Goal: Task Accomplishment & Management: Complete application form

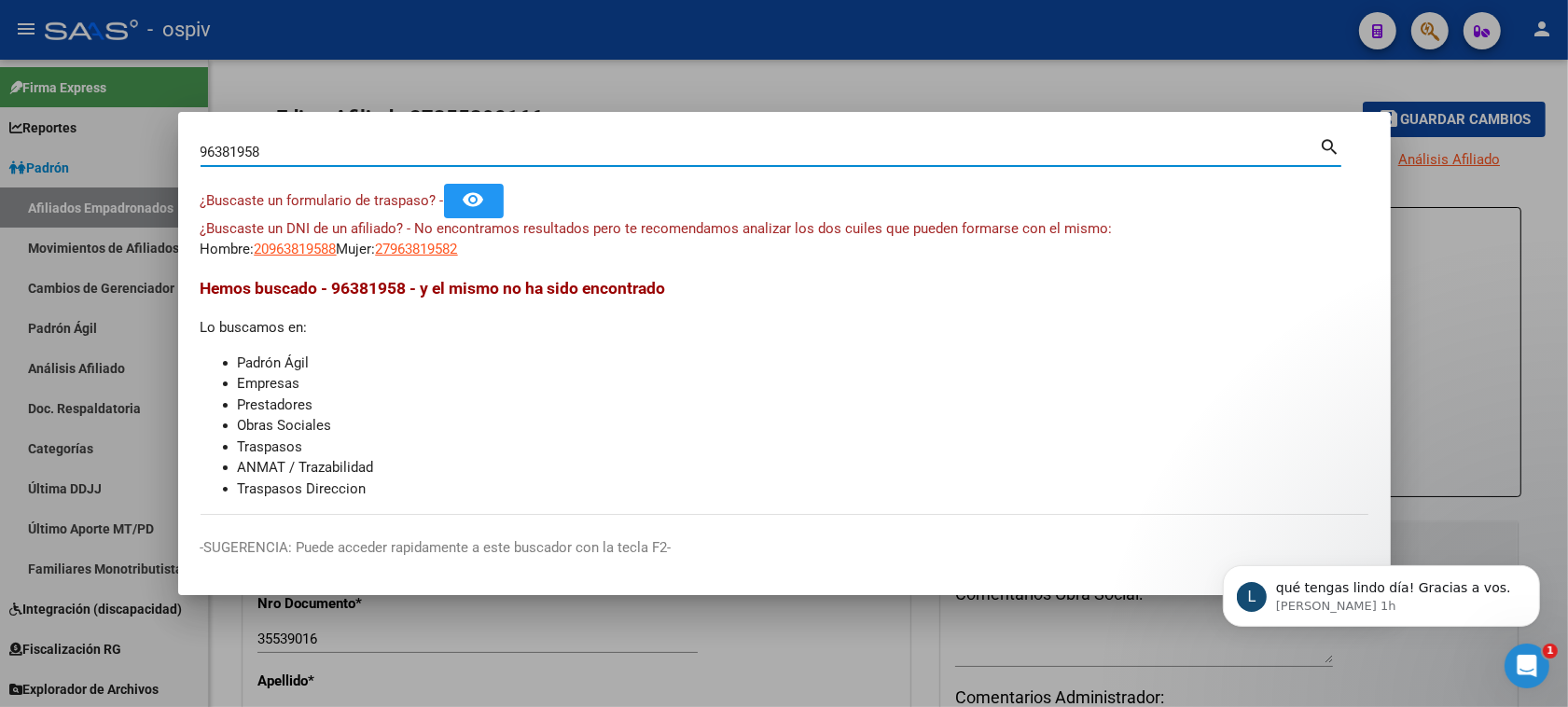
scroll to position [2, 0]
click at [441, 247] on span "27963819582" at bounding box center [416, 249] width 82 height 17
type textarea "27963819582"
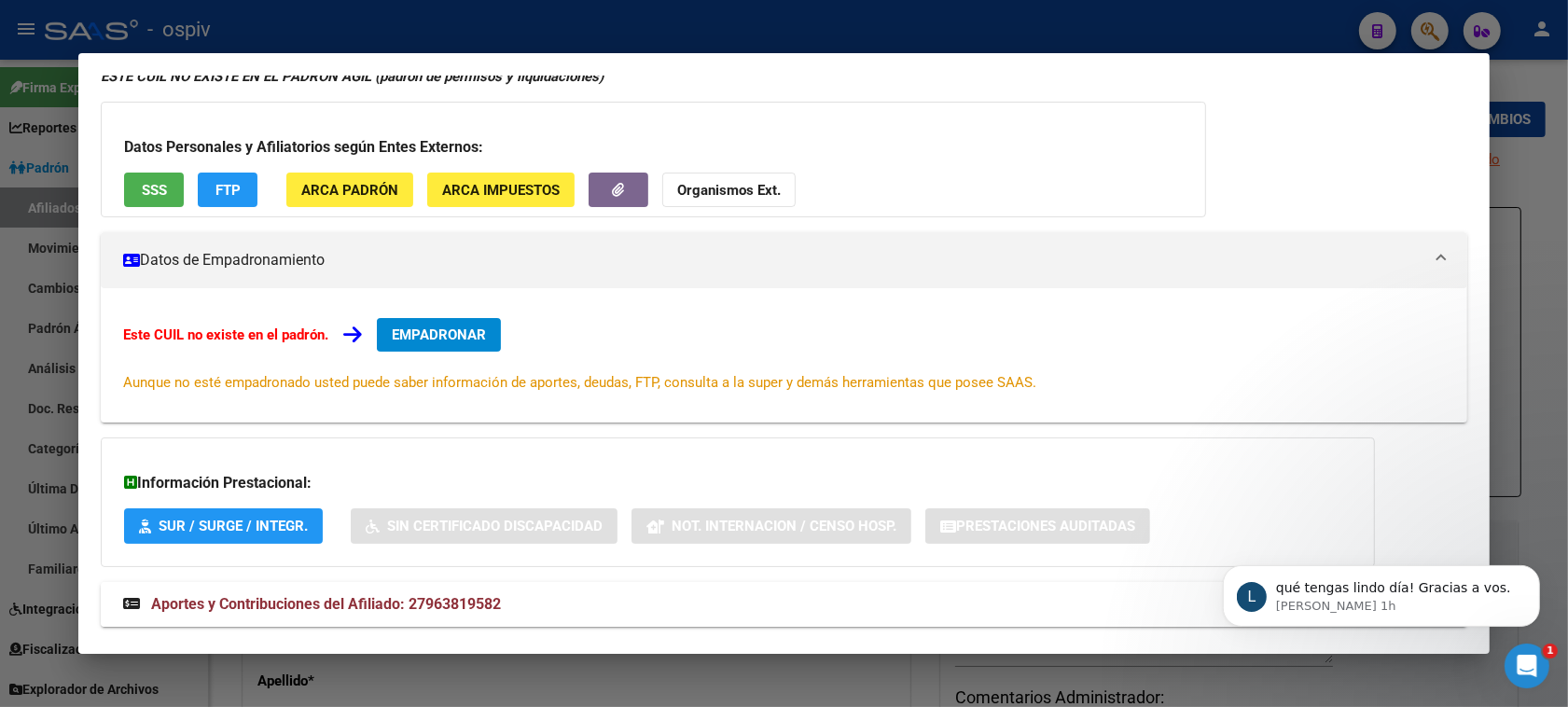
scroll to position [110, 0]
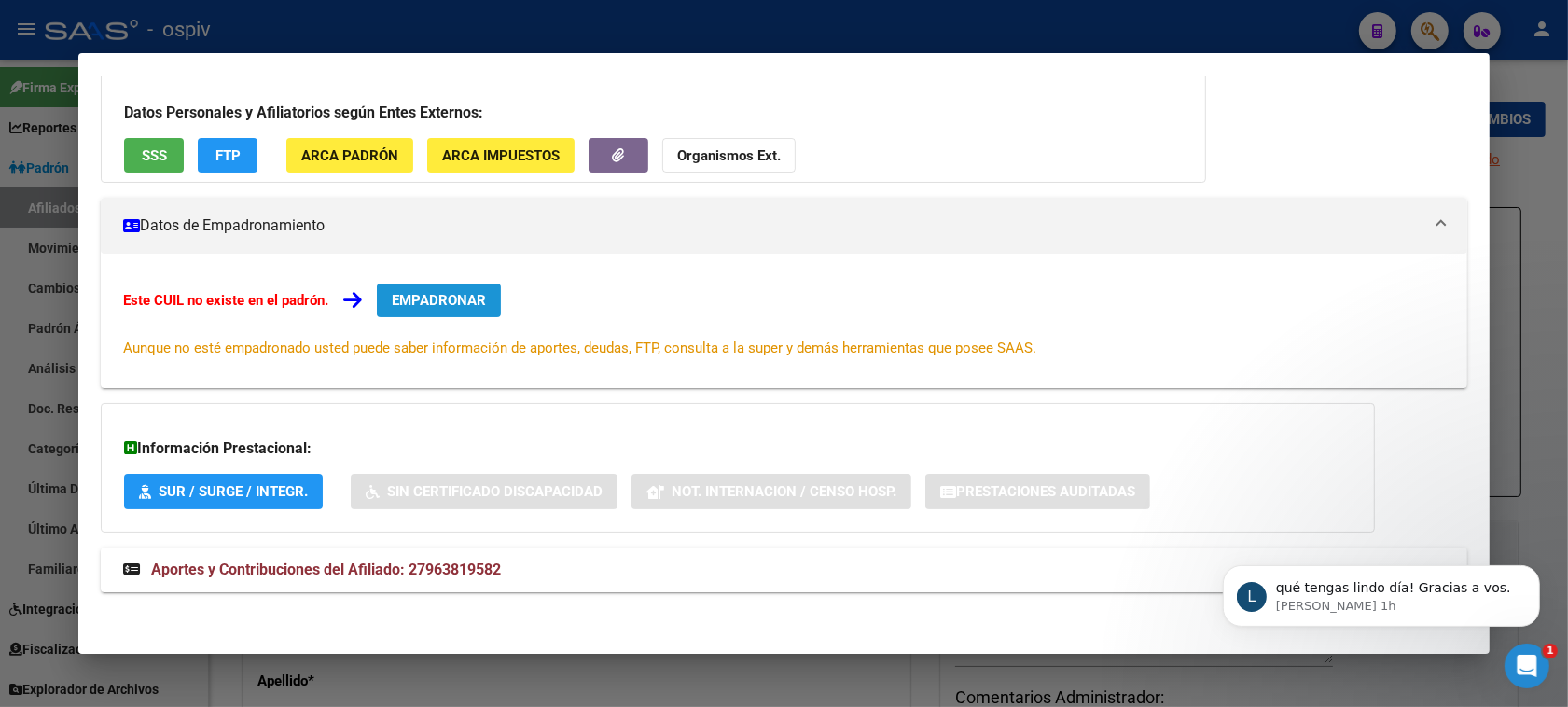
click at [443, 289] on button "EMPADRONAR" at bounding box center [438, 300] width 124 height 33
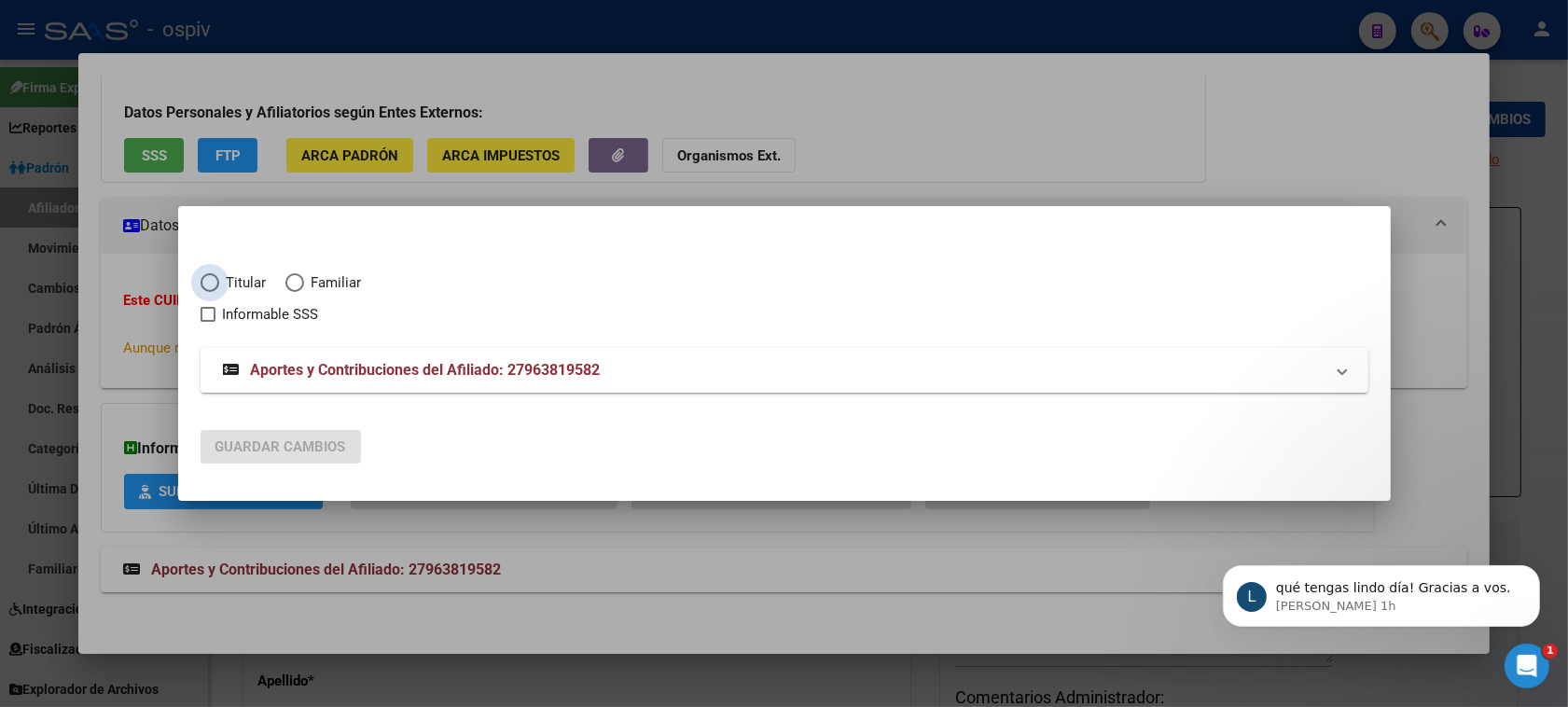
click at [219, 292] on span "Titular" at bounding box center [243, 283] width 48 height 21
click at [217, 292] on input "Titular" at bounding box center [210, 282] width 19 height 19
radio input "true"
checkbox input "true"
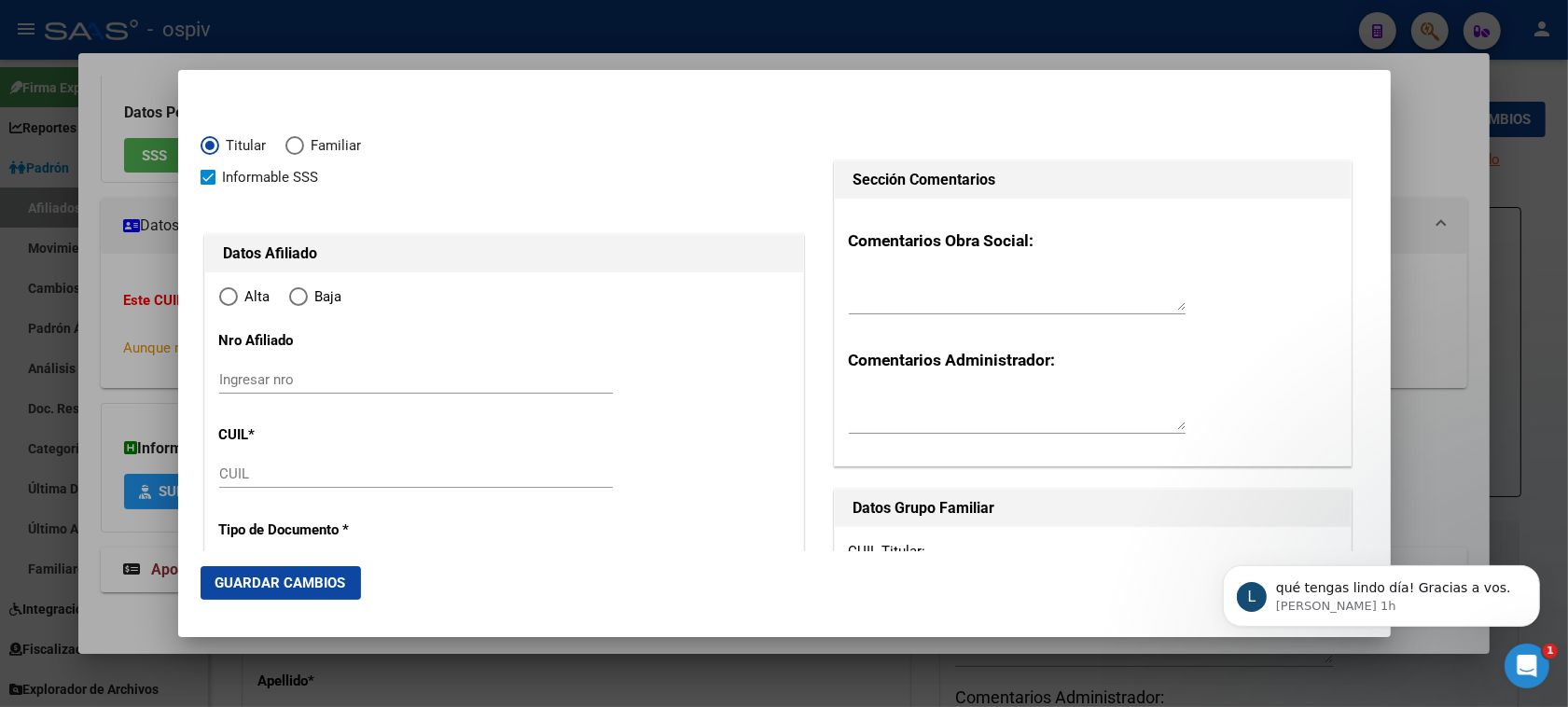
type input "27-96381958-2"
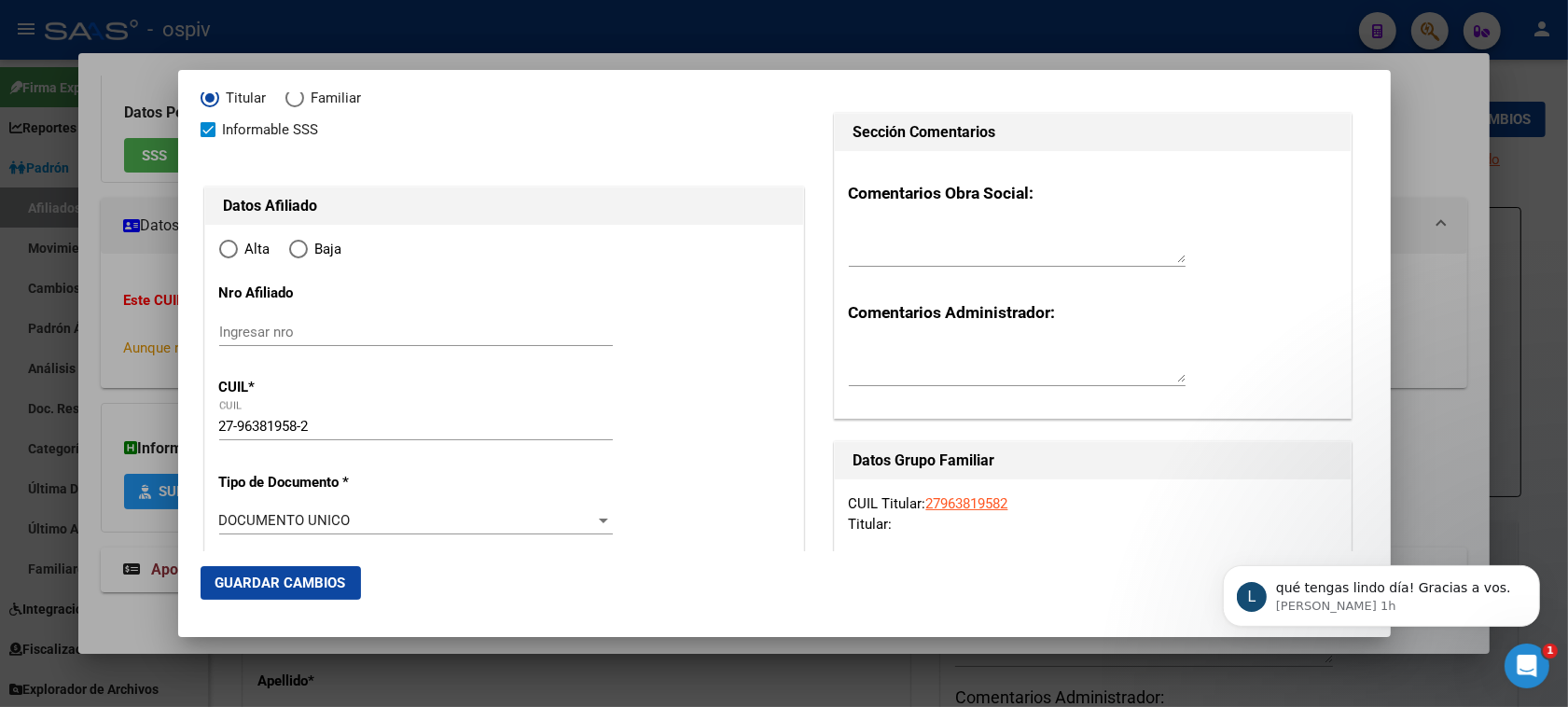
radio input "true"
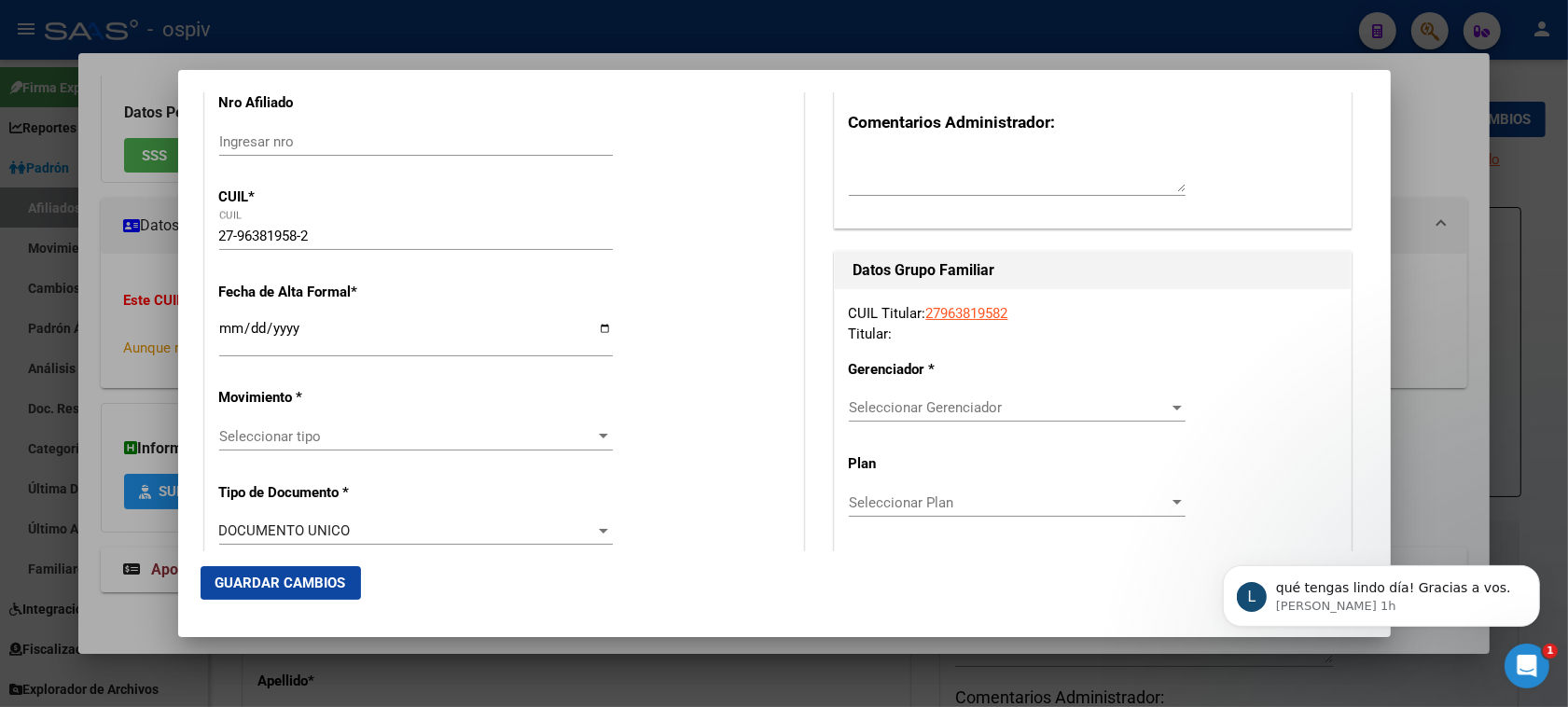
scroll to position [233, 0]
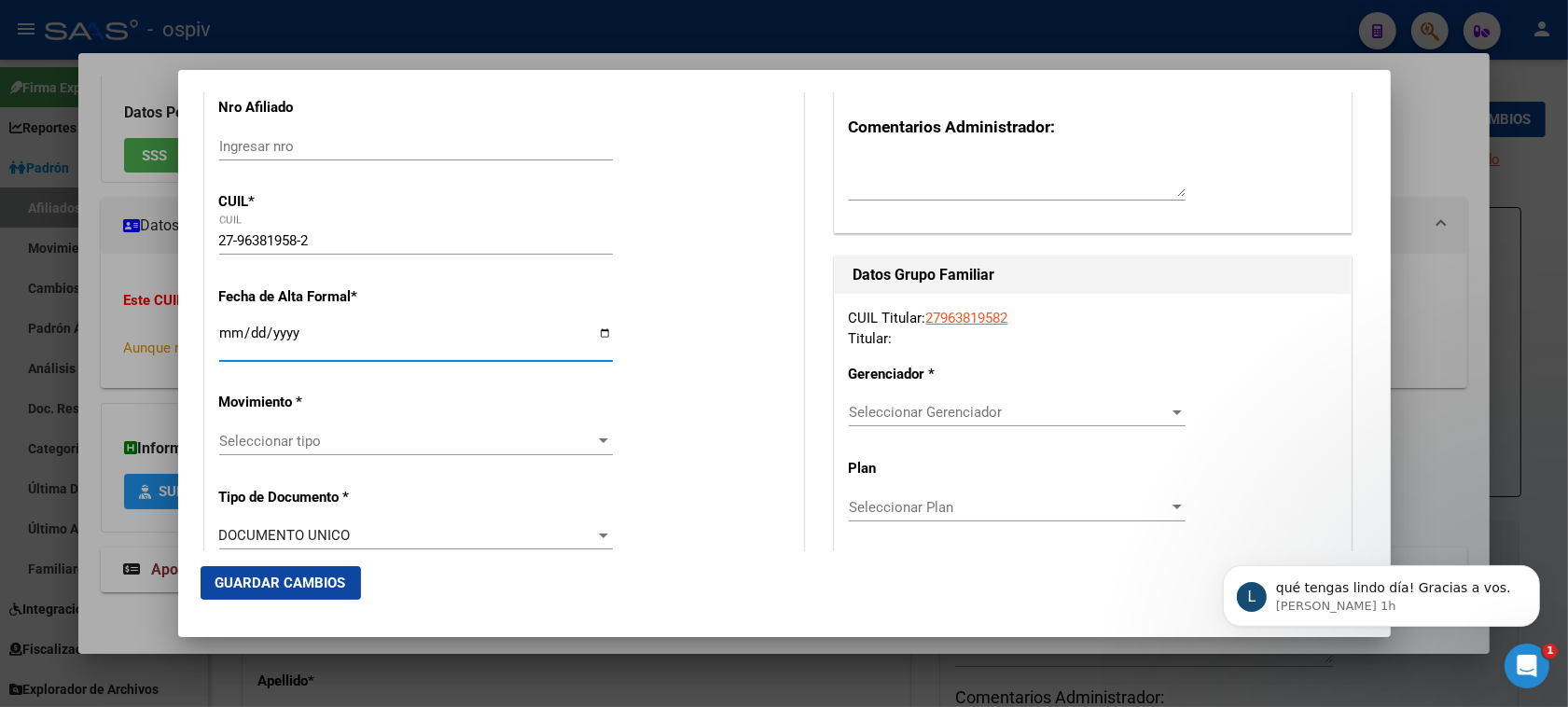
click at [222, 340] on input "Ingresar fecha" at bounding box center [416, 340] width 394 height 30
type input "2025-08-14"
click at [280, 446] on span "Seleccionar tipo" at bounding box center [408, 441] width 376 height 17
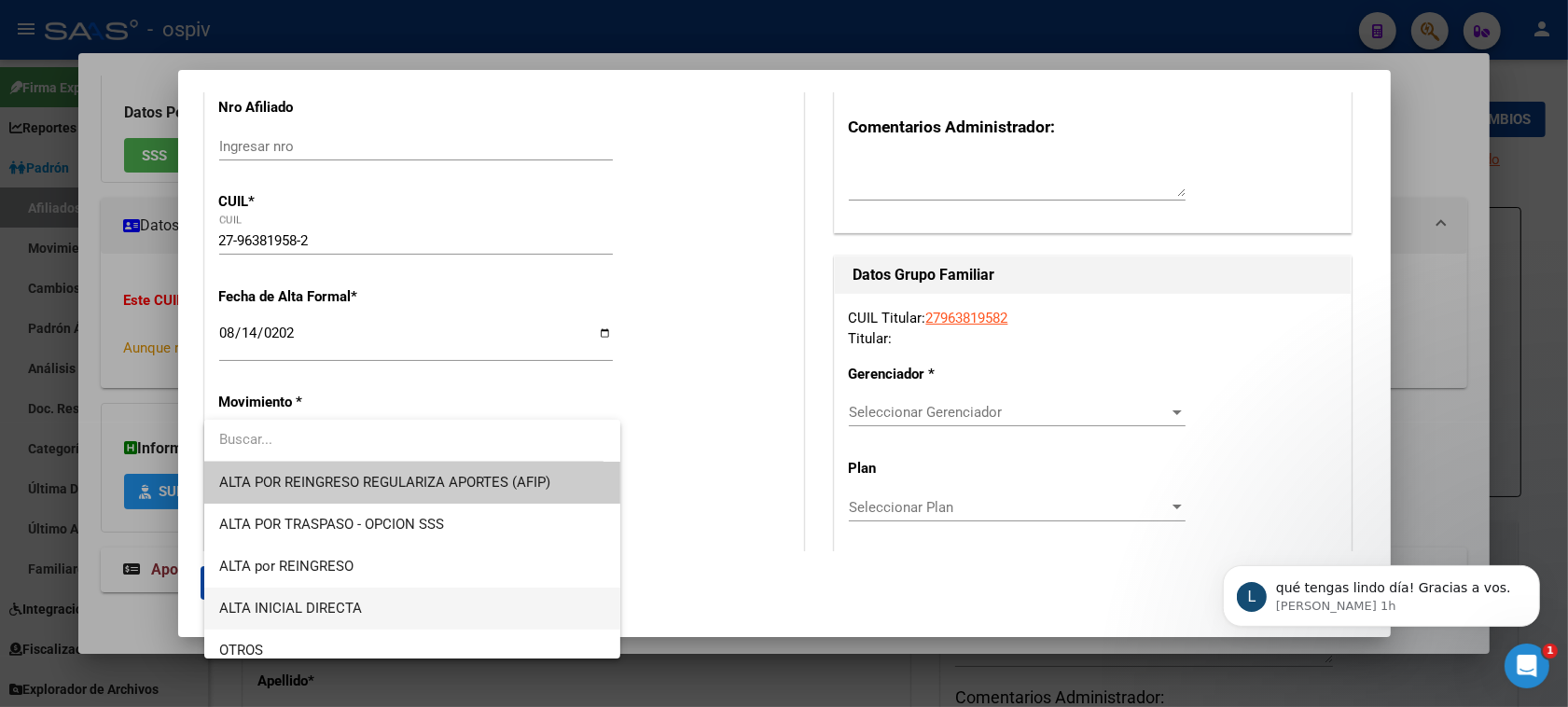
click at [342, 605] on span "ALTA INICIAL DIRECTA" at bounding box center [412, 608] width 387 height 42
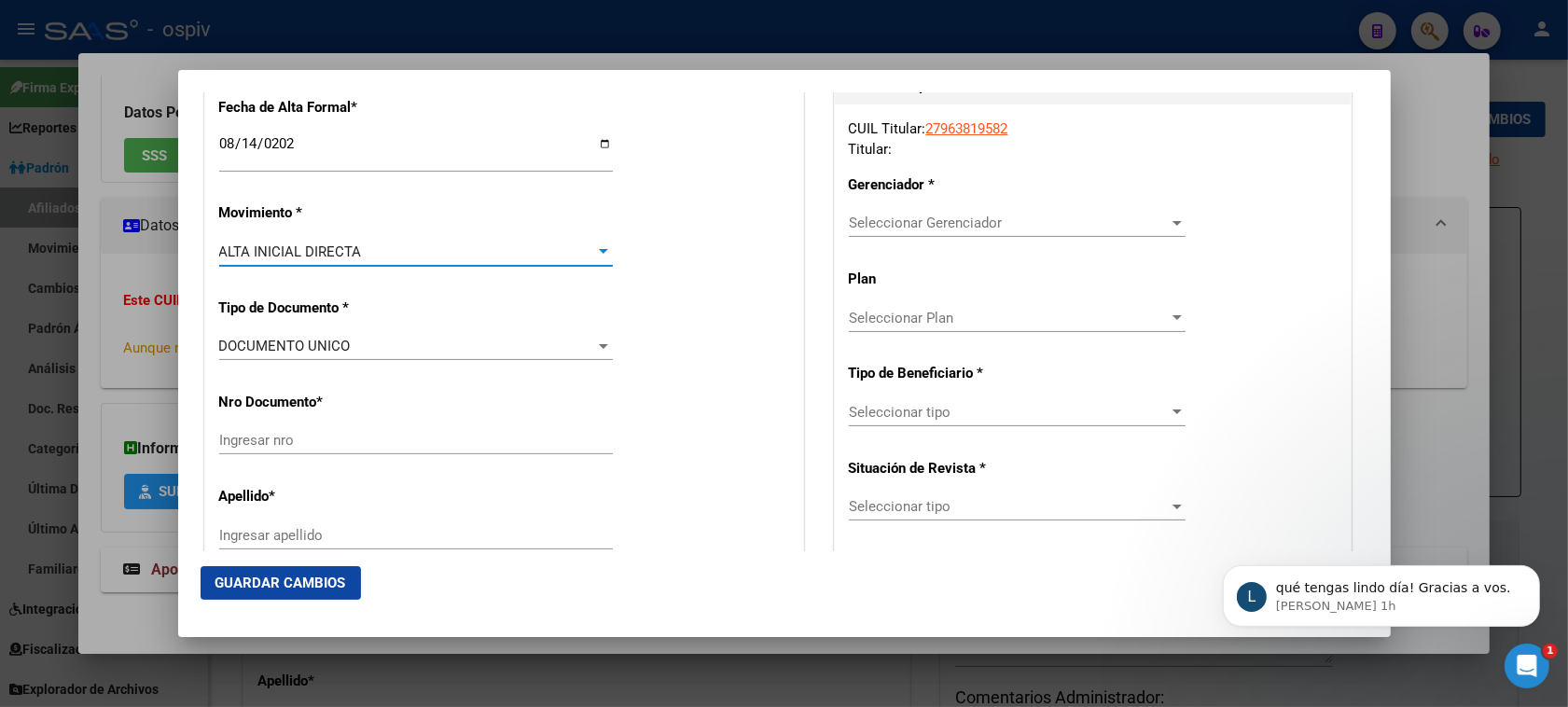
scroll to position [466, 0]
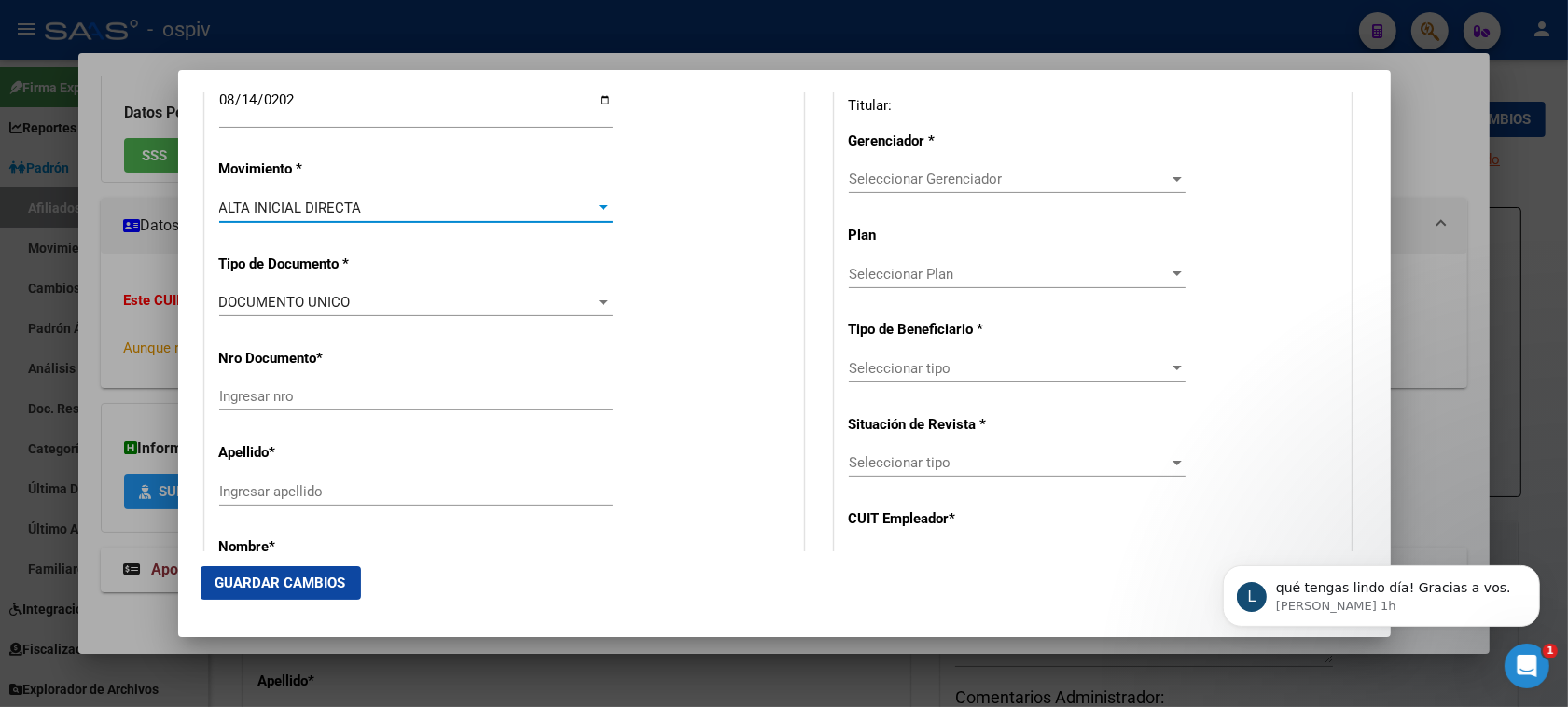
click at [314, 387] on div "Ingresar nro" at bounding box center [416, 396] width 394 height 28
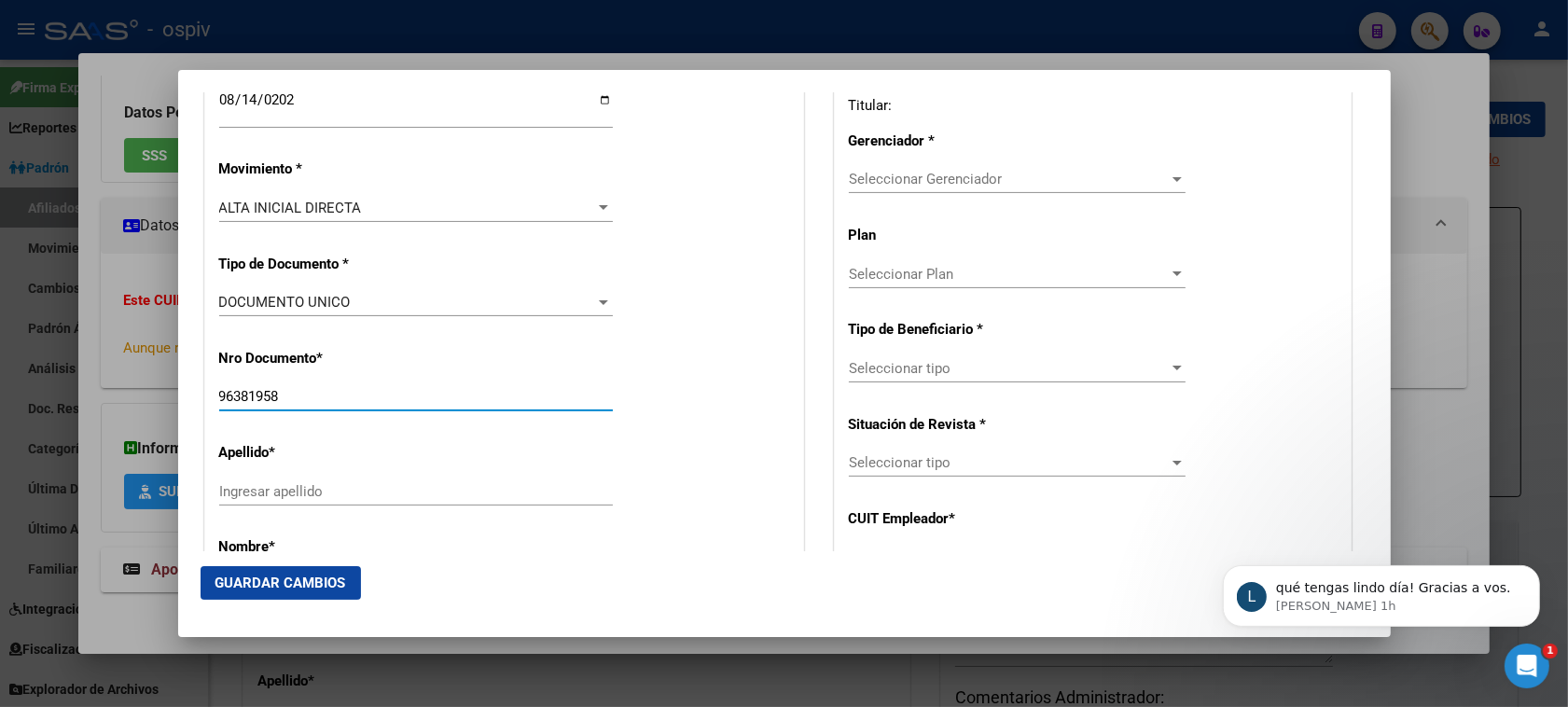
type input "96381958"
click at [352, 501] on div "Ingresar apellido" at bounding box center [416, 491] width 394 height 28
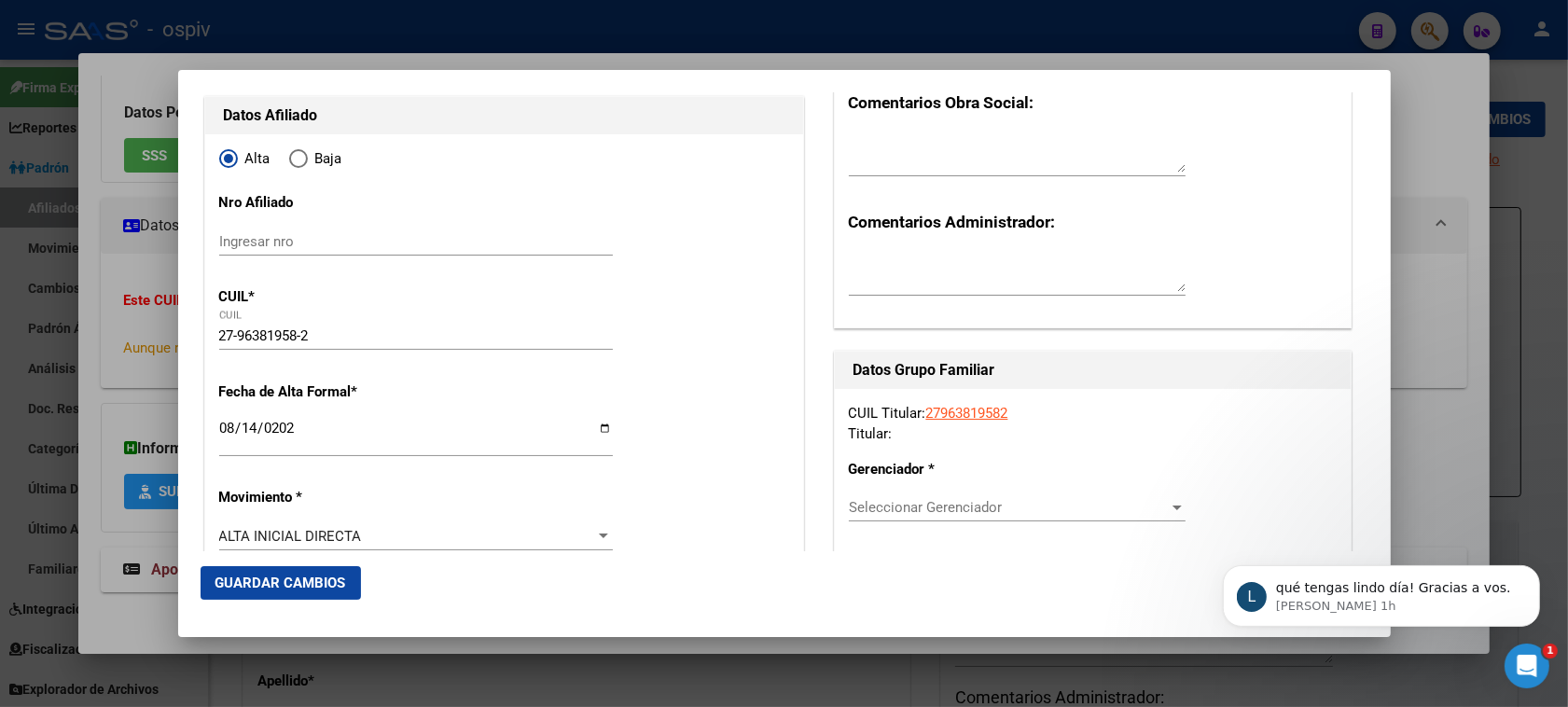
scroll to position [350, 0]
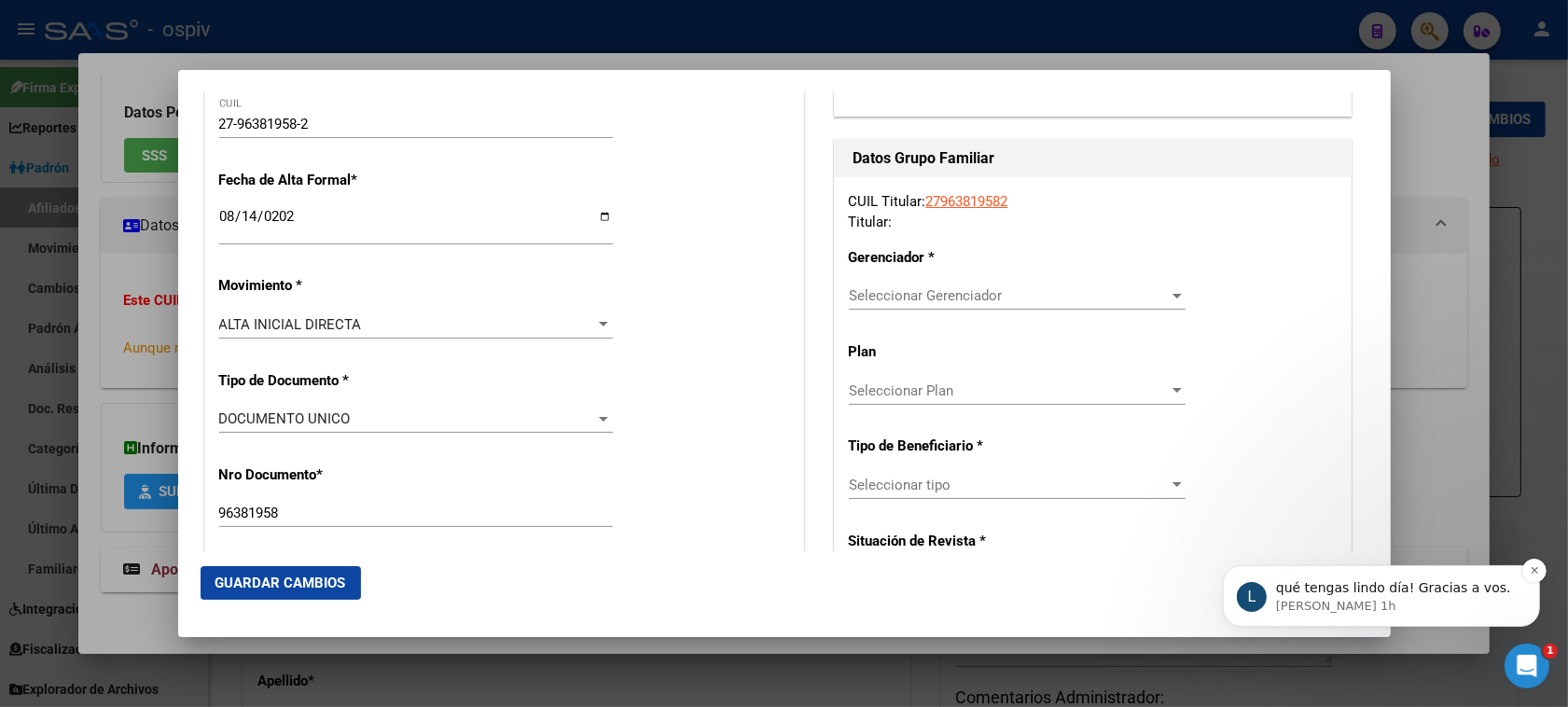
click at [1473, 593] on p "qué tengas lindo día! Gracias a vos." at bounding box center [1394, 587] width 241 height 19
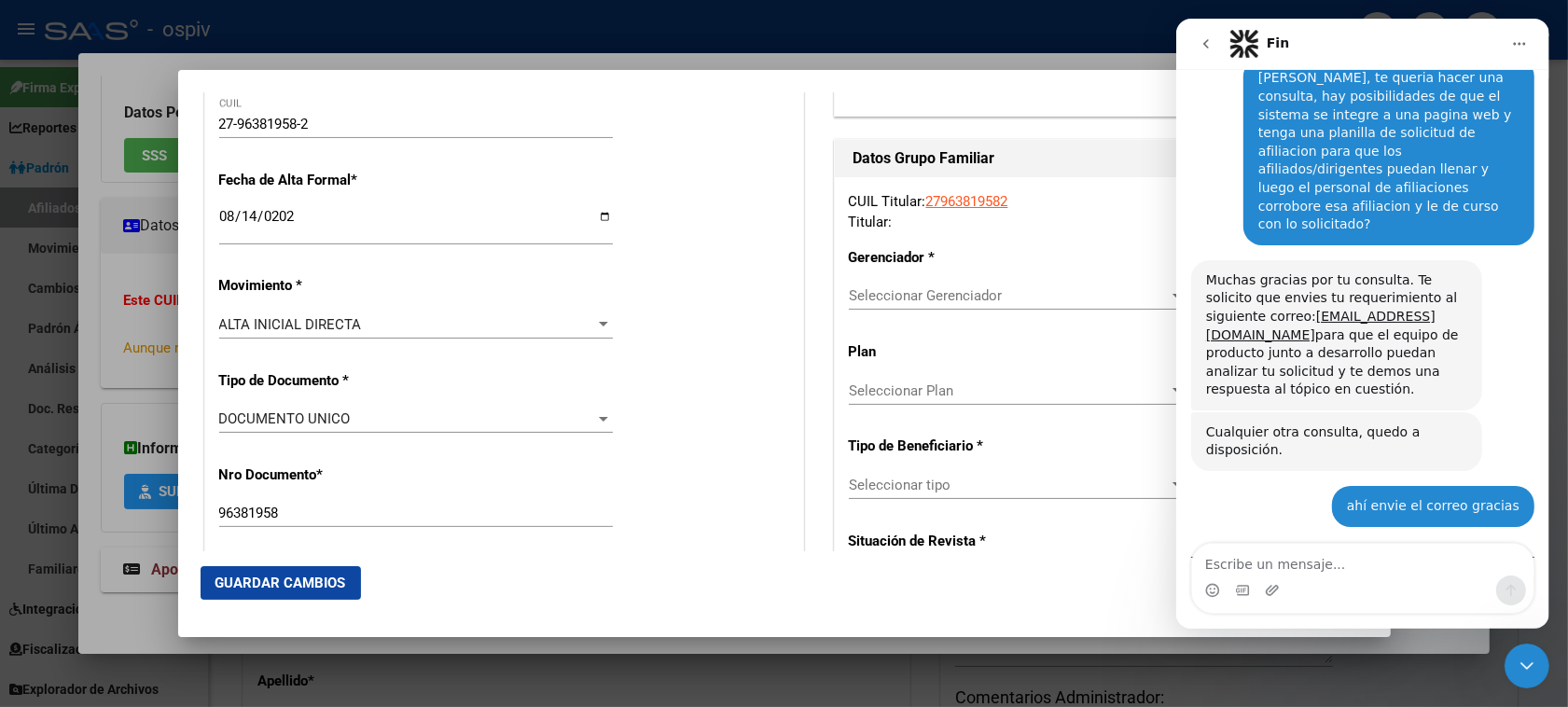
scroll to position [268, 0]
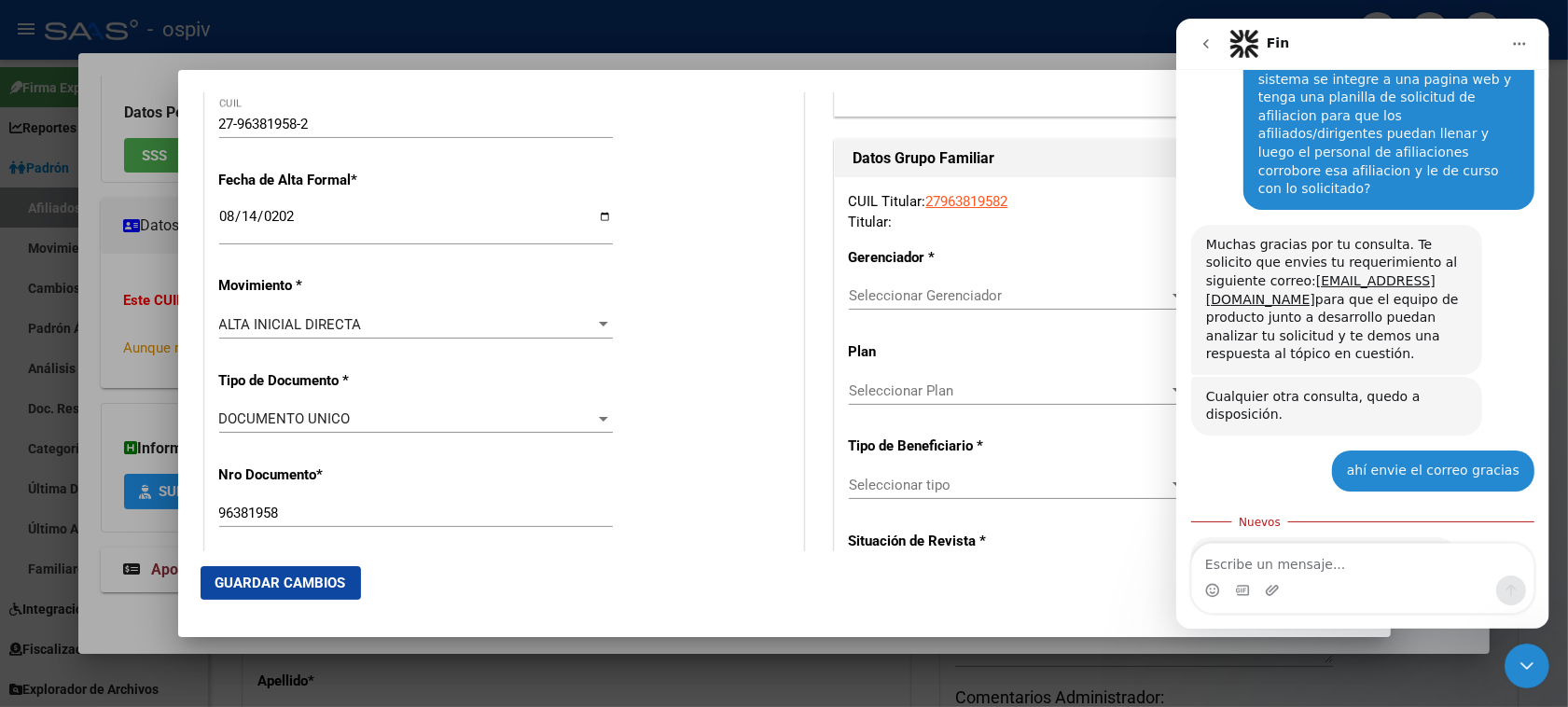
drag, startPoint x: 3028, startPoint y: 871, endPoint x: 1521, endPoint y: 660, distance: 1521.7
click at [1521, 660] on icon "Cerrar Intercom Messenger" at bounding box center [1525, 664] width 22 height 22
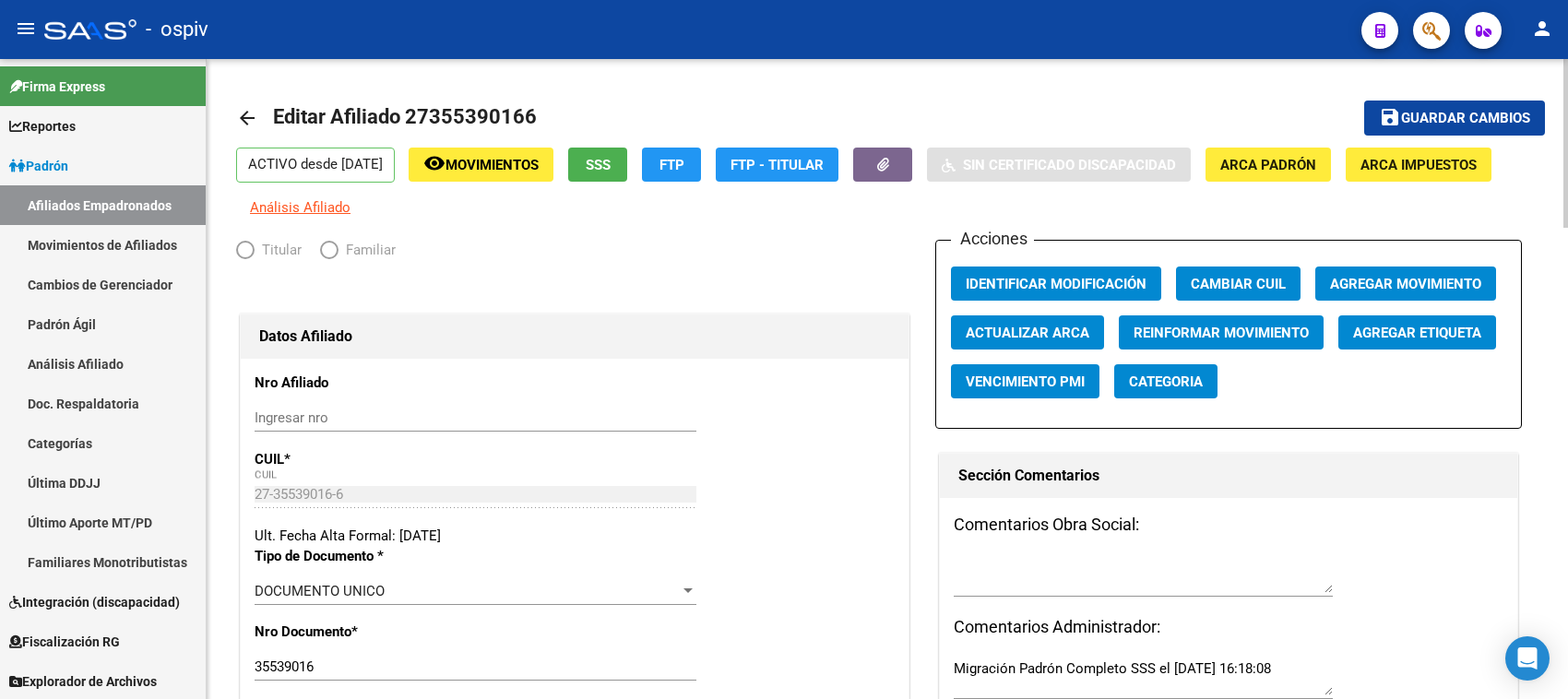
radio input "true"
type input "27-35539016-6"
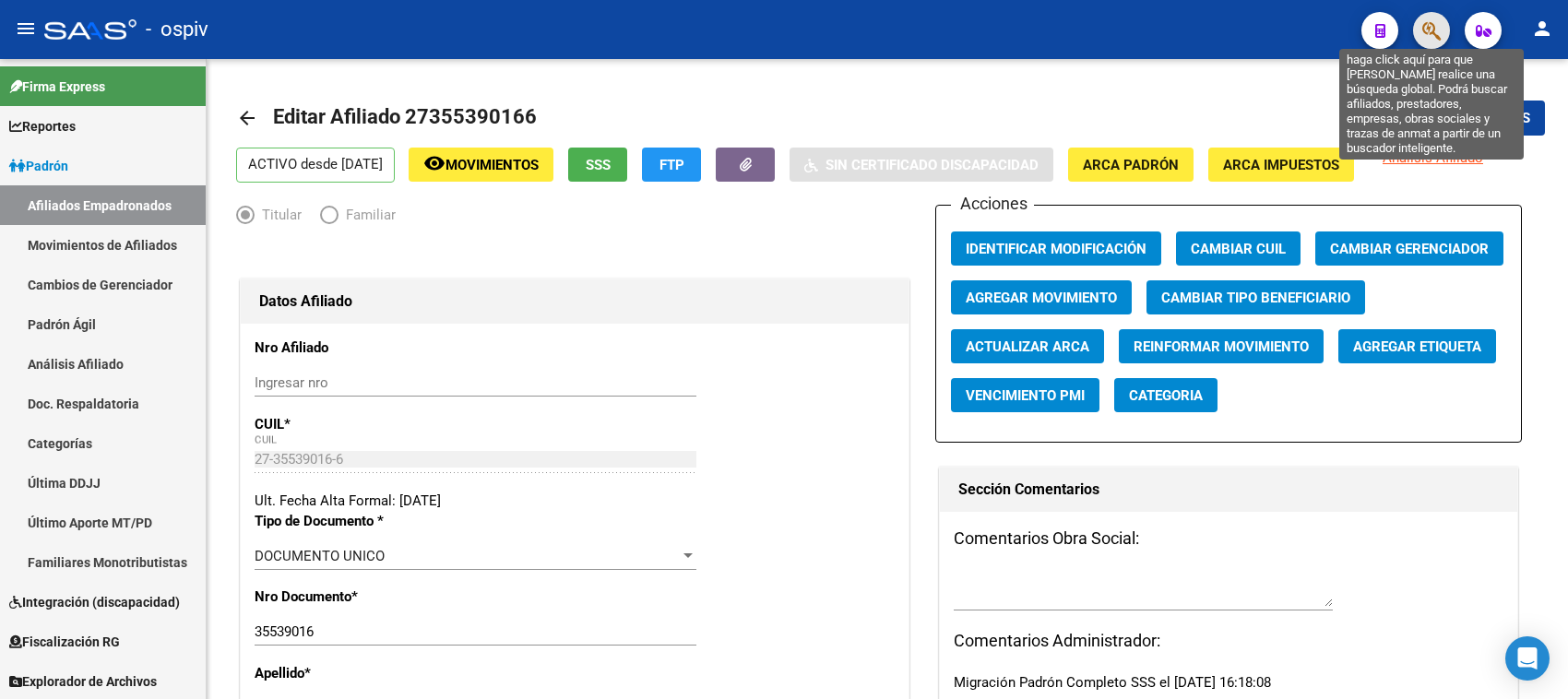
click at [1436, 30] on icon "button" at bounding box center [1431, 31] width 18 height 21
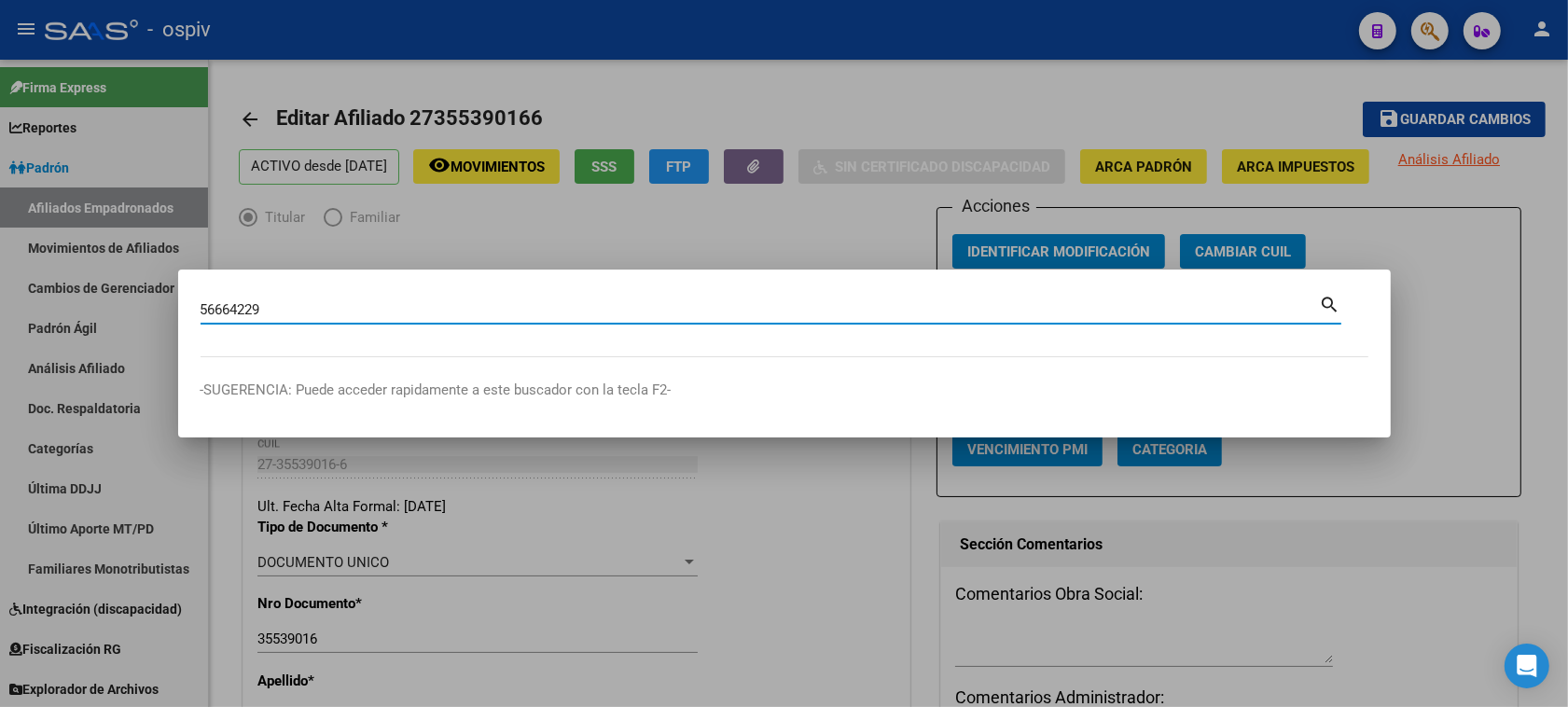
type input "56664229"
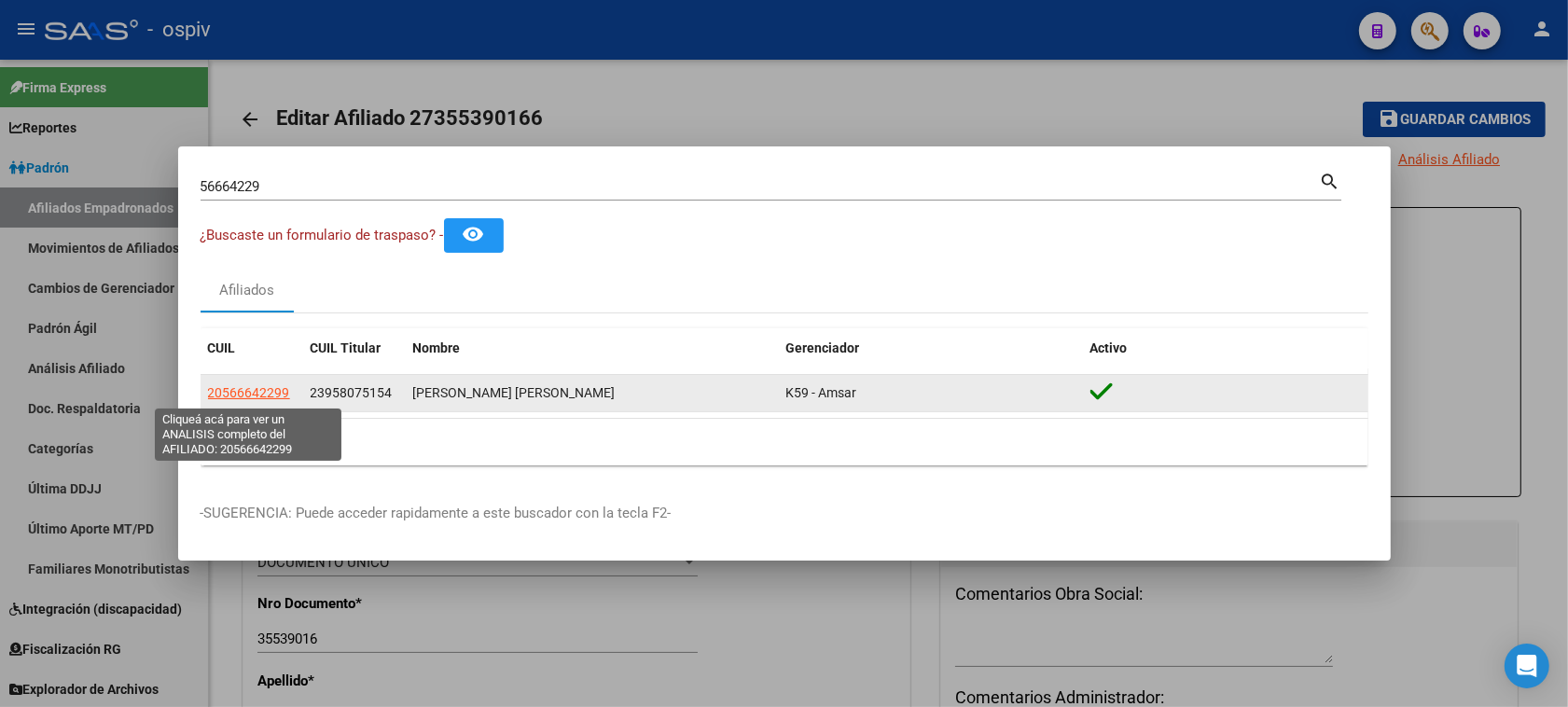
click at [225, 396] on span "20566642299" at bounding box center [249, 392] width 82 height 15
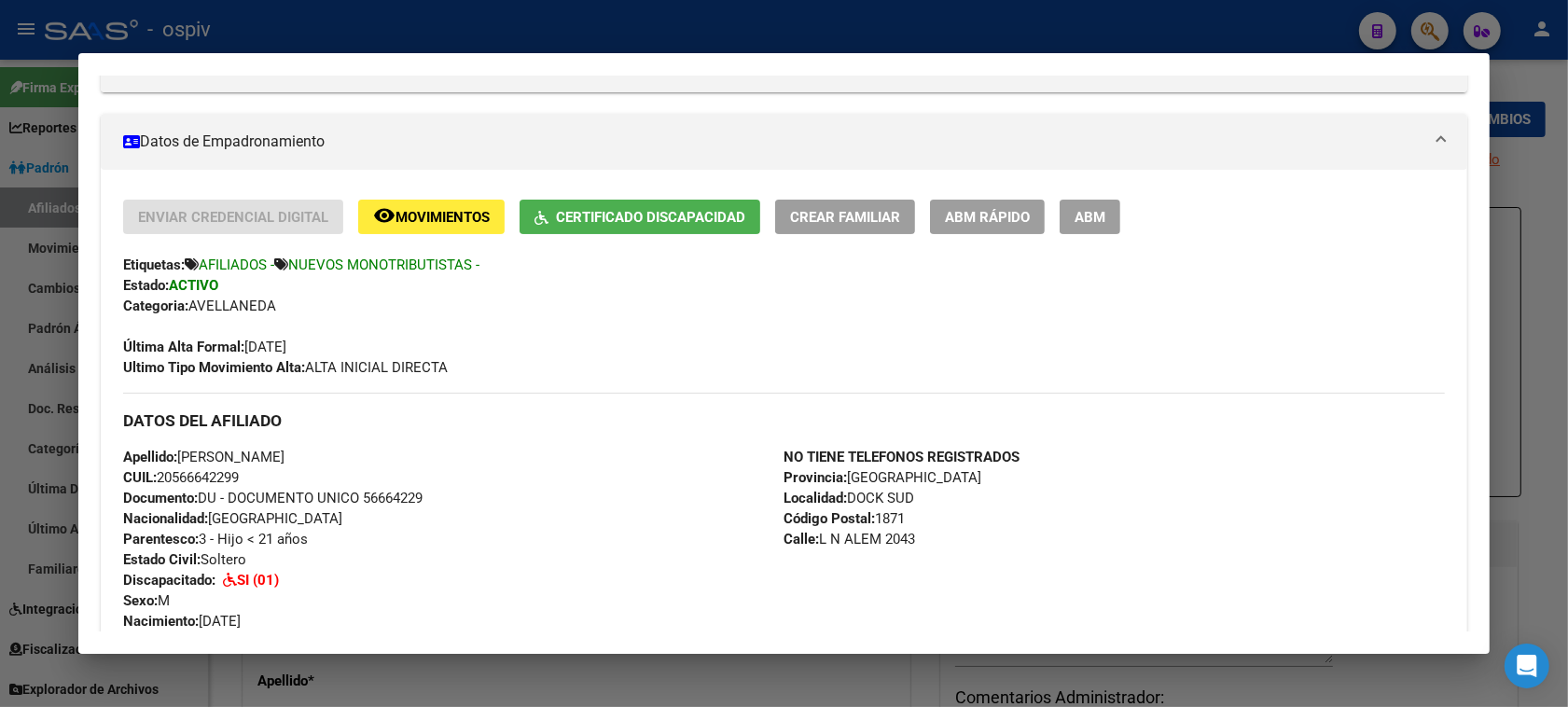
scroll to position [323, 0]
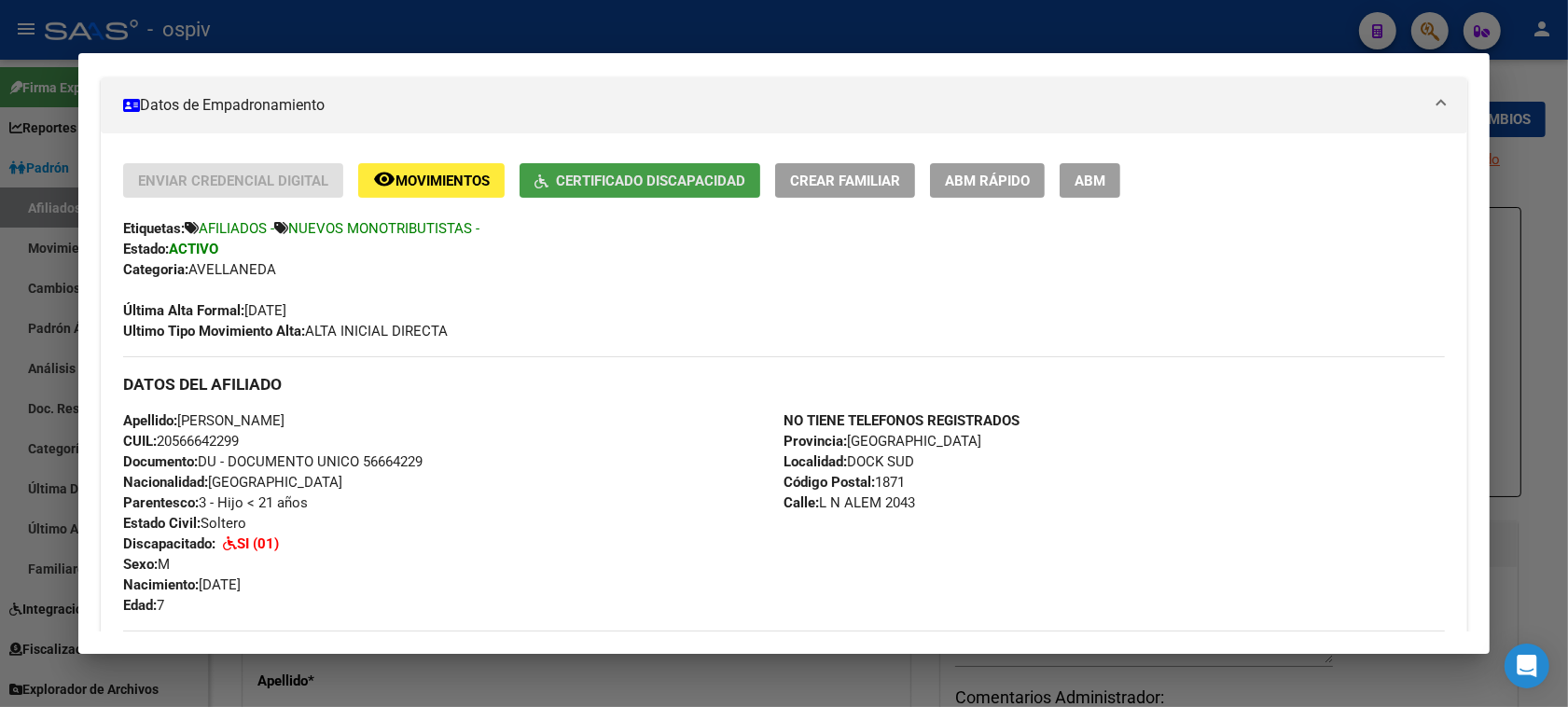
click at [662, 183] on span "Certificado Discapacidad" at bounding box center [650, 180] width 189 height 17
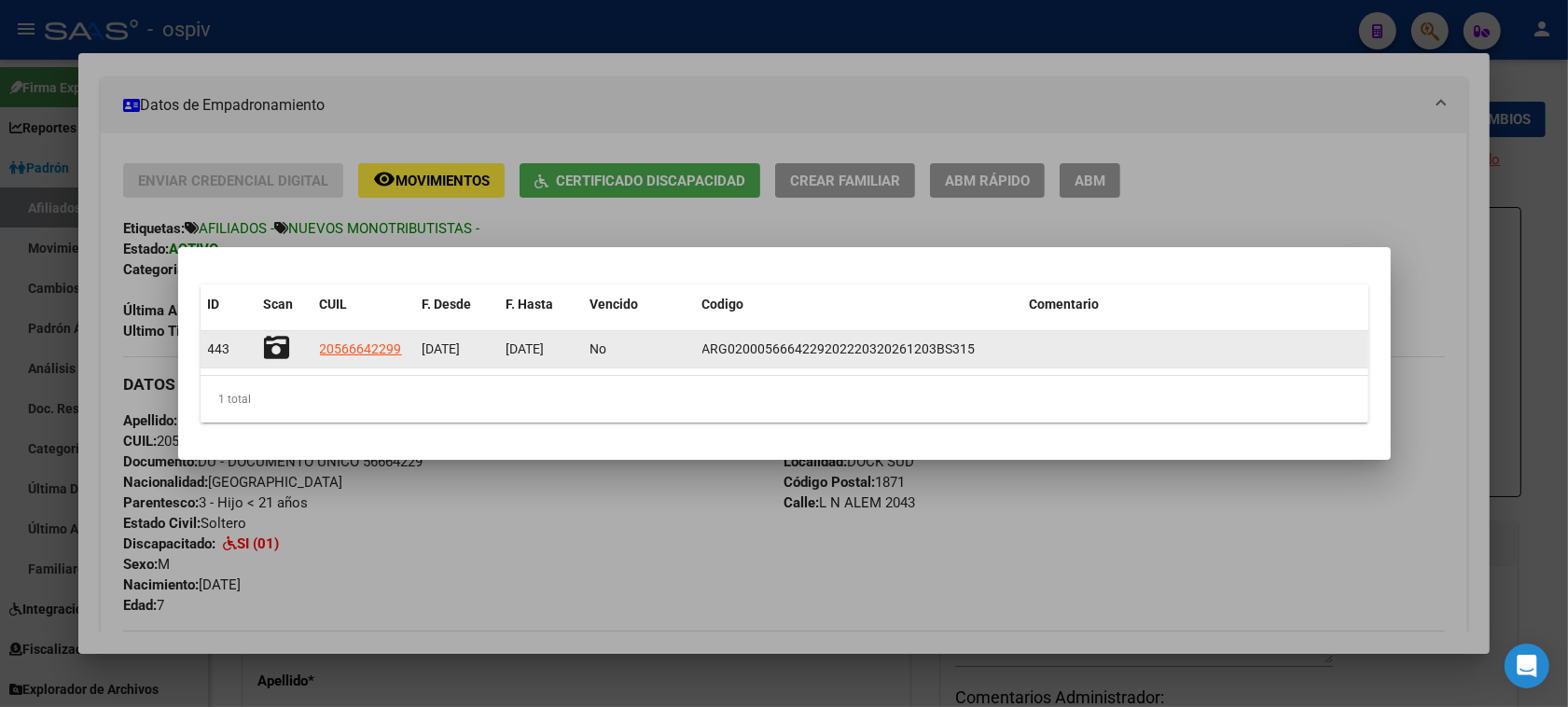
click at [271, 352] on icon at bounding box center [277, 347] width 26 height 26
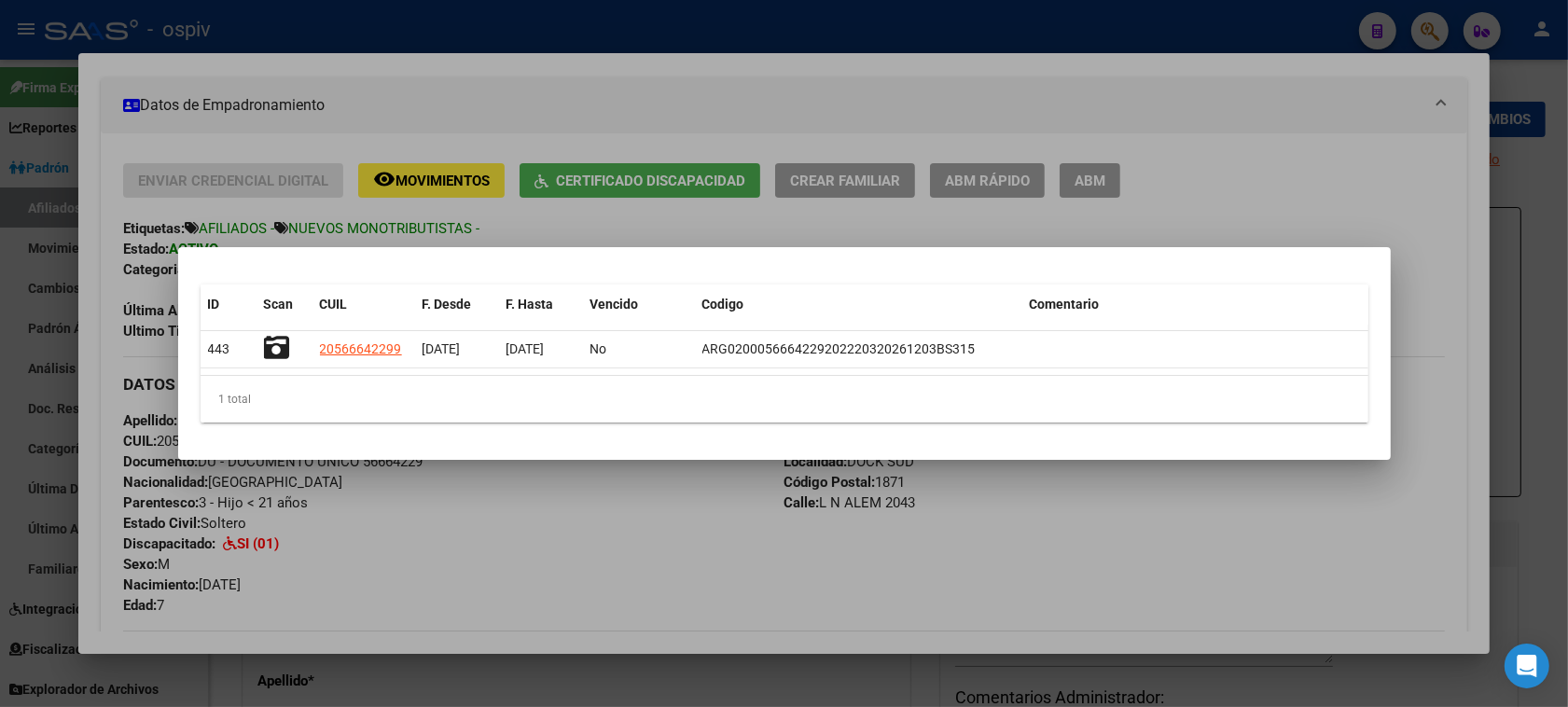
click at [1312, 87] on div at bounding box center [784, 353] width 1568 height 707
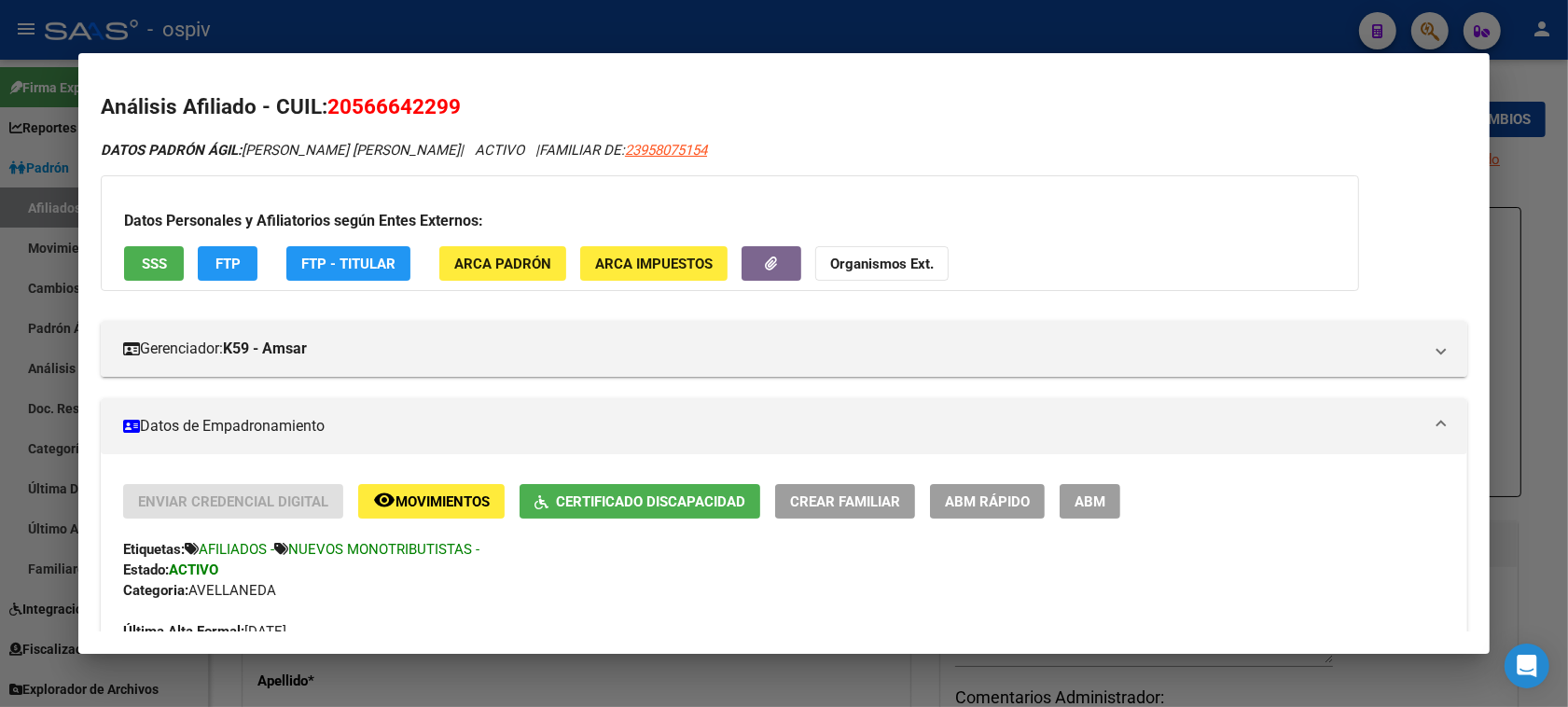
scroll to position [0, 0]
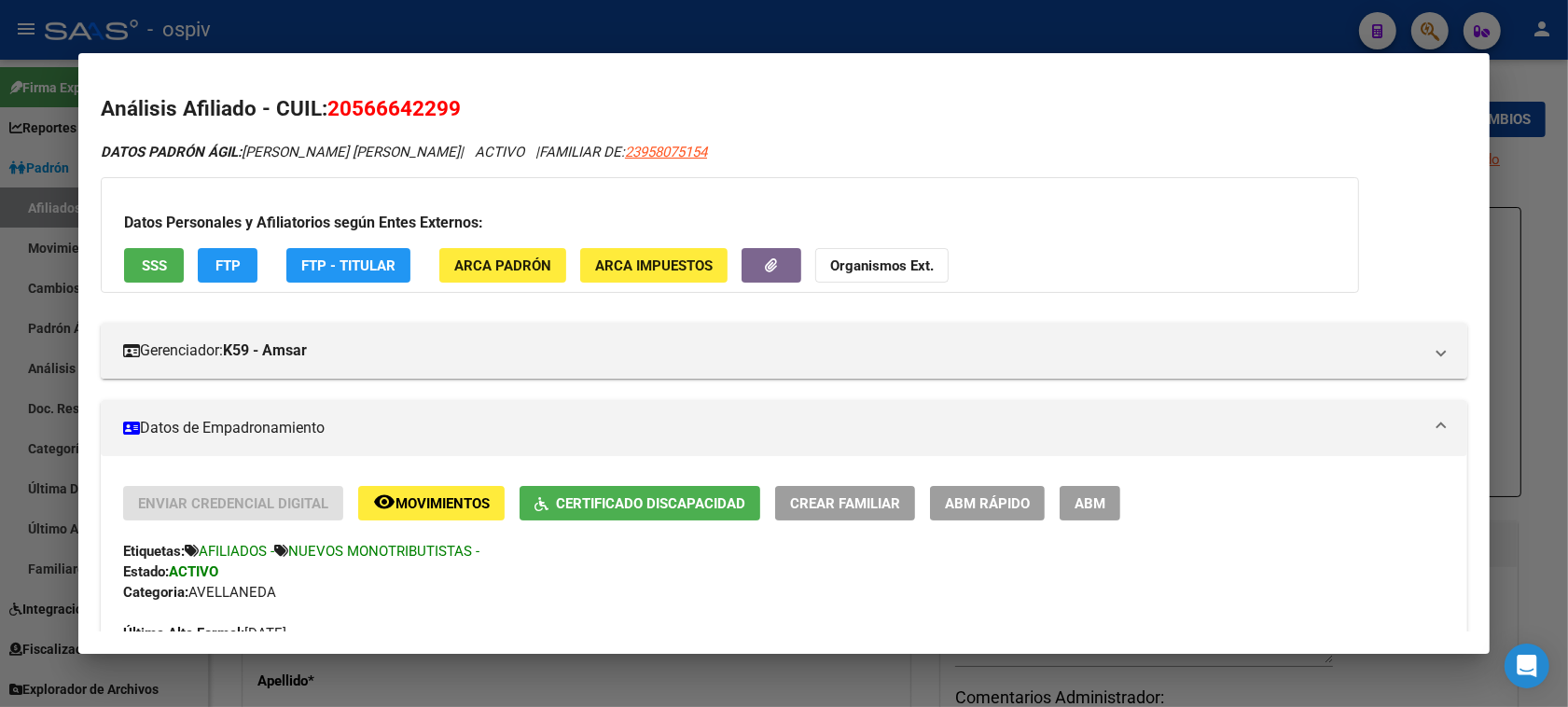
click at [458, 496] on span "Movimientos" at bounding box center [442, 503] width 95 height 17
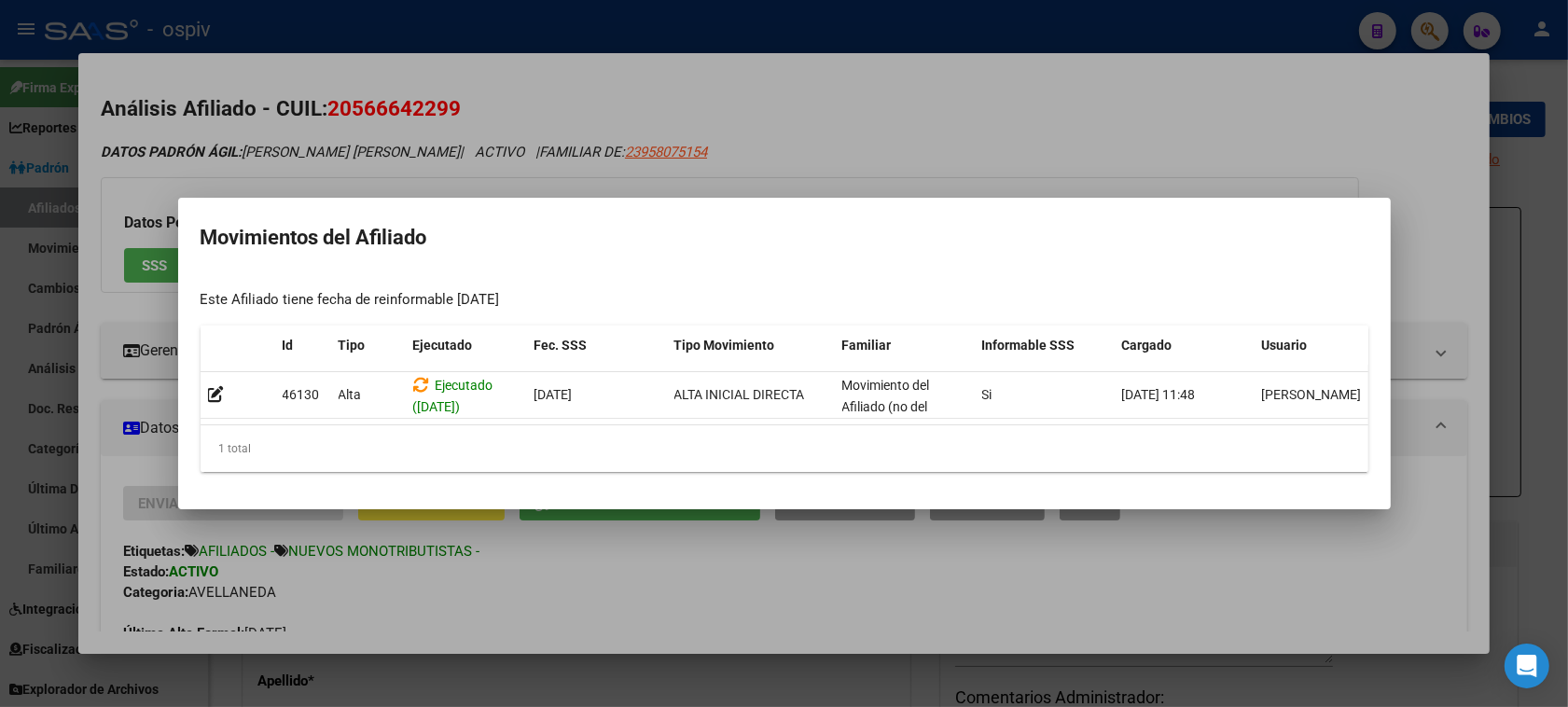
click at [966, 141] on div at bounding box center [784, 353] width 1568 height 707
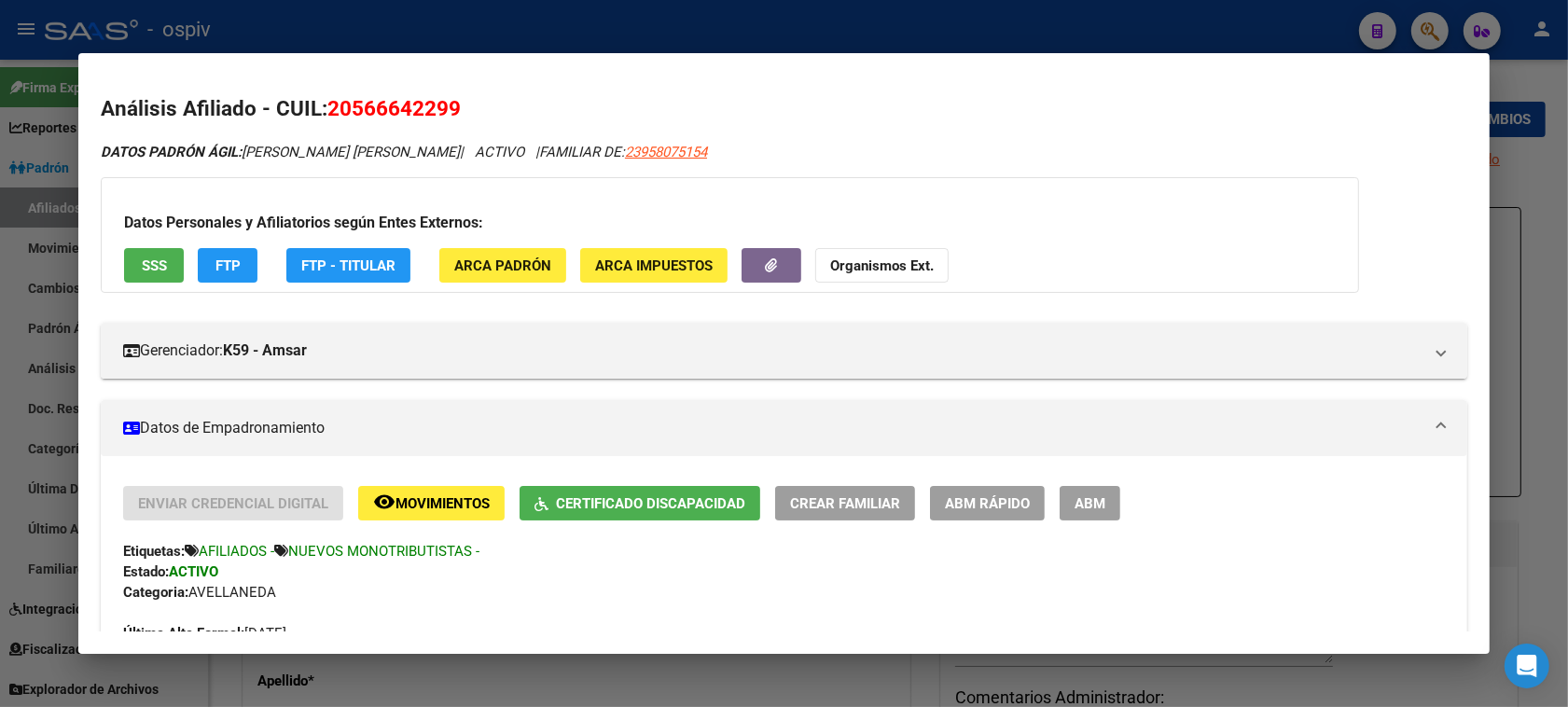
click at [1415, 26] on div at bounding box center [784, 353] width 1568 height 707
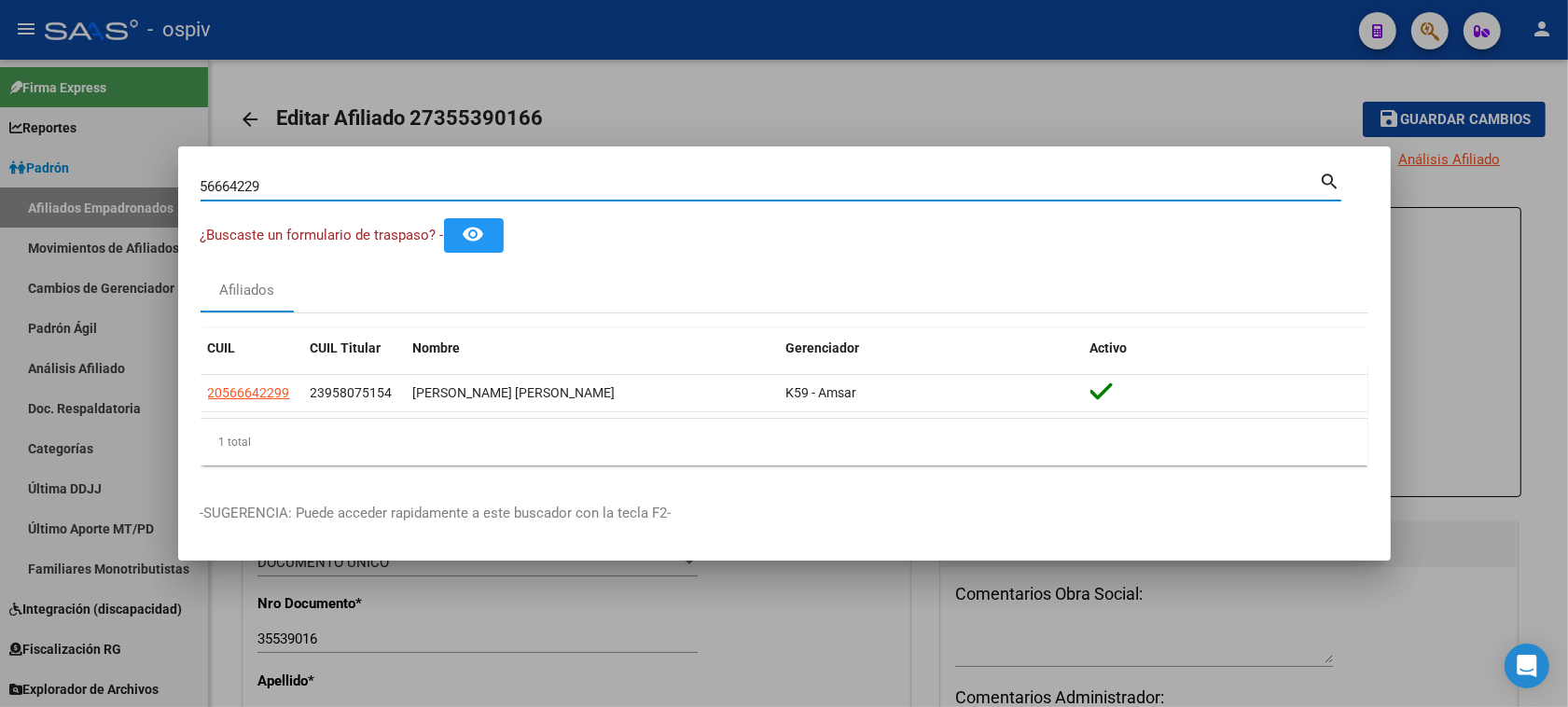
drag, startPoint x: 173, startPoint y: 173, endPoint x: 96, endPoint y: 169, distance: 77.1
click at [98, 170] on div "56664229 Buscar (apellido, dni, cuil, nro traspaso, cuit, obra social) search ¿…" at bounding box center [784, 353] width 1568 height 707
type input "57586196"
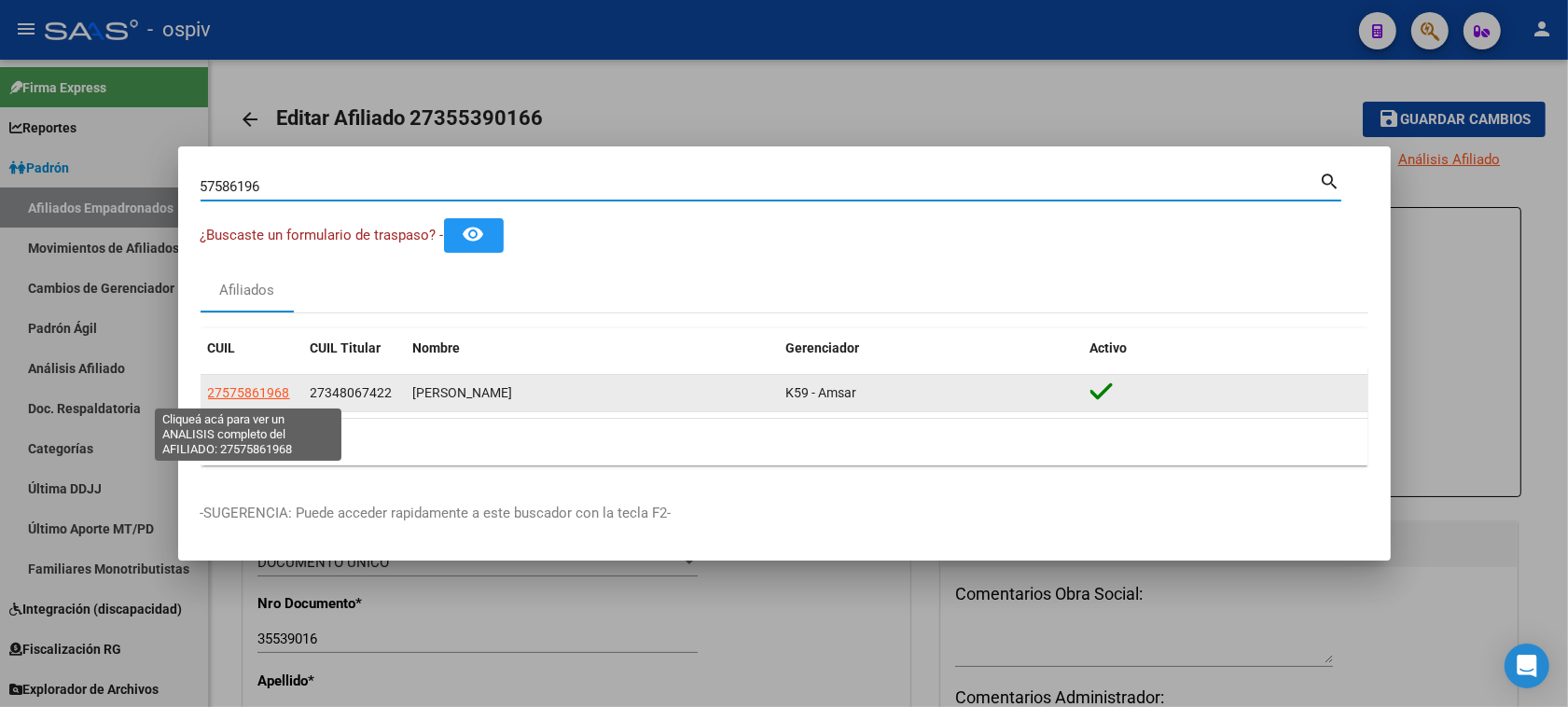
click at [272, 390] on span "27575861968" at bounding box center [249, 392] width 82 height 15
type textarea "27575861968"
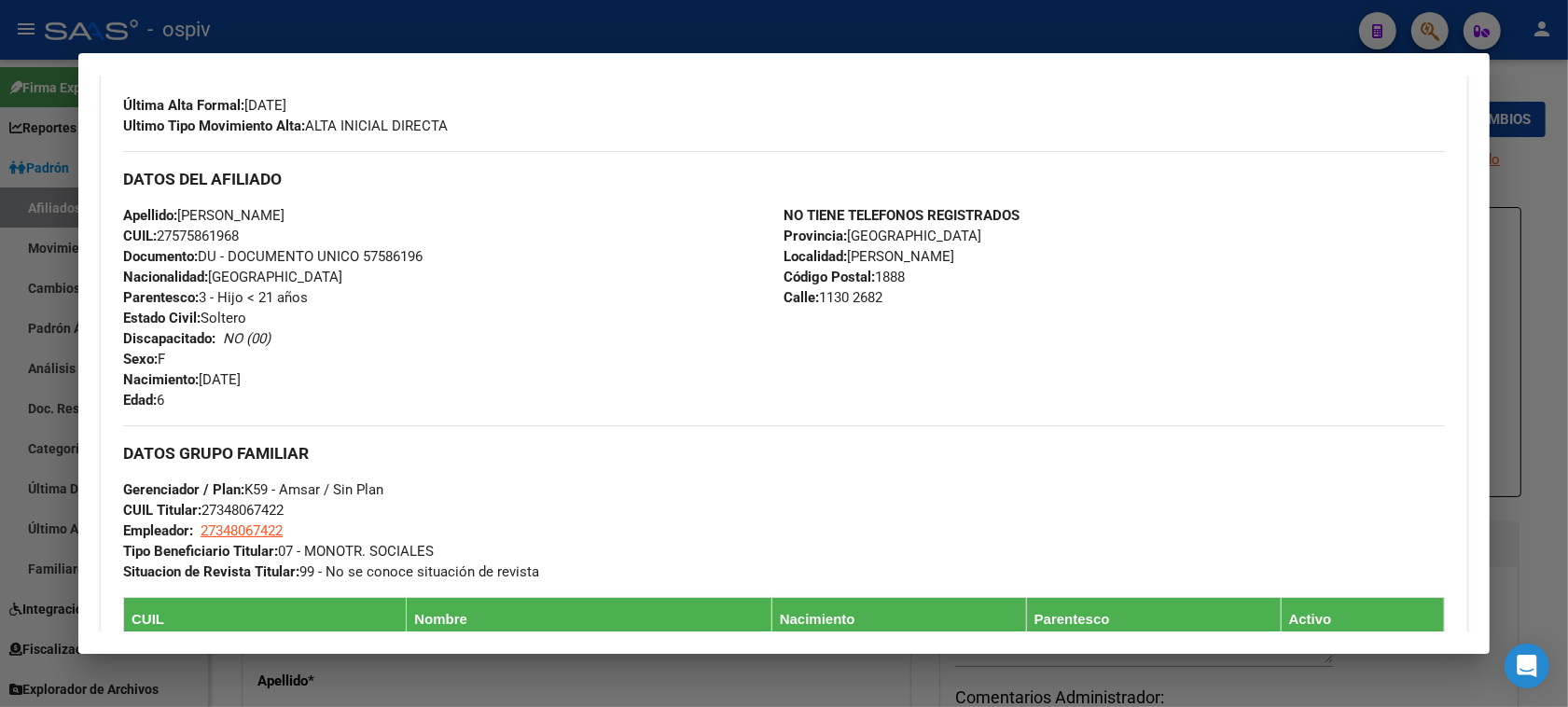
scroll to position [816, 0]
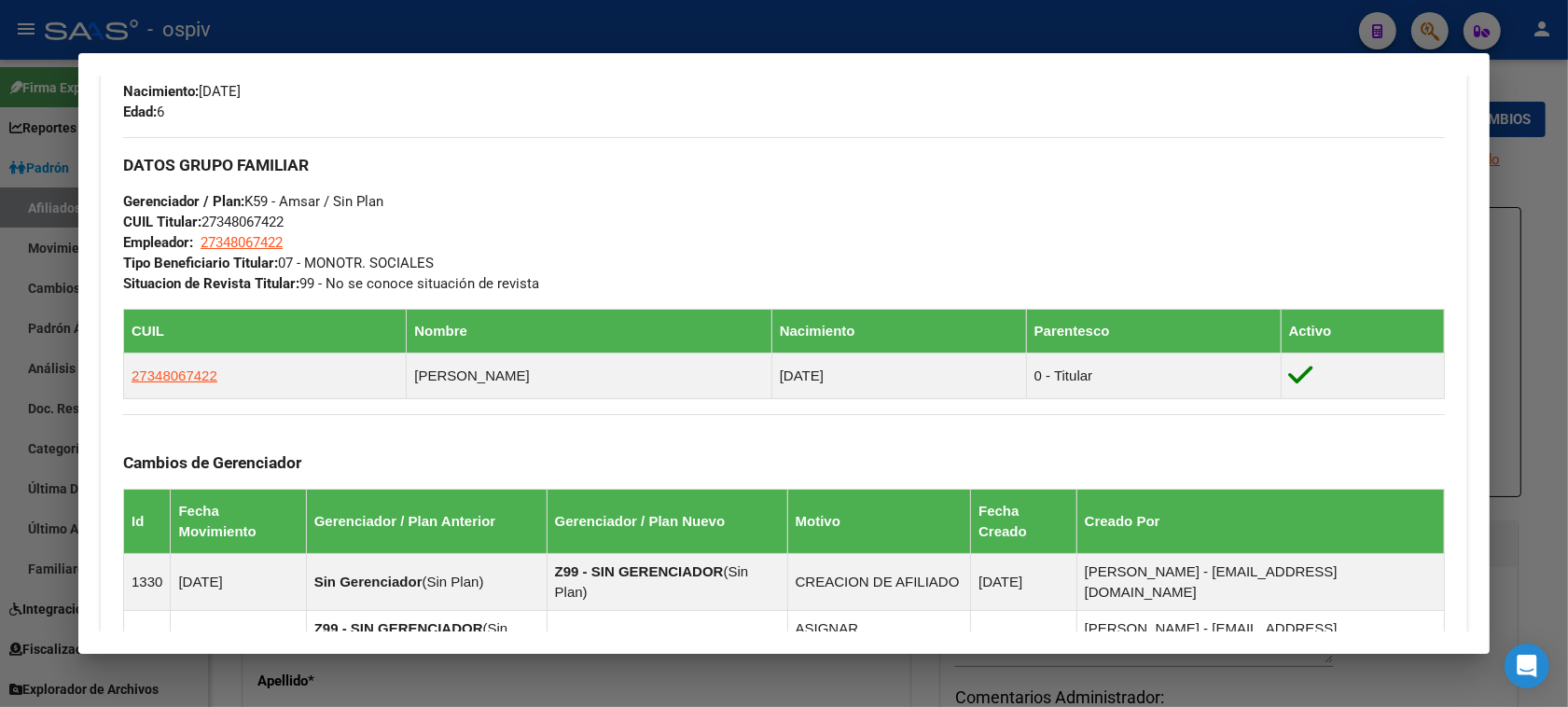
click at [1445, 23] on div at bounding box center [784, 353] width 1568 height 707
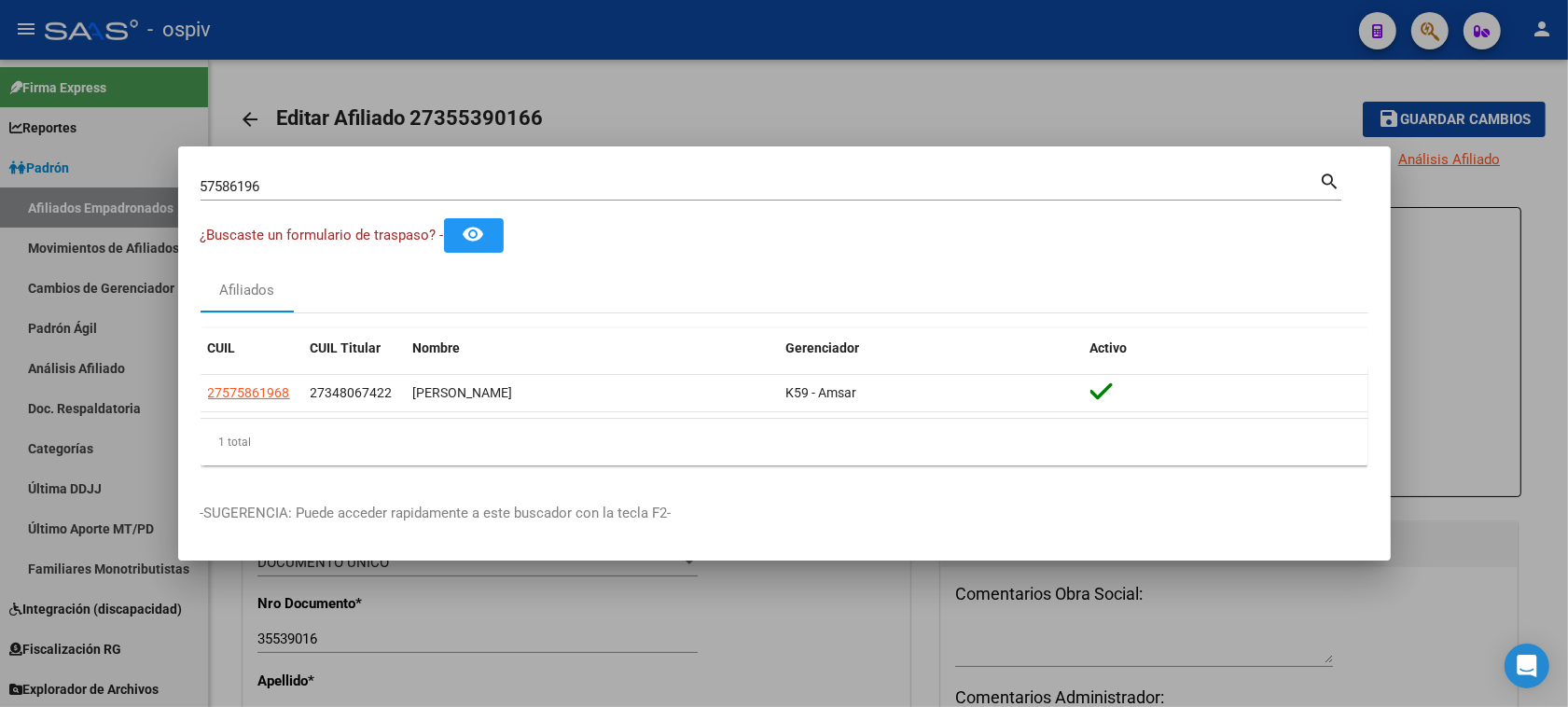
drag, startPoint x: 276, startPoint y: 191, endPoint x: 128, endPoint y: 163, distance: 150.6
click at [128, 163] on div "57586196 Buscar (apellido, dni, cuil, nro traspaso, cuit, obra social) search ¿…" at bounding box center [784, 353] width 1568 height 707
click at [254, 166] on mat-dialog-container "57586196 Buscar (apellido, dni, cuil, nro traspaso, cuit, obra social) search ¿…" at bounding box center [784, 353] width 1212 height 414
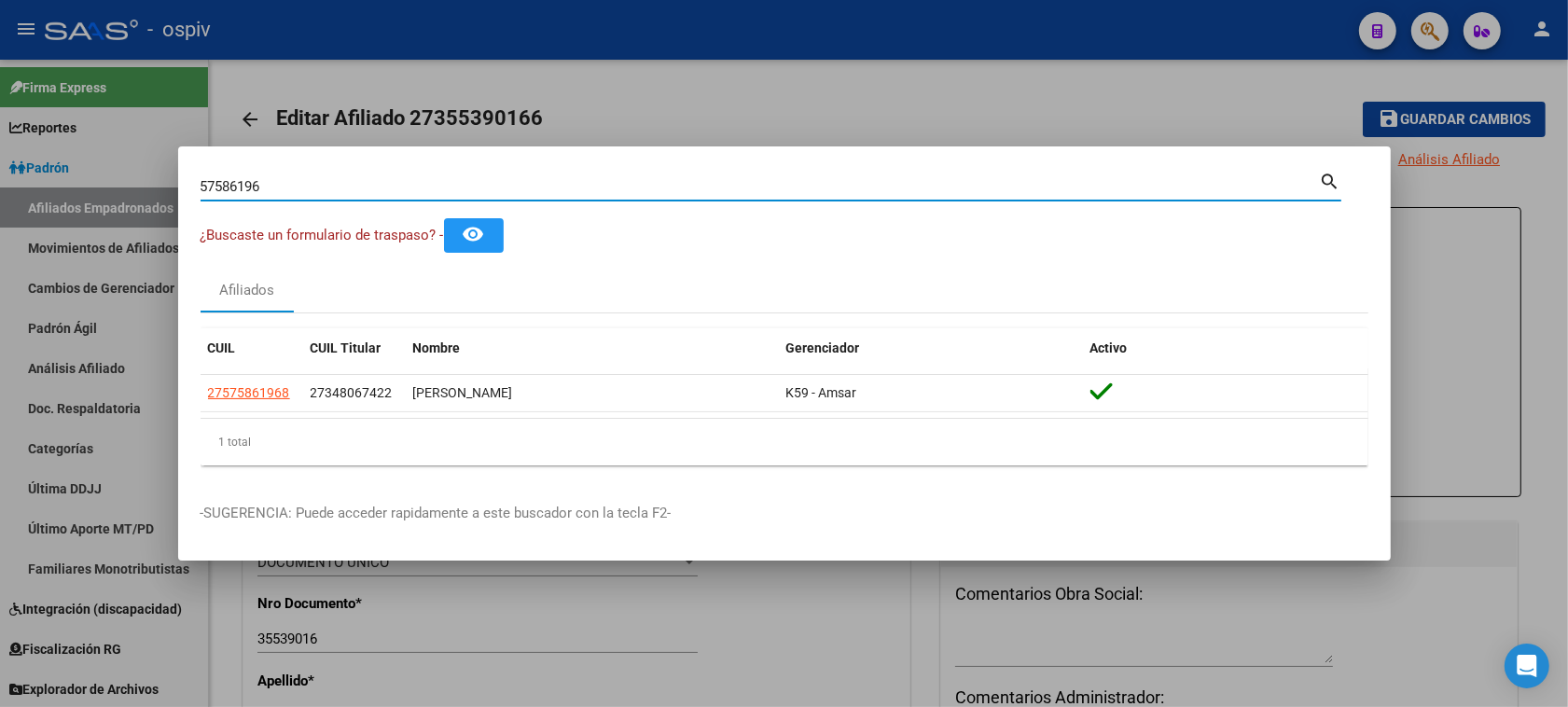
drag, startPoint x: 267, startPoint y: 188, endPoint x: 71, endPoint y: 152, distance: 199.3
click at [72, 152] on div "57586196 Buscar (apellido, dni, cuil, nro traspaso, cuit, obra social) search ¿…" at bounding box center [784, 353] width 1568 height 707
type input "36342895"
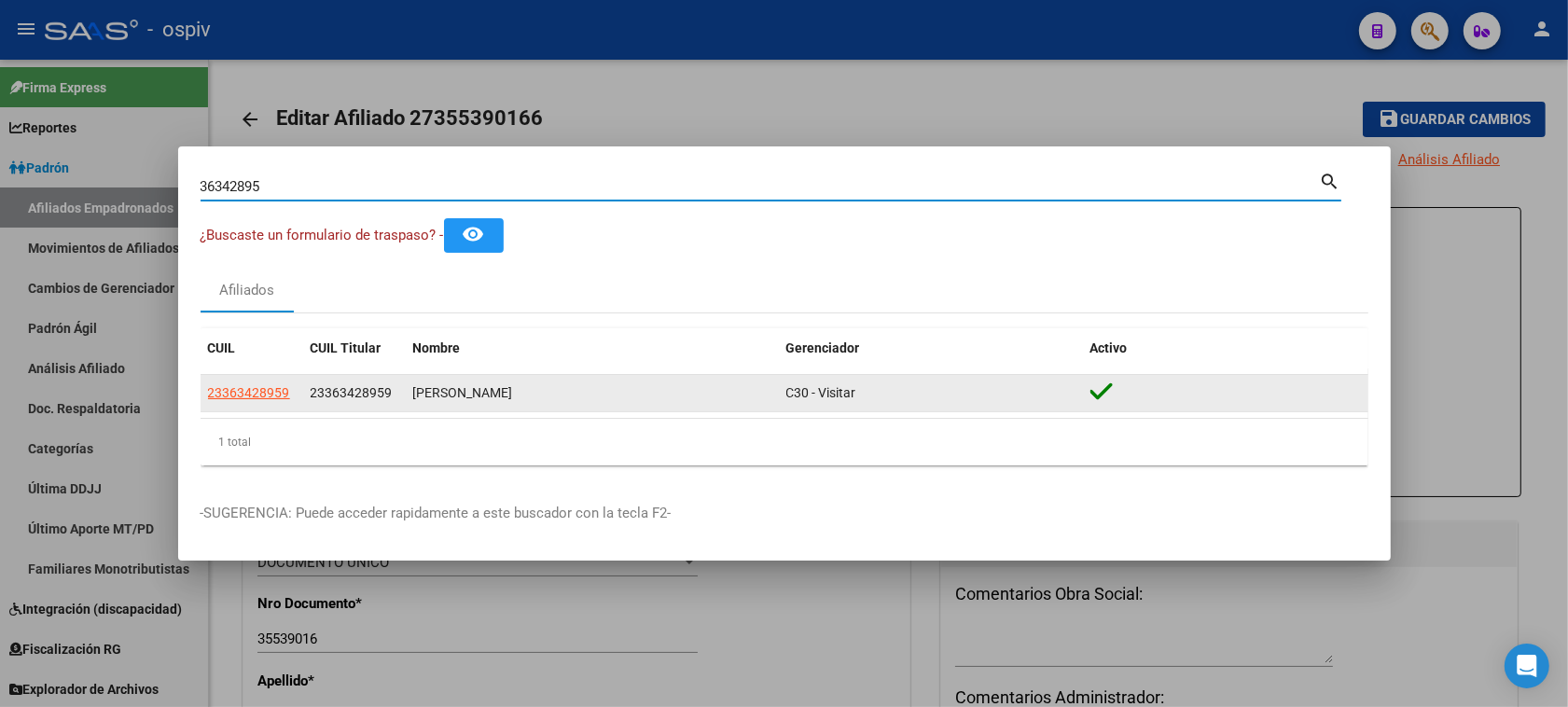
click at [244, 406] on datatable-body-cell "23363428959" at bounding box center [252, 392] width 102 height 36
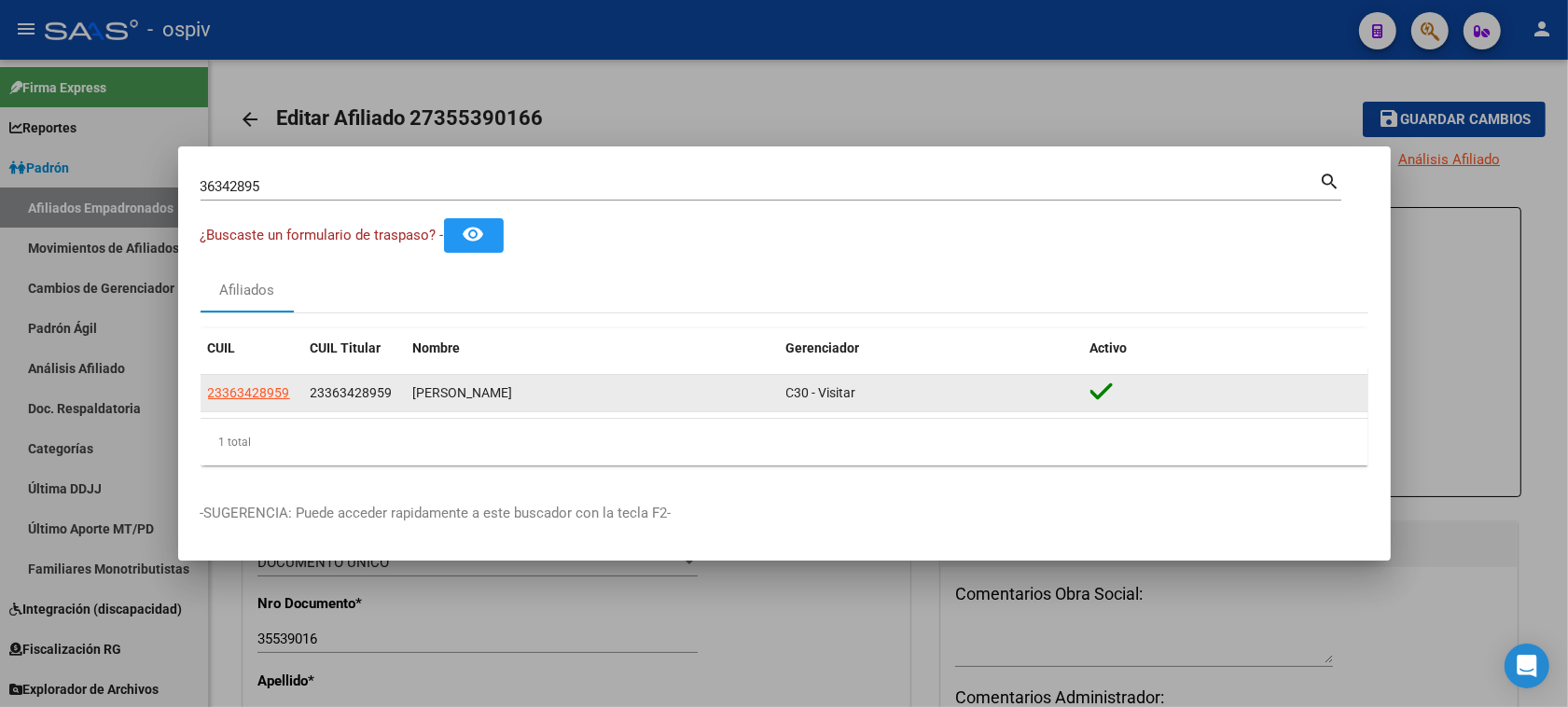
drag, startPoint x: 250, startPoint y: 383, endPoint x: 278, endPoint y: 393, distance: 29.7
click at [258, 385] on app-link-go-to "23363428959" at bounding box center [249, 393] width 82 height 21
click at [278, 393] on span "23363428959" at bounding box center [249, 392] width 82 height 15
type textarea "23363428959"
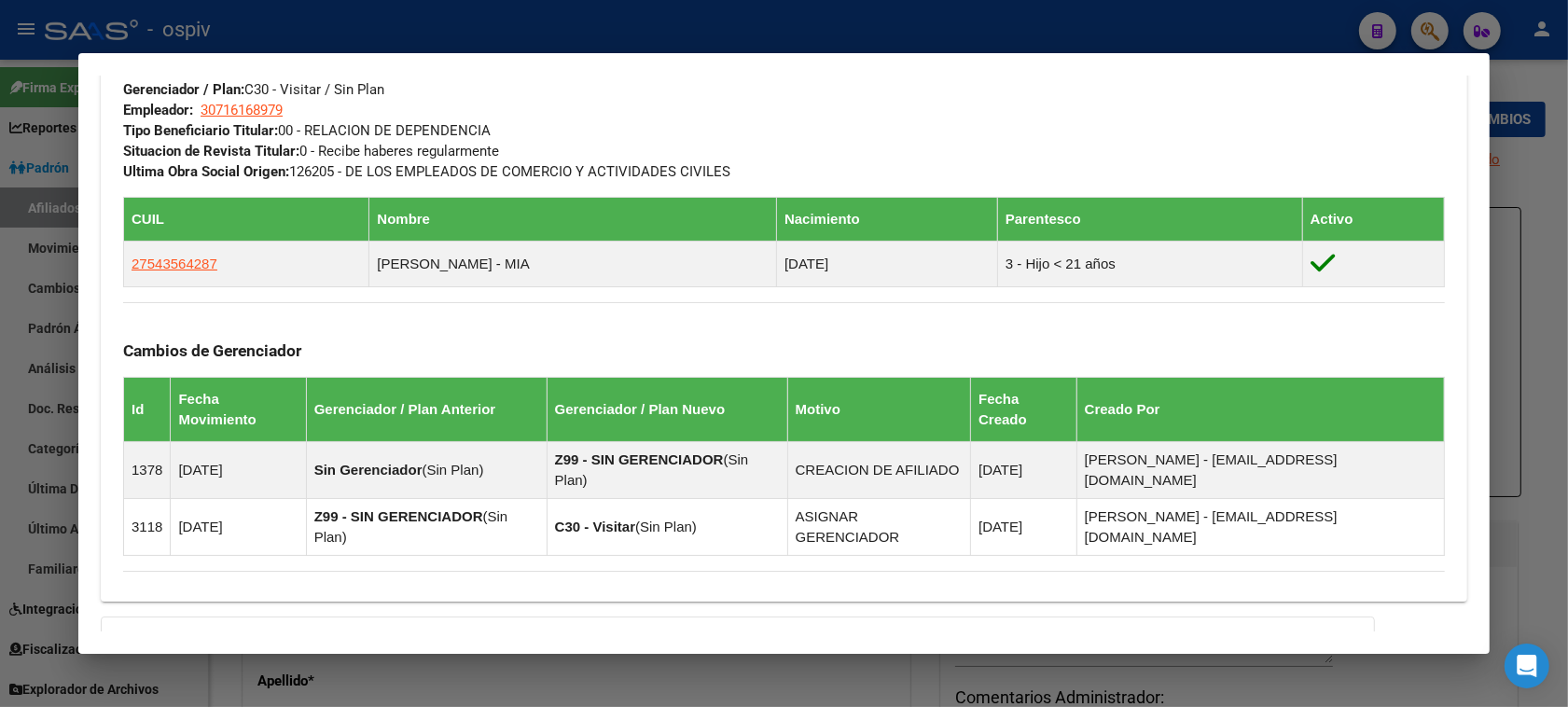
scroll to position [977, 0]
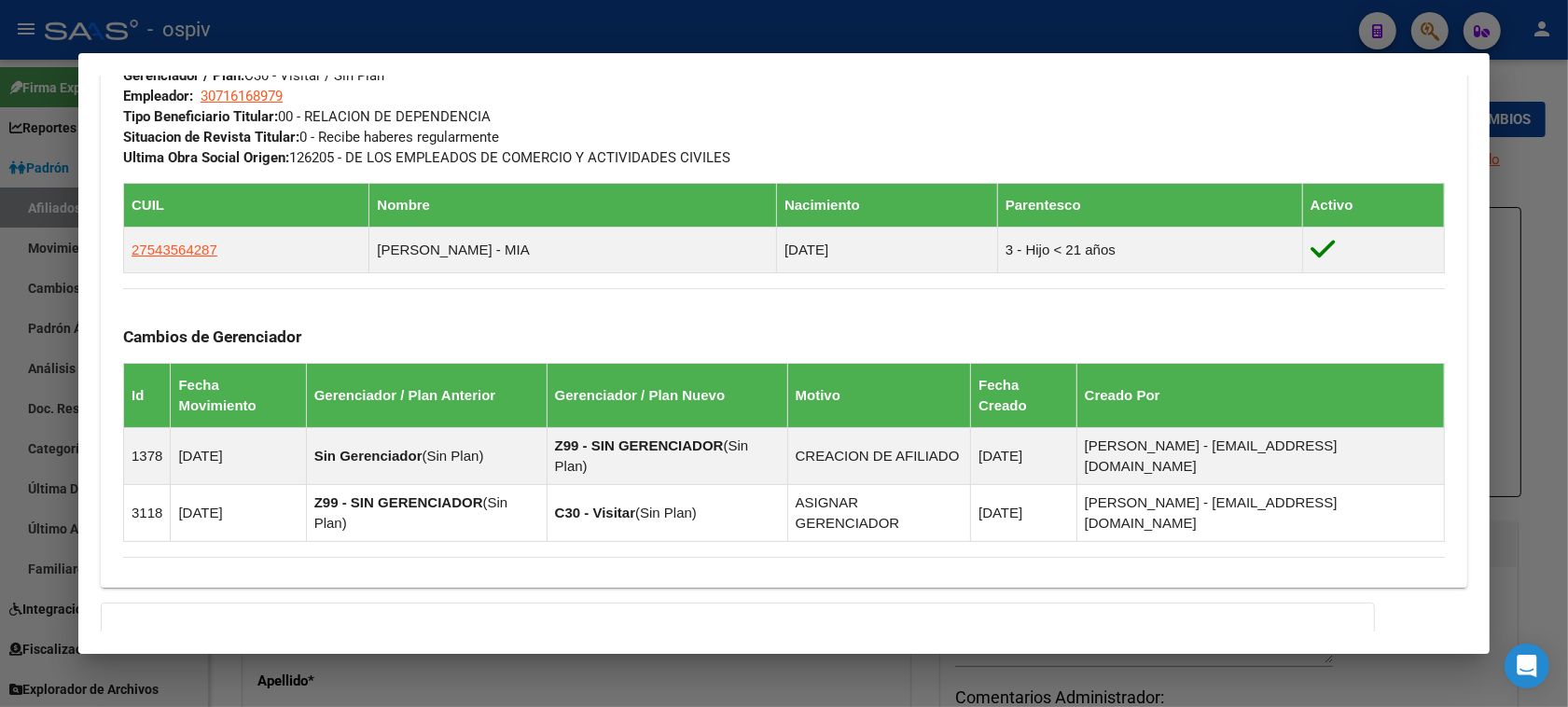
click at [911, 118] on div "DATOS GRUPO FAMILIAR Gerenciador / Plan: C30 - Visitar / Sin Plan Empleador: 30…" at bounding box center [783, 89] width 1321 height 157
click at [19, 362] on div at bounding box center [784, 353] width 1568 height 707
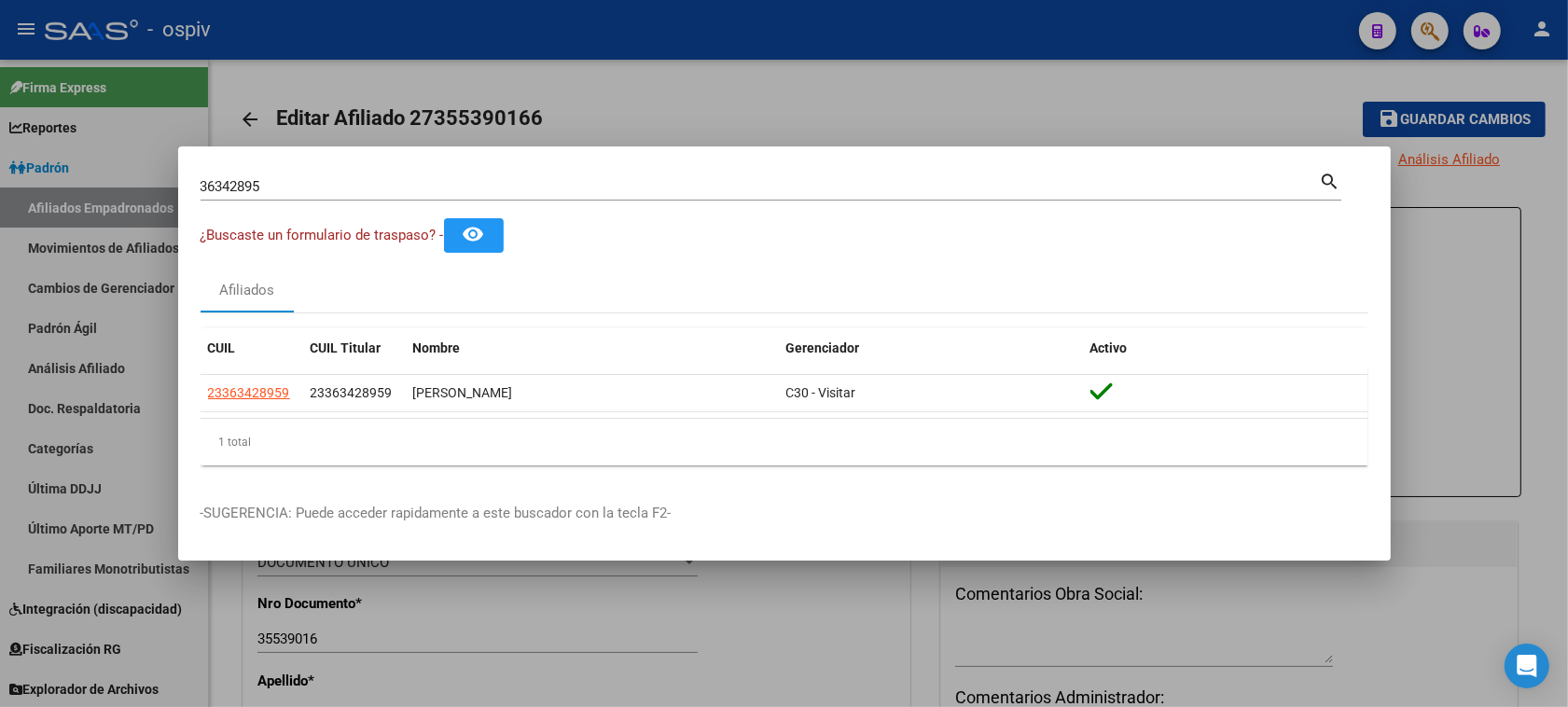
drag, startPoint x: 219, startPoint y: 459, endPoint x: 184, endPoint y: 446, distance: 37.3
click at [215, 455] on div "1 total" at bounding box center [784, 442] width 1167 height 47
click at [160, 441] on div at bounding box center [784, 353] width 1568 height 707
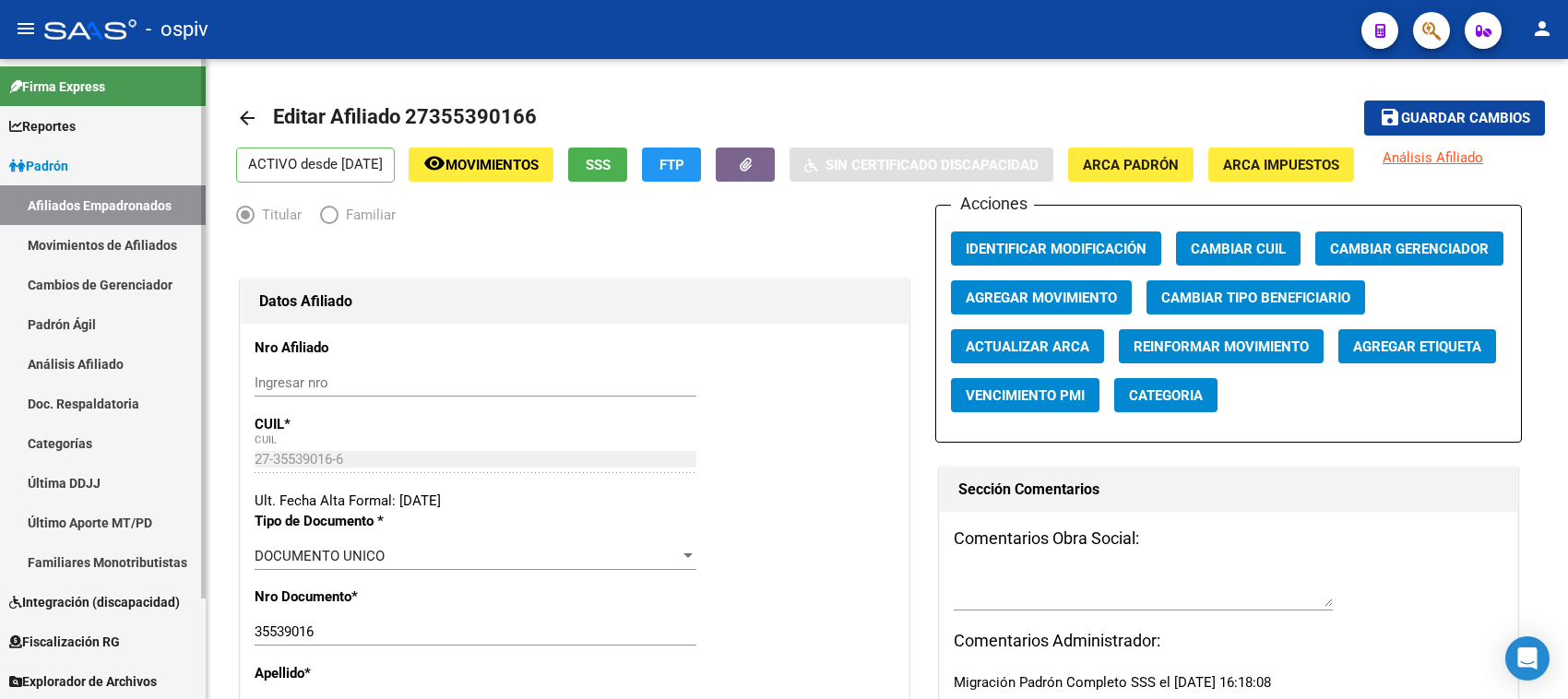
click at [94, 606] on span "Integración (discapacidad)" at bounding box center [95, 602] width 171 height 20
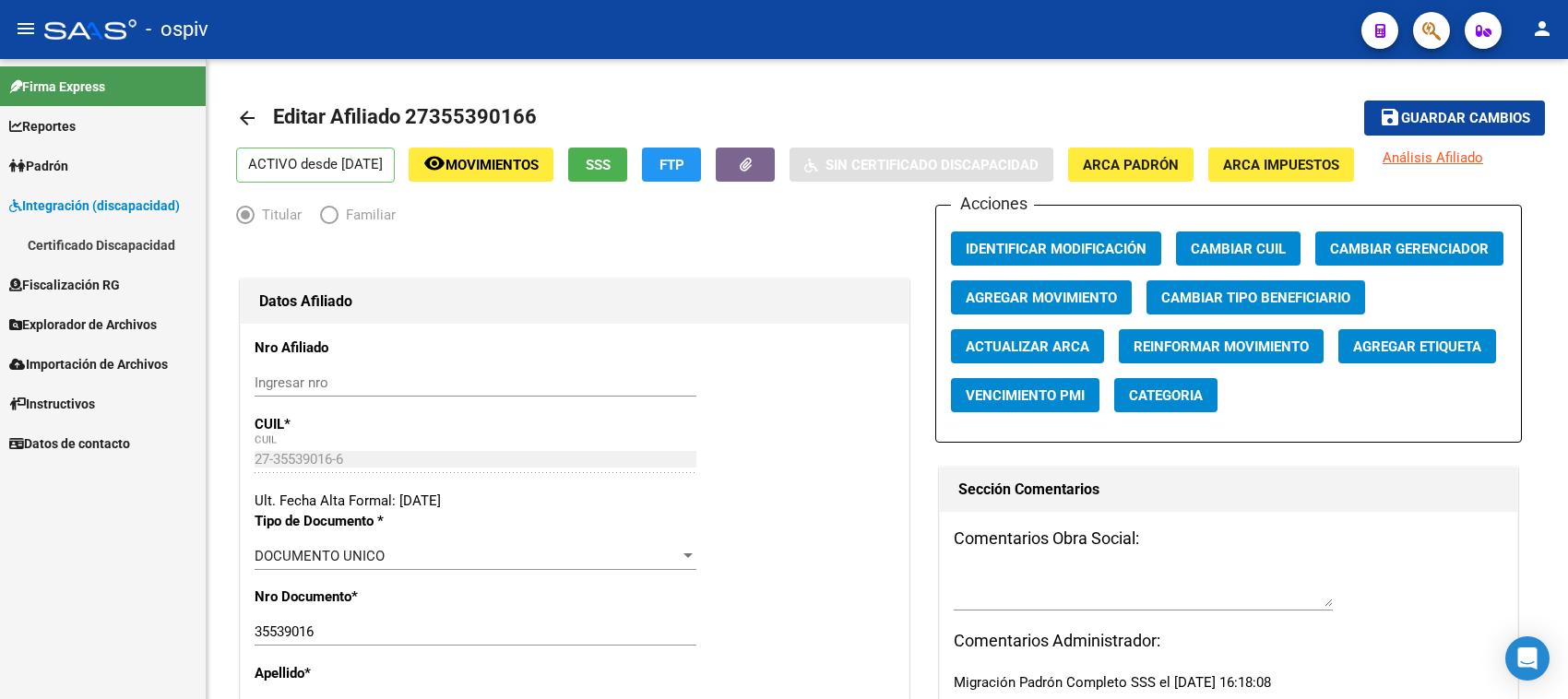
click at [132, 236] on link "Certificado Discapacidad" at bounding box center [102, 244] width 205 height 40
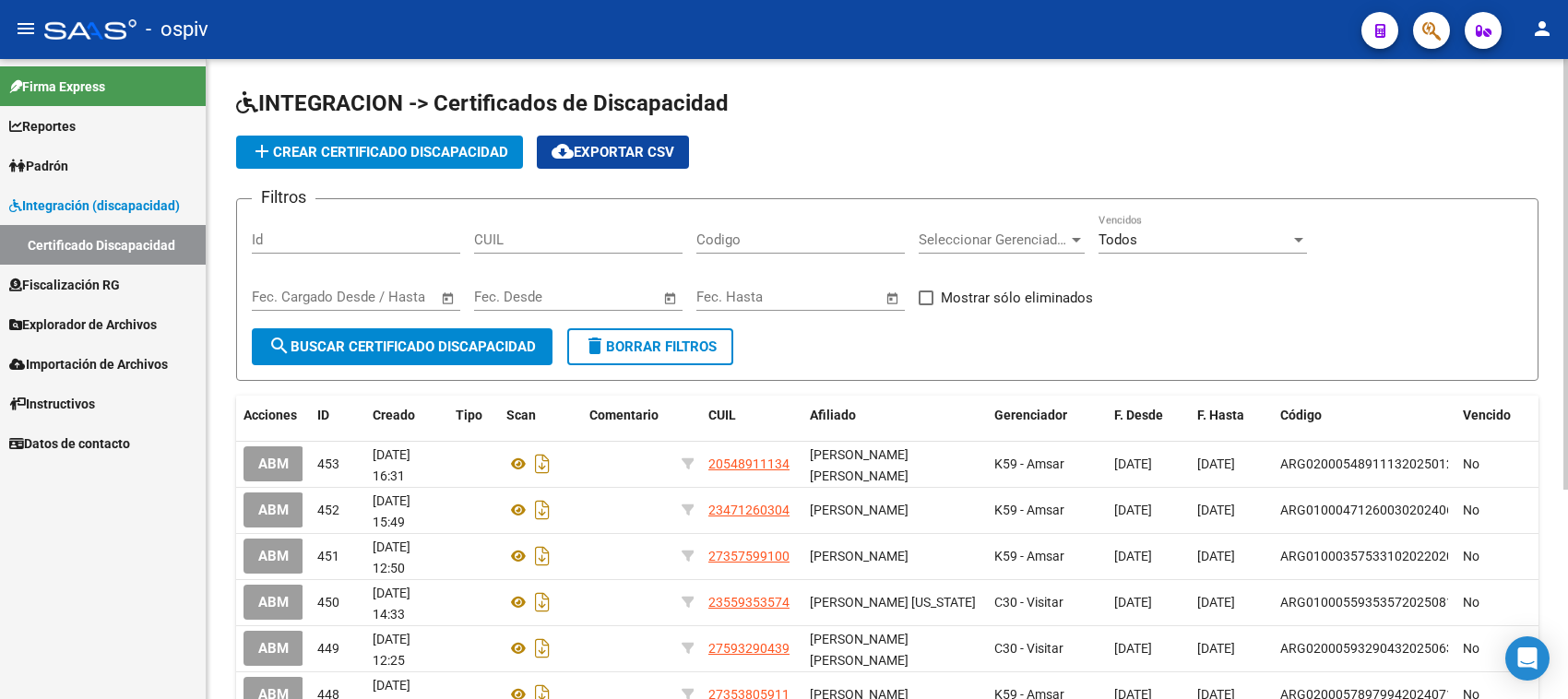
click at [407, 145] on span "add Crear Certificado Discapacidad" at bounding box center [379, 151] width 257 height 16
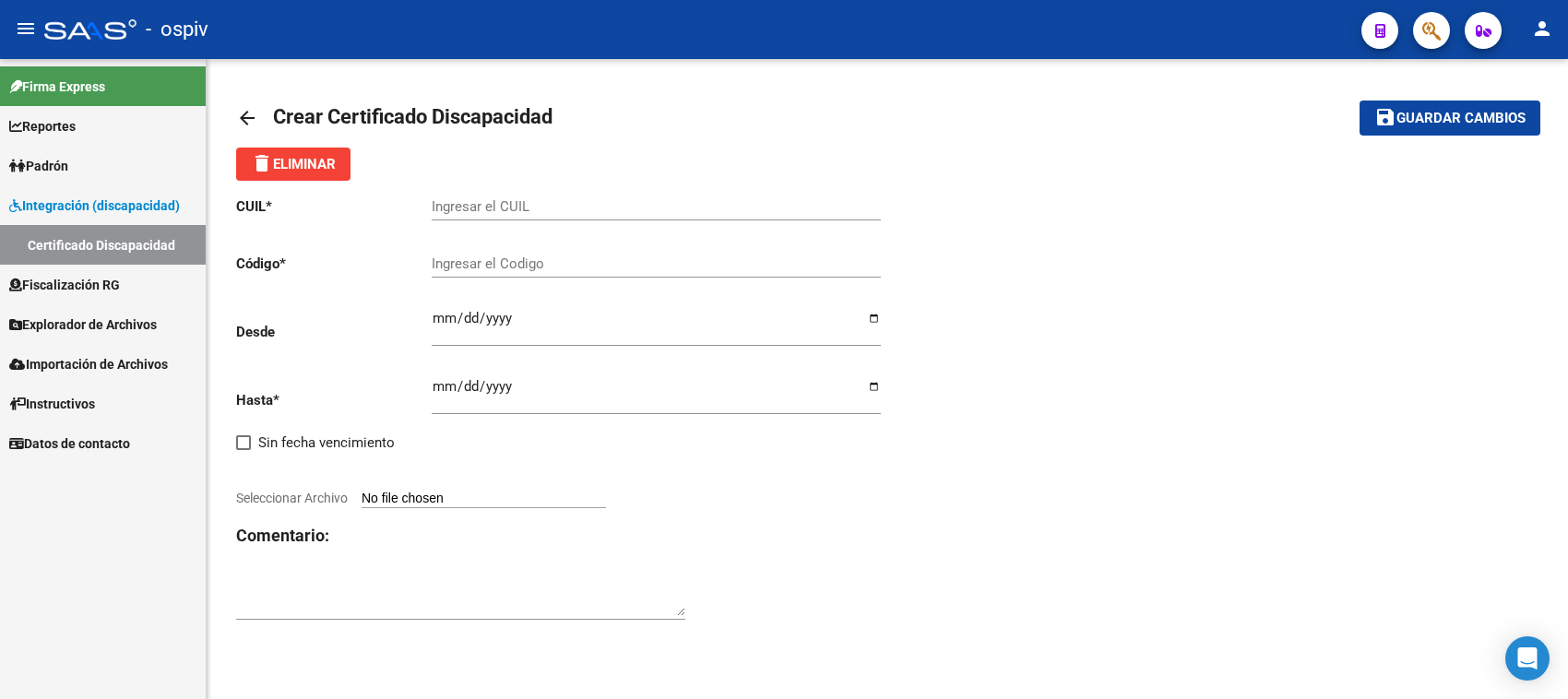
click at [482, 200] on input "Ingresar el CUIL" at bounding box center [657, 206] width 449 height 16
click at [1360, 100] on button "save Guardar cambios" at bounding box center [1449, 117] width 180 height 34
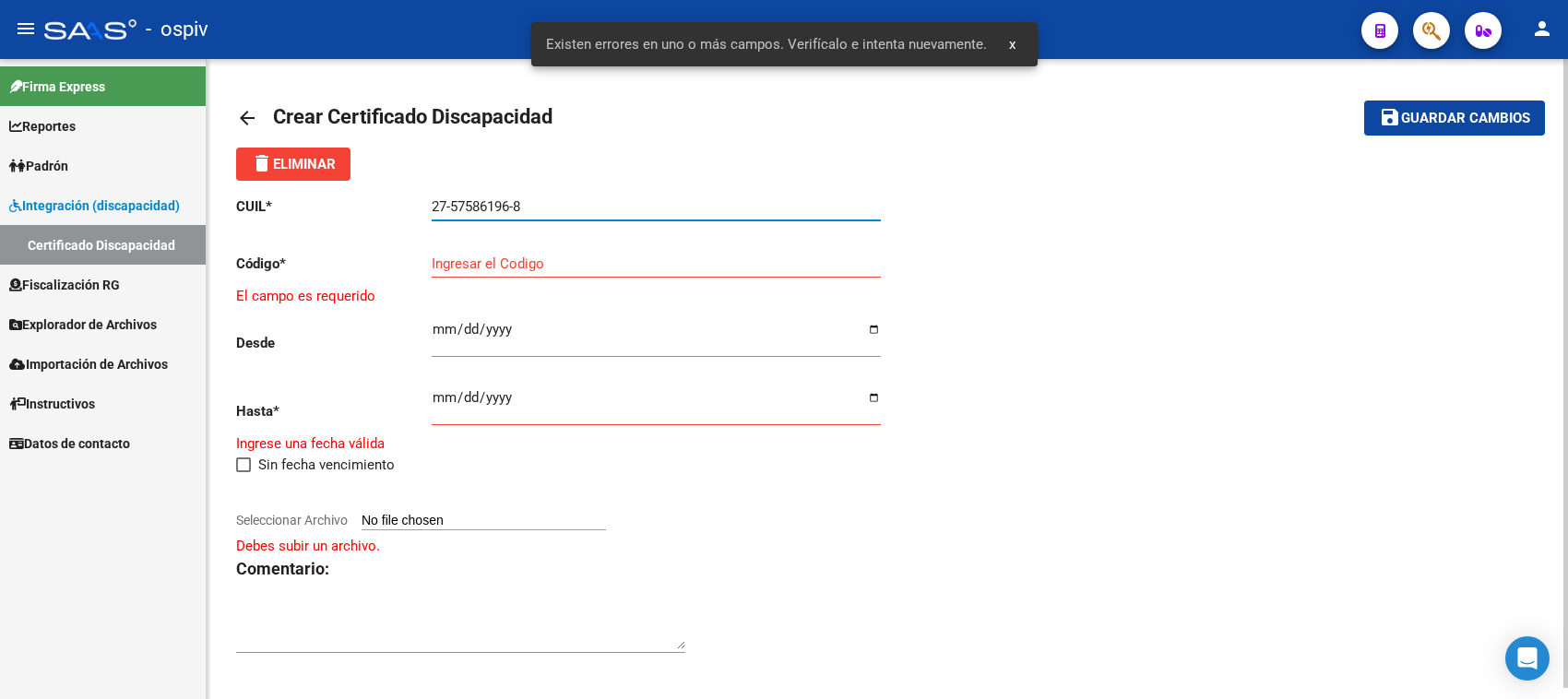
drag, startPoint x: 526, startPoint y: 204, endPoint x: 297, endPoint y: 185, distance: 229.8
click at [297, 185] on div "CUIL * 27-57586196-8 Ingresar el CUIL Código * Ingresar el Codigo El campo es r…" at bounding box center [561, 425] width 651 height 490
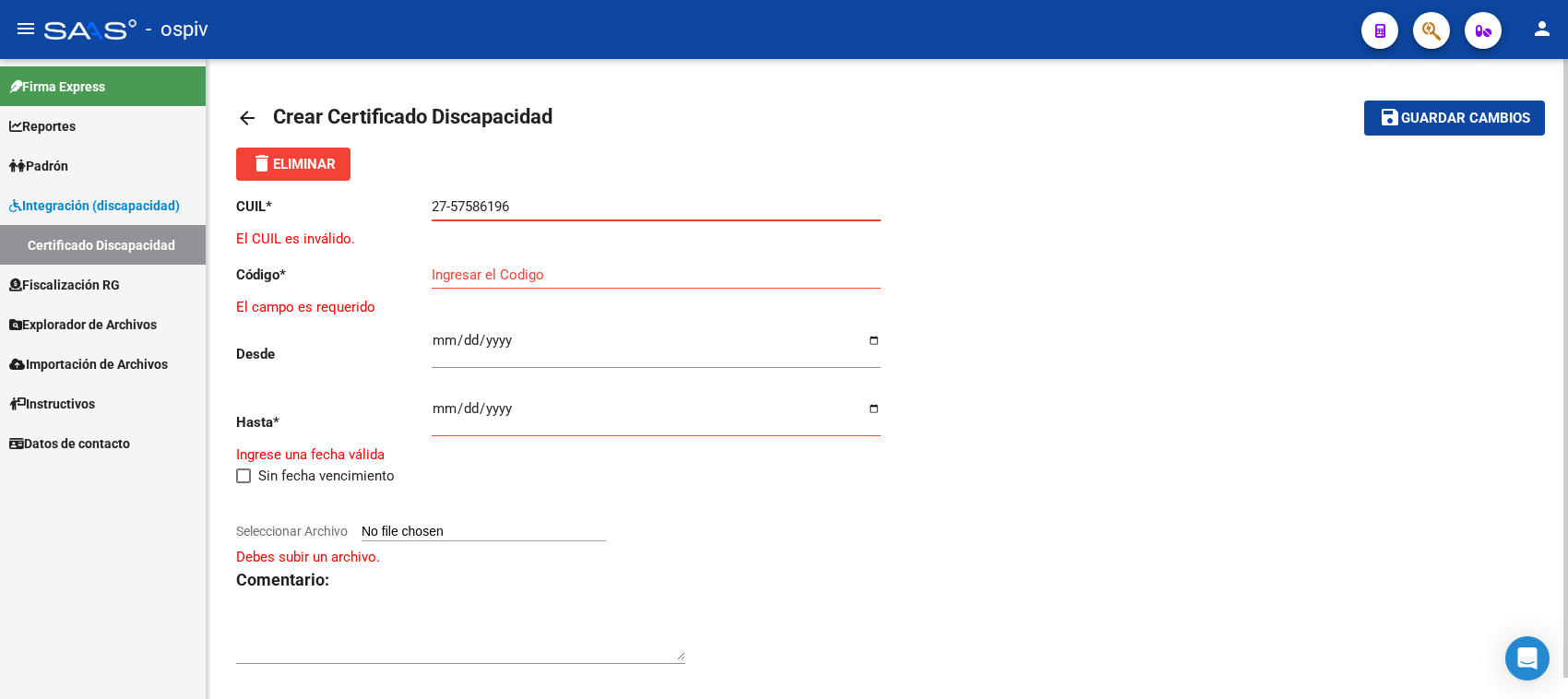
type input "27-57586196-8"
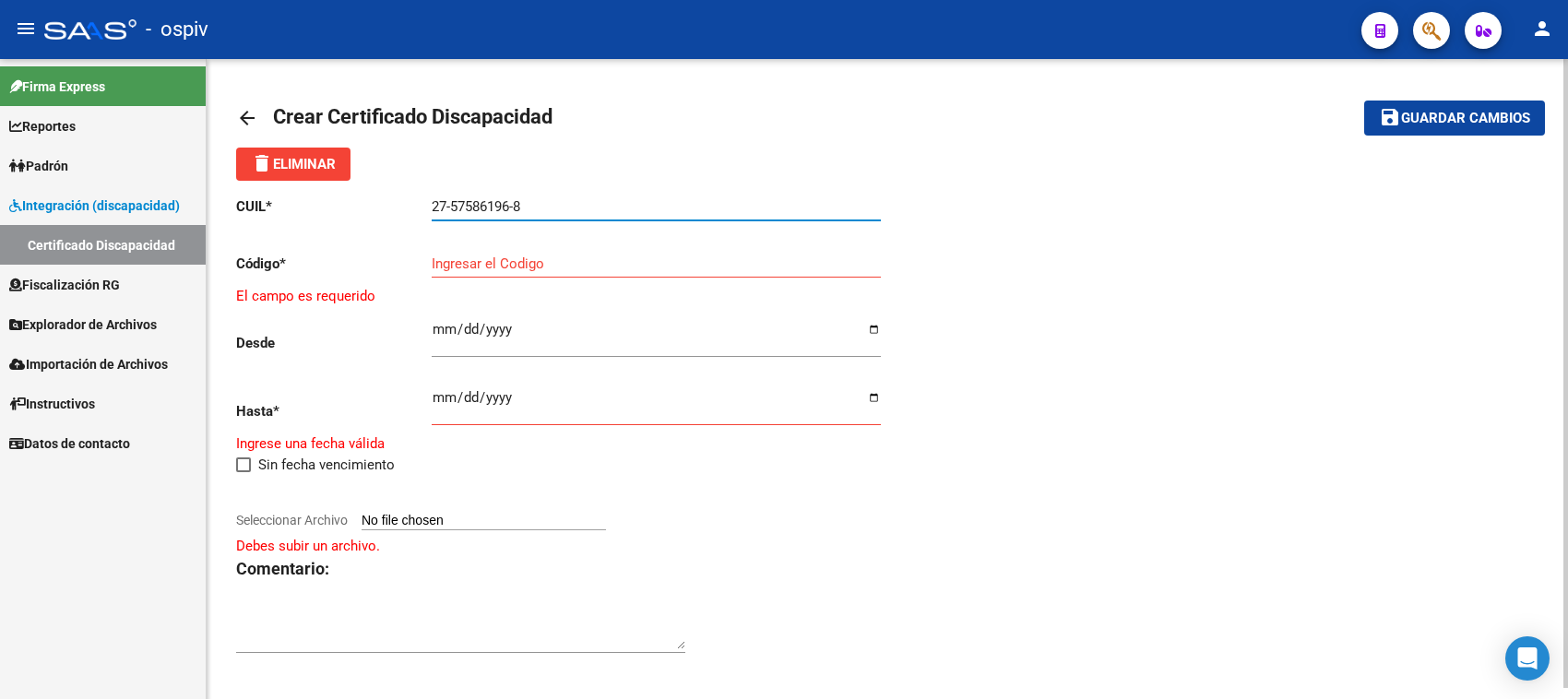
click at [1364, 100] on button "save Guardar cambios" at bounding box center [1453, 117] width 180 height 34
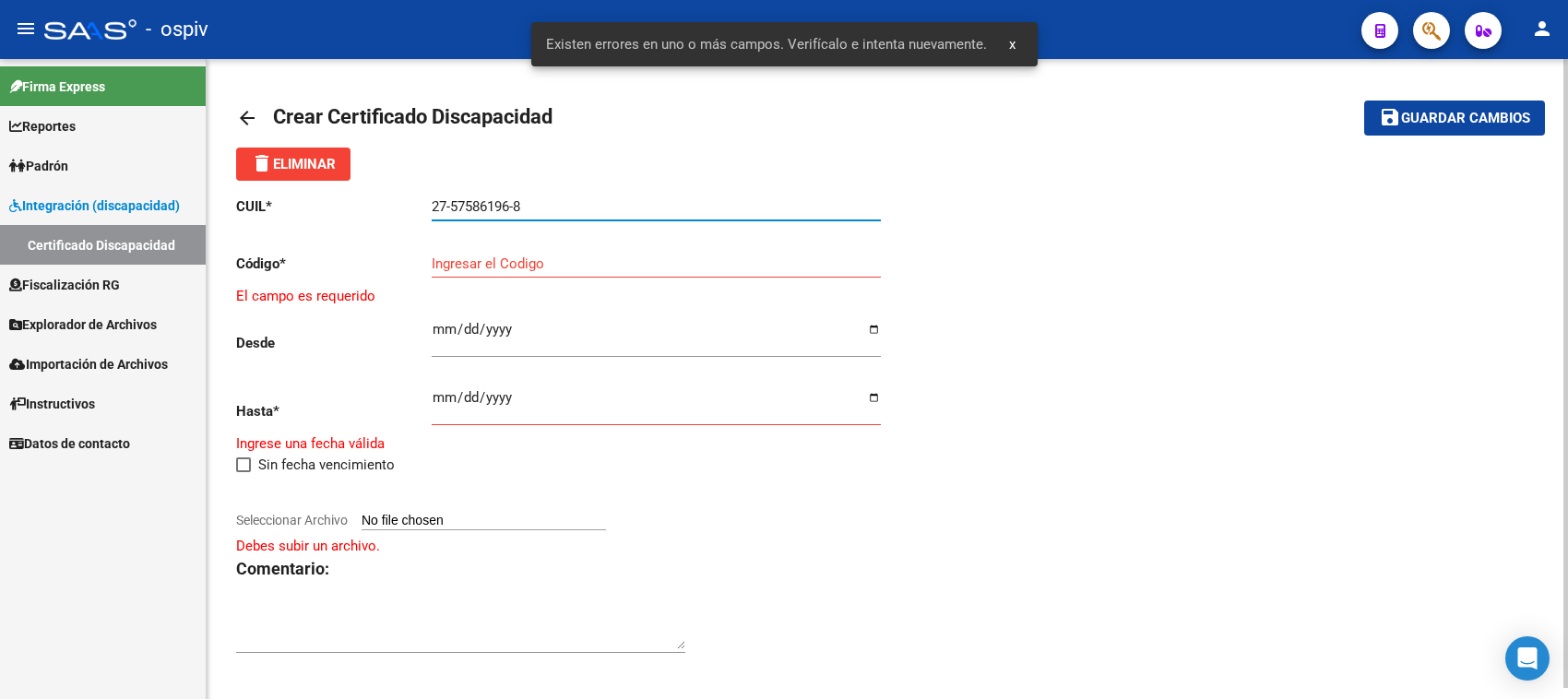
drag, startPoint x: 572, startPoint y: 207, endPoint x: 347, endPoint y: 205, distance: 225.0
click at [347, 205] on app-form-text-field "CUIL * 27-57586196-8 Ingresar el CUIL" at bounding box center [558, 206] width 644 height 16
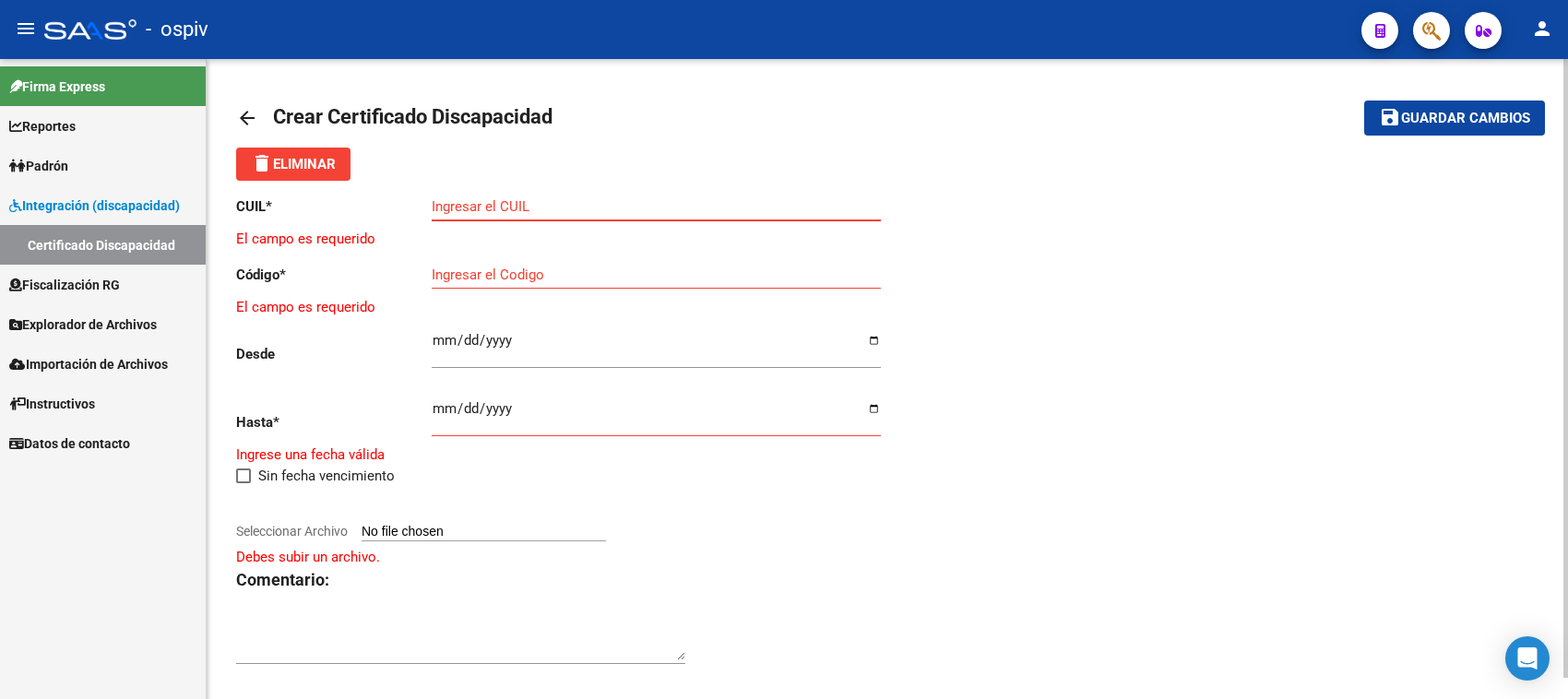
paste input "27-57586196-8"
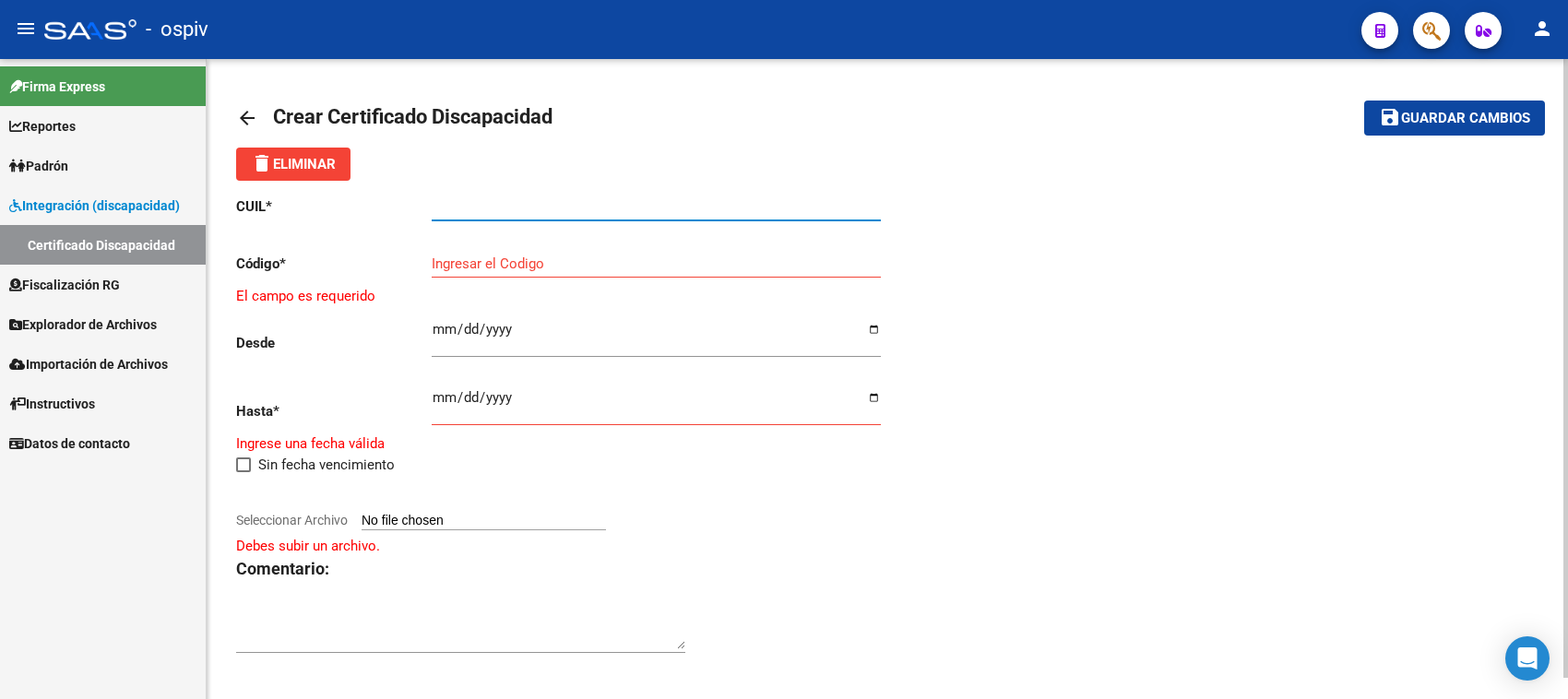
type input "27-57586196-8"
click at [1364, 100] on button "save Guardar cambios" at bounding box center [1453, 117] width 180 height 34
click at [616, 306] on div "Ingresar fec. Desde" at bounding box center [657, 332] width 449 height 52
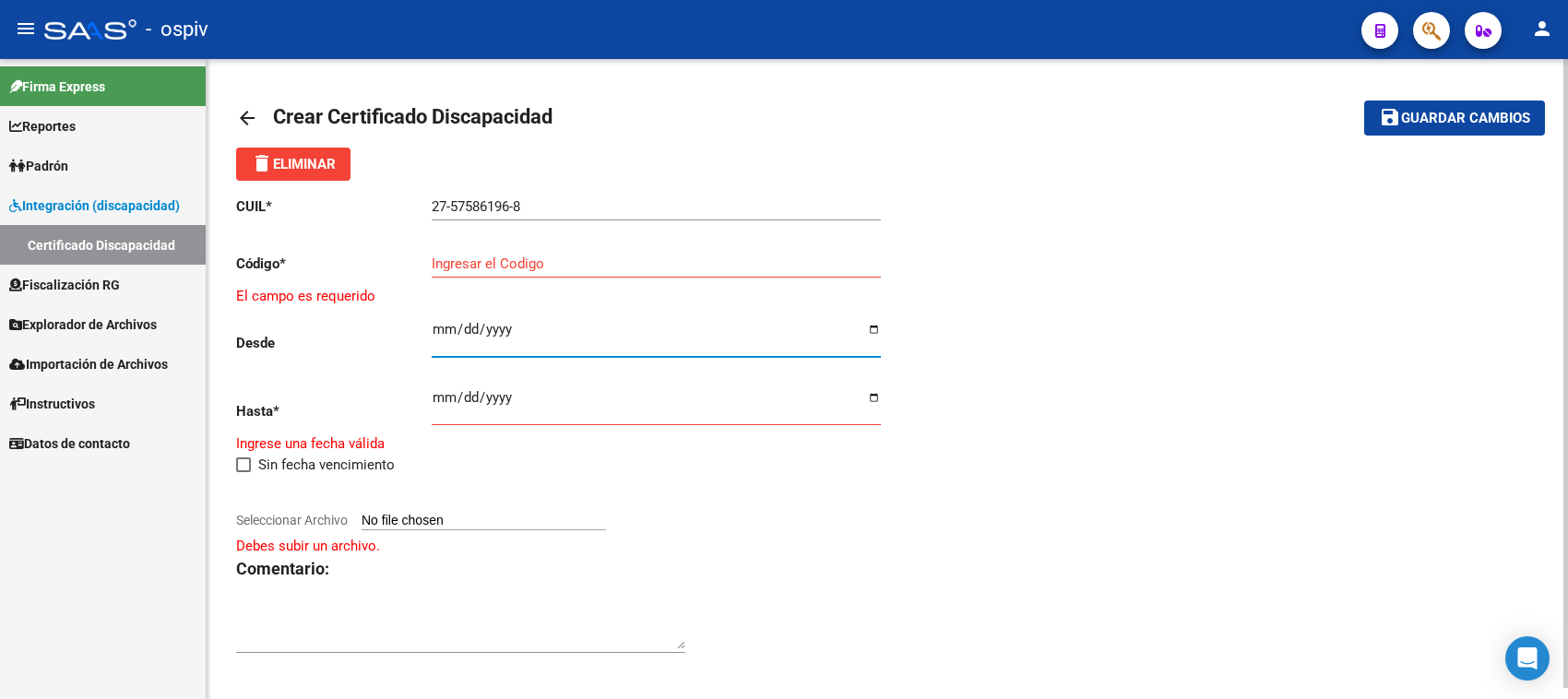
click at [466, 269] on input "Ingresar el Codigo" at bounding box center [657, 263] width 449 height 16
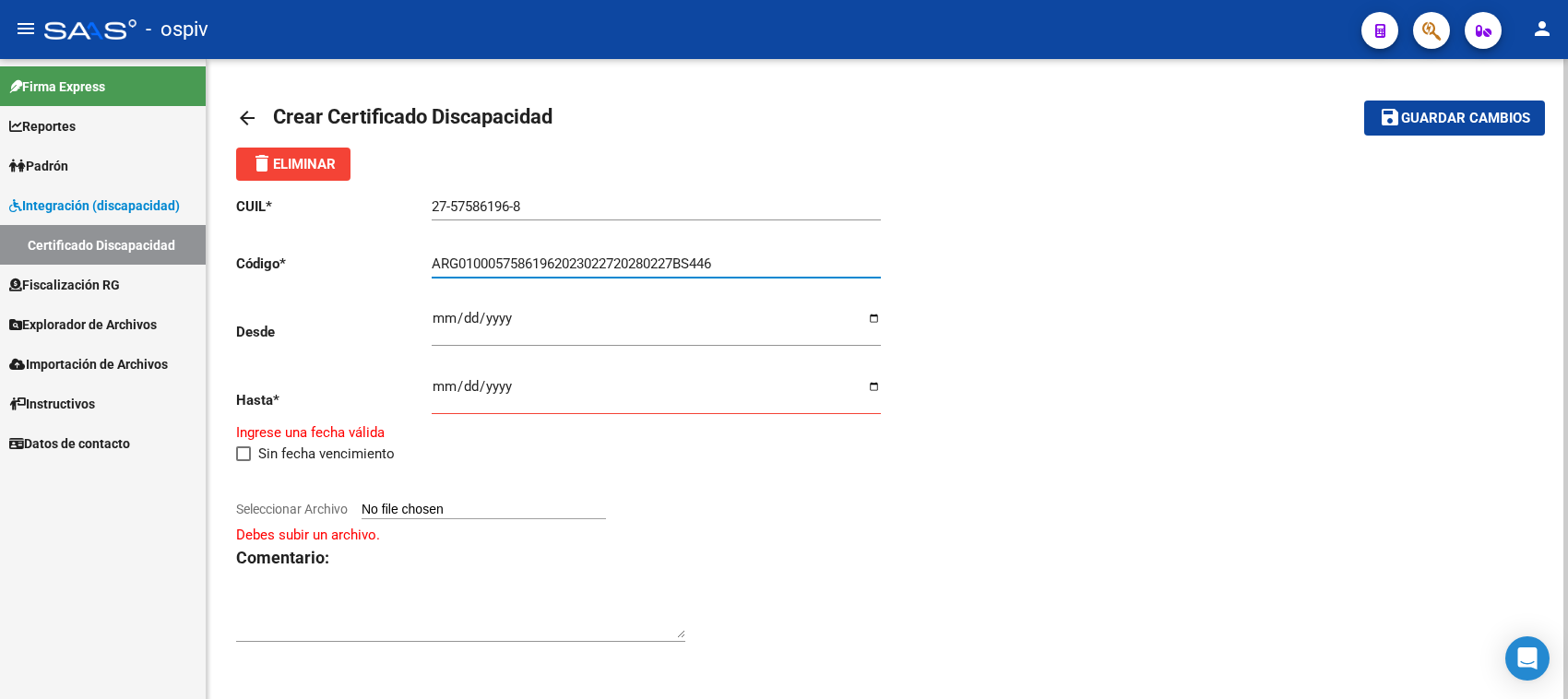
type input "ARG01000575861962023022720280227BS446"
click at [438, 306] on div "Ingresar fec. Desde" at bounding box center [657, 321] width 449 height 52
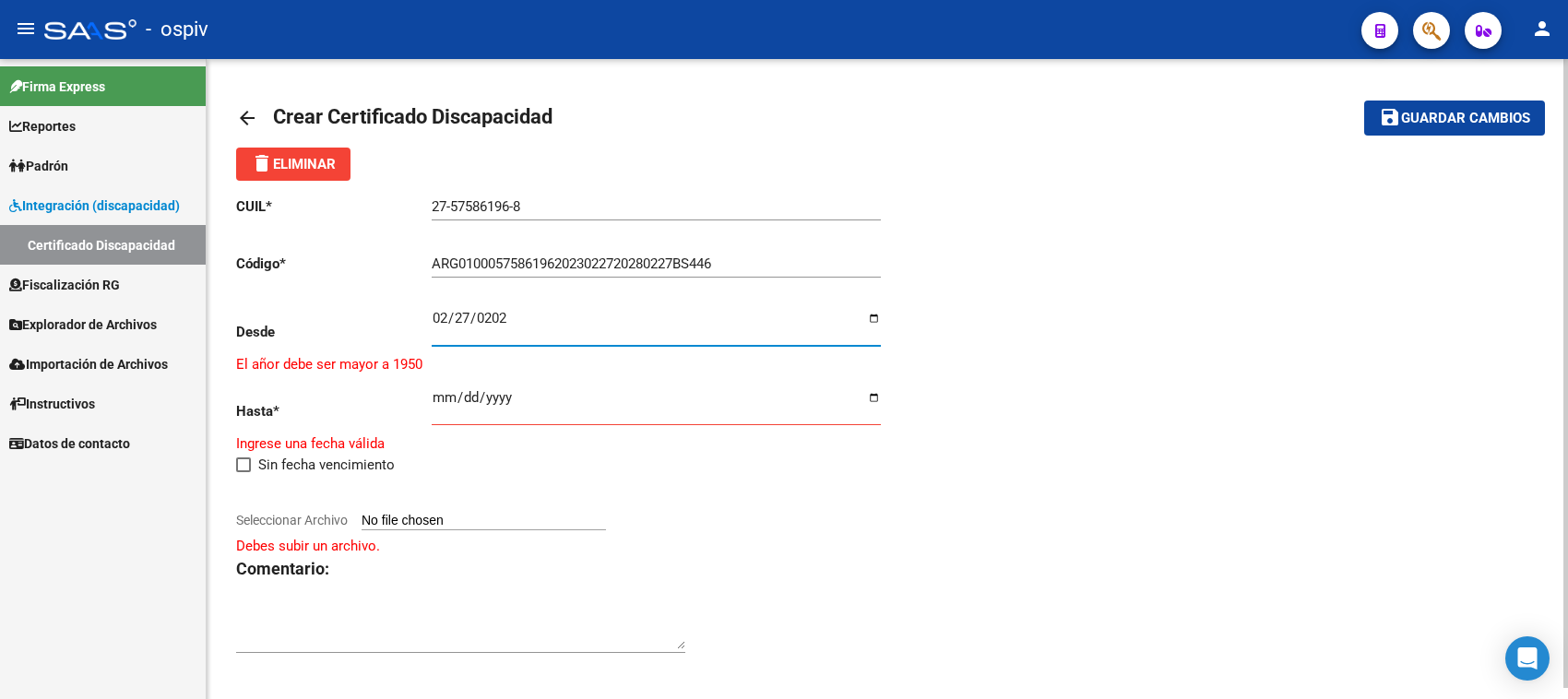
type input "[DATE]"
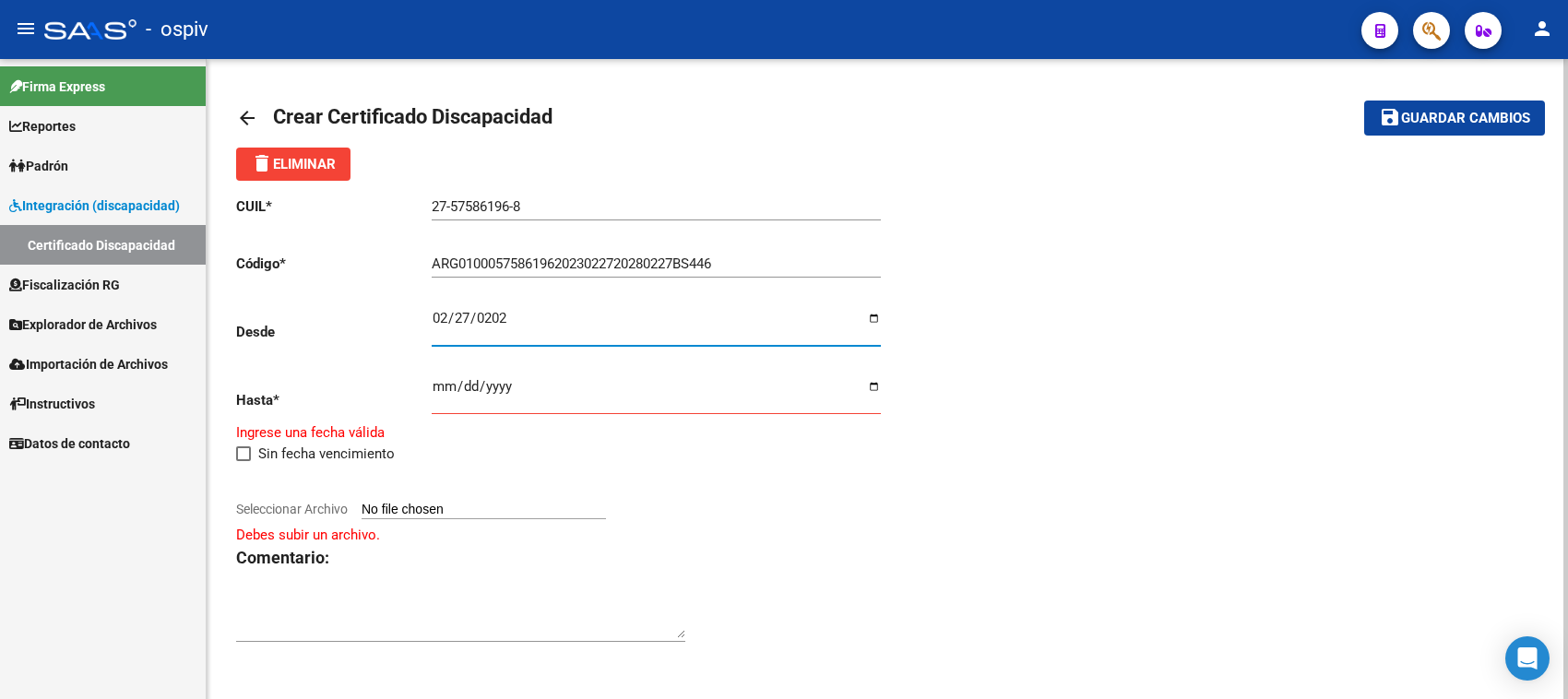
click at [441, 402] on input "Ingresar fec. Hasta" at bounding box center [657, 393] width 449 height 30
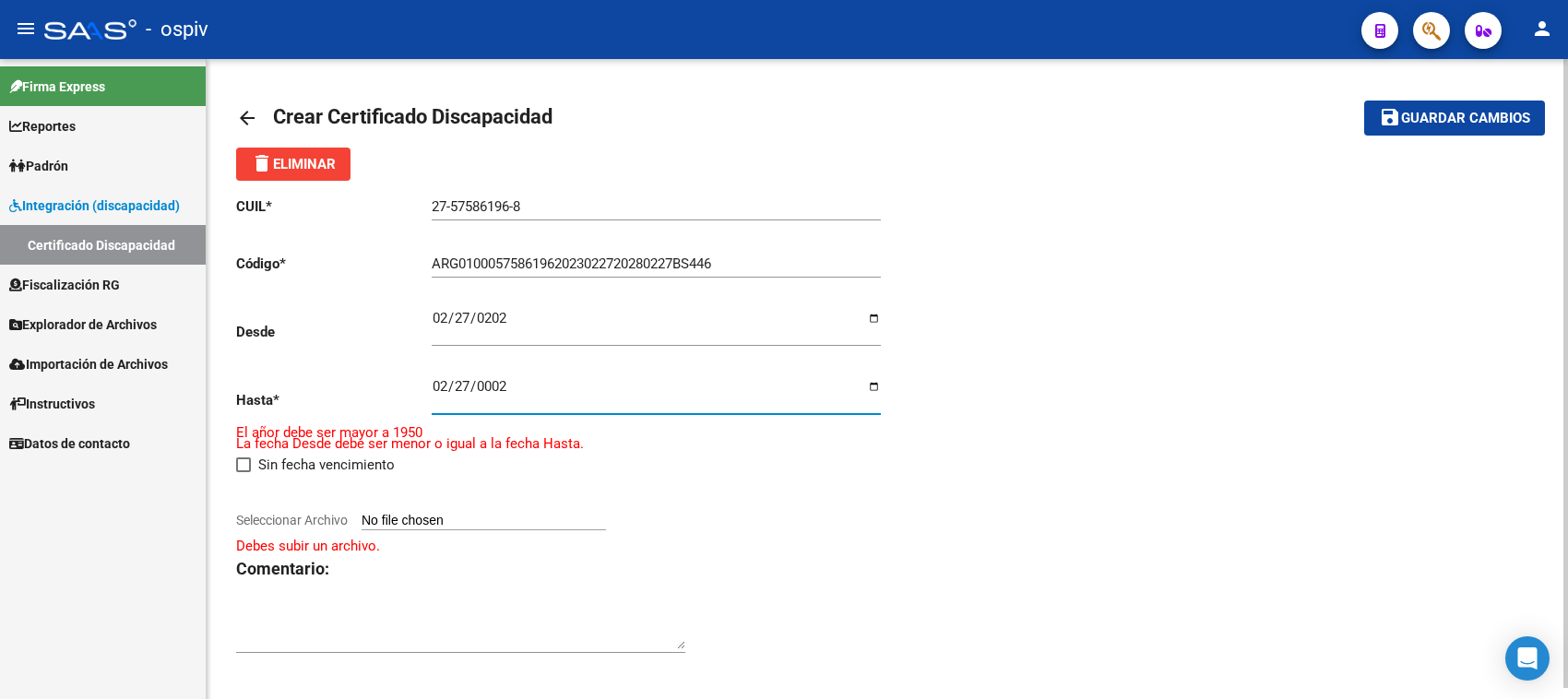
type input "0020-02-27"
type input "[DATE]"
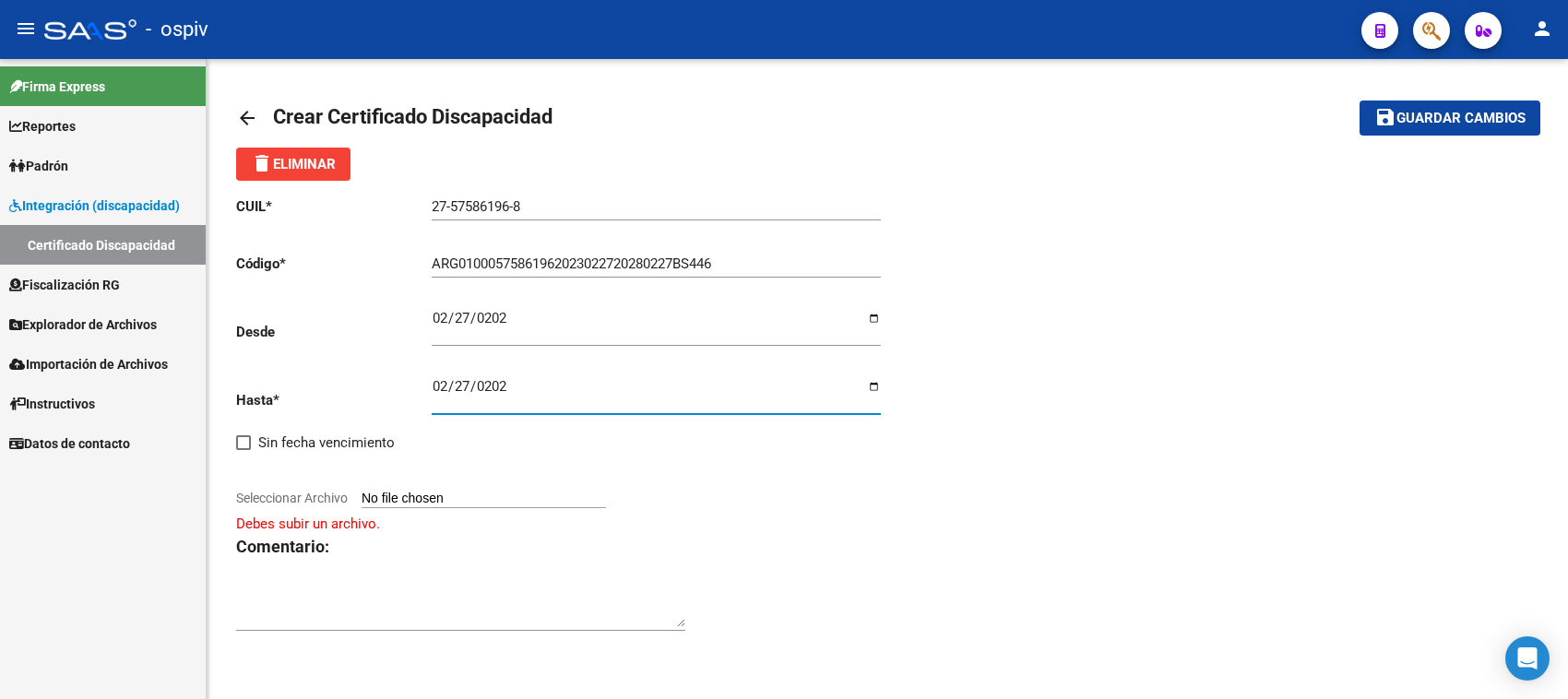
click at [297, 491] on span "Seleccionar Archivo" at bounding box center [292, 497] width 112 height 14
click at [362, 491] on input "Seleccionar Archivo" at bounding box center [483, 499] width 244 height 17
click at [319, 497] on span "Seleccionar Archivo" at bounding box center [292, 497] width 112 height 14
click at [362, 497] on input "Seleccionar Archivo" at bounding box center [483, 499] width 244 height 17
click at [373, 491] on input "Seleccionar Archivo" at bounding box center [483, 499] width 244 height 17
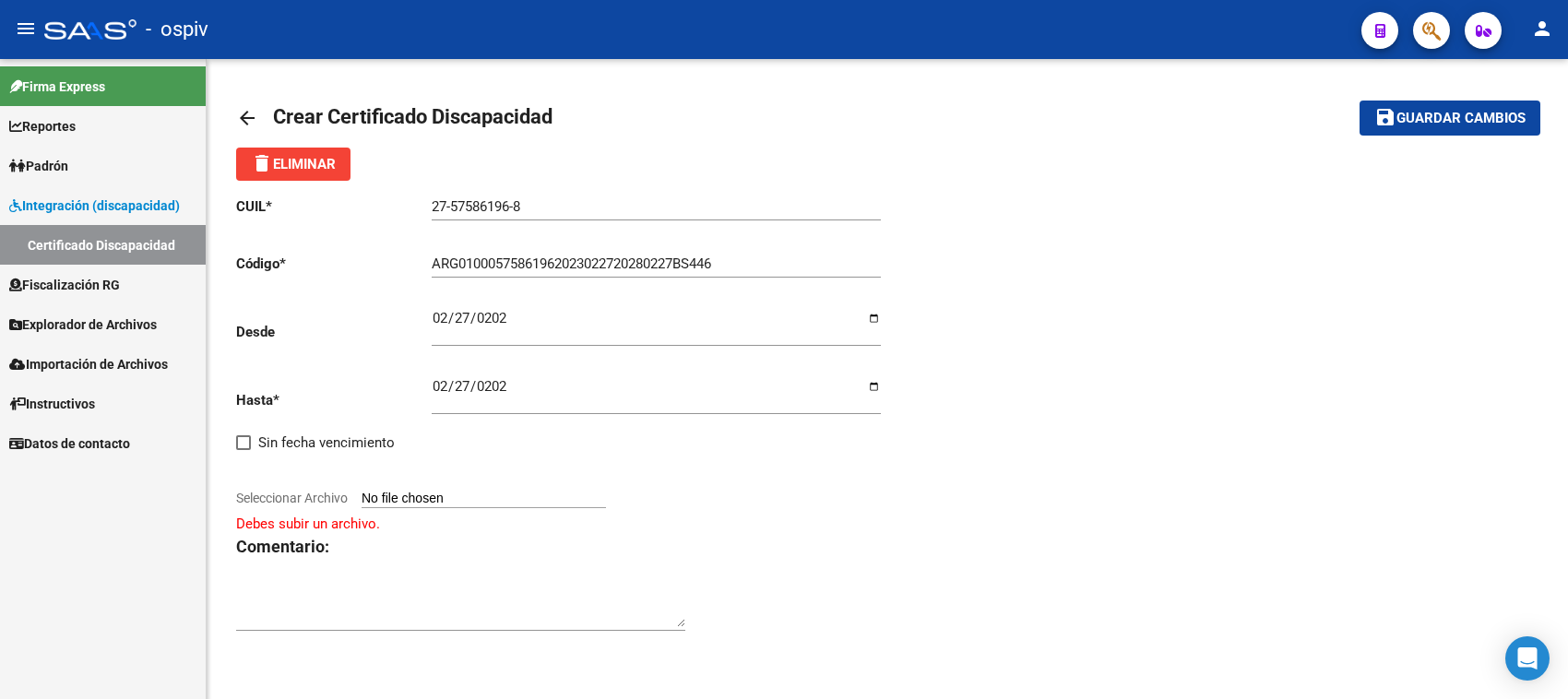
type input "C:\fakepath\CUD [PERSON_NAME].pdf"
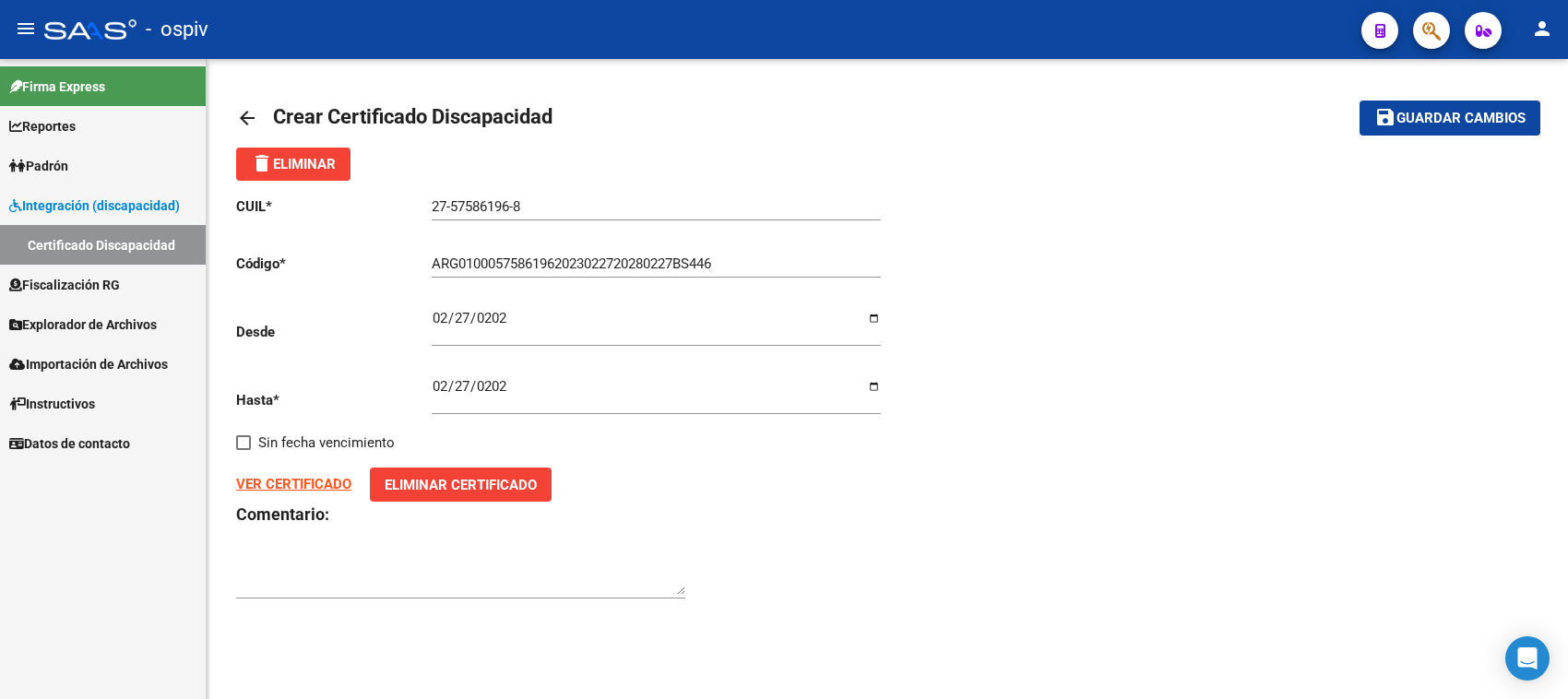
click at [298, 476] on strong "VER CERTIFICADO" at bounding box center [294, 483] width 116 height 16
click at [1453, 127] on button "save Guardar cambios" at bounding box center [1449, 117] width 180 height 34
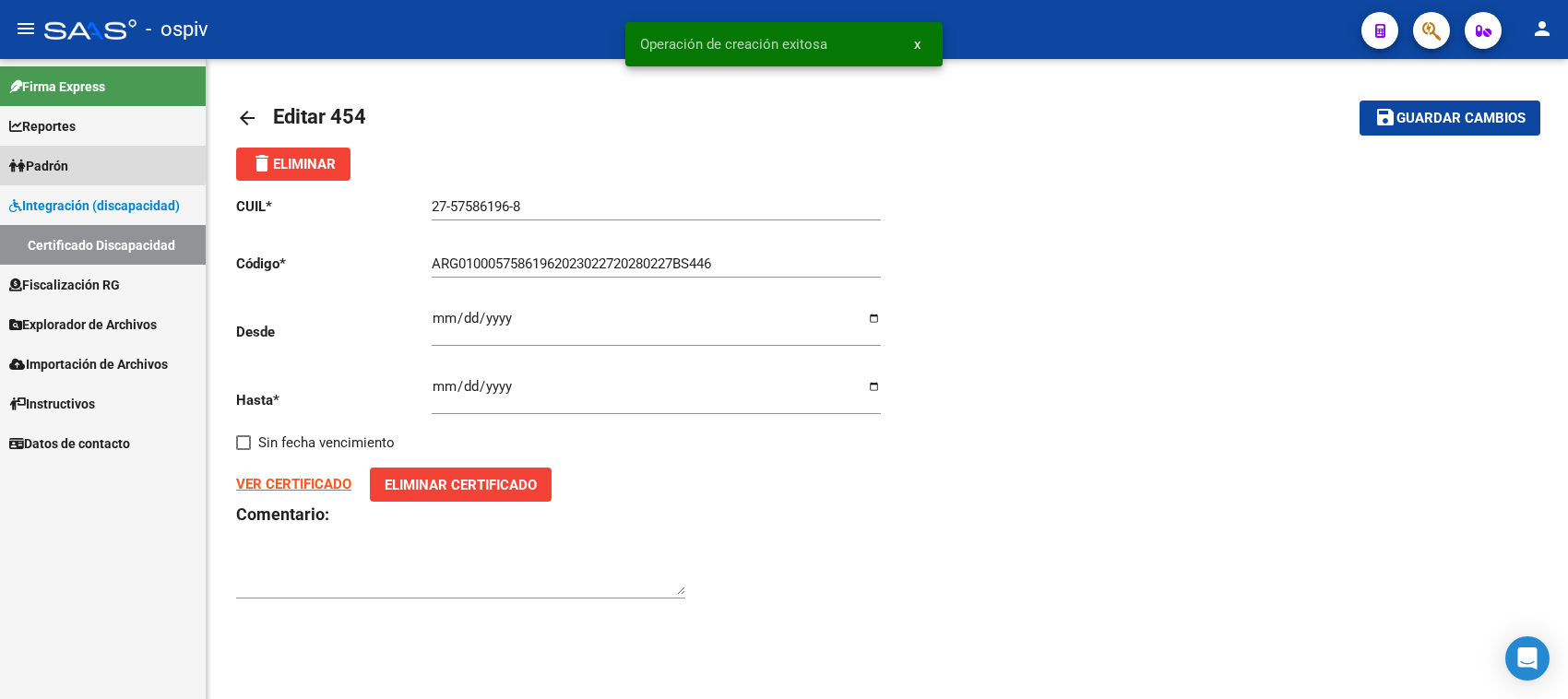
click at [55, 159] on span "Padrón" at bounding box center [39, 166] width 59 height 20
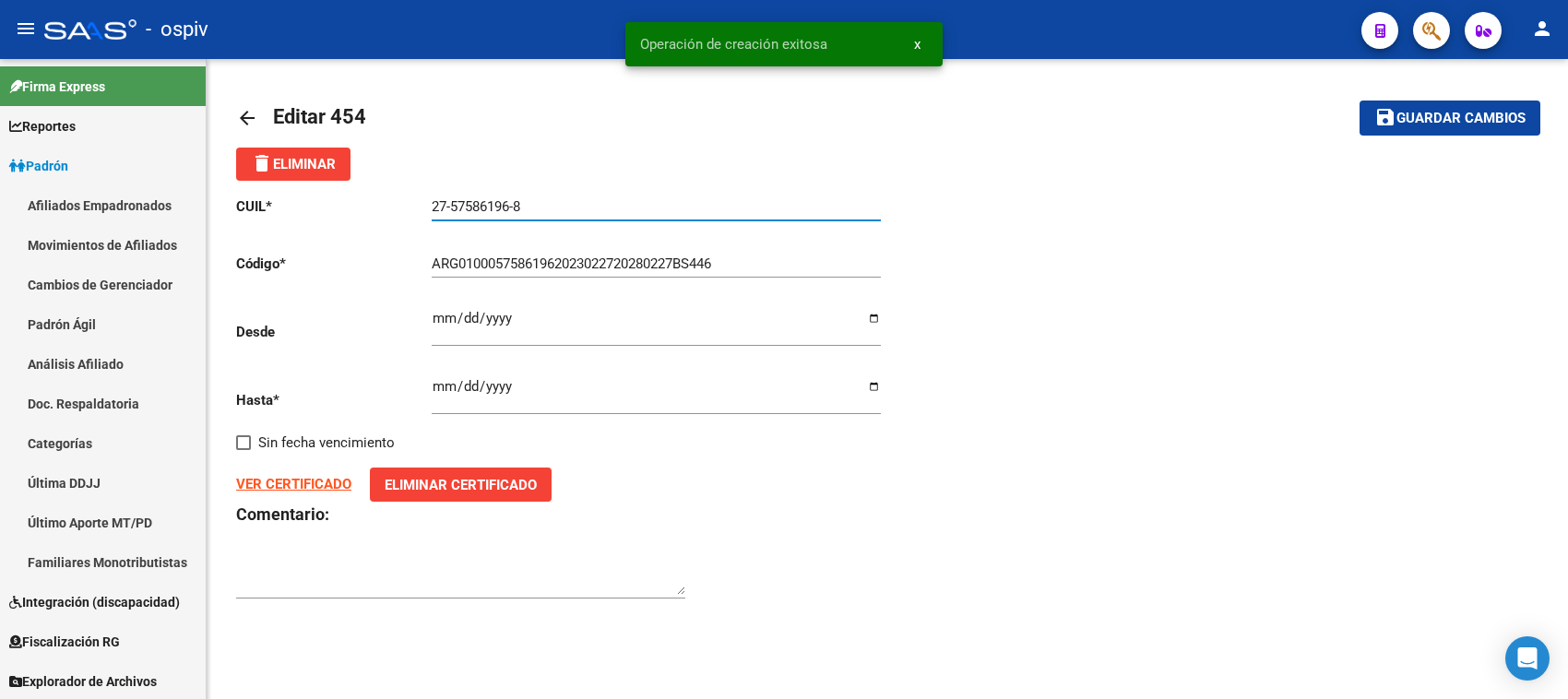
drag, startPoint x: 528, startPoint y: 212, endPoint x: 394, endPoint y: 208, distance: 134.1
click at [394, 208] on app-form-text-field "CUIL * 27-57586196-8 Ingresar el CUIL" at bounding box center [558, 206] width 644 height 16
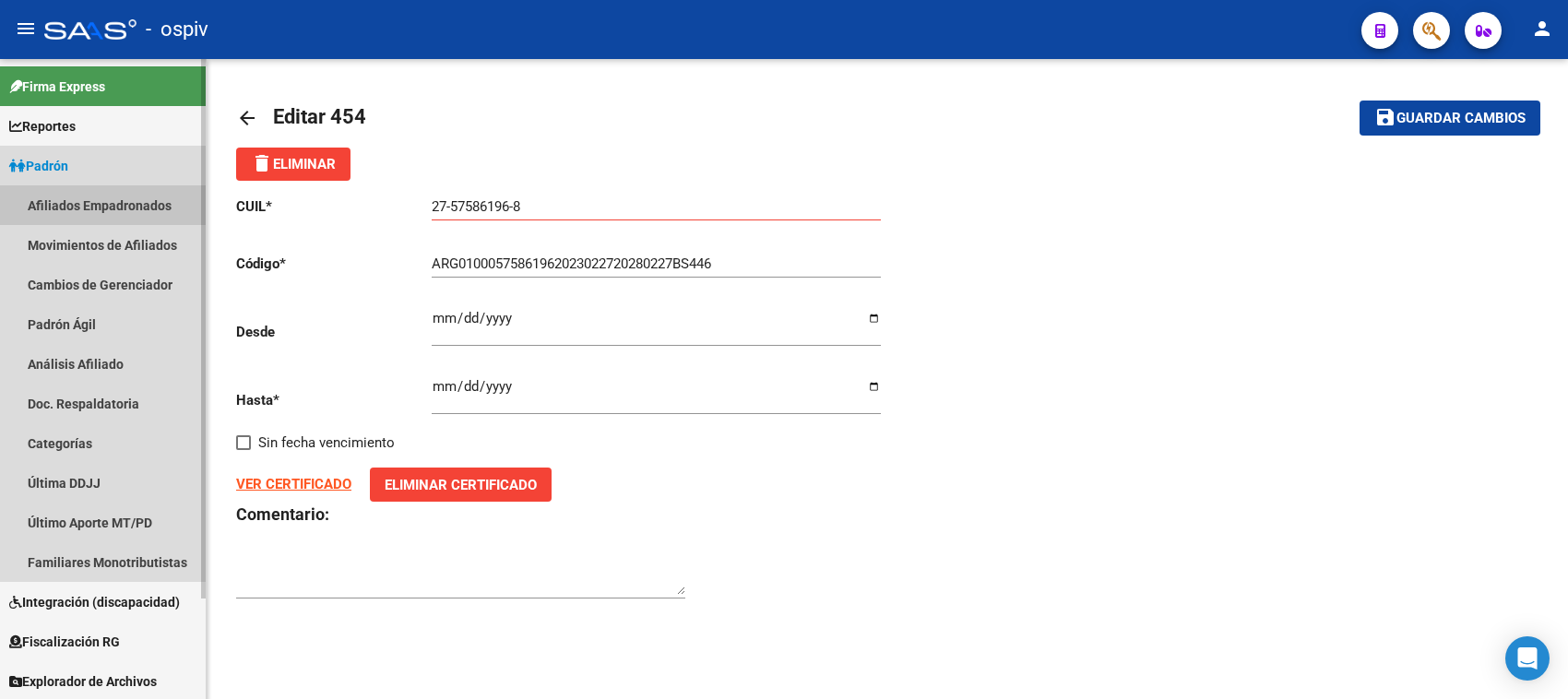
click at [90, 201] on link "Afiliados Empadronados" at bounding box center [102, 204] width 205 height 40
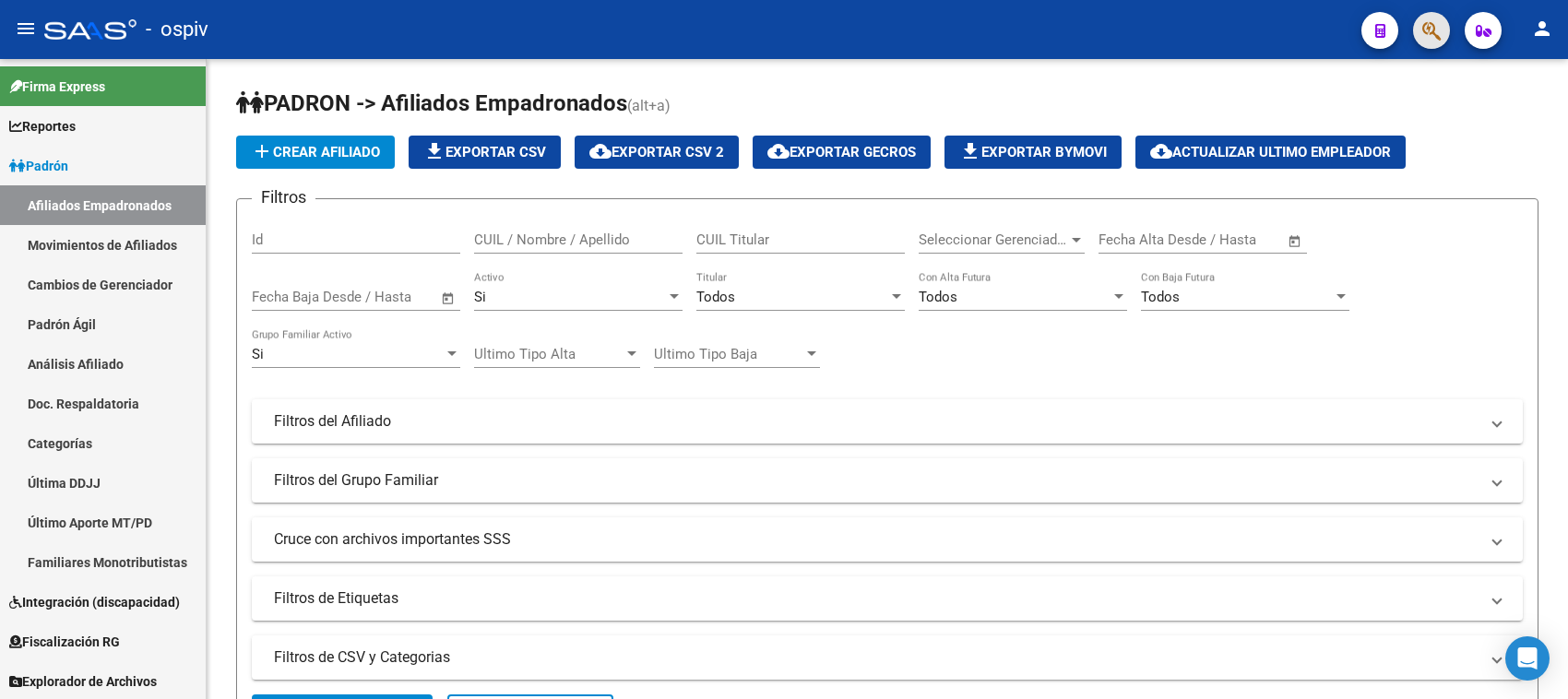
click at [1435, 14] on span "button" at bounding box center [1431, 30] width 18 height 38
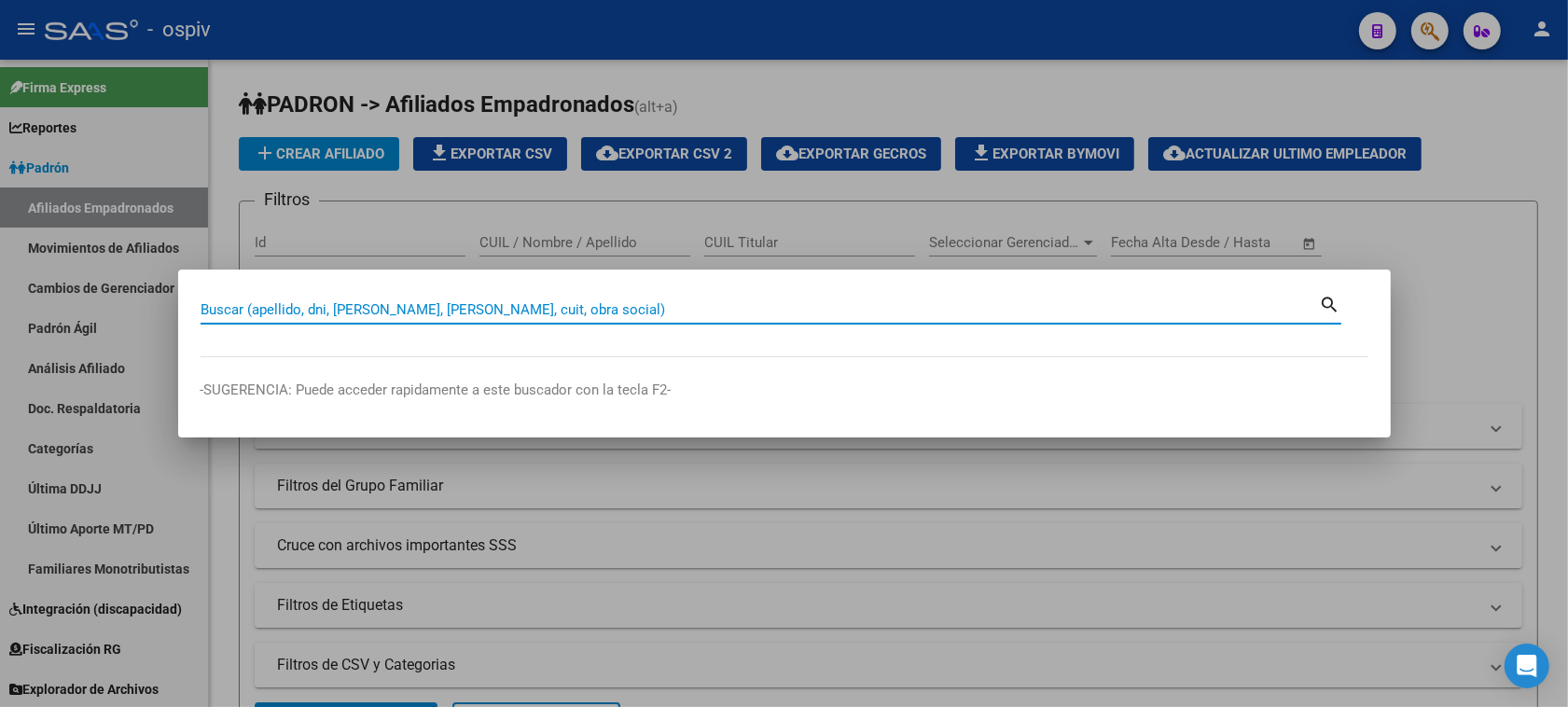
paste input "27-57586196-8"
type input "27575861968"
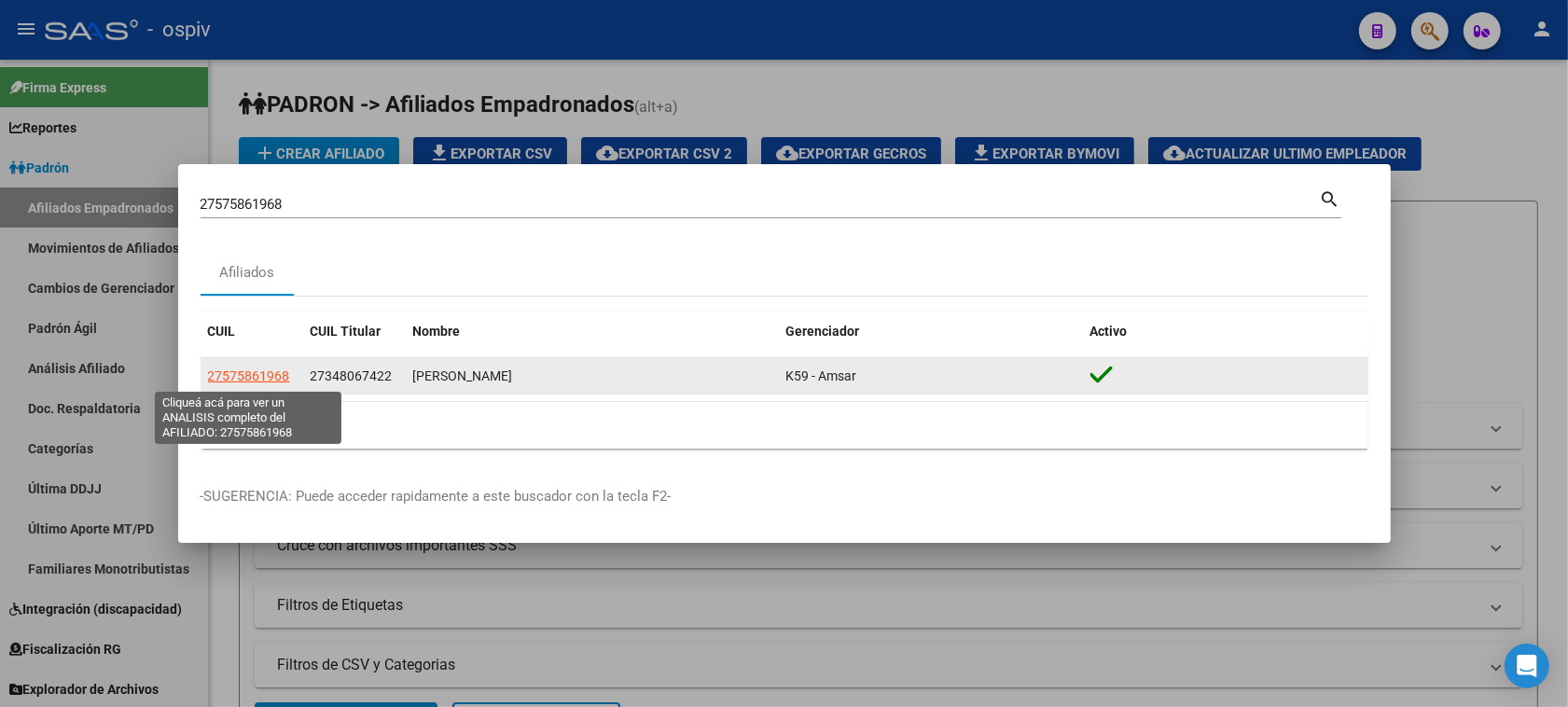
click at [220, 383] on span "27575861968" at bounding box center [249, 375] width 82 height 15
type textarea "27575861968"
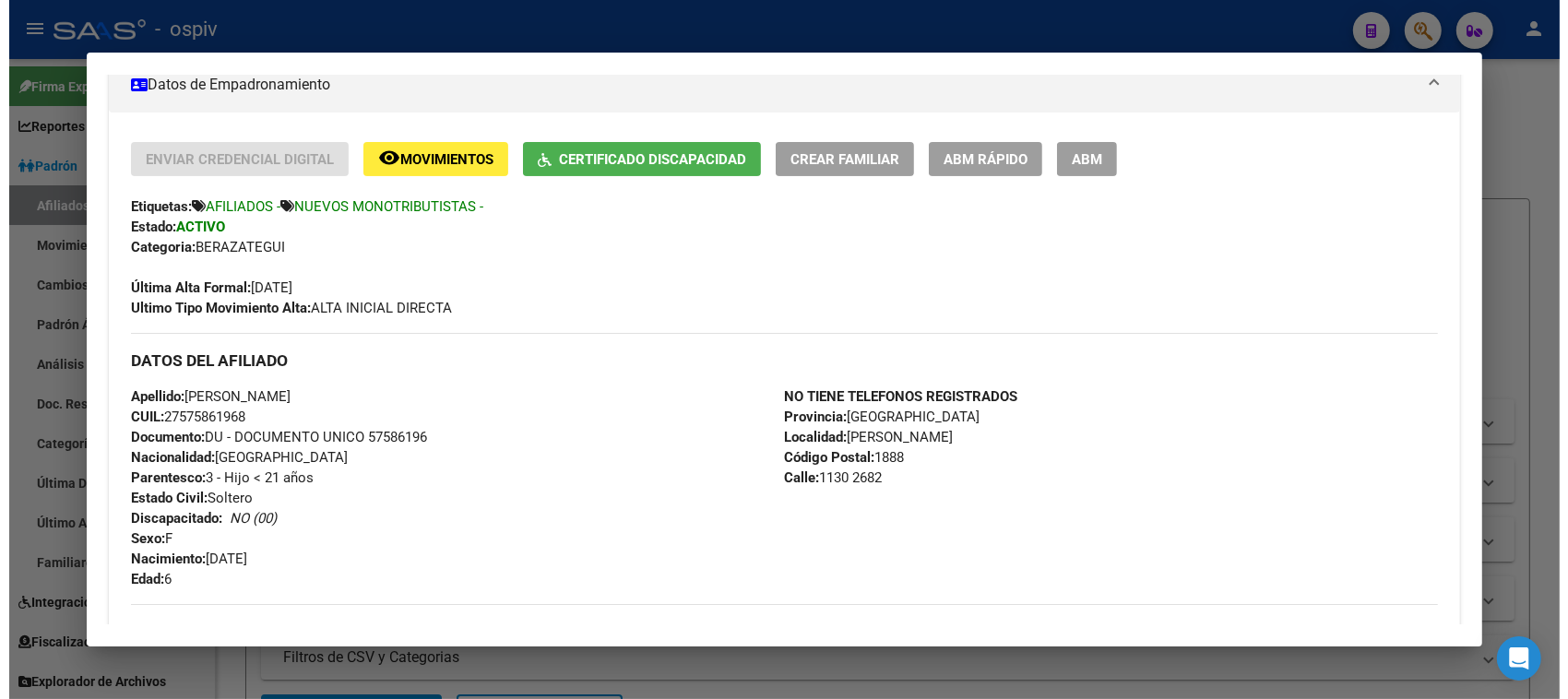
scroll to position [230, 0]
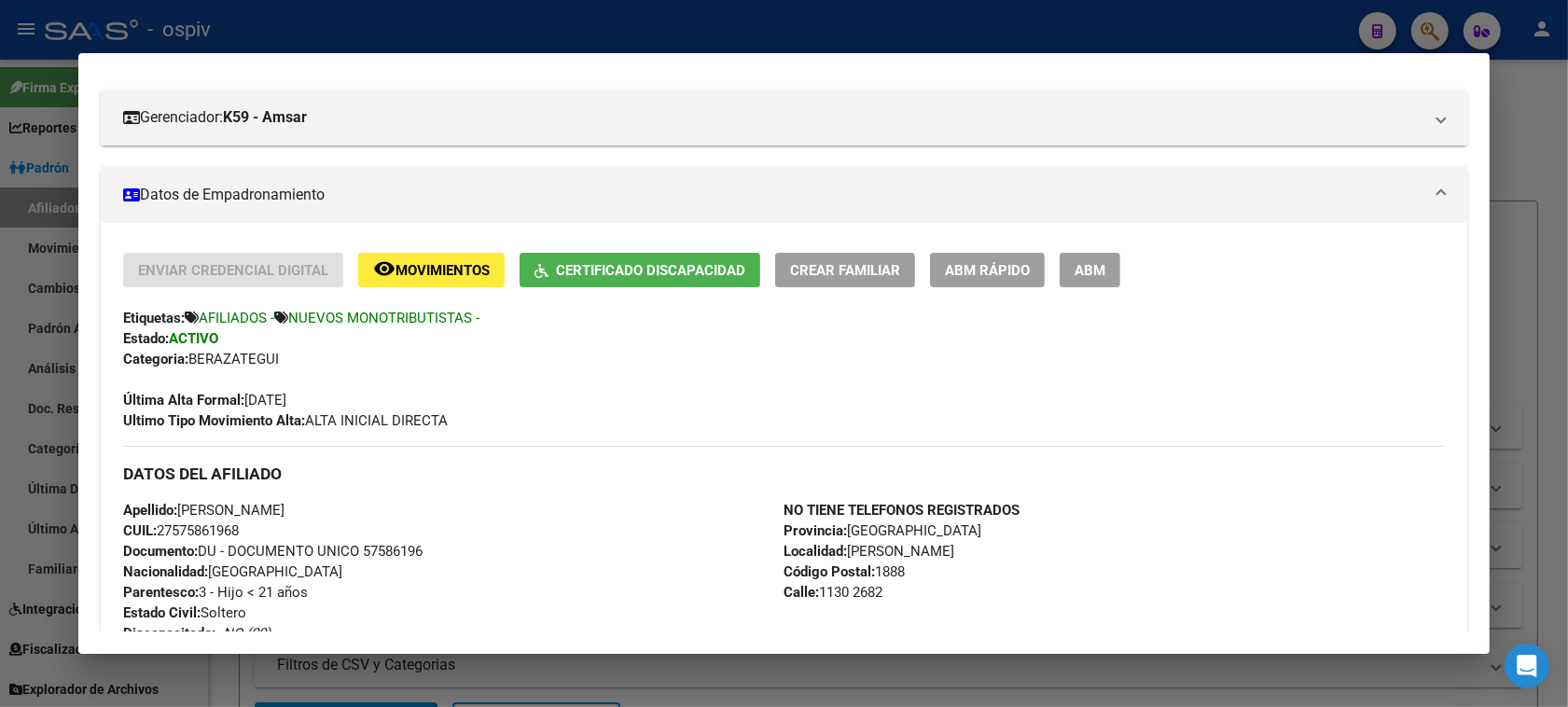
click at [1086, 271] on span "ABM" at bounding box center [1090, 270] width 31 height 17
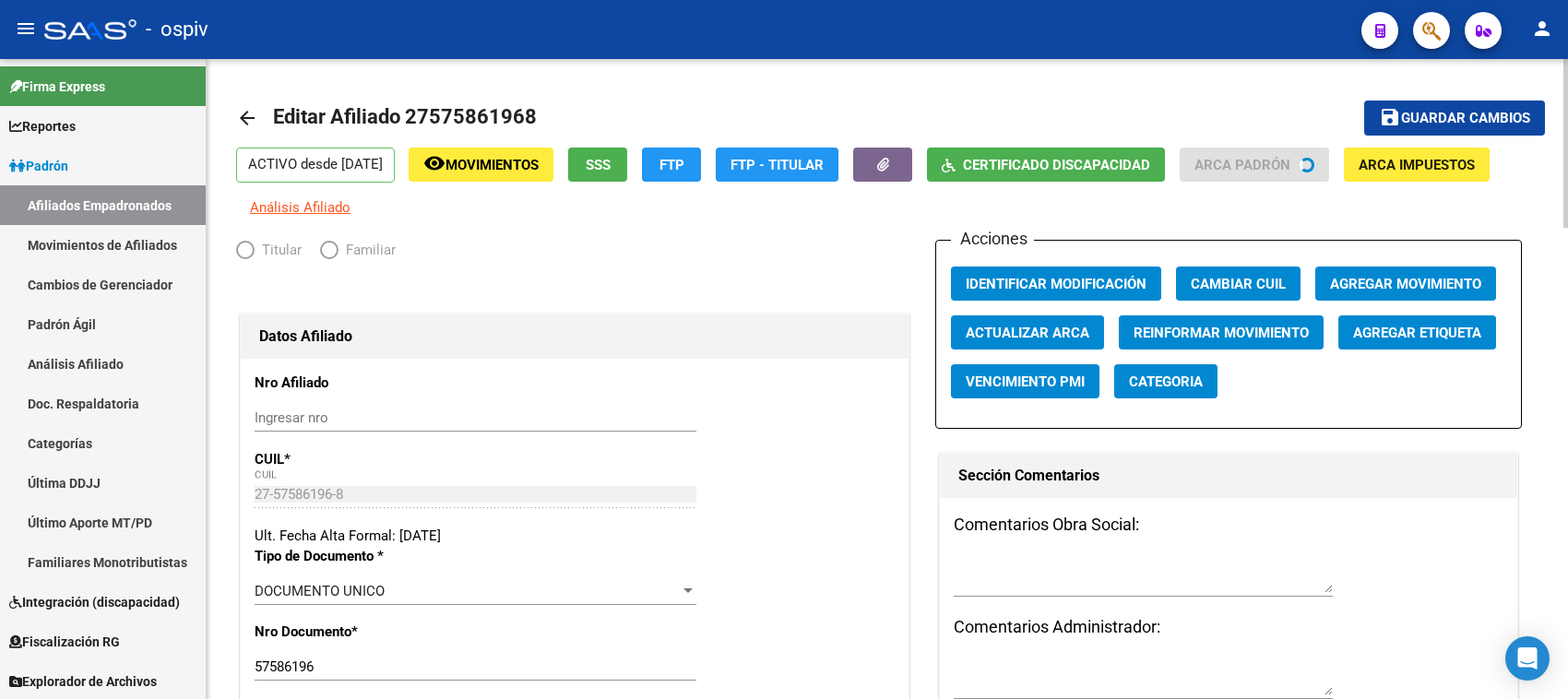
radio input "true"
type input "27-34806742-2"
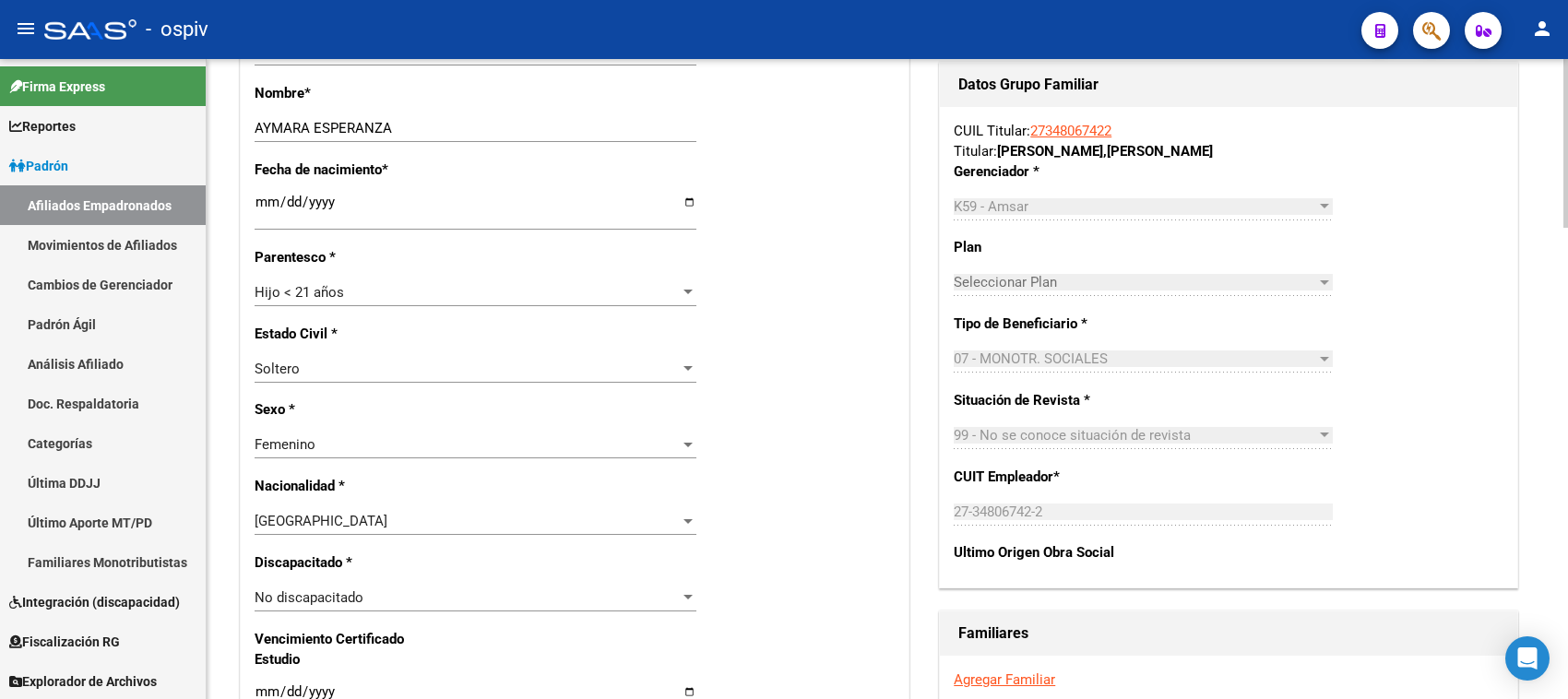
scroll to position [922, 0]
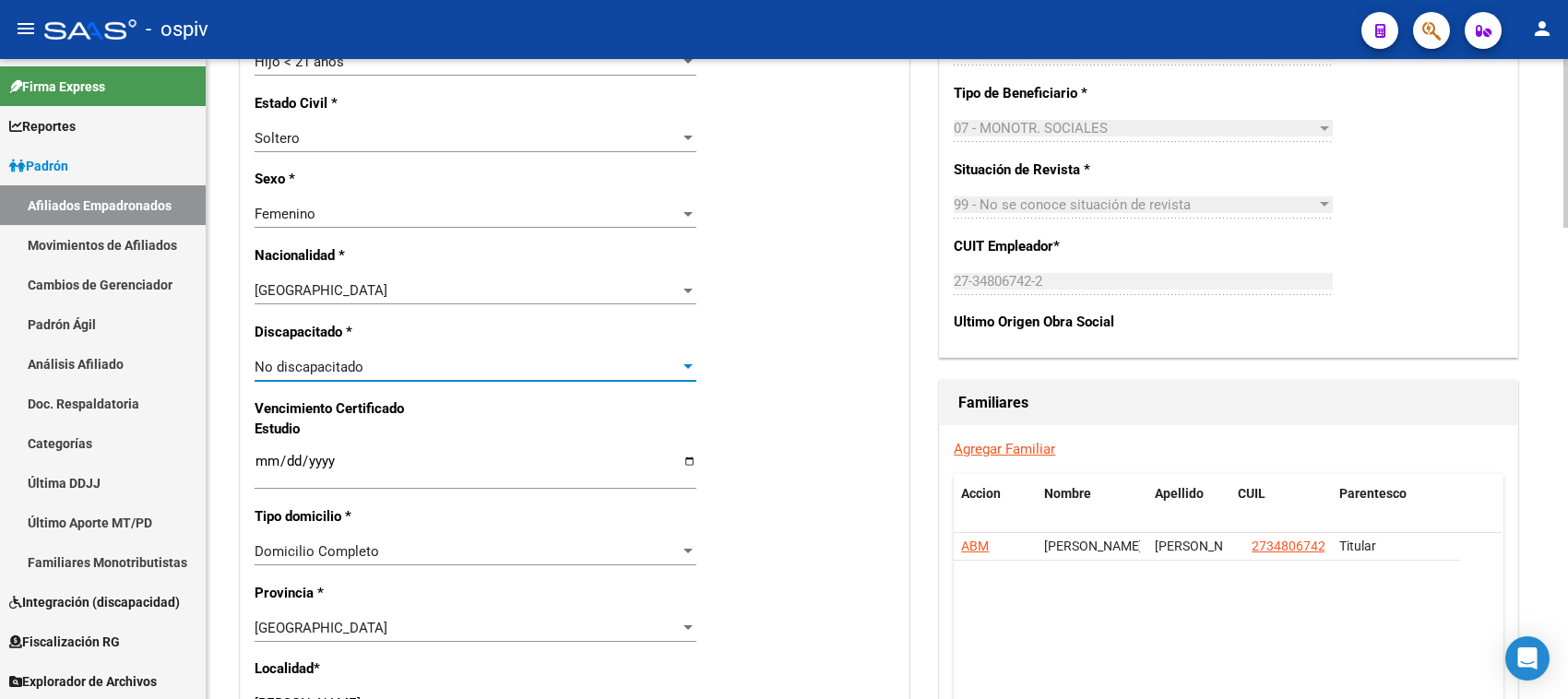
click at [315, 370] on span "No discapacitado" at bounding box center [309, 366] width 109 height 16
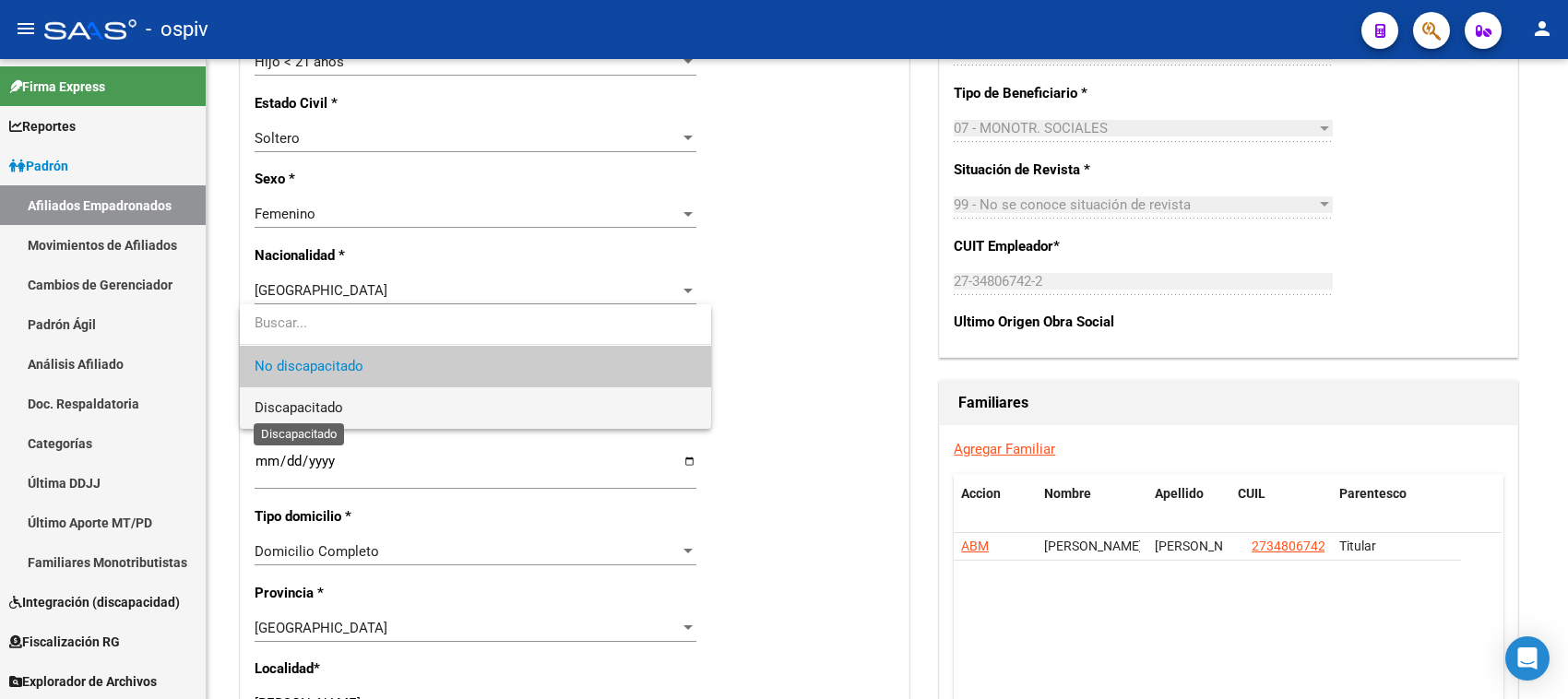
click at [300, 408] on span "Discapacitado" at bounding box center [299, 407] width 89 height 16
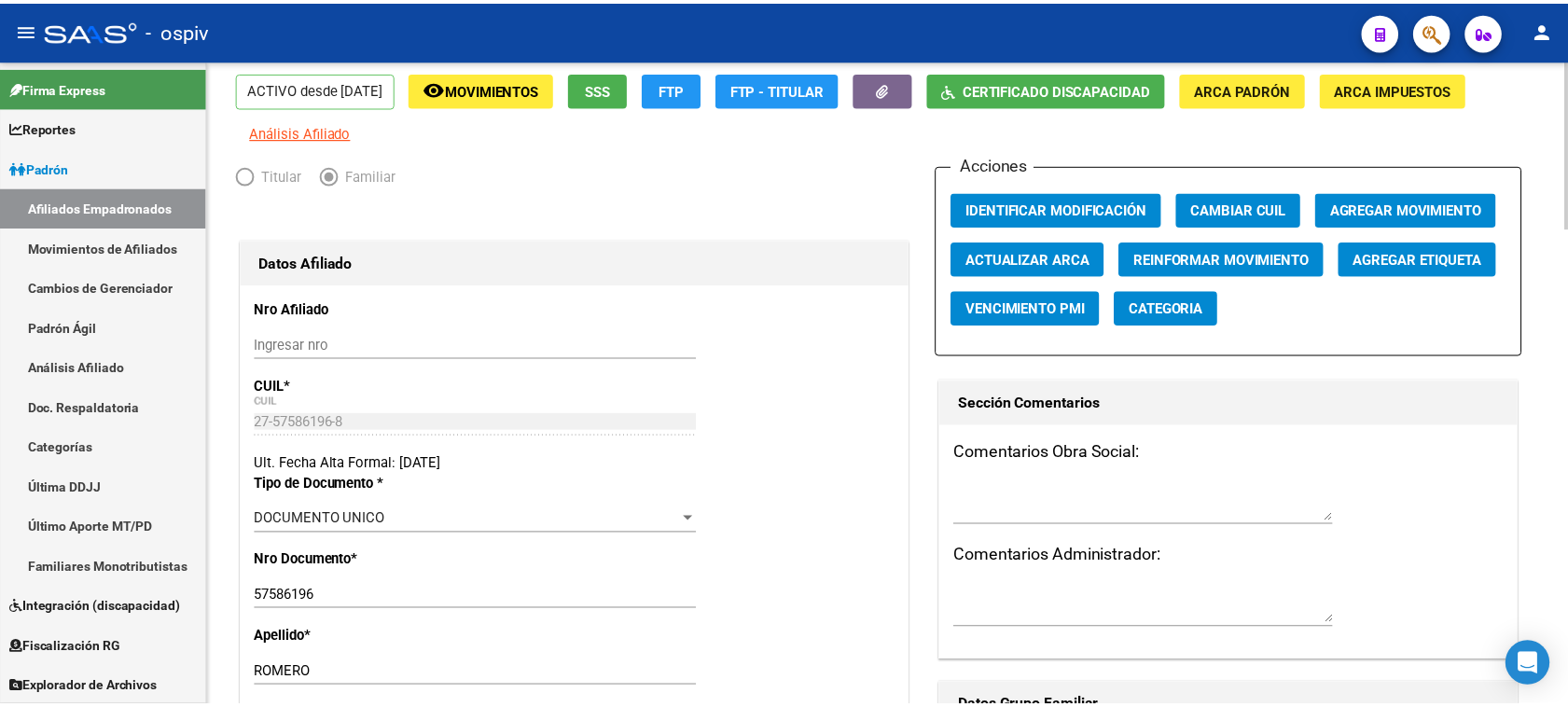
scroll to position [0, 0]
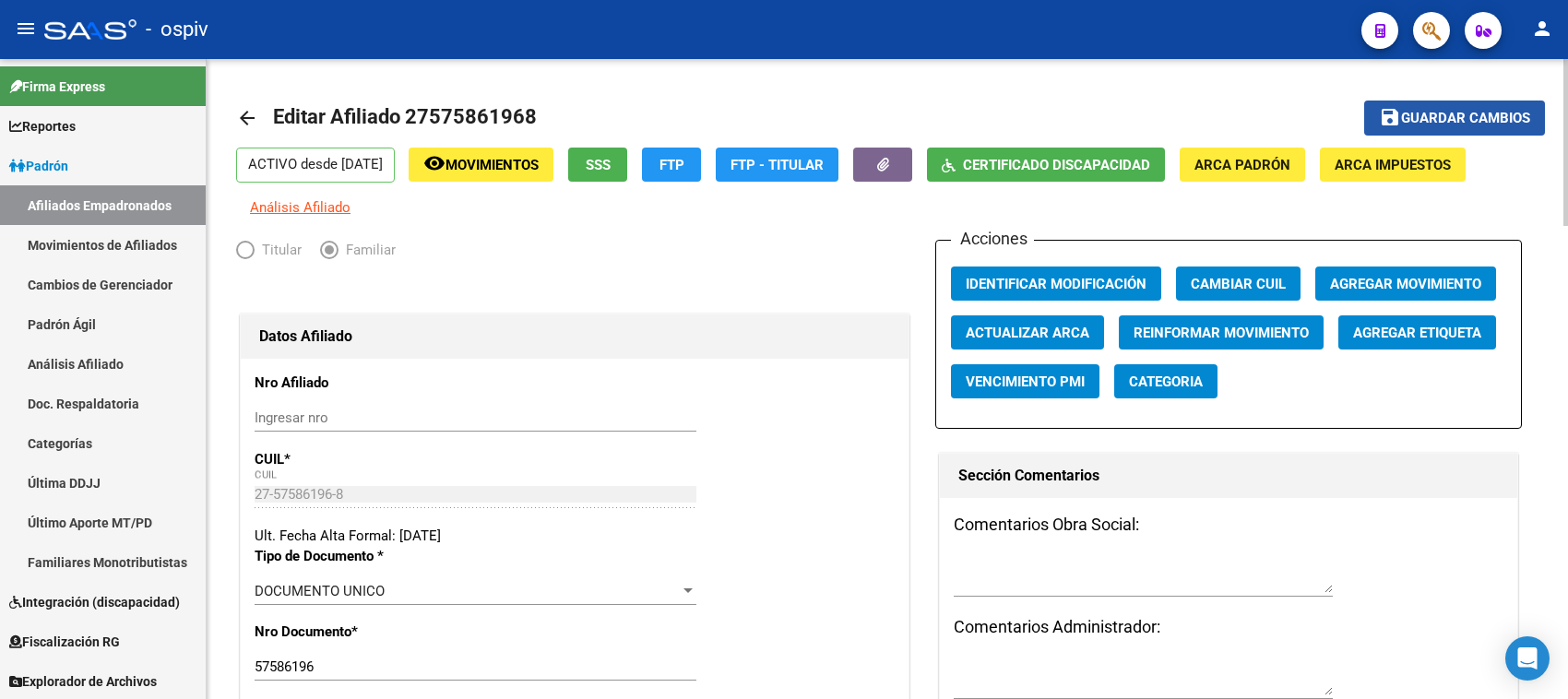
click at [1523, 118] on span "Guardar cambios" at bounding box center [1466, 119] width 129 height 16
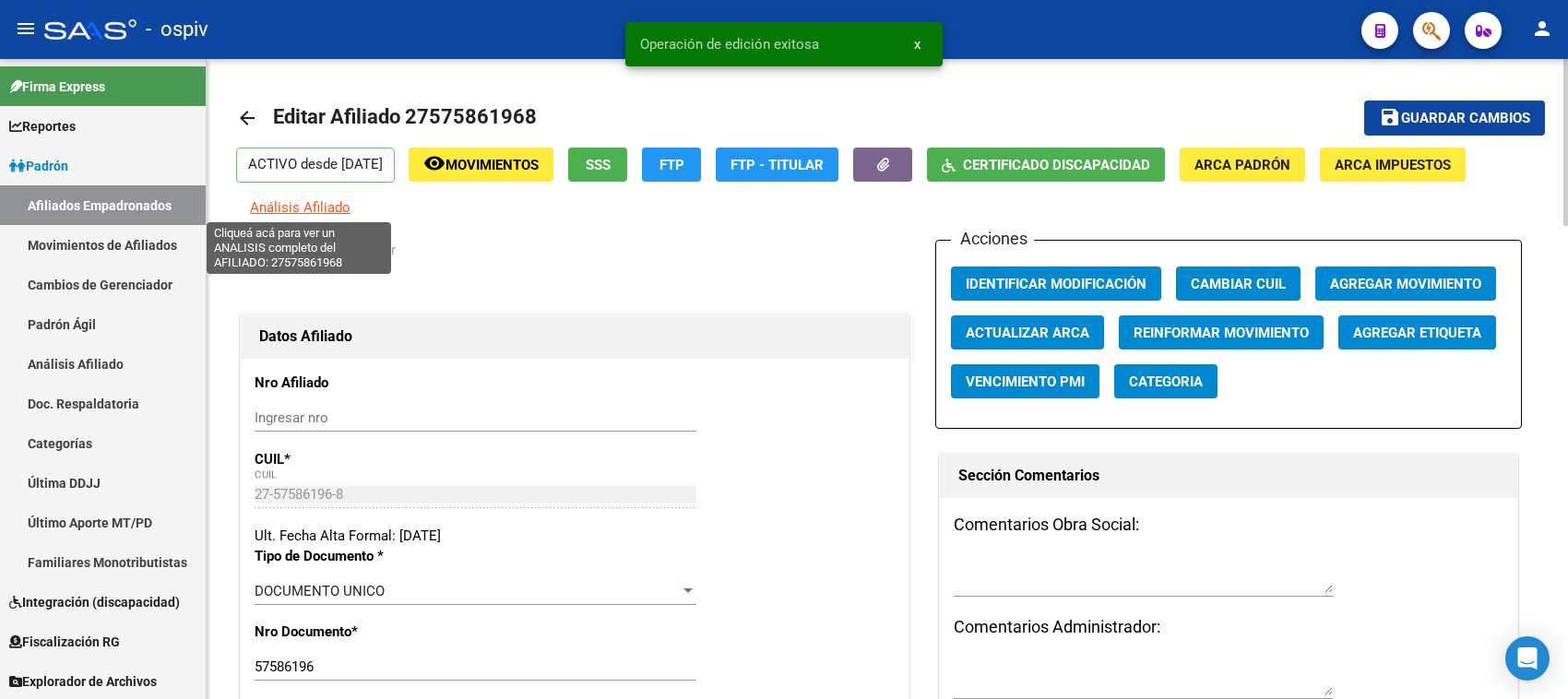
click at [297, 205] on span "Análisis Afiliado" at bounding box center [300, 207] width 100 height 16
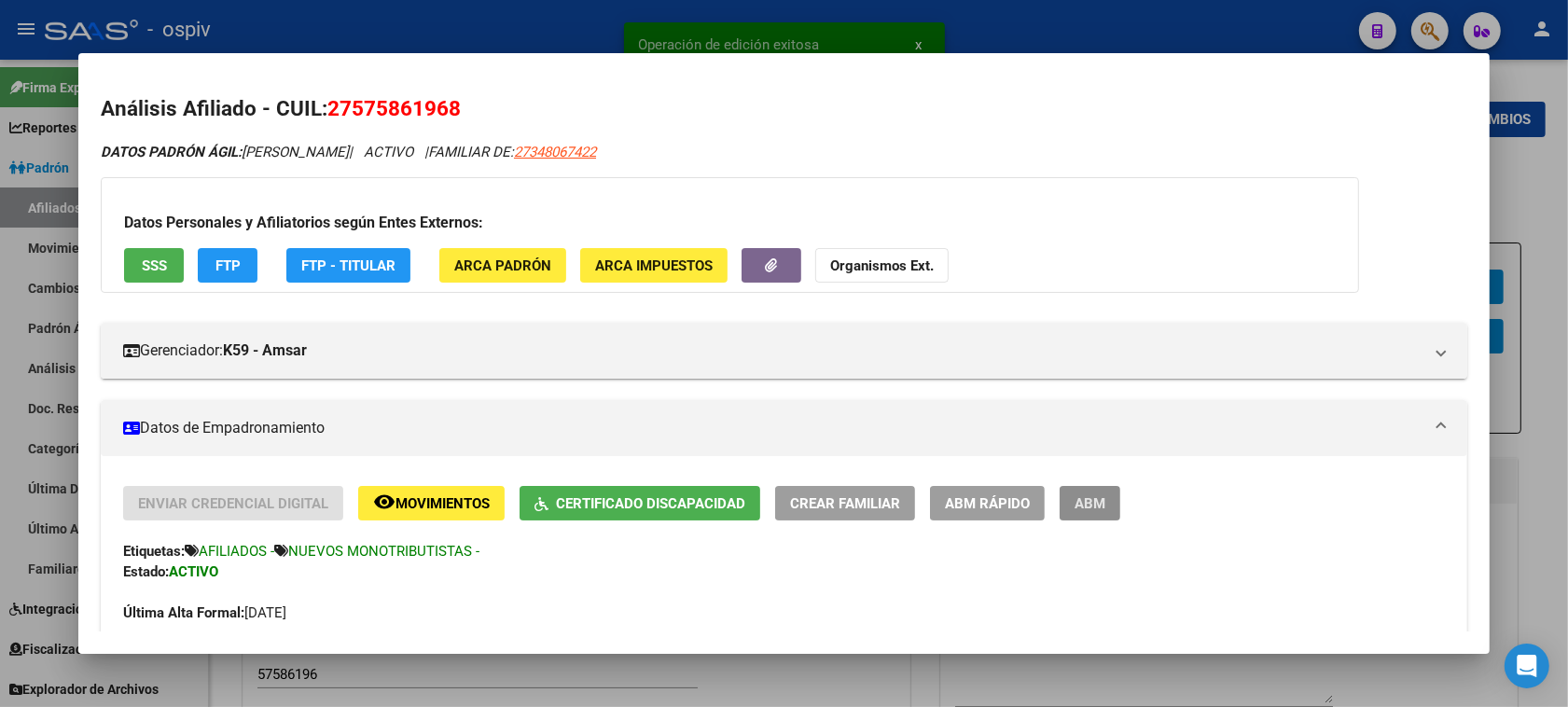
click at [1100, 508] on button "ABM" at bounding box center [1089, 502] width 60 height 34
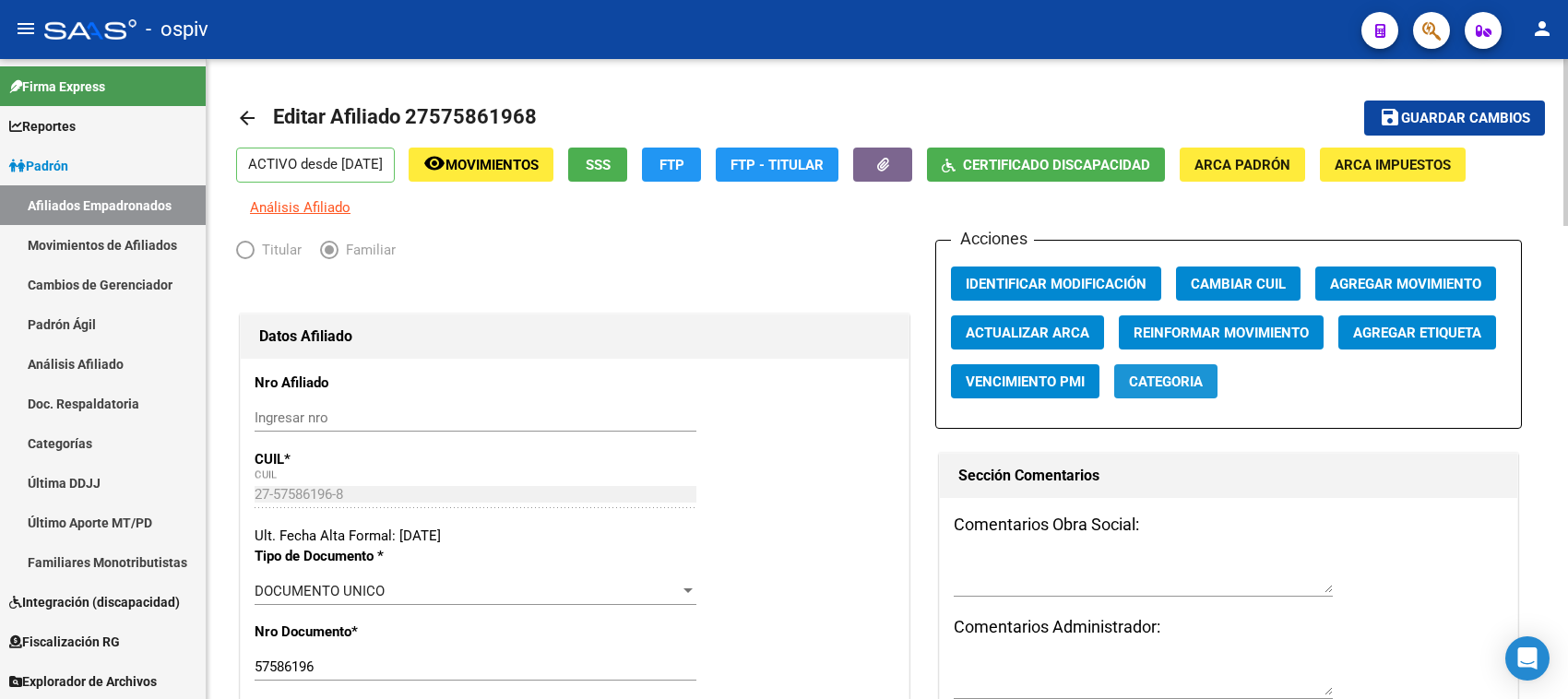
click at [1202, 394] on button "Categoria" at bounding box center [1165, 381] width 103 height 34
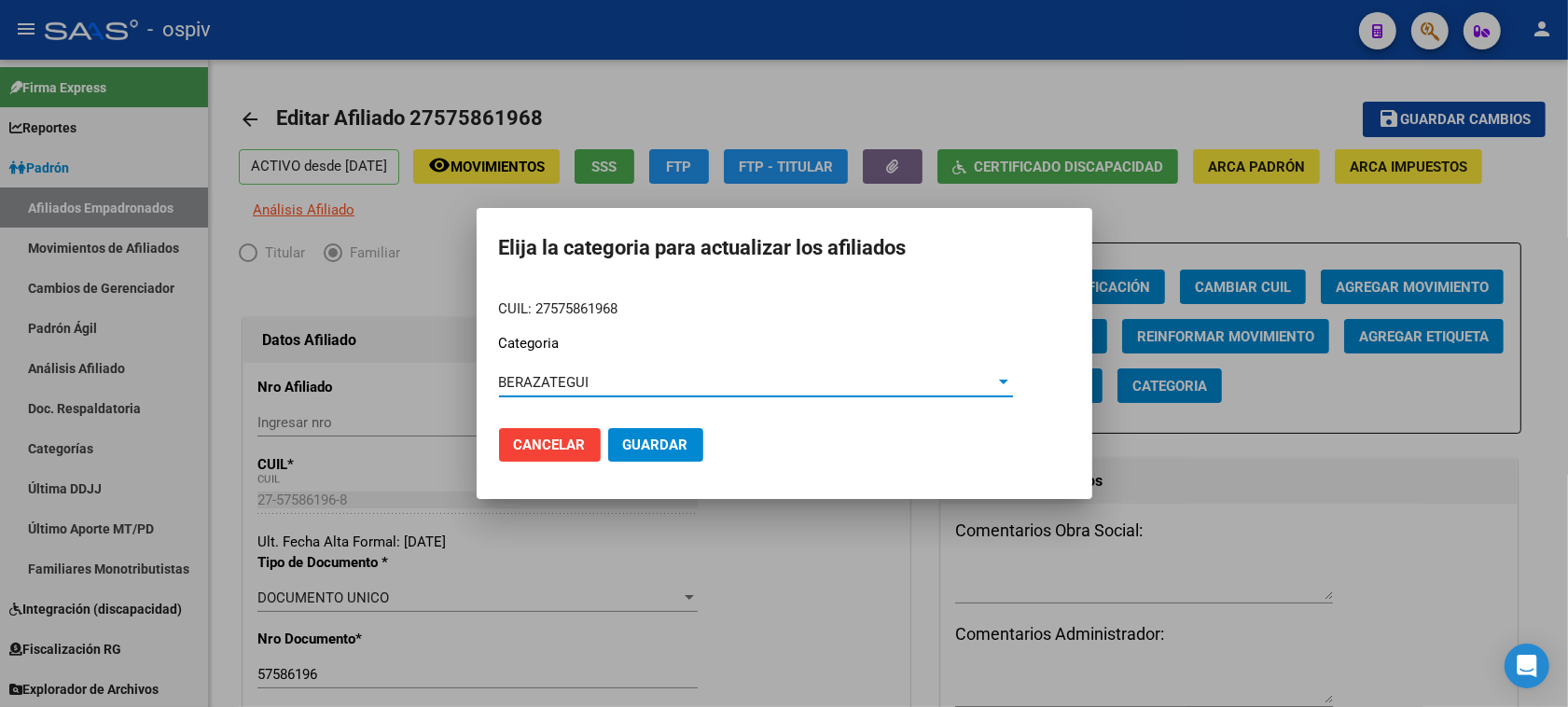
click at [655, 449] on span "Guardar" at bounding box center [655, 445] width 65 height 17
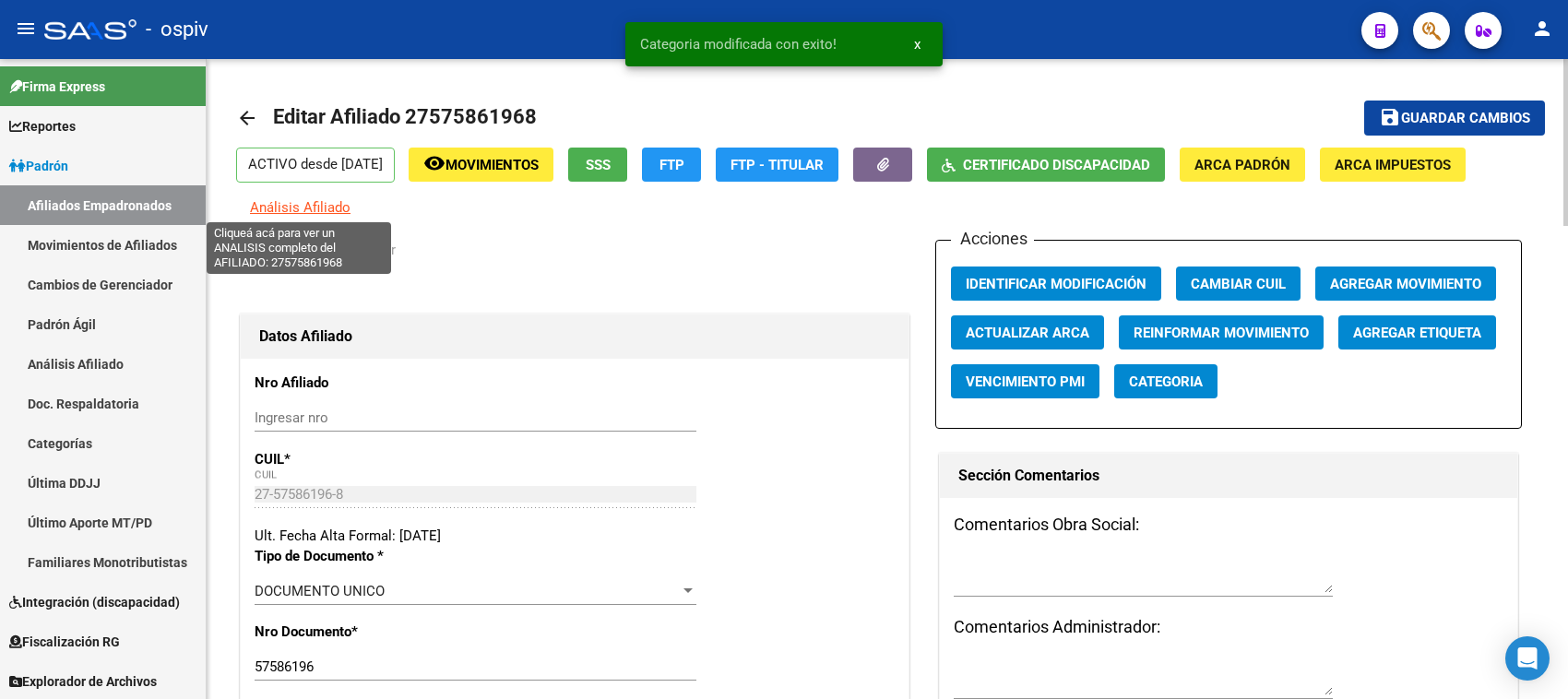
click at [265, 209] on span "Análisis Afiliado" at bounding box center [300, 207] width 100 height 16
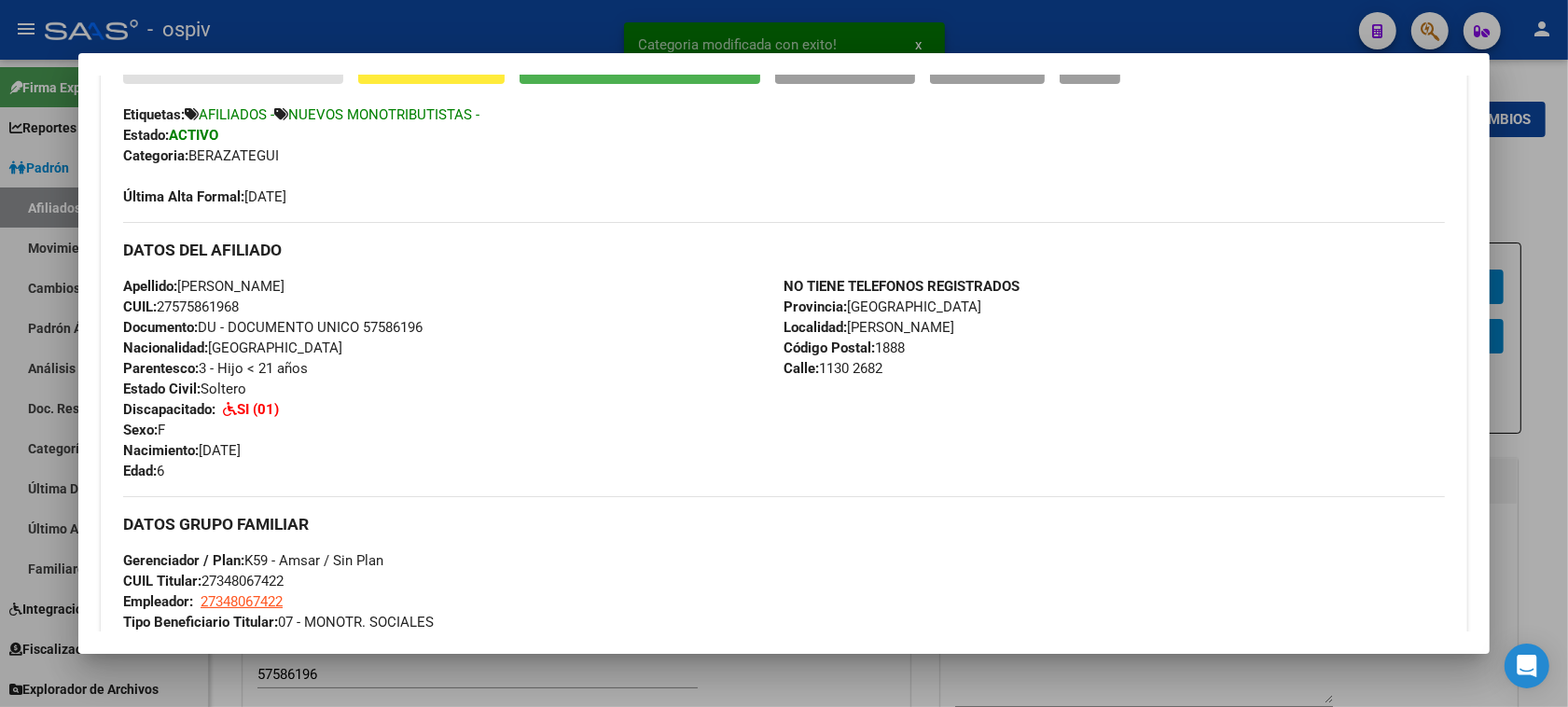
scroll to position [1112, 0]
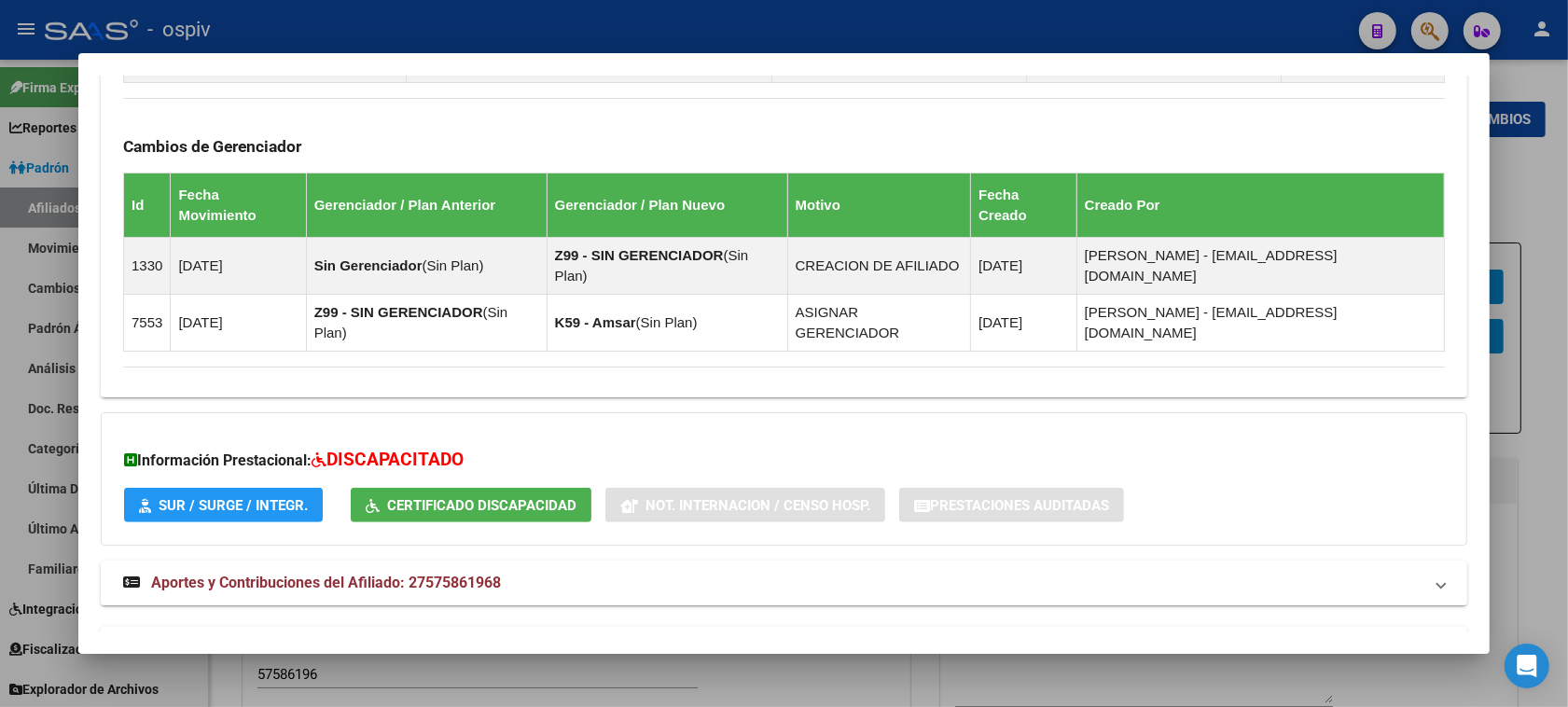
click at [1434, 12] on div at bounding box center [784, 353] width 1568 height 707
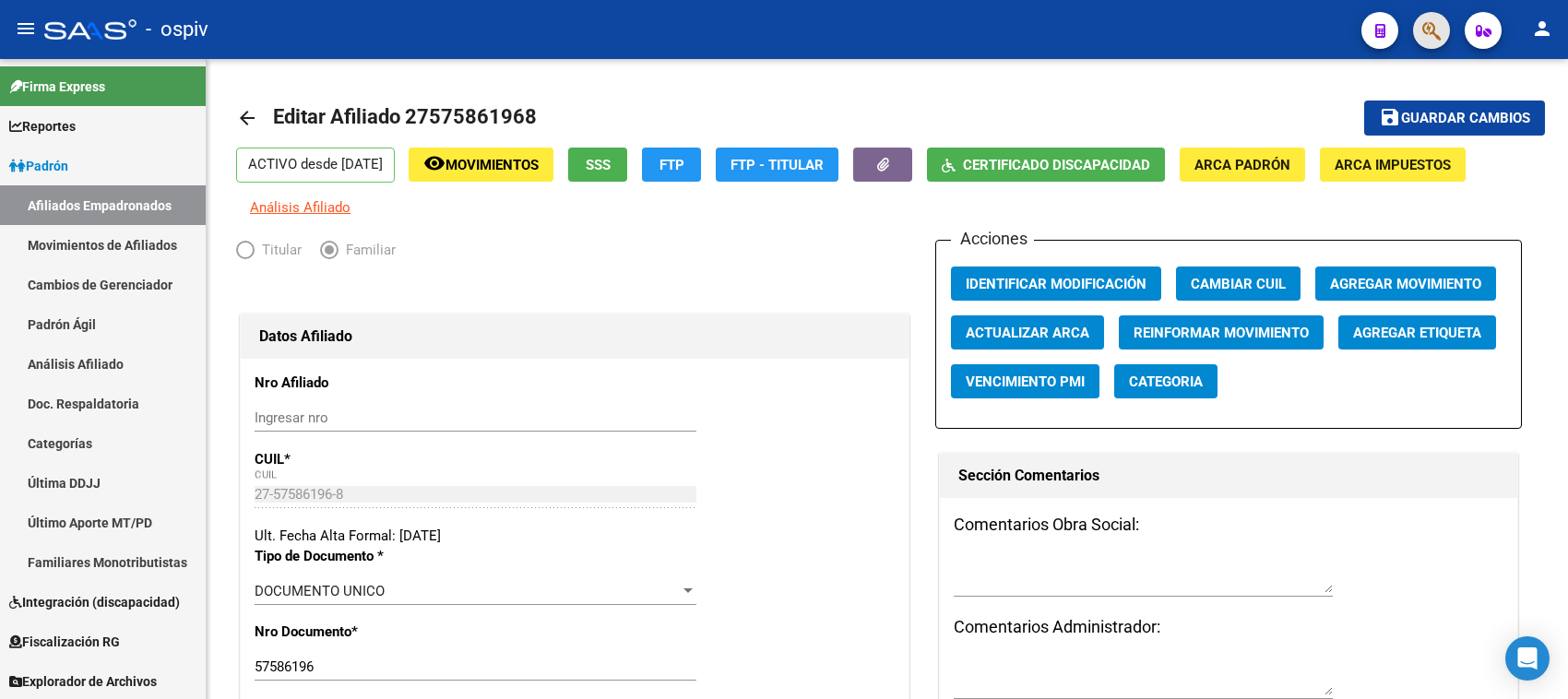
click at [1420, 18] on button "button" at bounding box center [1431, 30] width 37 height 37
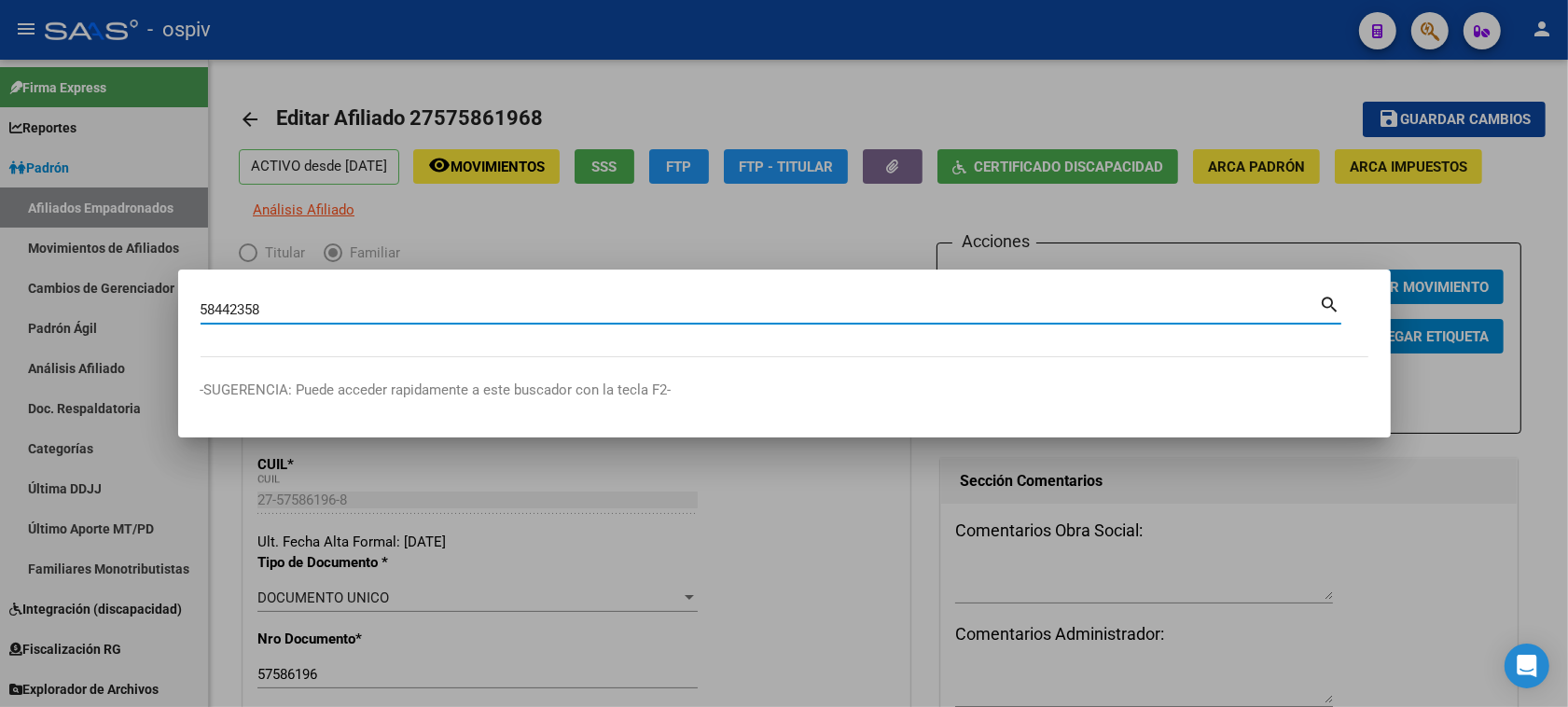
type input "58442358"
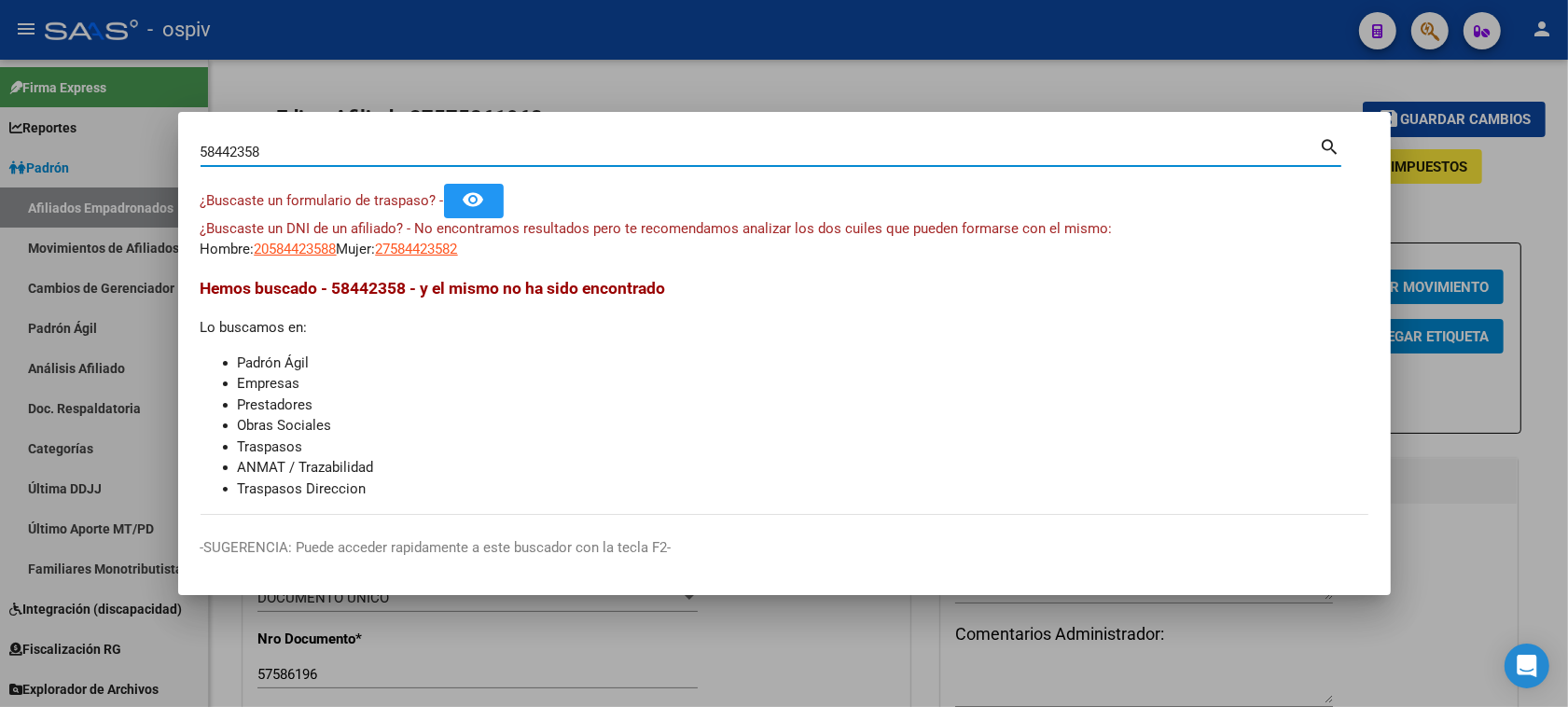
drag, startPoint x: 273, startPoint y: 145, endPoint x: 115, endPoint y: 136, distance: 158.3
click at [115, 136] on div "58442358 Buscar (apellido, dni, cuil, nro traspaso, cuit, obra social) search ¿…" at bounding box center [784, 353] width 1568 height 707
type input "27863681"
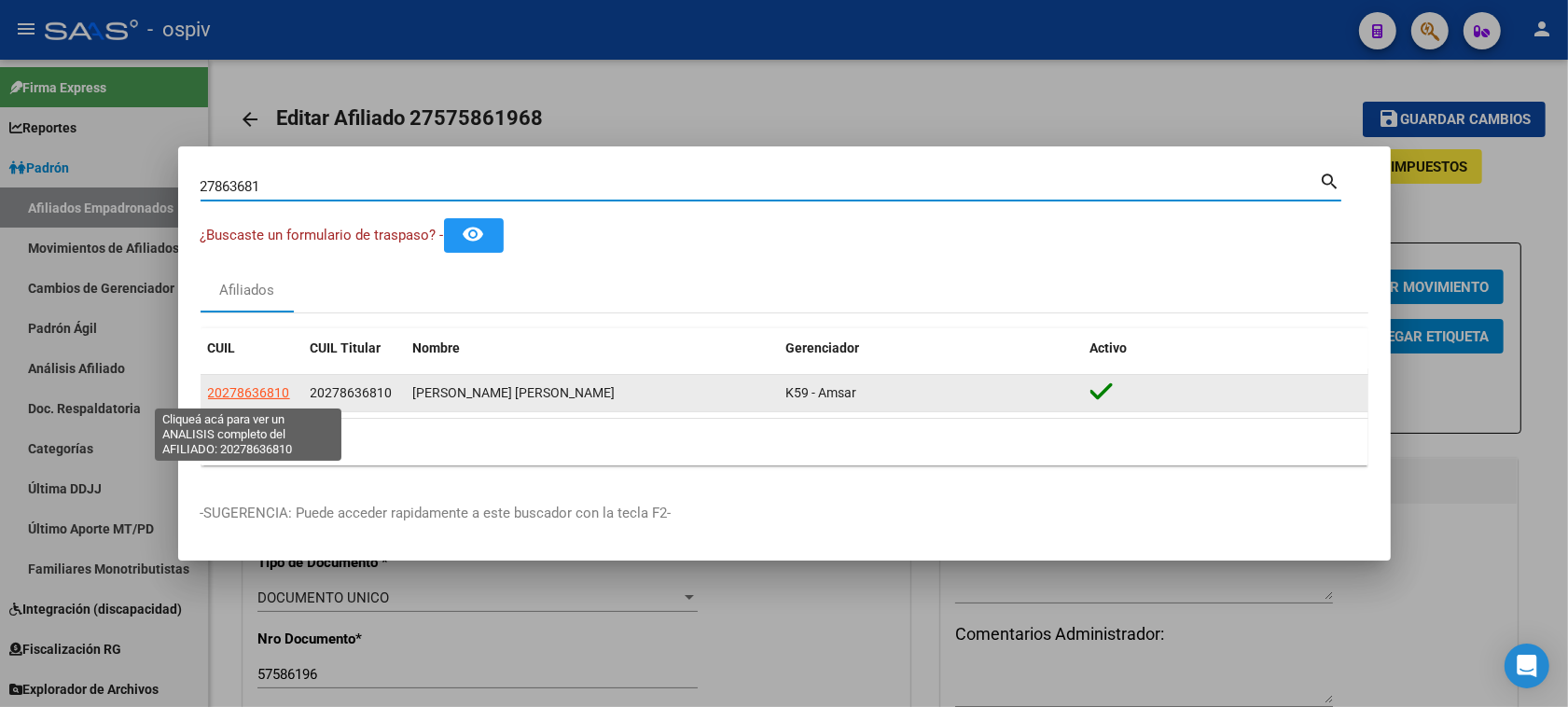
click at [230, 397] on span "20278636810" at bounding box center [249, 392] width 82 height 15
type textarea "20278636810"
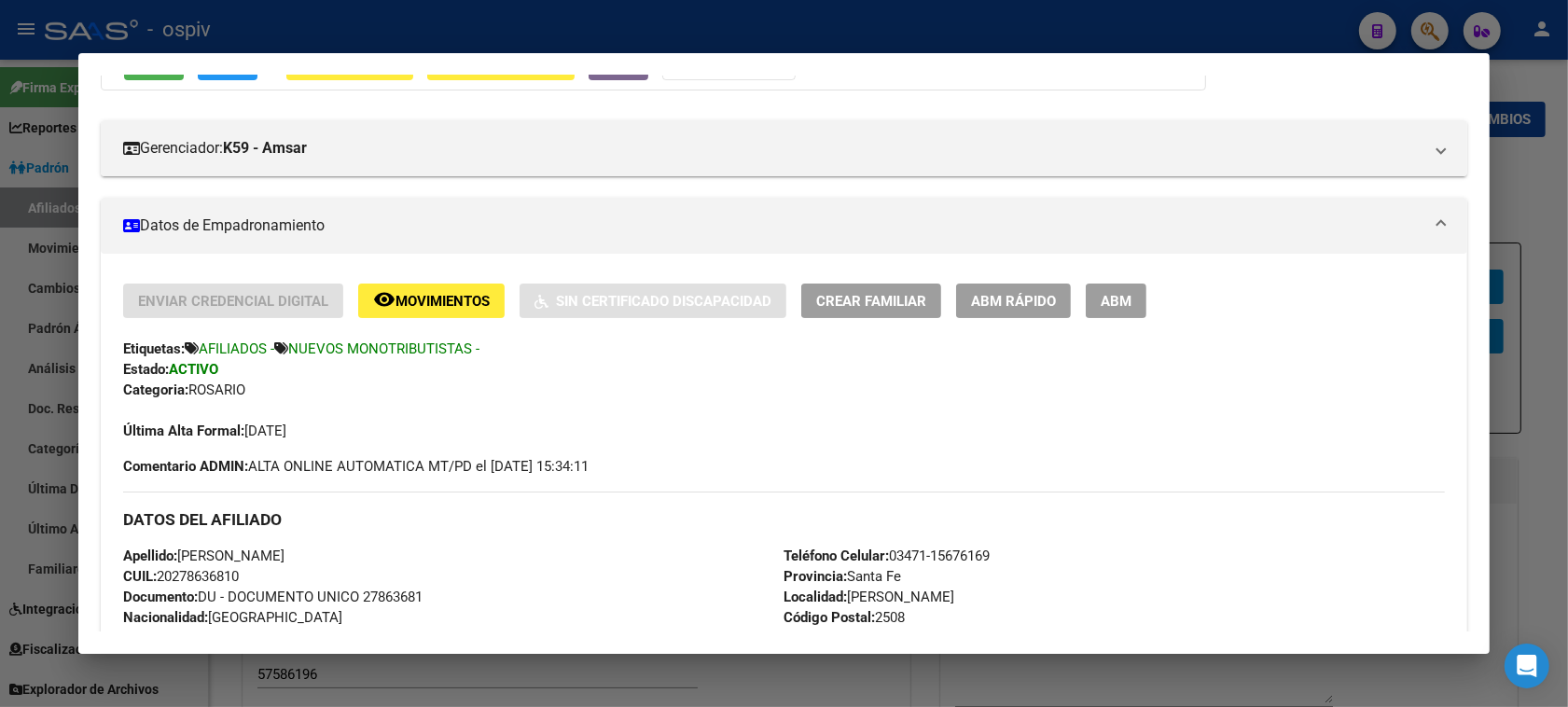
scroll to position [233, 0]
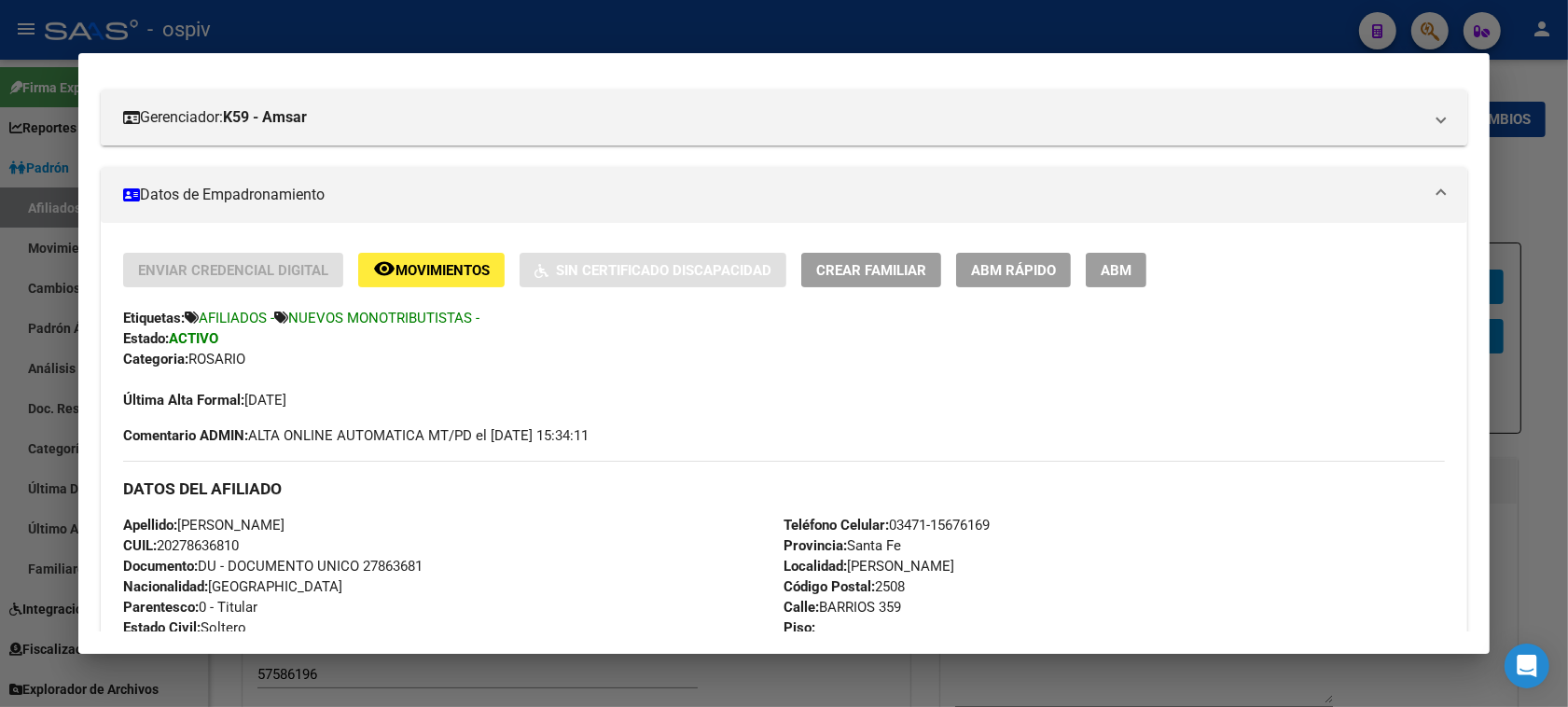
drag, startPoint x: 1422, startPoint y: 31, endPoint x: 1148, endPoint y: 15, distance: 274.5
click at [1420, 28] on div at bounding box center [784, 353] width 1568 height 707
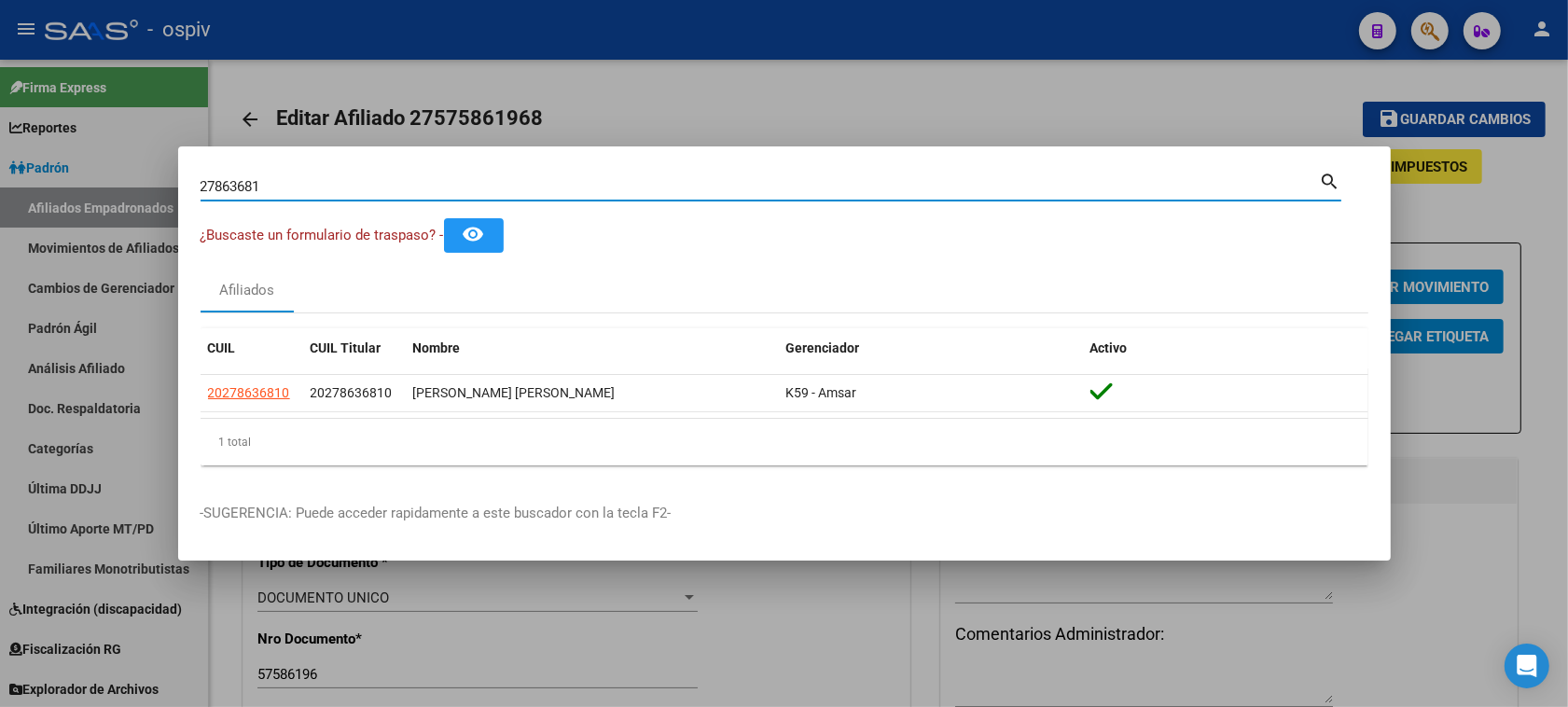
drag, startPoint x: 156, startPoint y: 181, endPoint x: 34, endPoint y: 181, distance: 122.0
click at [34, 181] on div "27863681 Buscar (apellido, dni, cuil, nro traspaso, cuit, obra social) search ¿…" at bounding box center [784, 353] width 1568 height 707
type input "58442358"
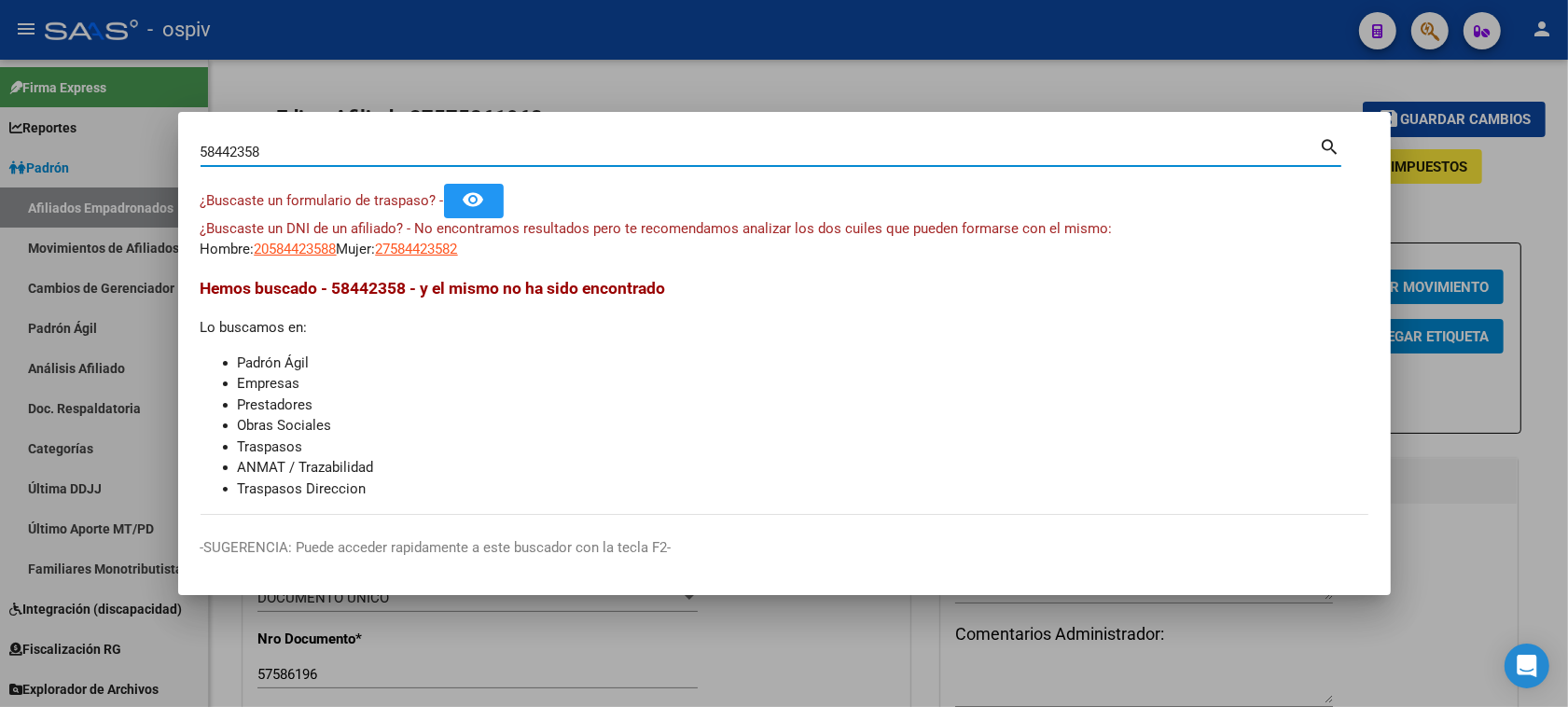
drag, startPoint x: 234, startPoint y: 137, endPoint x: 134, endPoint y: 128, distance: 100.4
click at [134, 128] on div "58442358 Buscar (apellido, dni, cuil, nro traspaso, cuit, obra social) search ¿…" at bounding box center [784, 353] width 1568 height 707
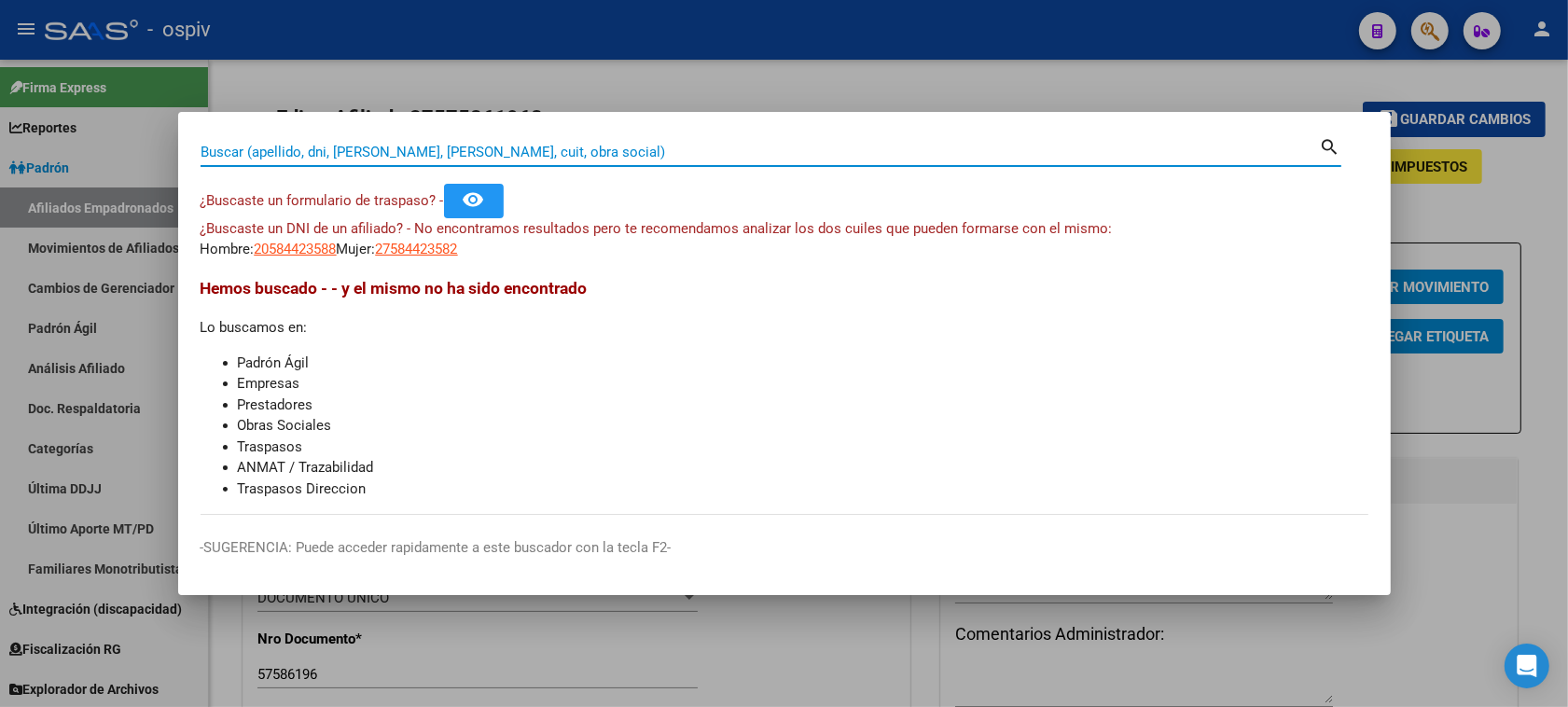
paste input "20494004071"
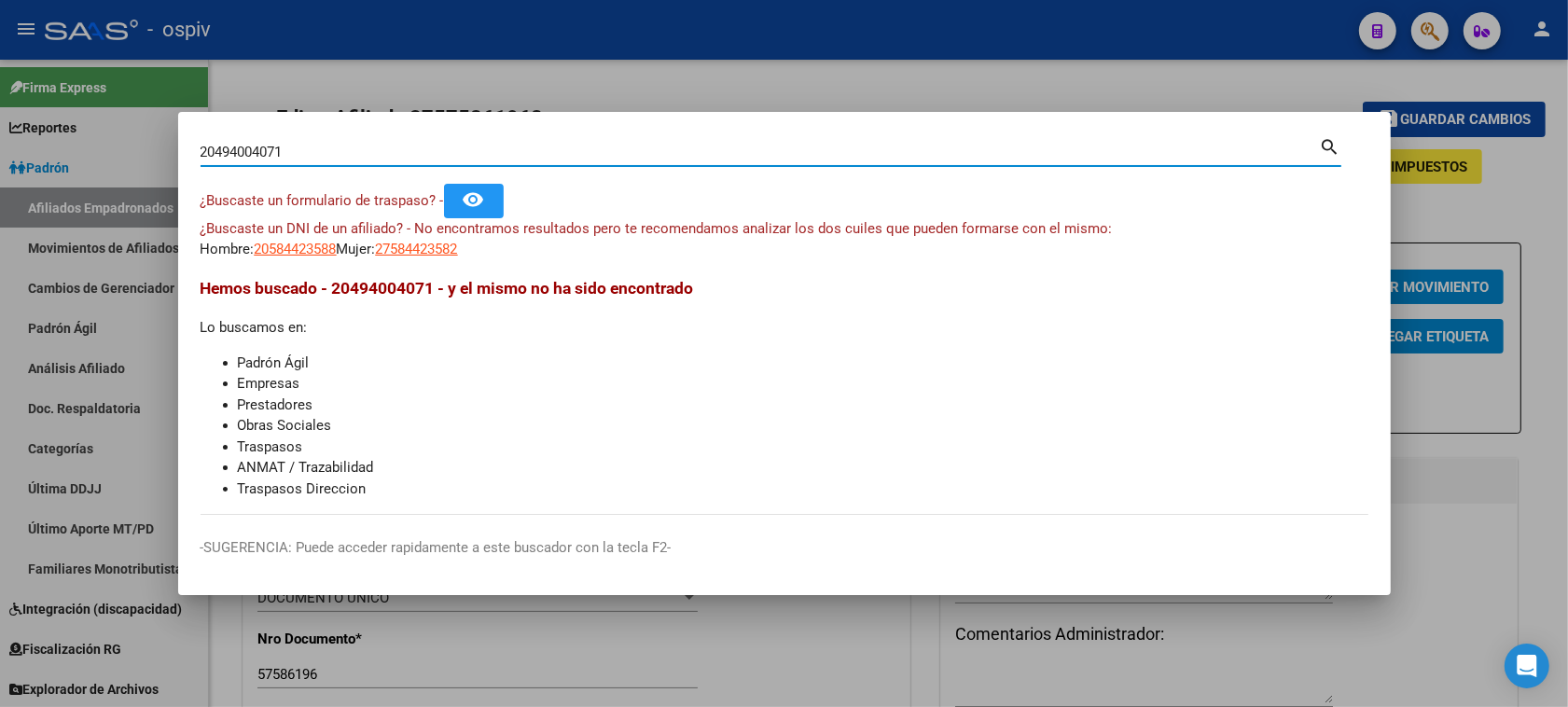
type input "20494004071"
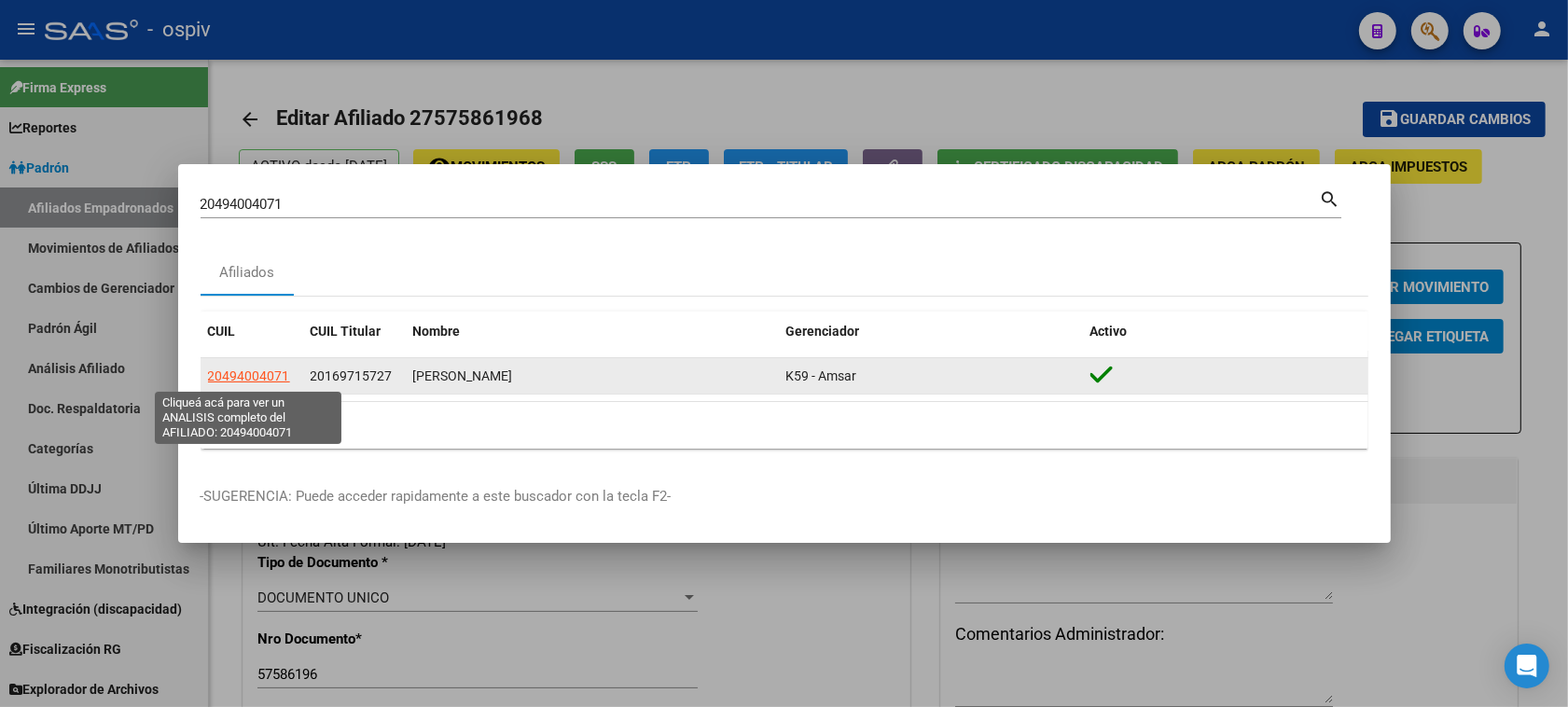
click at [252, 369] on span "20494004071" at bounding box center [249, 375] width 82 height 15
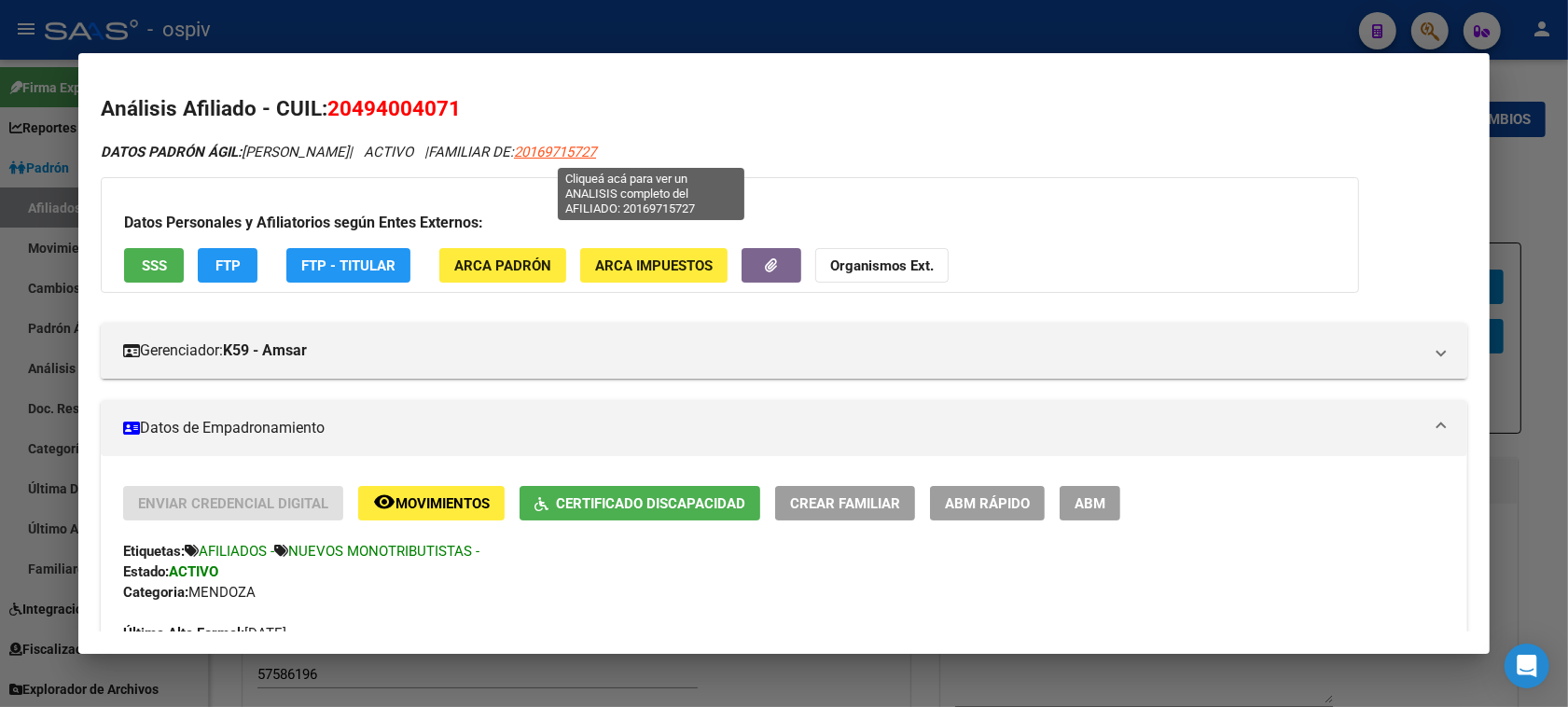
click at [596, 143] on span "20169715727" at bounding box center [555, 151] width 82 height 17
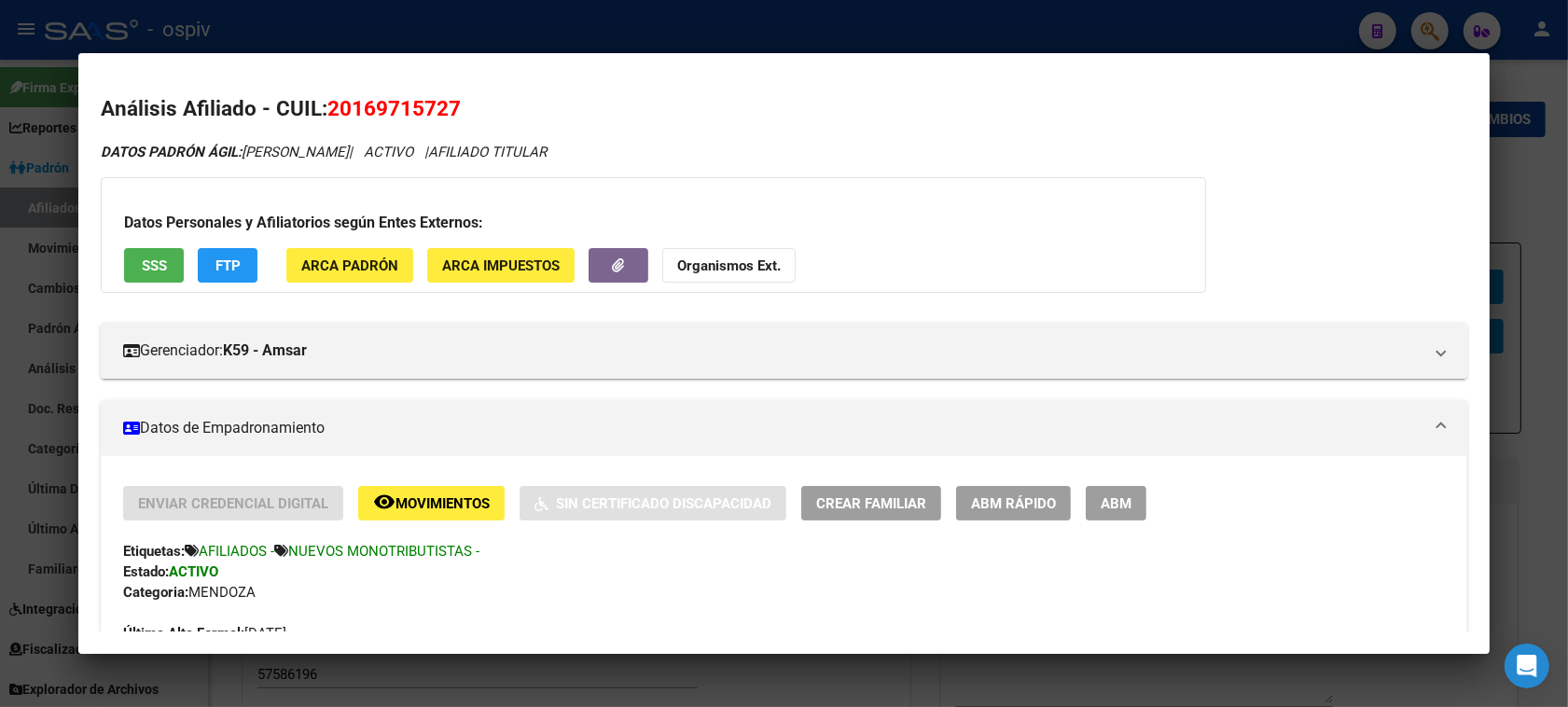
click at [216, 259] on span "FTP" at bounding box center [228, 265] width 25 height 17
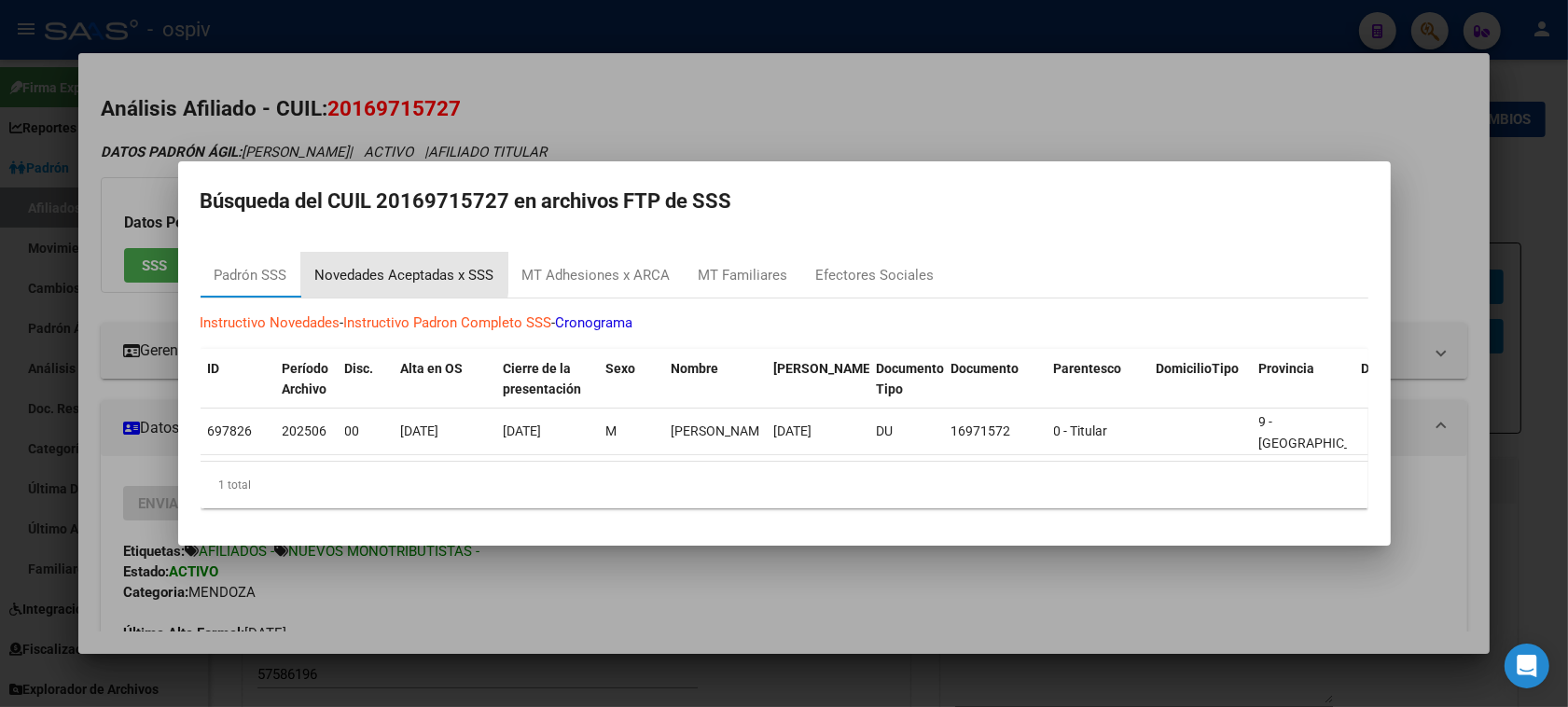
click at [383, 265] on div "Novedades Aceptadas x SSS" at bounding box center [405, 276] width 179 height 21
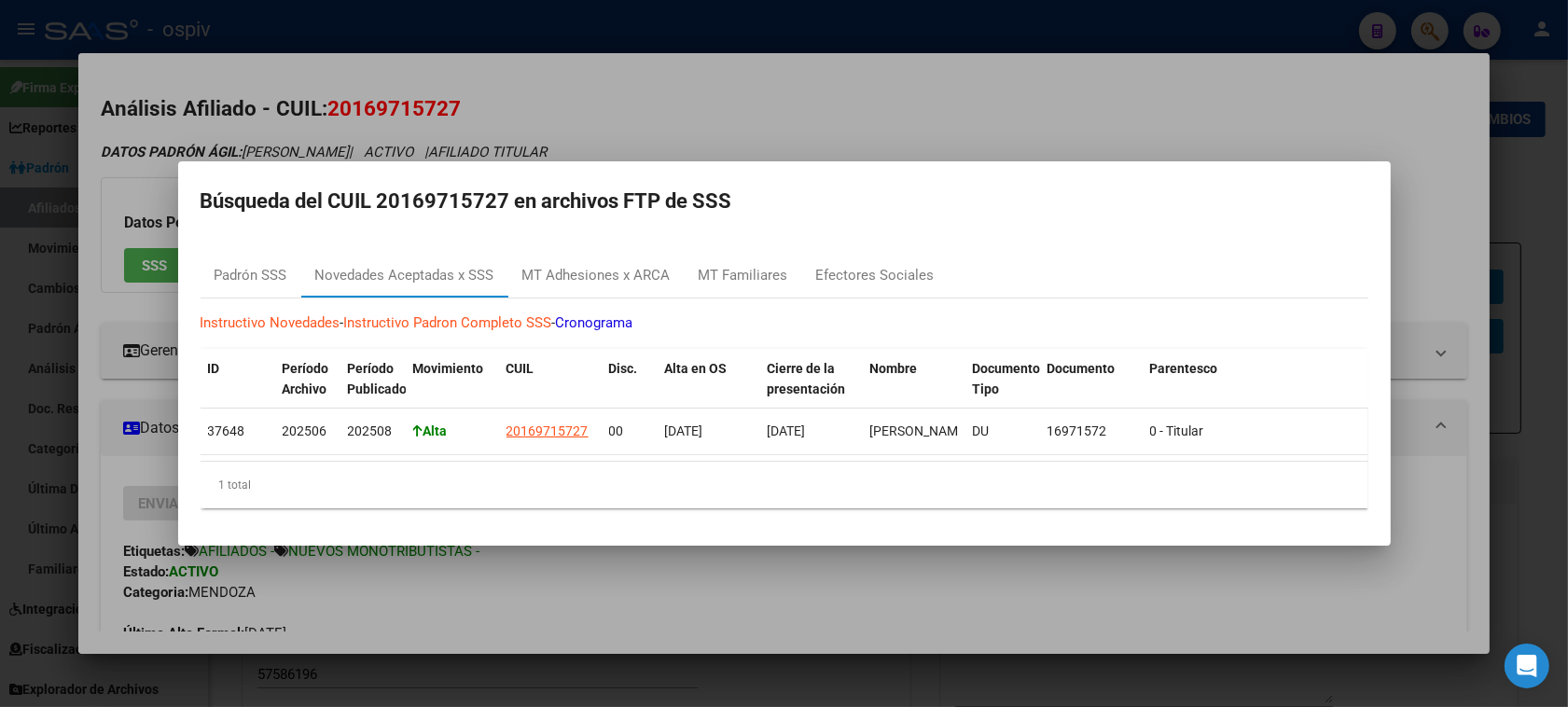
click at [117, 282] on div at bounding box center [784, 353] width 1568 height 707
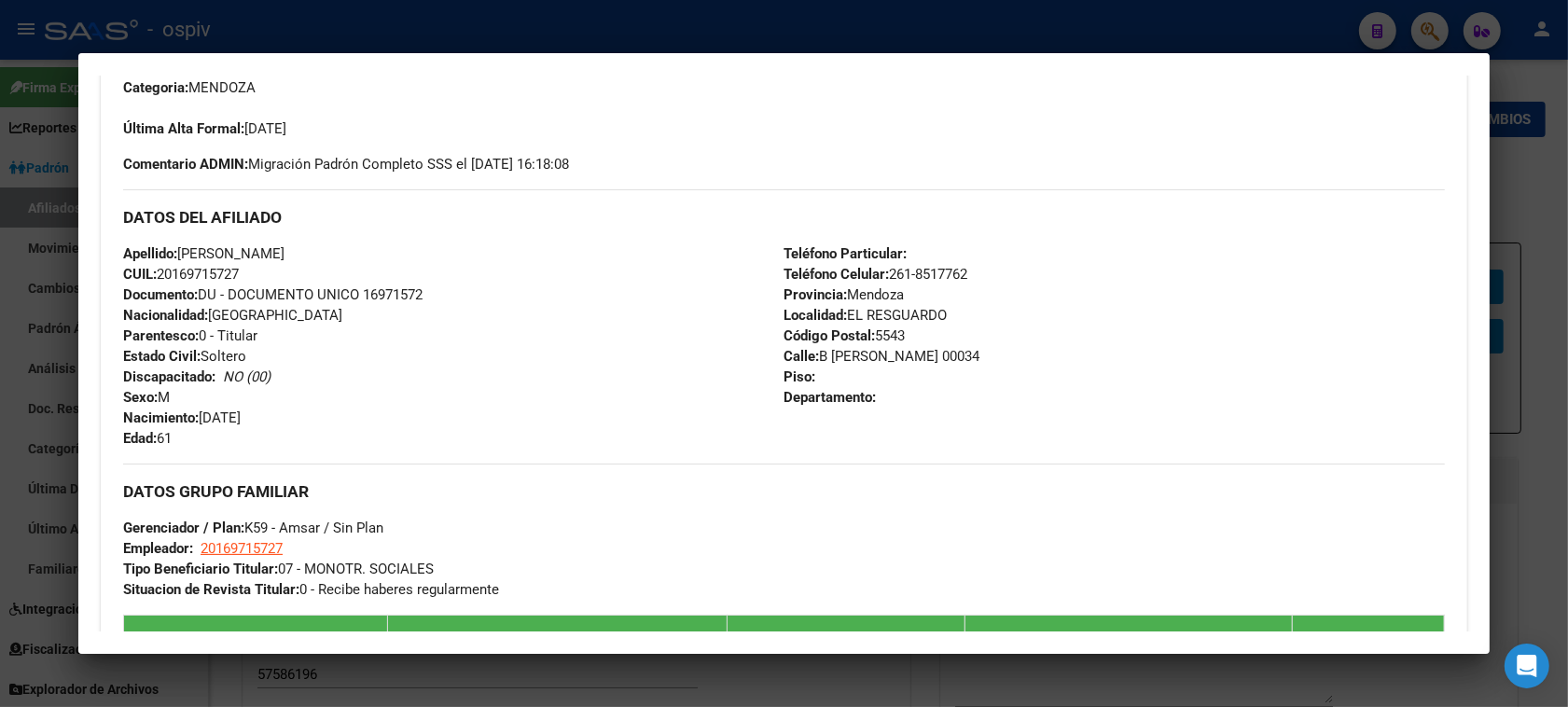
scroll to position [932, 0]
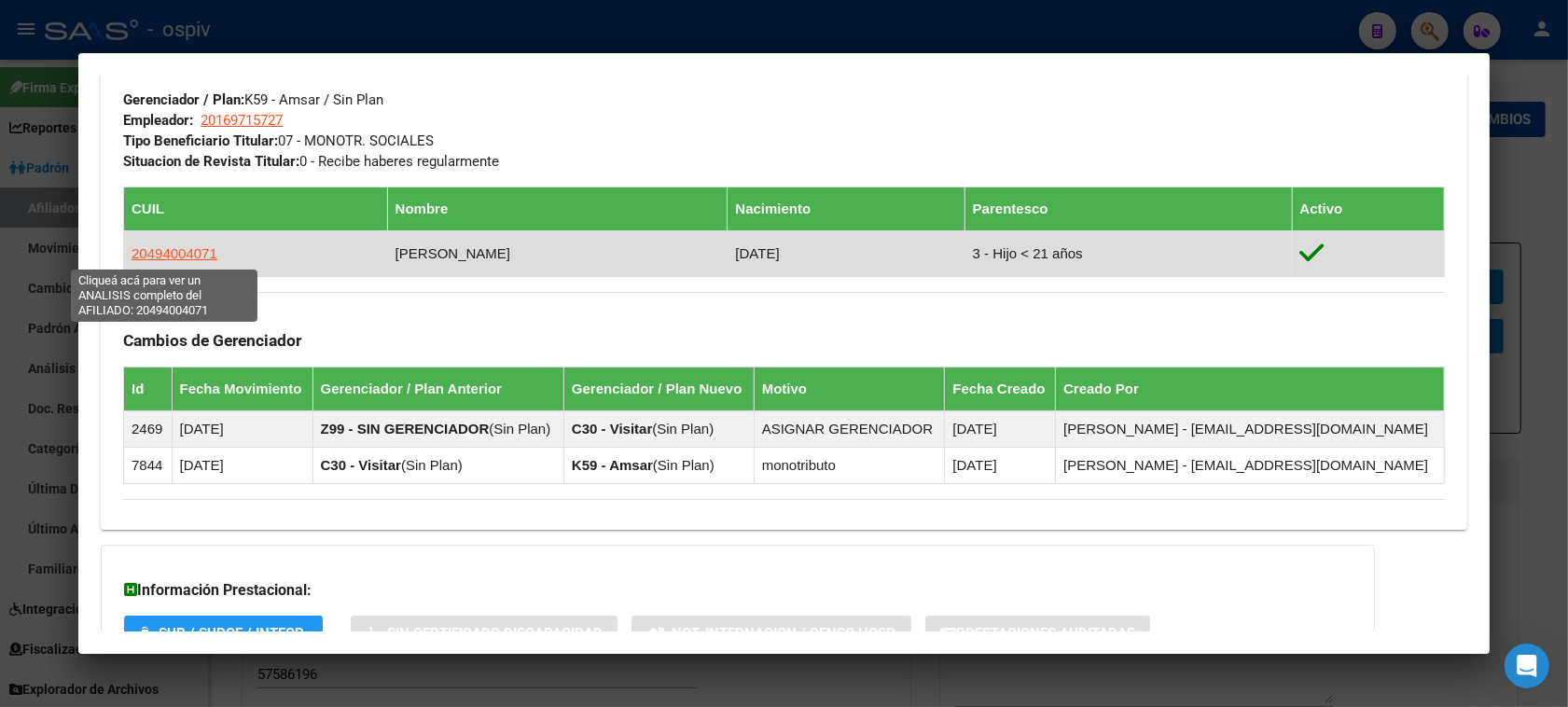
click at [150, 261] on span "20494004071" at bounding box center [175, 254] width 86 height 16
type textarea "20494004071"
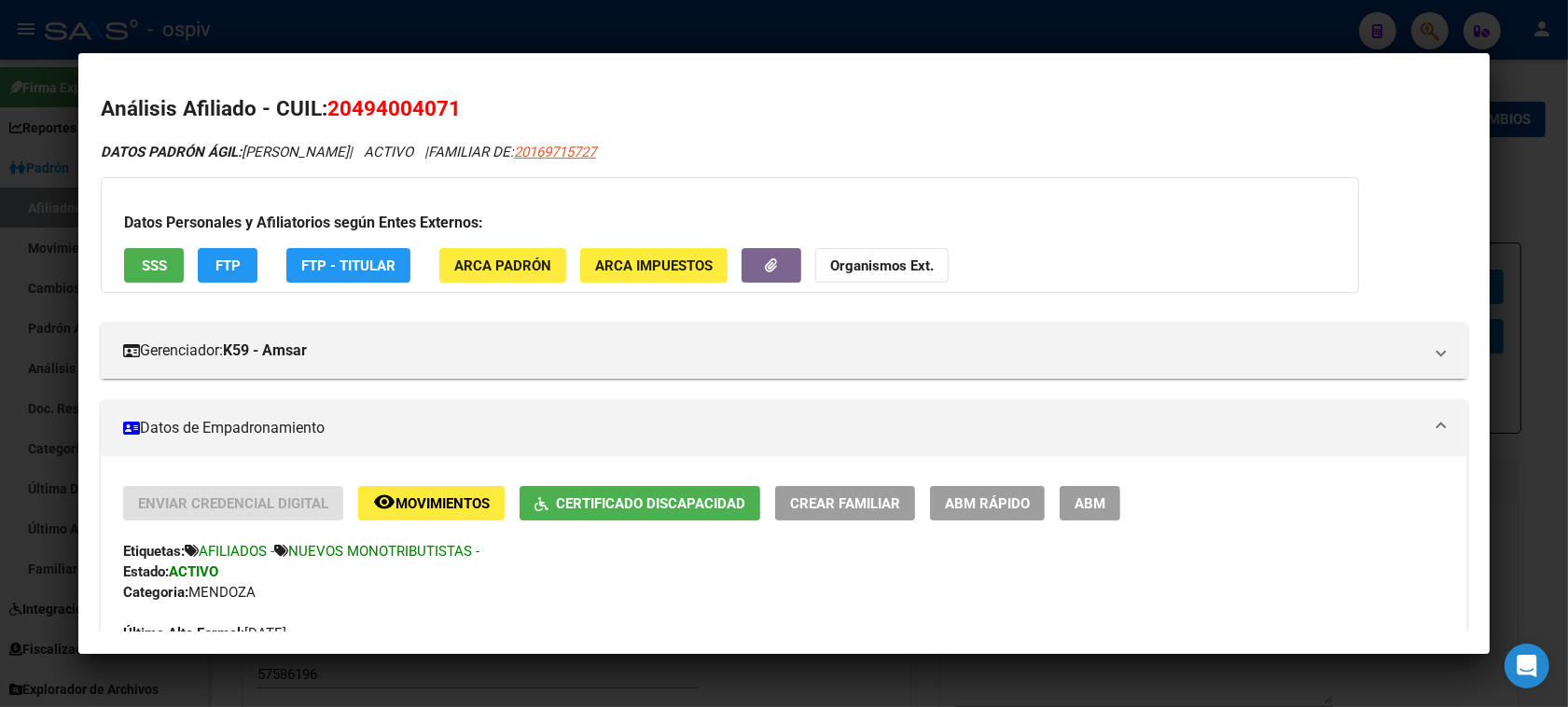
drag, startPoint x: 1436, startPoint y: 26, endPoint x: 754, endPoint y: 77, distance: 683.9
click at [1434, 26] on div at bounding box center [784, 353] width 1568 height 707
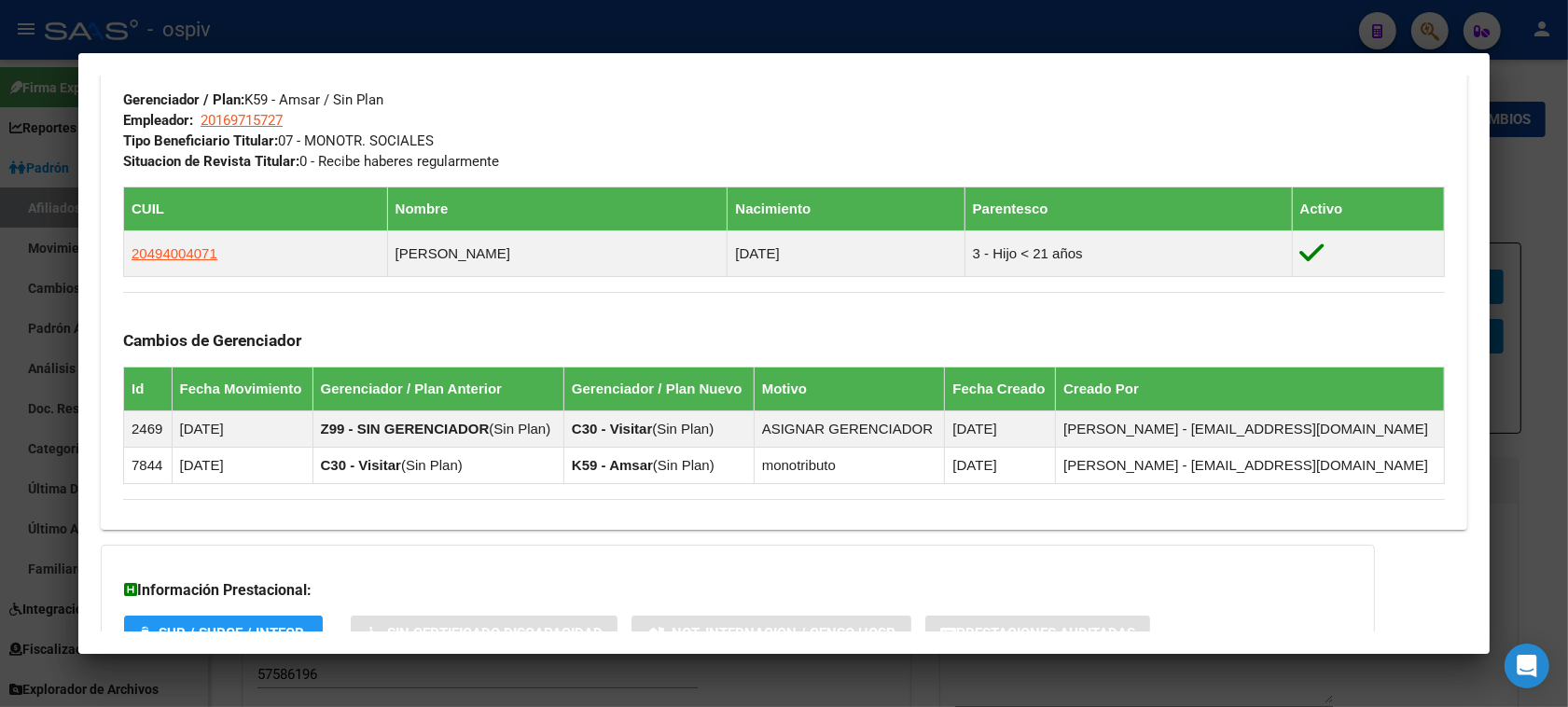
click at [1428, 29] on div at bounding box center [784, 353] width 1568 height 707
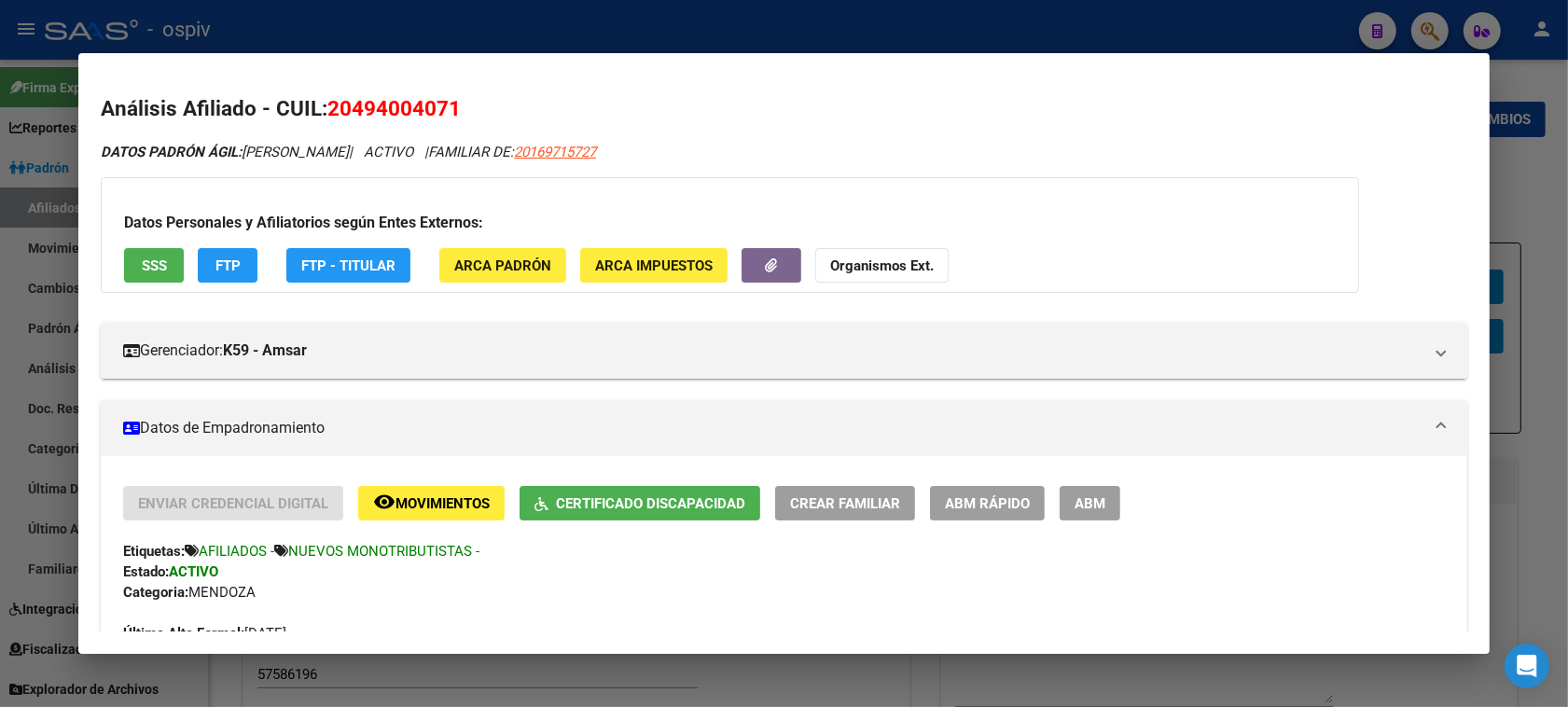
click at [1428, 20] on div at bounding box center [784, 353] width 1568 height 707
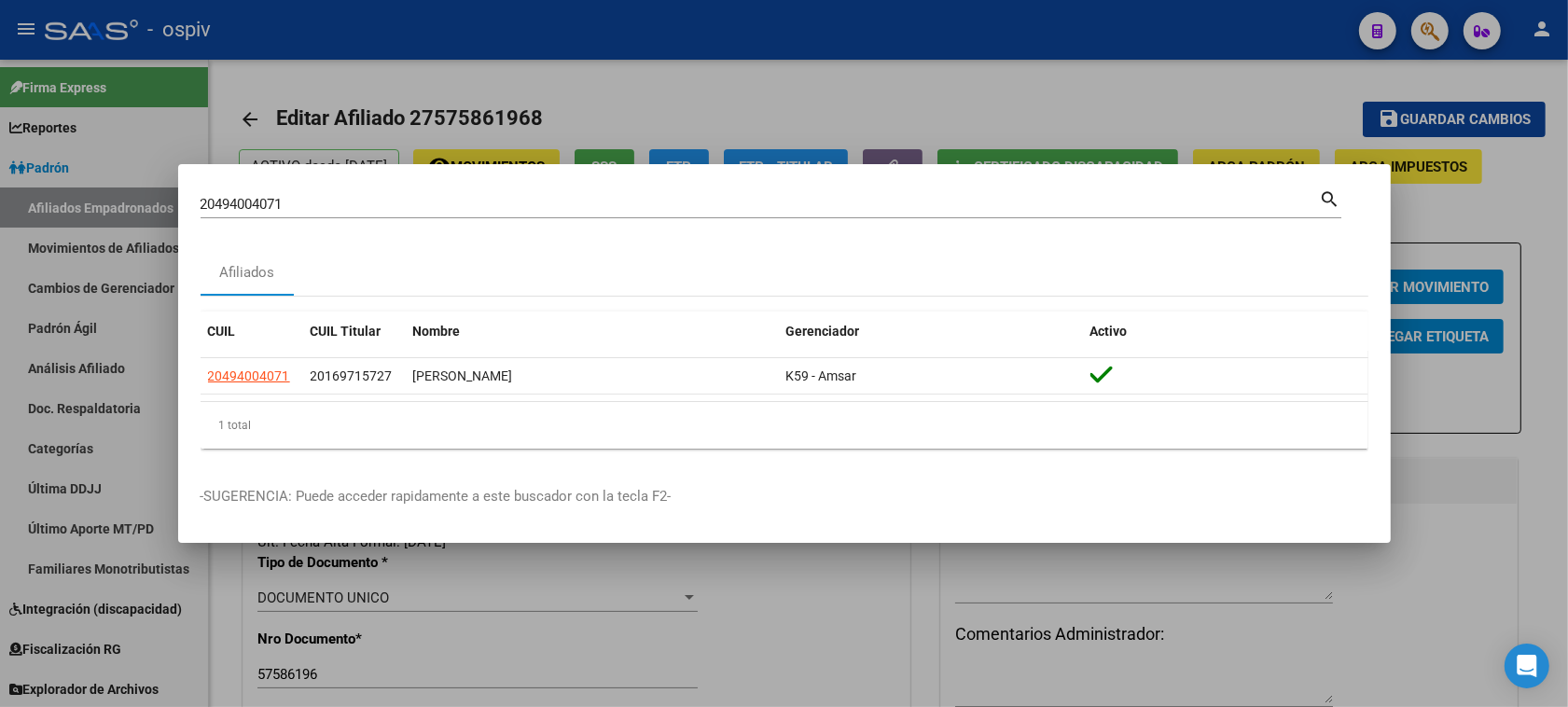
drag, startPoint x: 365, startPoint y: 192, endPoint x: 157, endPoint y: 181, distance: 208.3
click at [157, 181] on div "20494004071 Buscar (apellido, dni, cuil, nro traspaso, cuit, obra social) searc…" at bounding box center [784, 353] width 1568 height 707
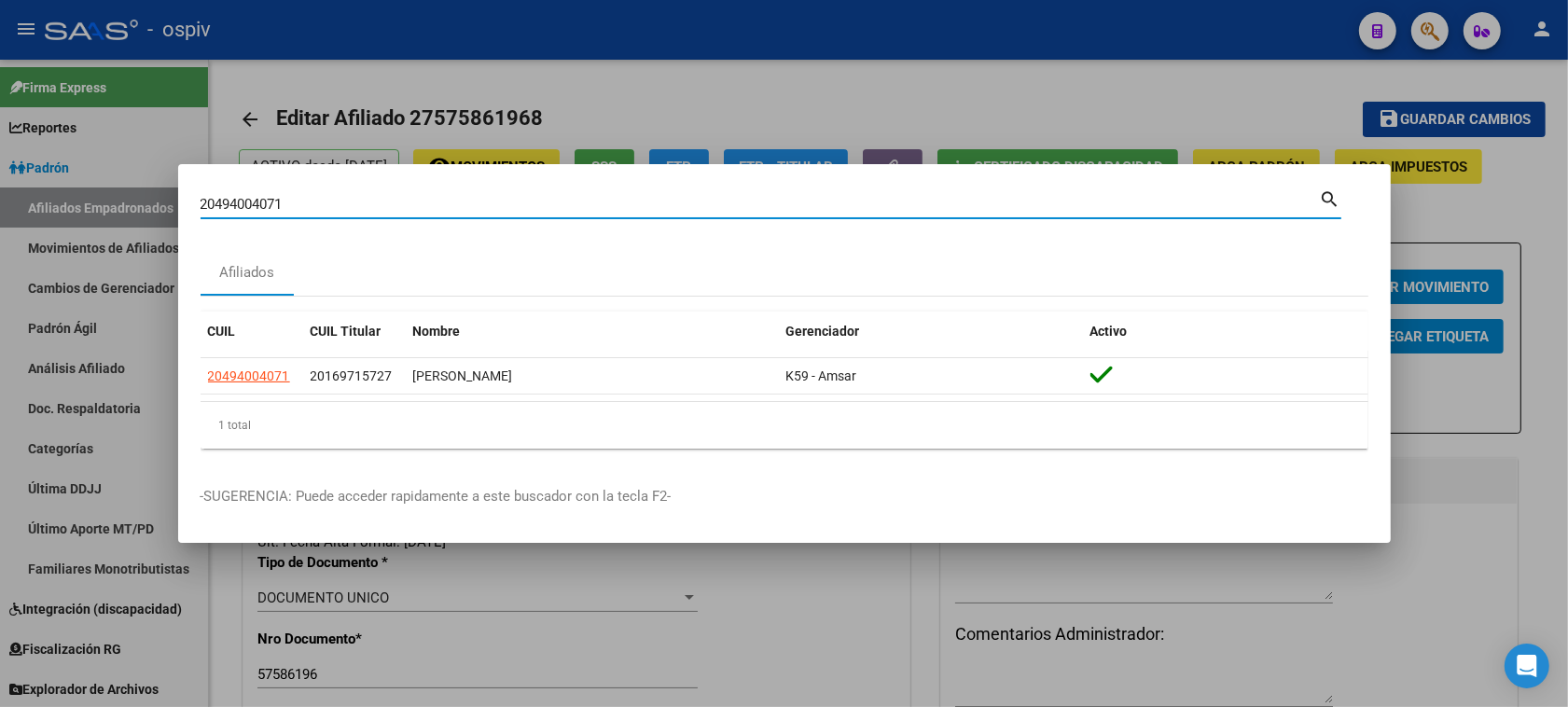
drag, startPoint x: 288, startPoint y: 205, endPoint x: 89, endPoint y: 171, distance: 201.9
click at [98, 174] on div "20494004071 Buscar (apellido, dni, cuil, nro traspaso, cuit, obra social) searc…" at bounding box center [784, 353] width 1568 height 707
type input "58442358"
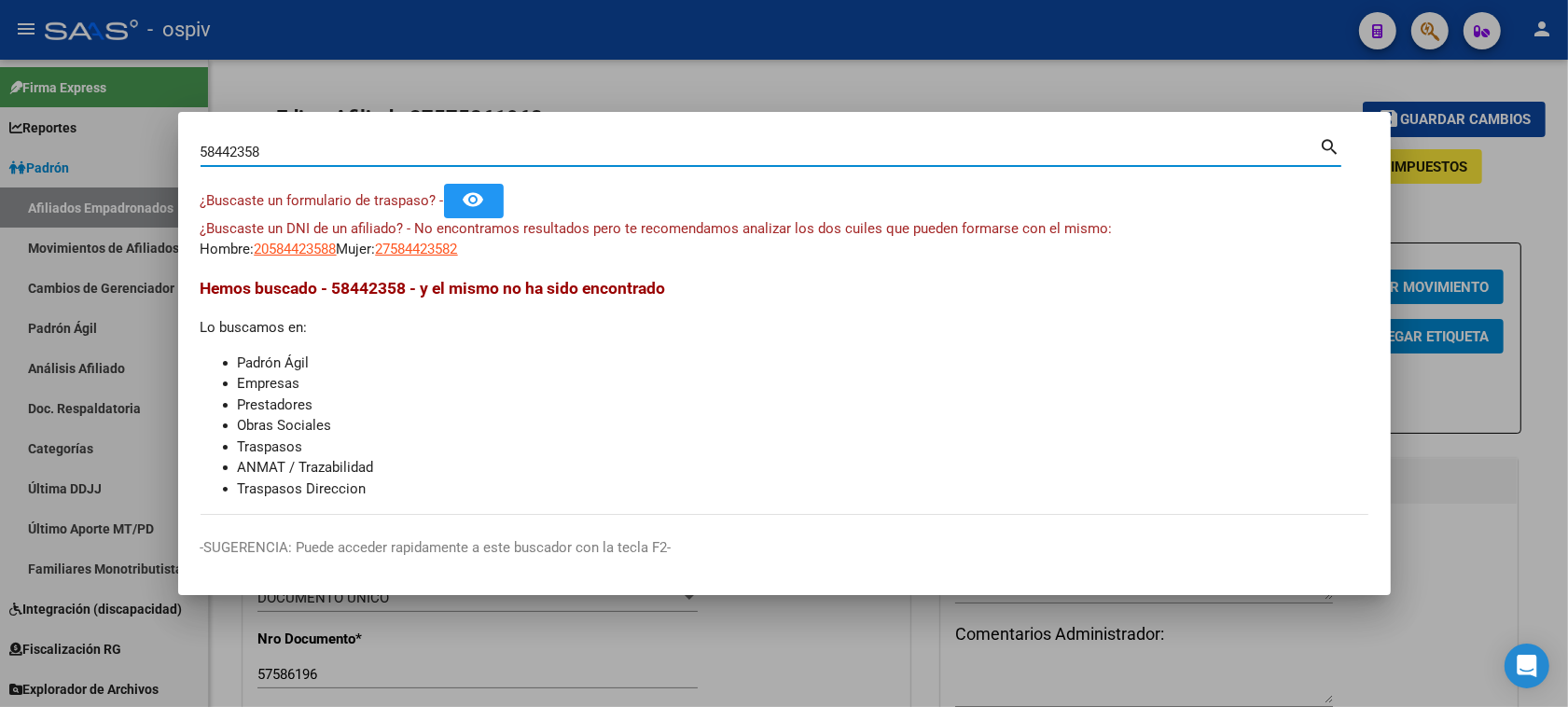
drag, startPoint x: 289, startPoint y: 160, endPoint x: 133, endPoint y: 157, distance: 156.0
click at [138, 157] on div "58442358 Buscar (apellido, dni, cuil, nro traspaso, cuit, obra social) search ¿…" at bounding box center [784, 353] width 1568 height 707
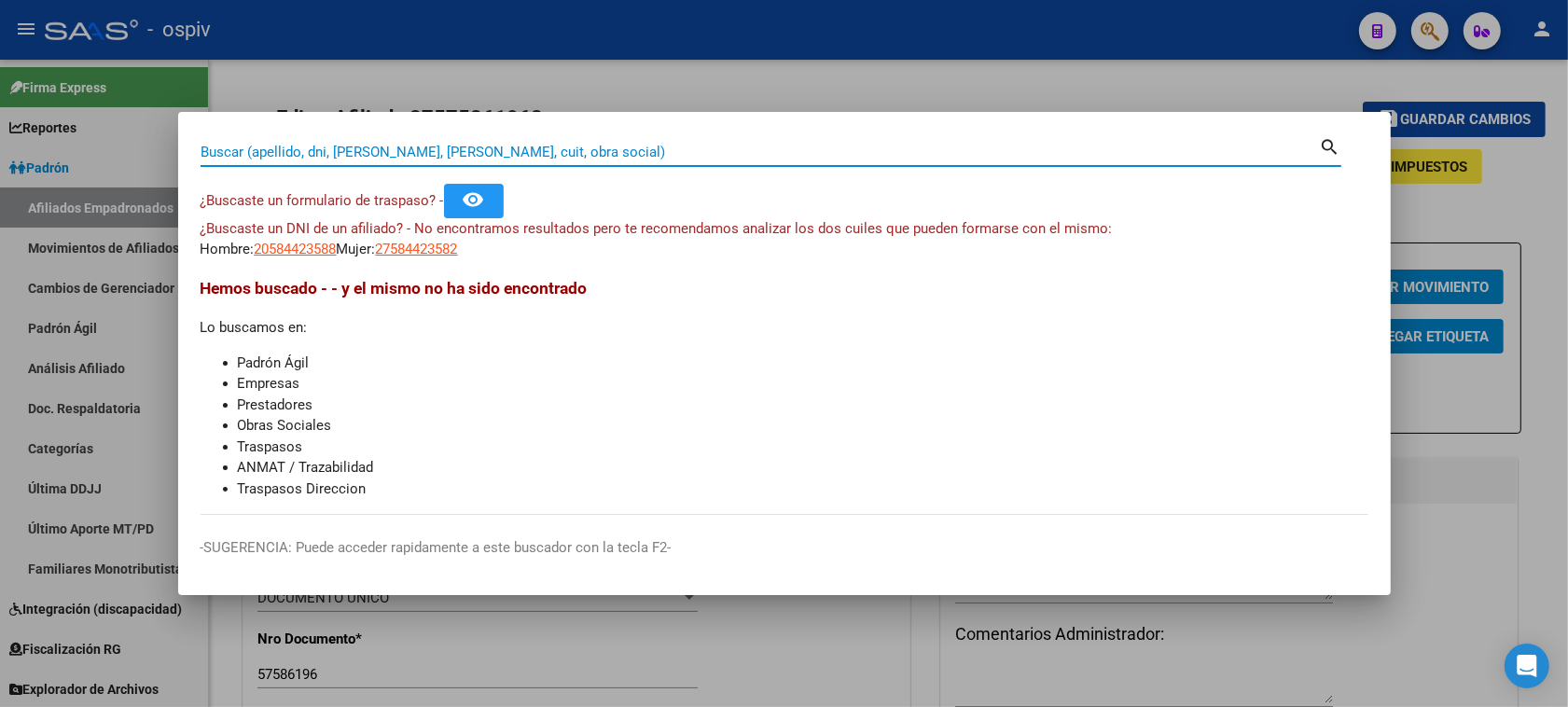
paste input "27-31783904-4"
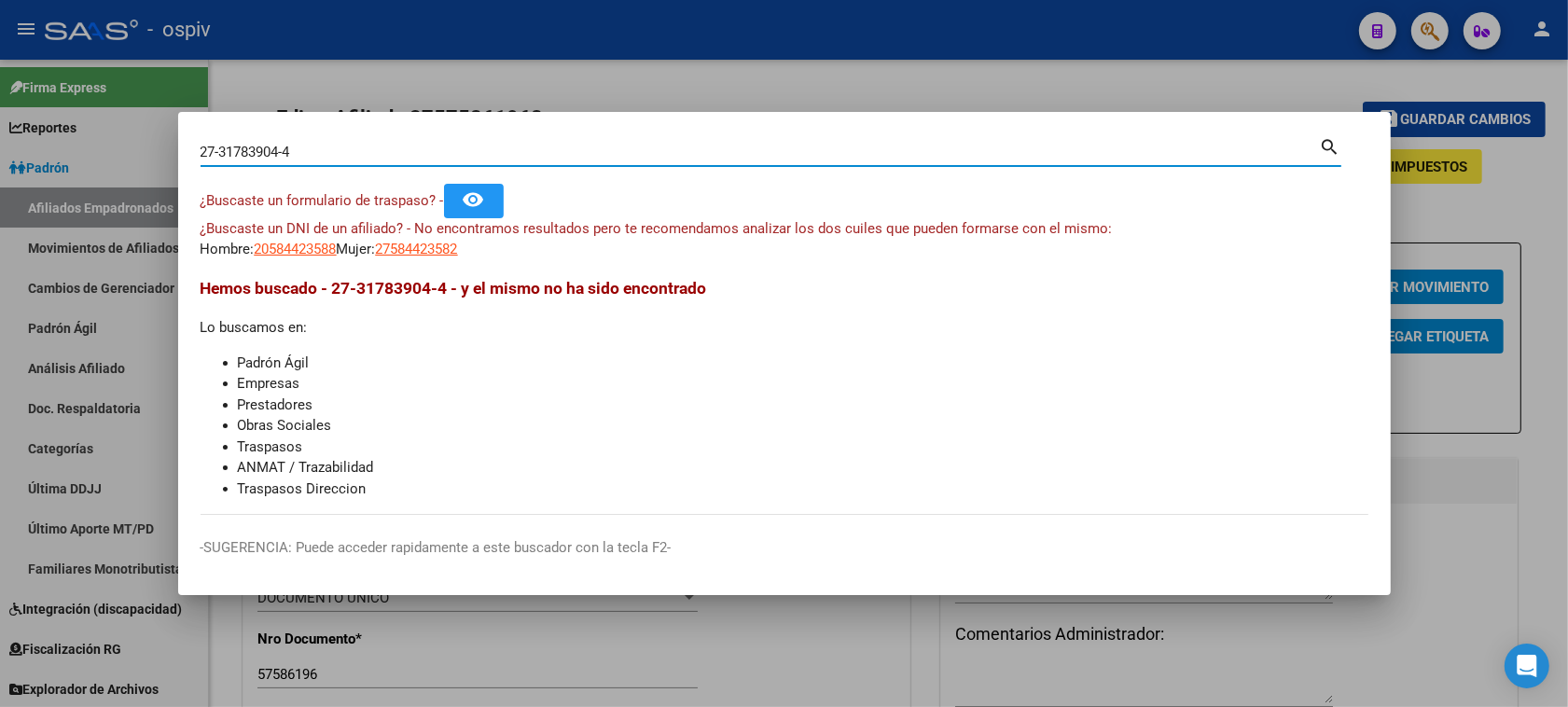
type input "27317839044"
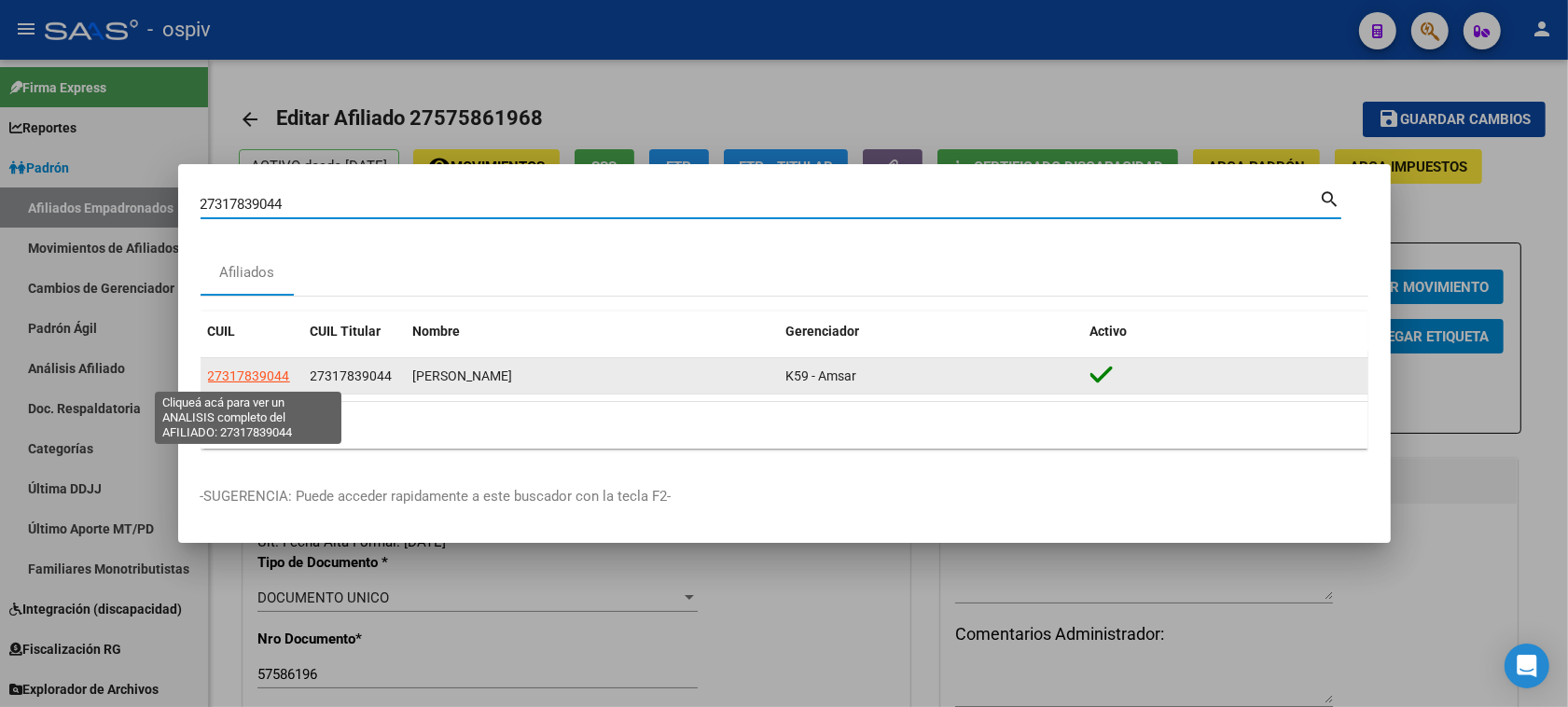
click at [288, 377] on span "27317839044" at bounding box center [249, 375] width 82 height 15
type textarea "27317839044"
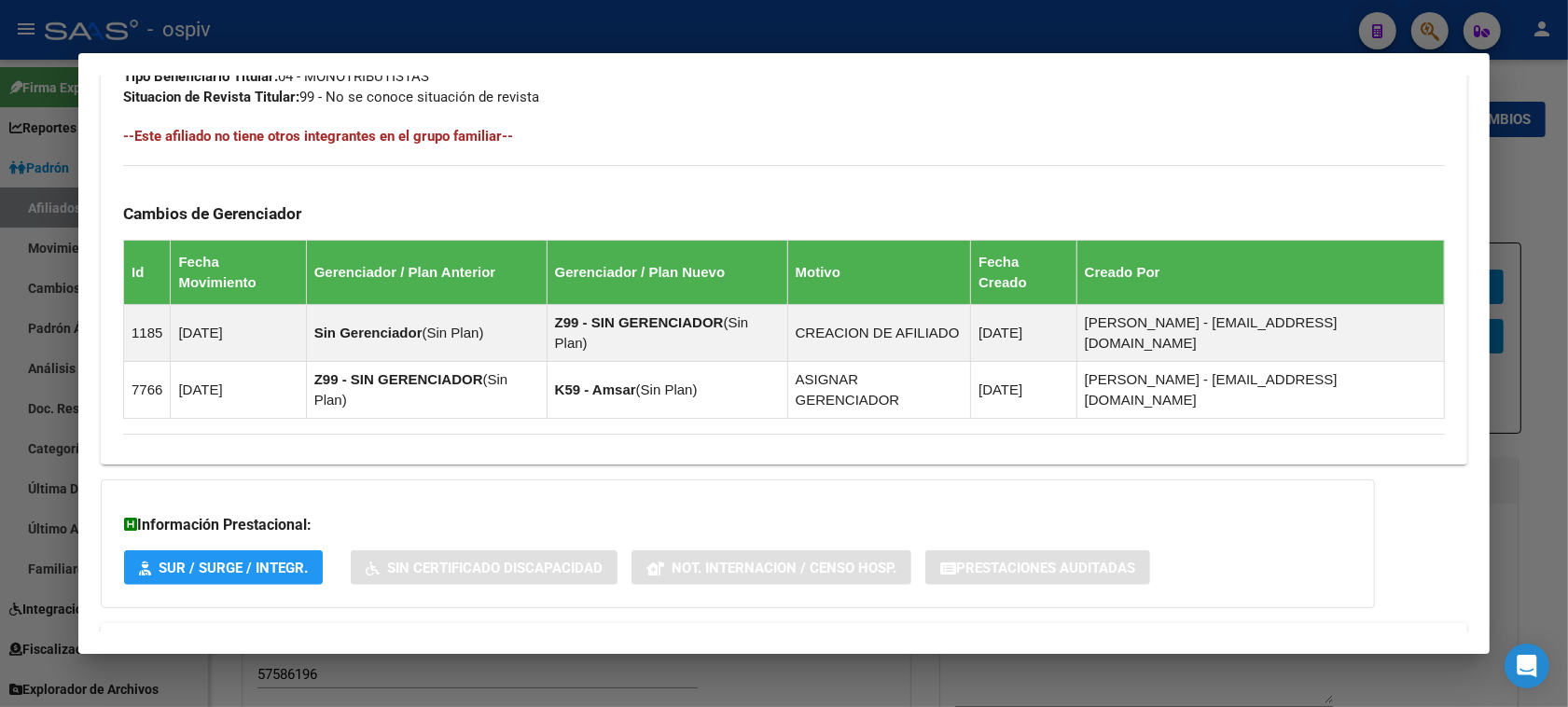
scroll to position [999, 0]
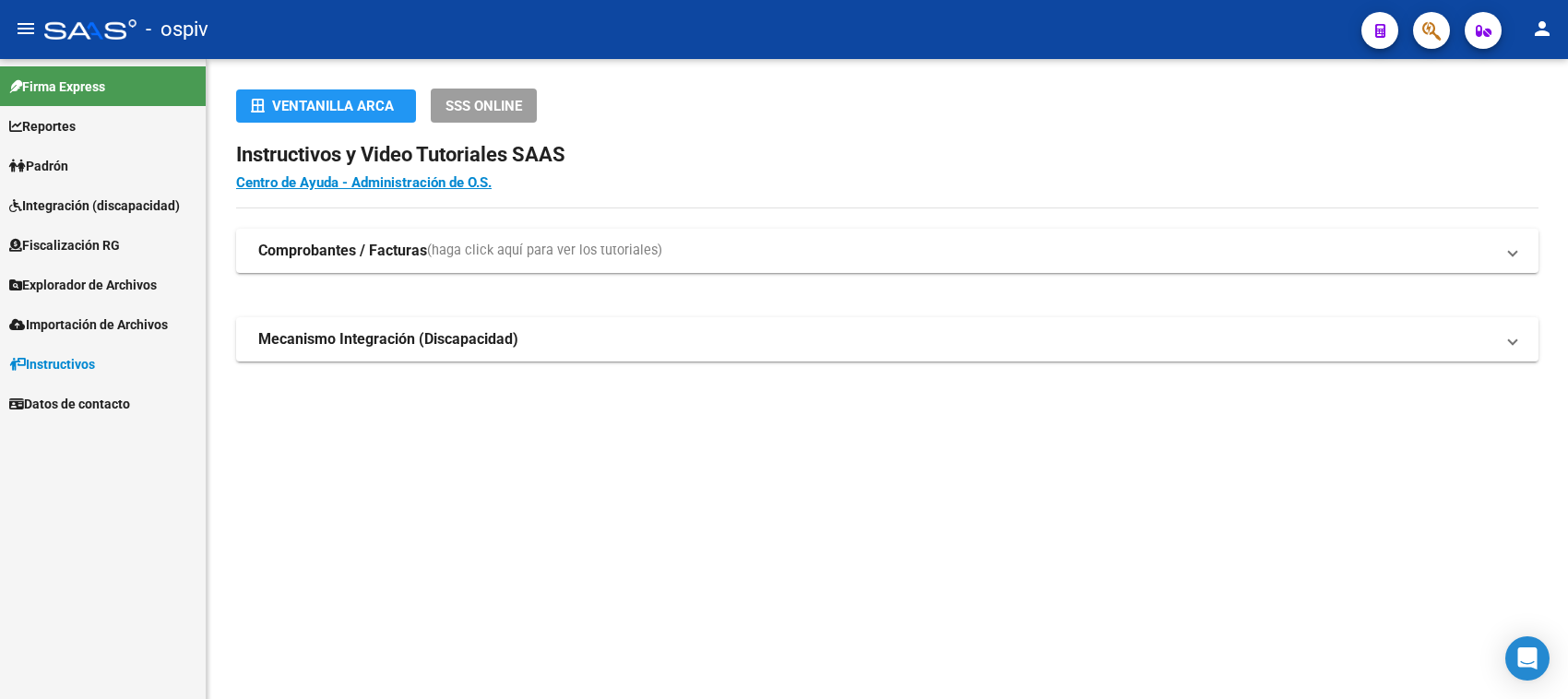
drag, startPoint x: 1411, startPoint y: 33, endPoint x: 1214, endPoint y: 162, distance: 235.5
click at [1411, 34] on div at bounding box center [1424, 29] width 52 height 38
click at [1446, 40] on button "button" at bounding box center [1431, 30] width 37 height 37
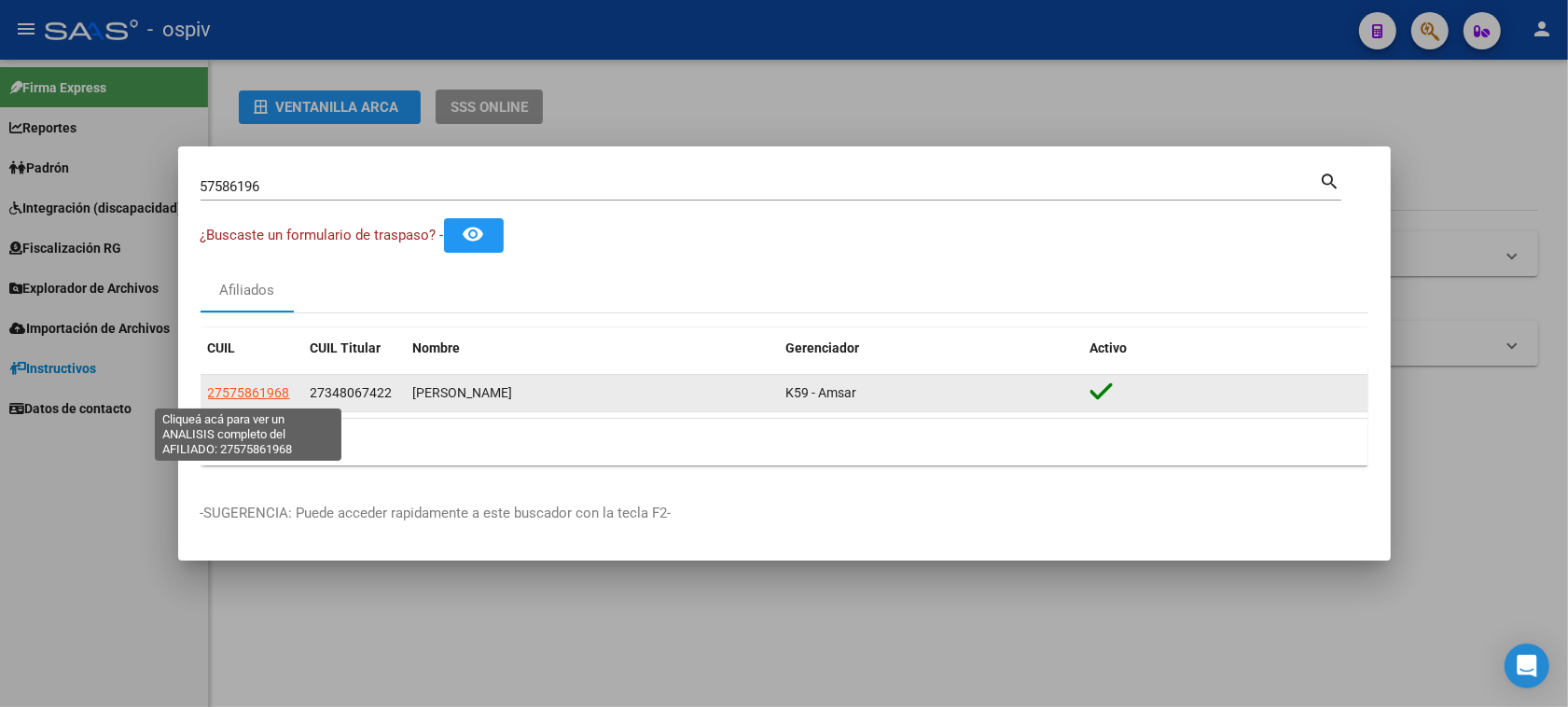
click at [253, 392] on span "27575861968" at bounding box center [249, 392] width 82 height 15
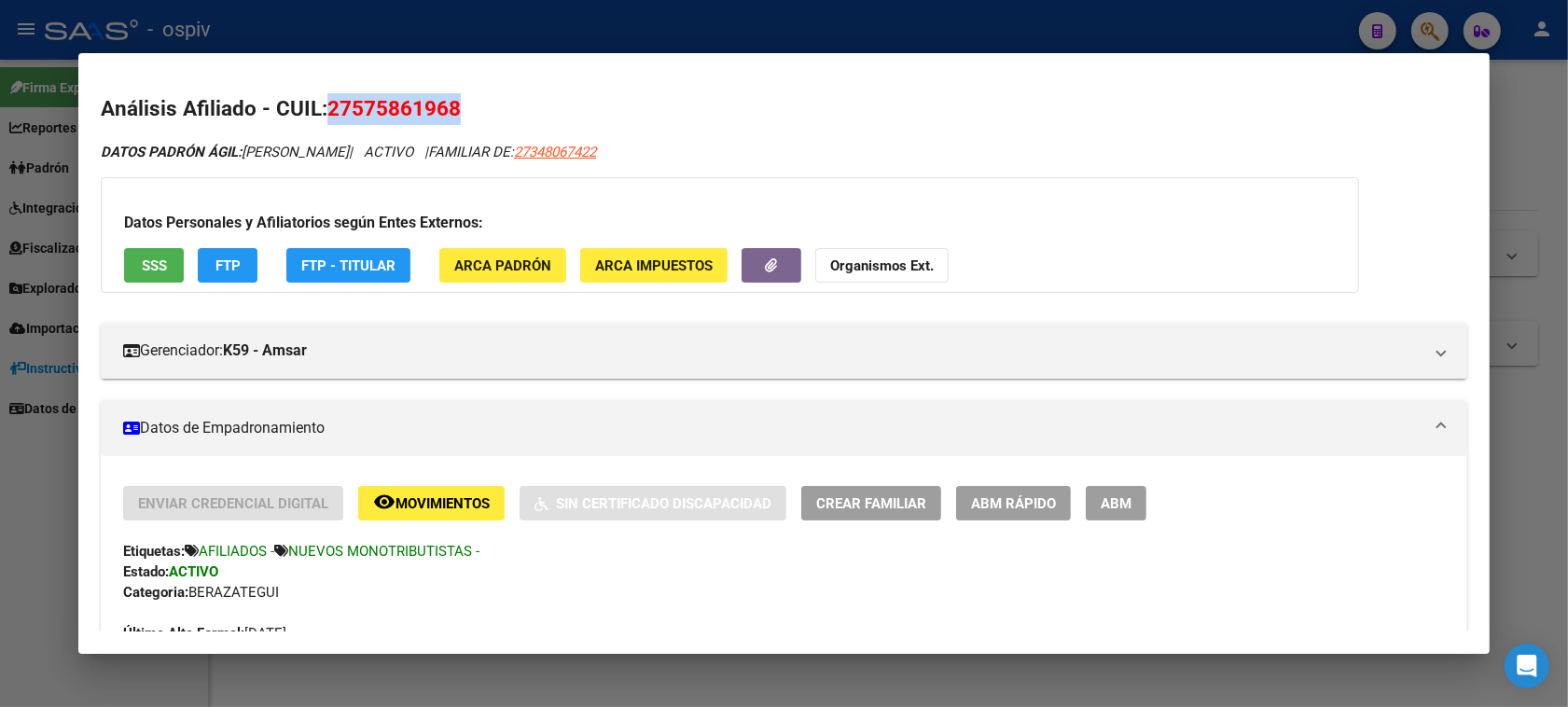
drag, startPoint x: 318, startPoint y: 102, endPoint x: 529, endPoint y: 107, distance: 211.1
click at [529, 107] on h2 "Análisis Afiliado - CUIL: 27575861968" at bounding box center [783, 109] width 1366 height 32
copy span "27575861968"
click at [1431, 30] on div at bounding box center [784, 353] width 1568 height 707
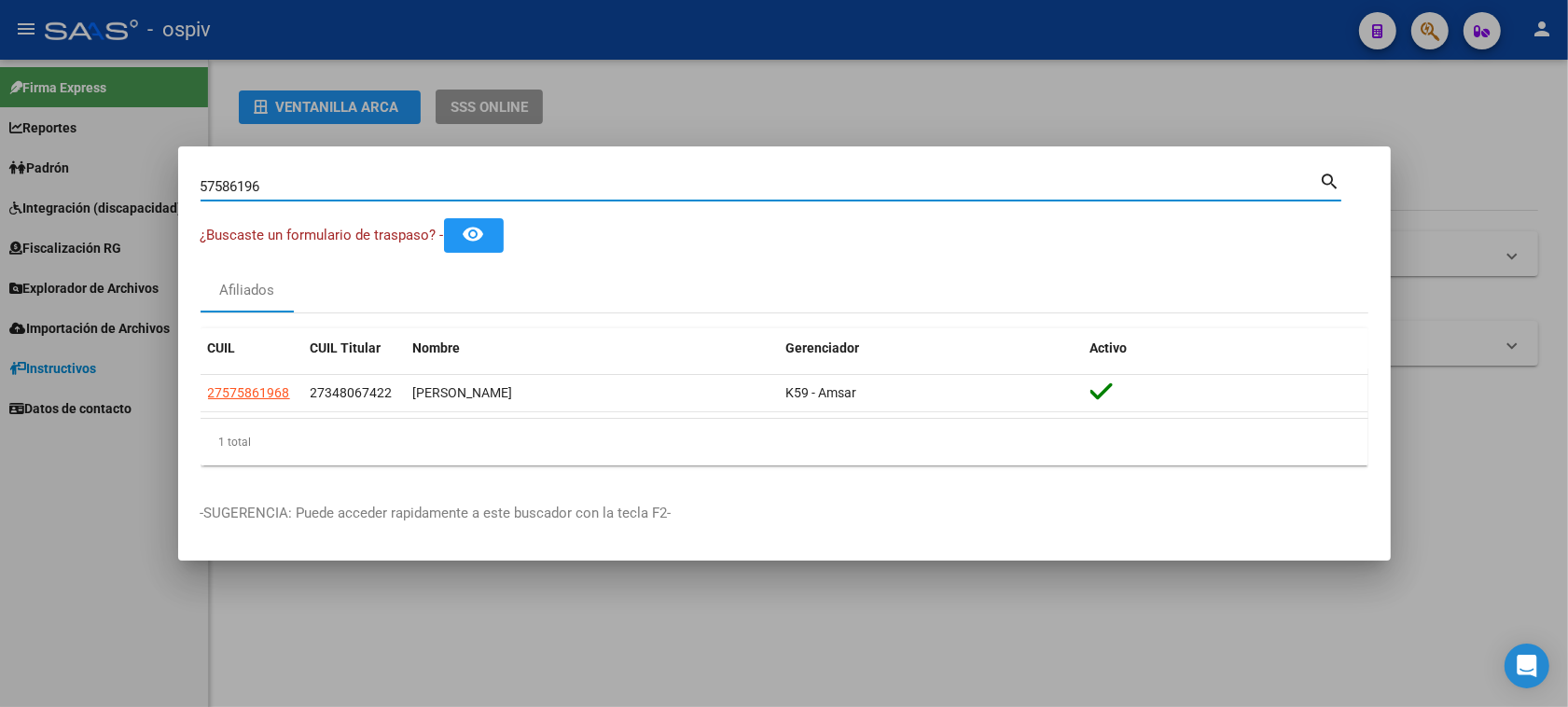
drag, startPoint x: 267, startPoint y: 180, endPoint x: 0, endPoint y: 171, distance: 267.2
click at [0, 171] on div "57586196 Buscar (apellido, dni, cuil, nro traspaso, cuit, obra social) search ¿…" at bounding box center [784, 353] width 1568 height 707
type input "16971572"
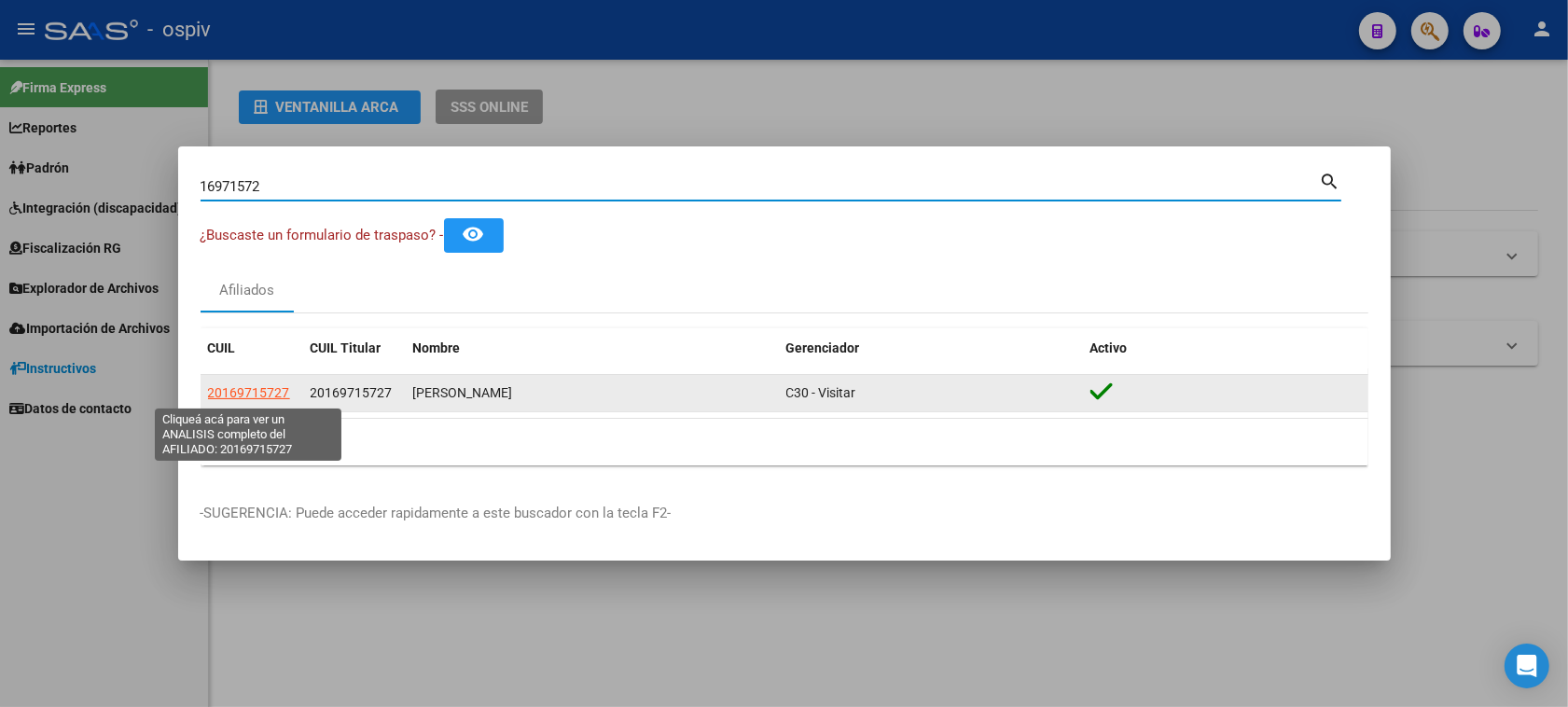
click at [238, 389] on span "20169715727" at bounding box center [249, 392] width 82 height 15
type textarea "20169715727"
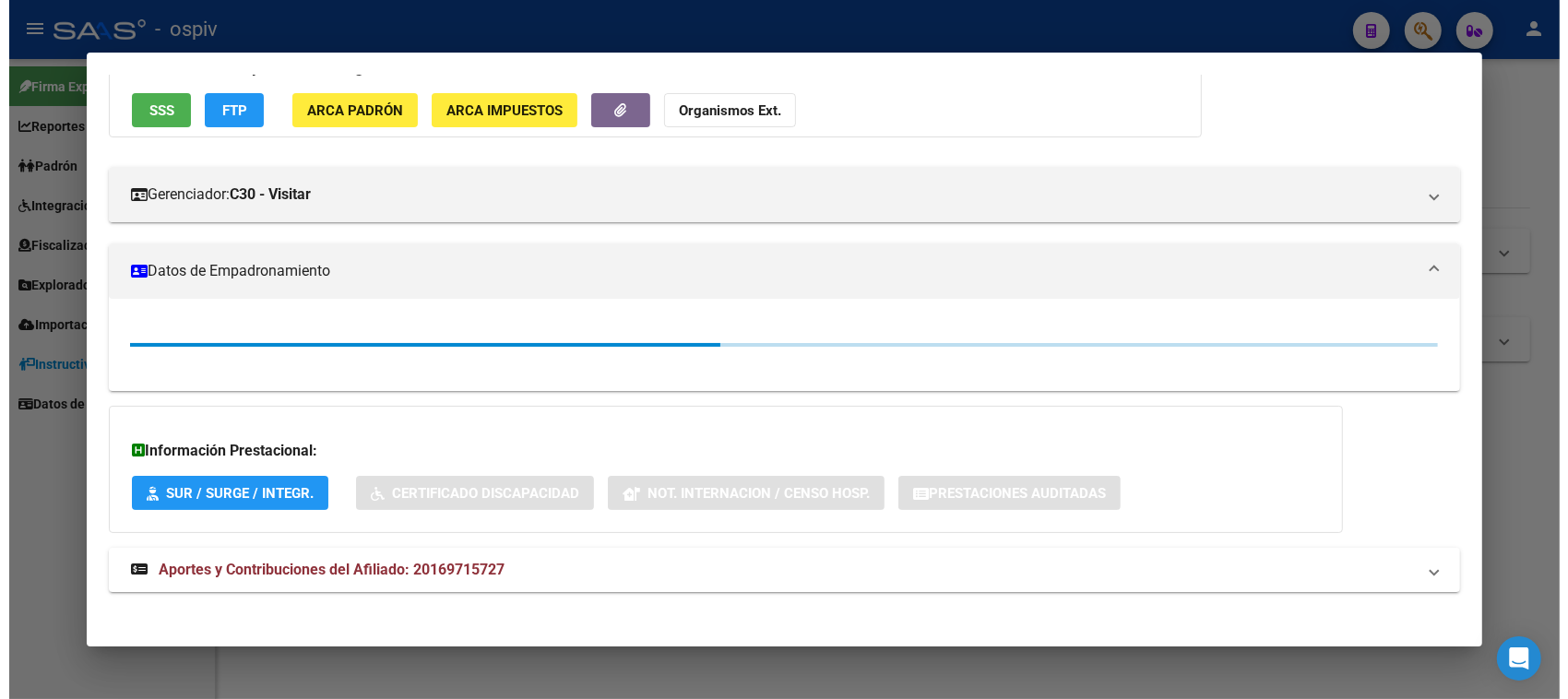
scroll to position [161, 0]
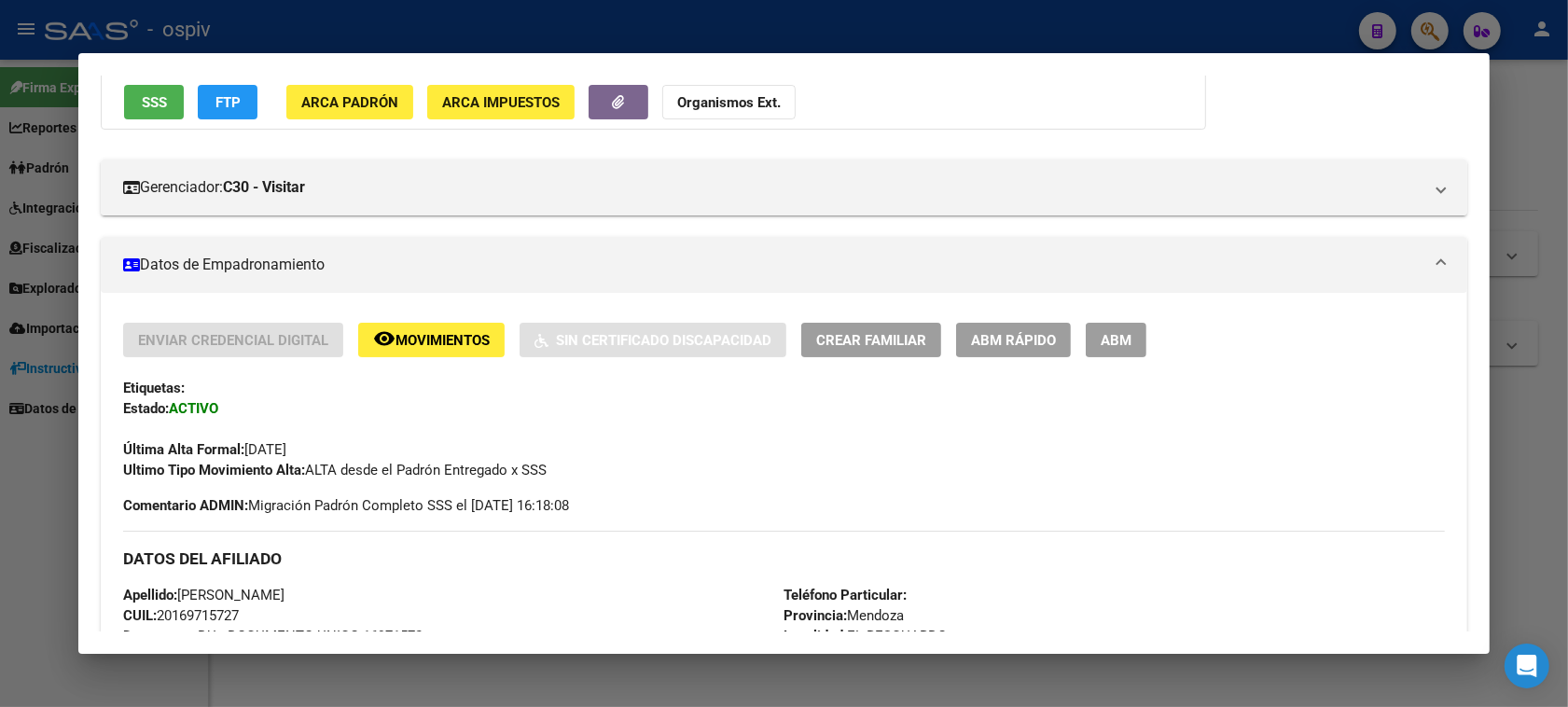
click at [1115, 340] on span "ABM" at bounding box center [1116, 339] width 31 height 17
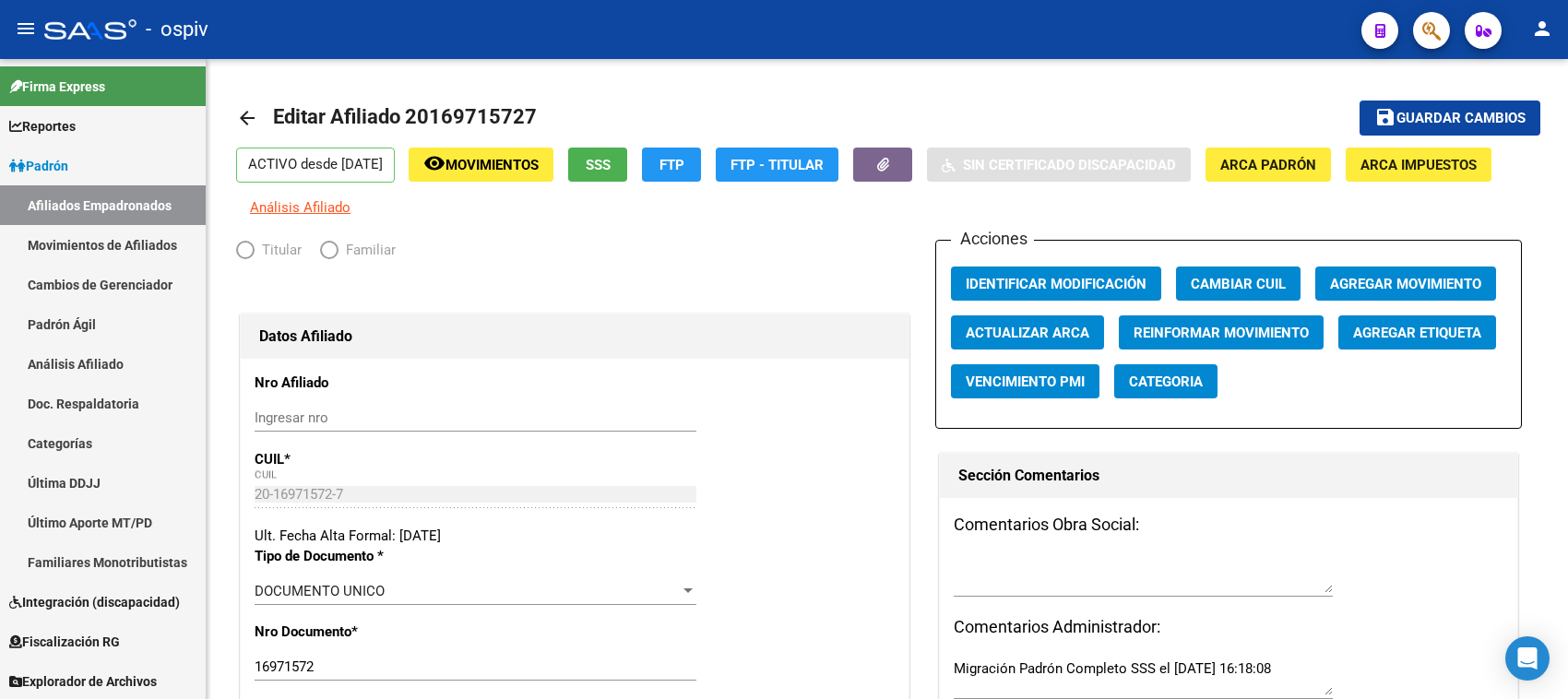
radio input "true"
type input "20-16971572-7"
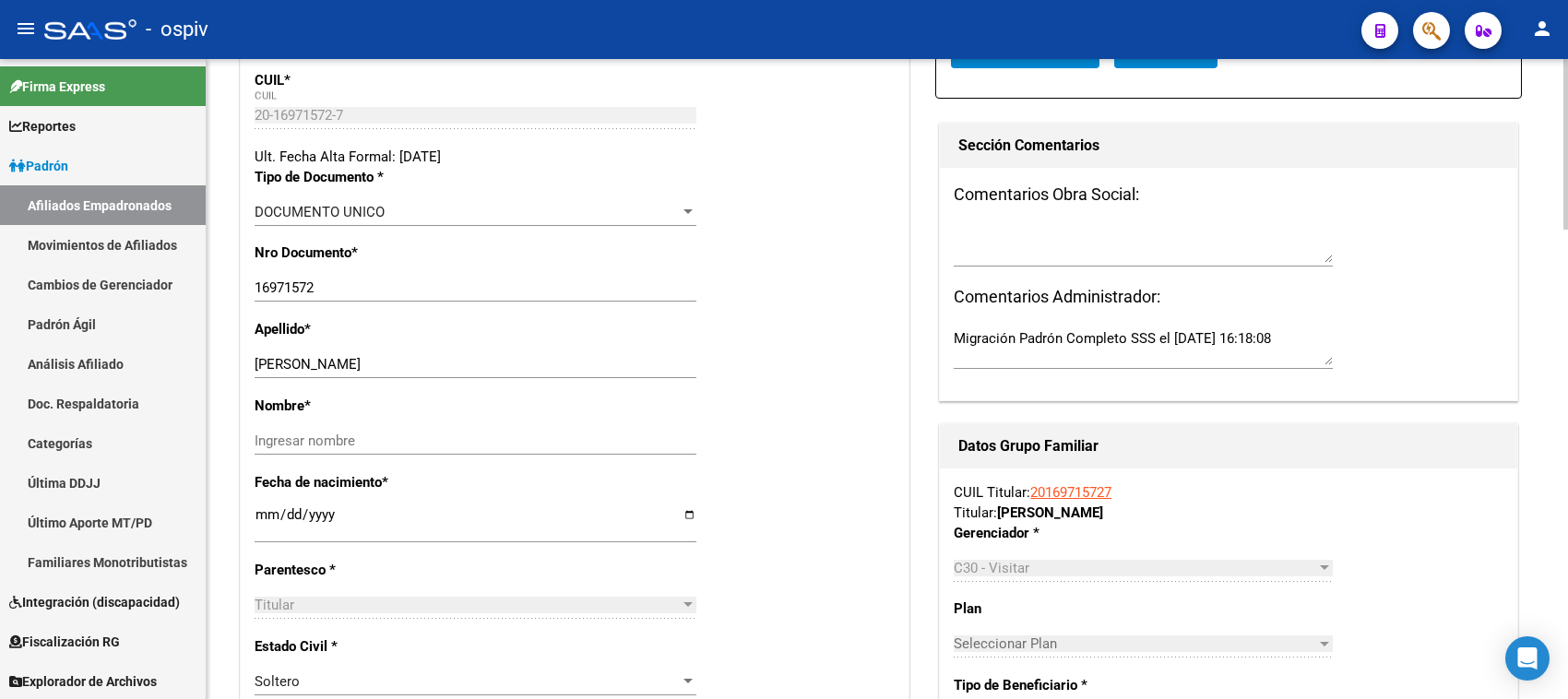
scroll to position [346, 0]
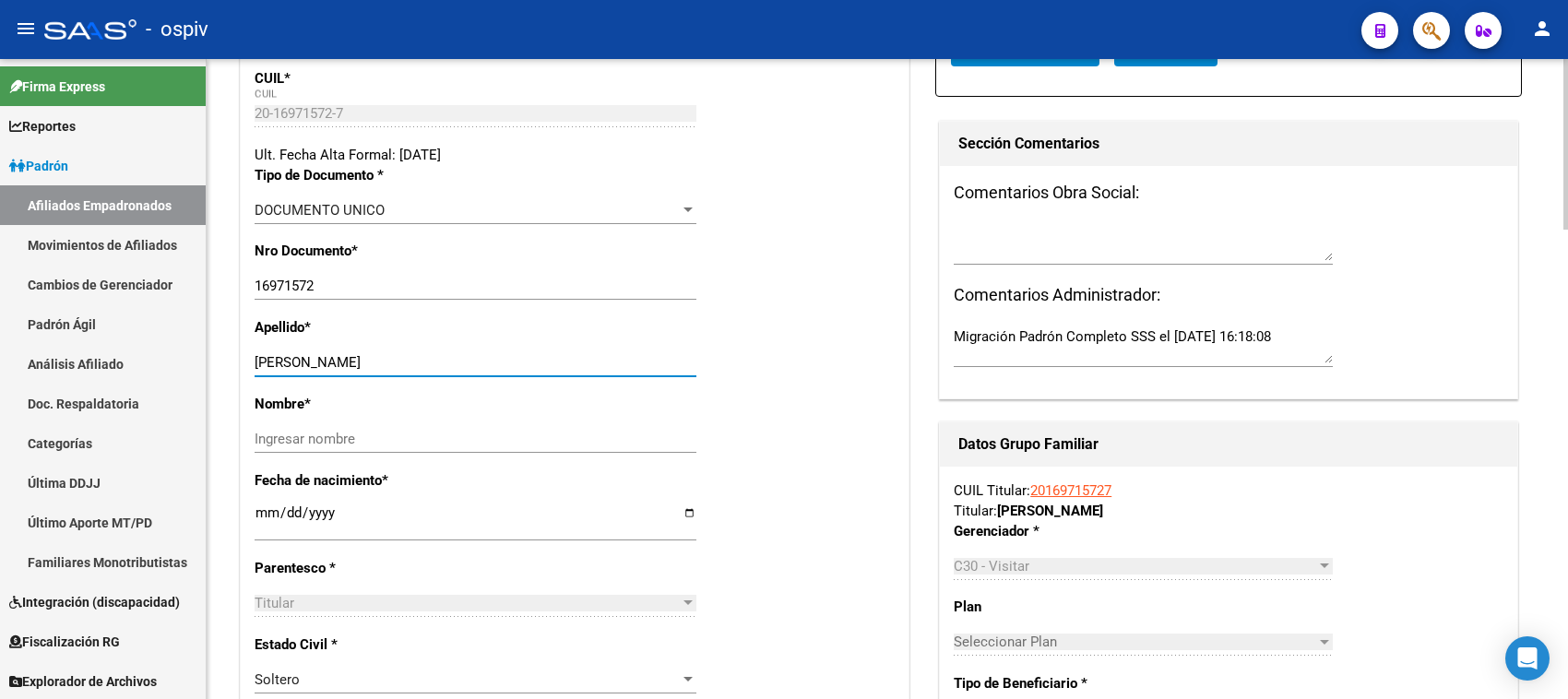
drag, startPoint x: 318, startPoint y: 362, endPoint x: 439, endPoint y: 353, distance: 121.3
click at [439, 354] on input "[PERSON_NAME]" at bounding box center [475, 362] width 442 height 16
type input "GALARZA"
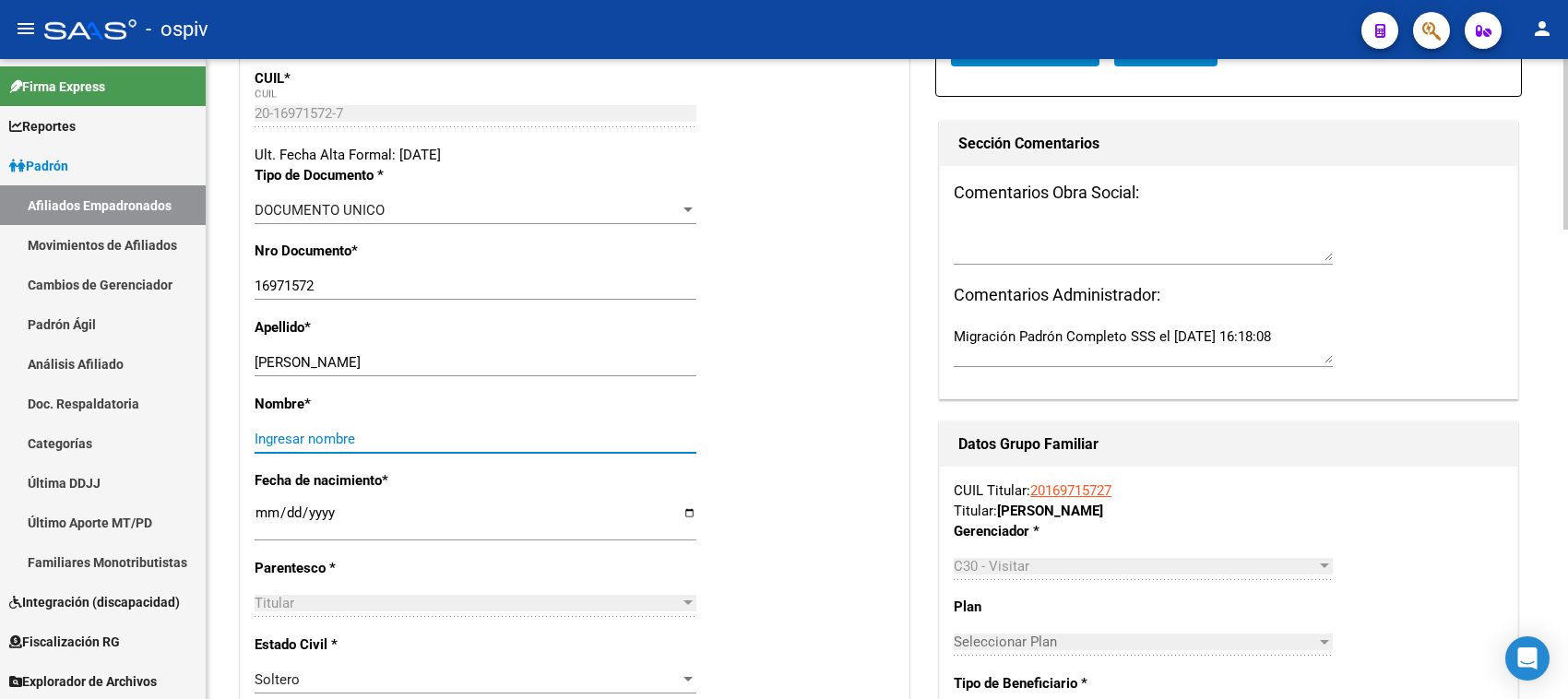
click at [311, 433] on input "Ingresar nombre" at bounding box center [475, 439] width 442 height 16
paste input "JAIME ALBERTO"
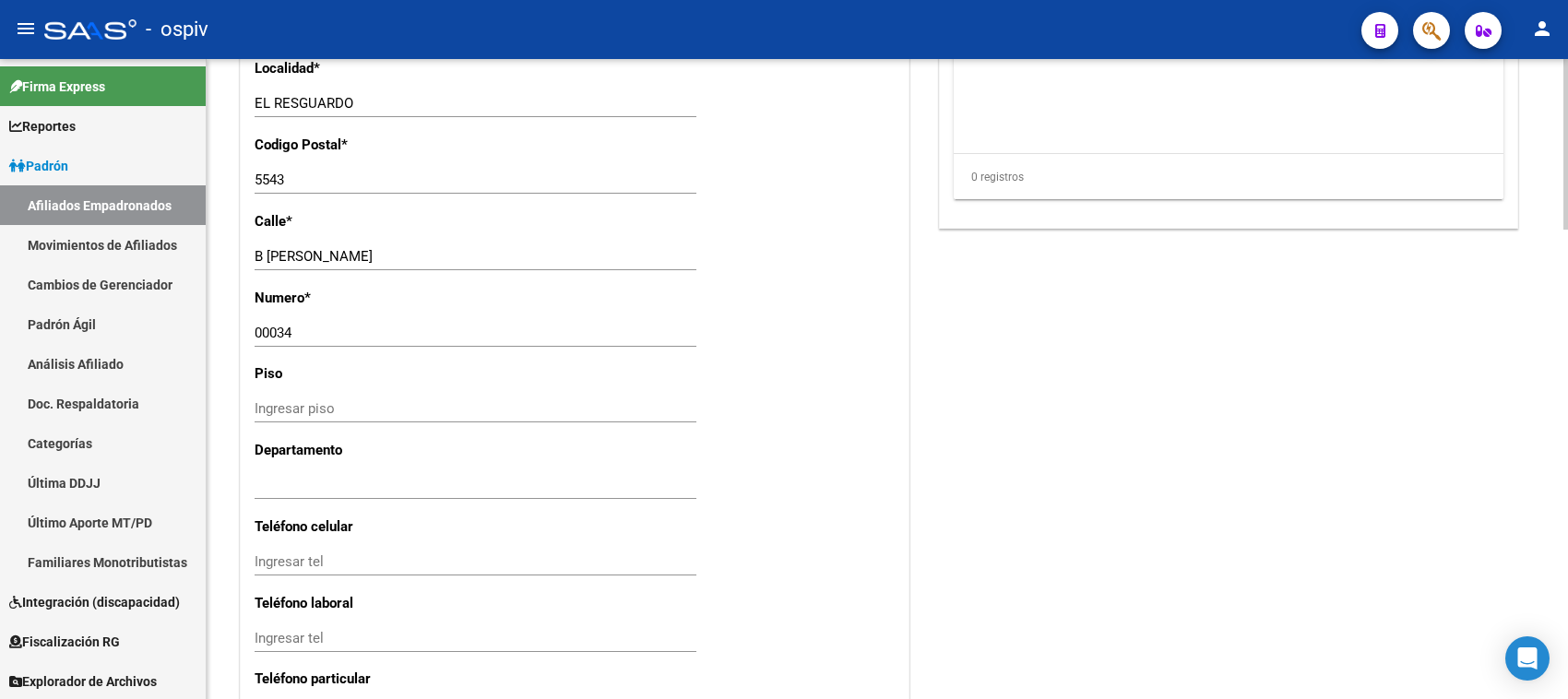
scroll to position [1498, 0]
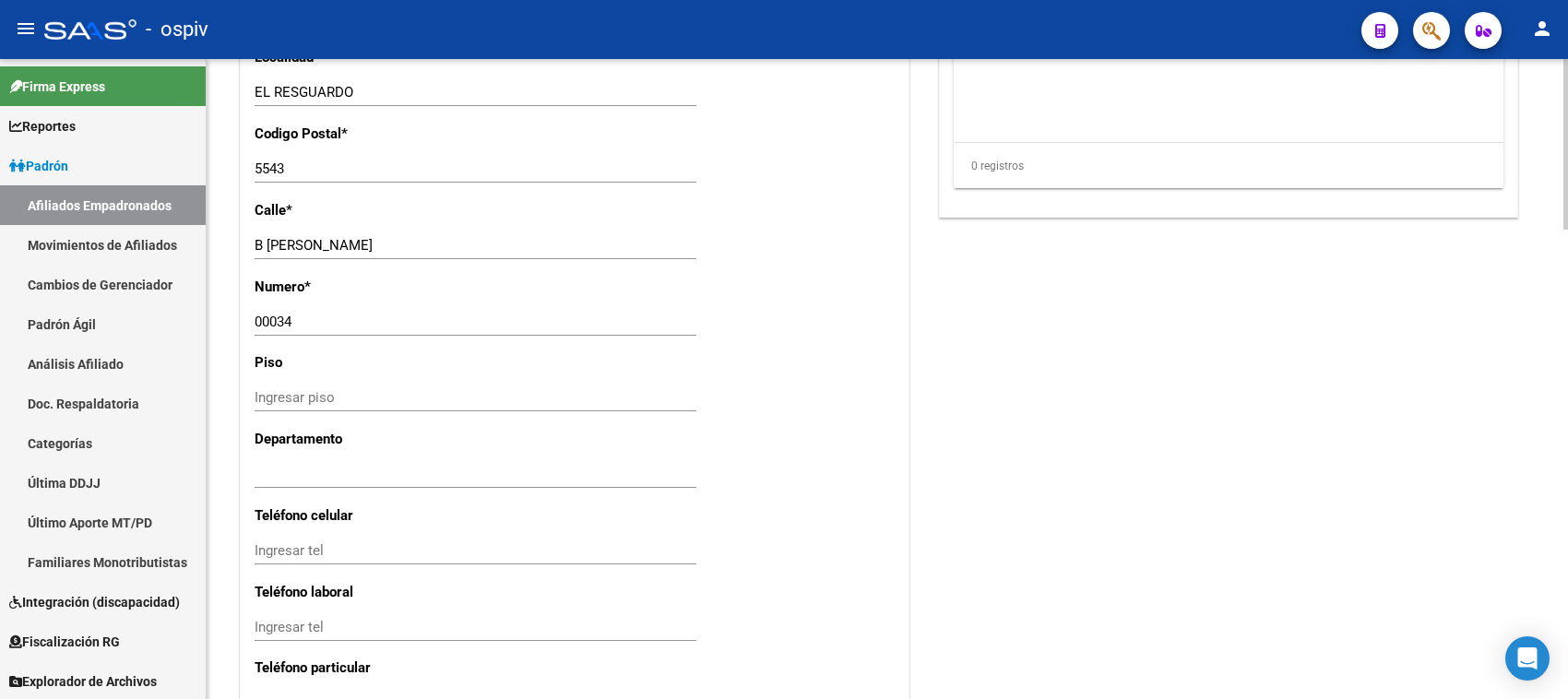
type input "JAIME ALBERTO"
click at [327, 539] on div "Ingresar tel" at bounding box center [475, 551] width 442 height 28
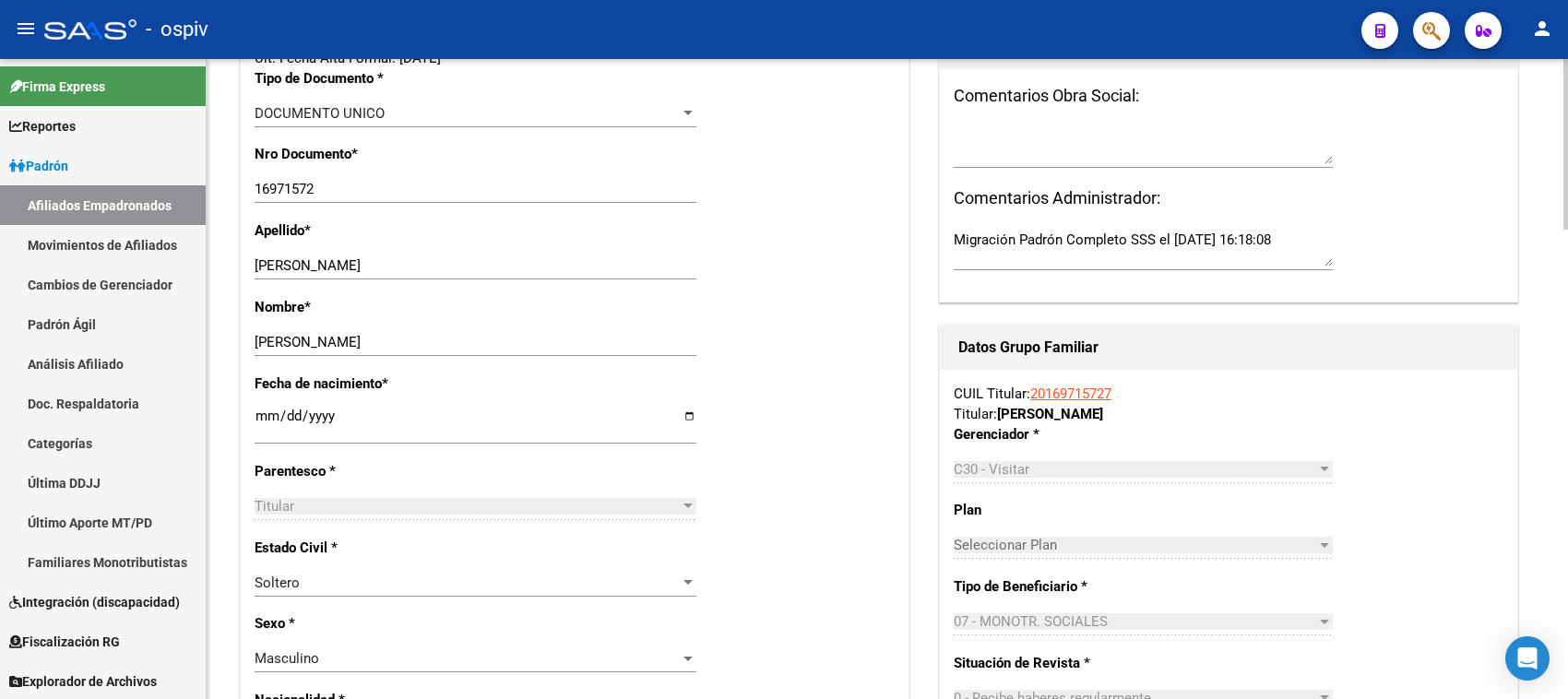
scroll to position [0, 0]
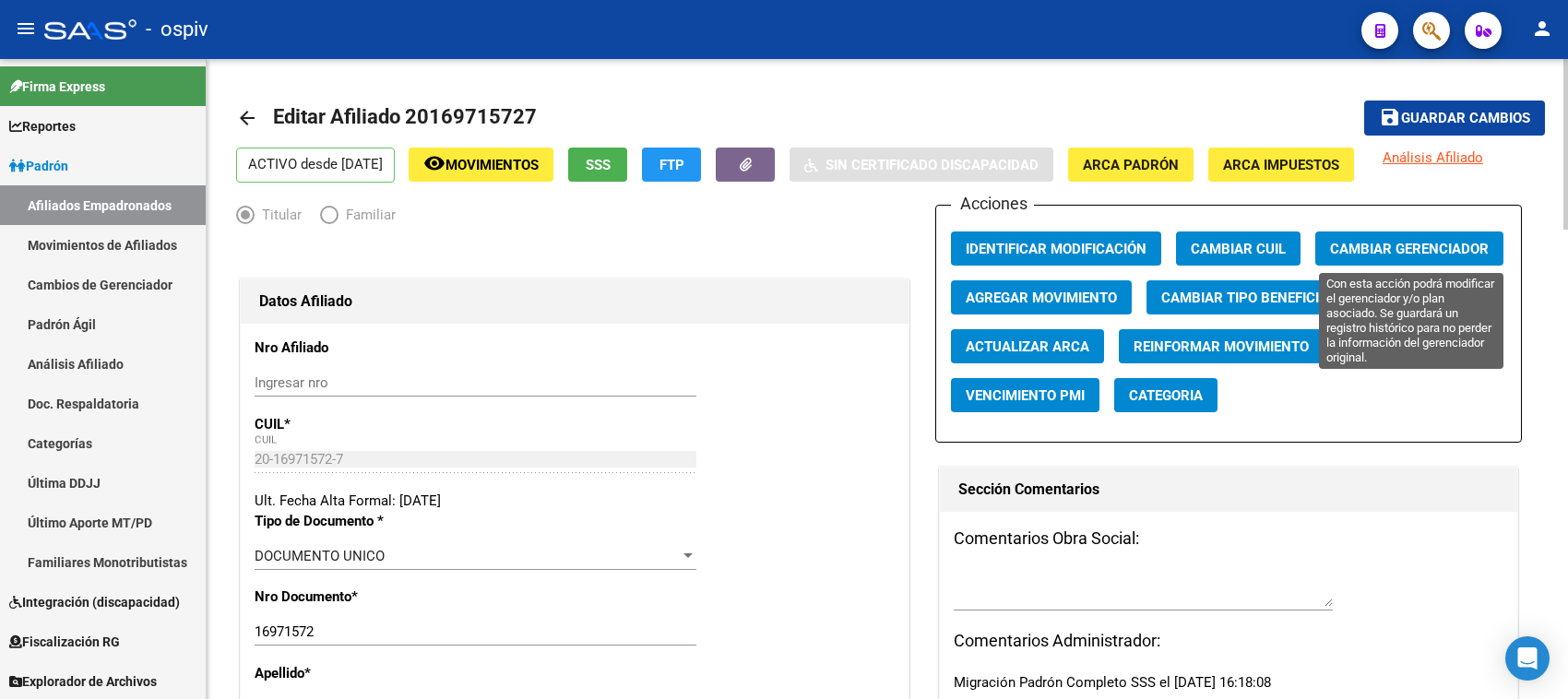
type input "261-8517762"
click at [1397, 251] on span "Cambiar Gerenciador" at bounding box center [1409, 249] width 158 height 16
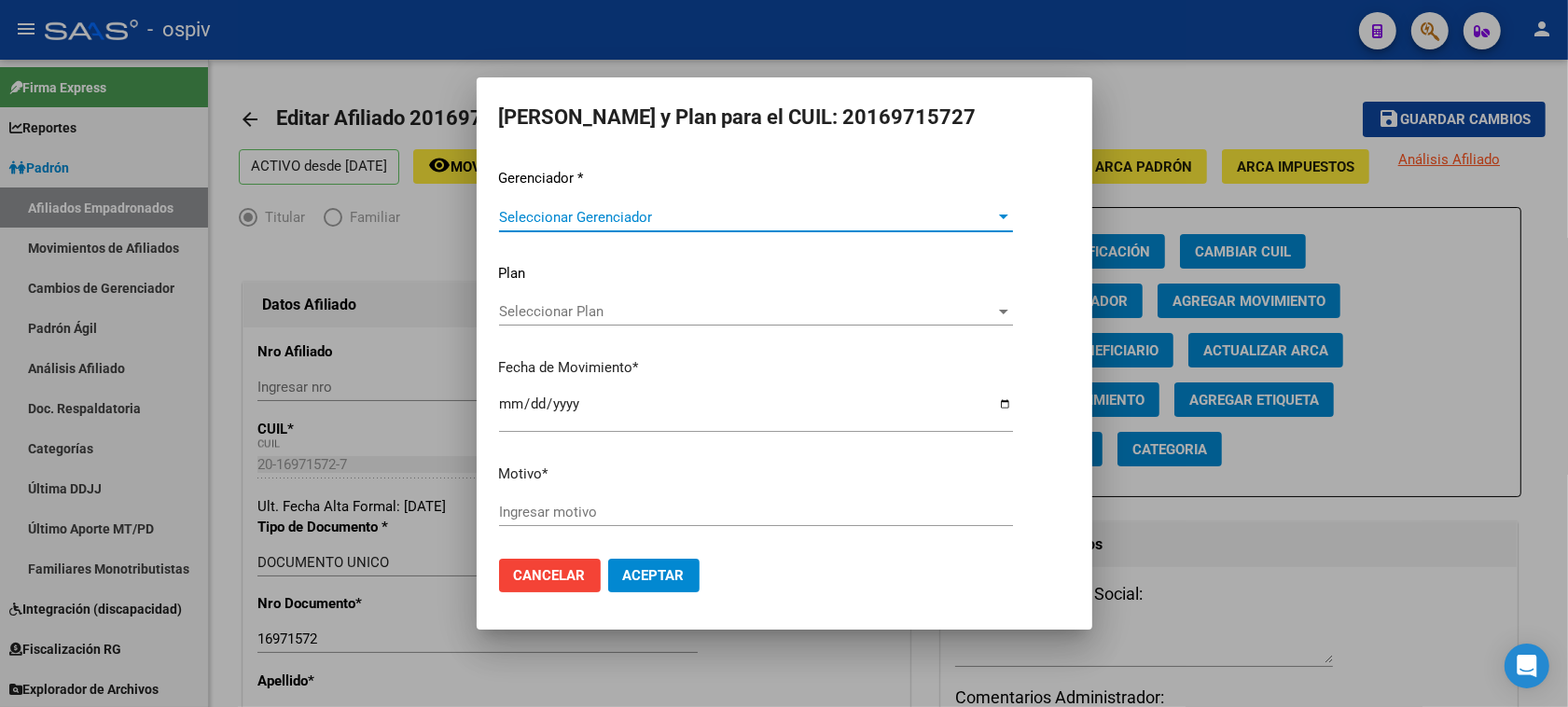
click at [558, 222] on span "Seleccionar Gerenciador" at bounding box center [748, 216] width 497 height 17
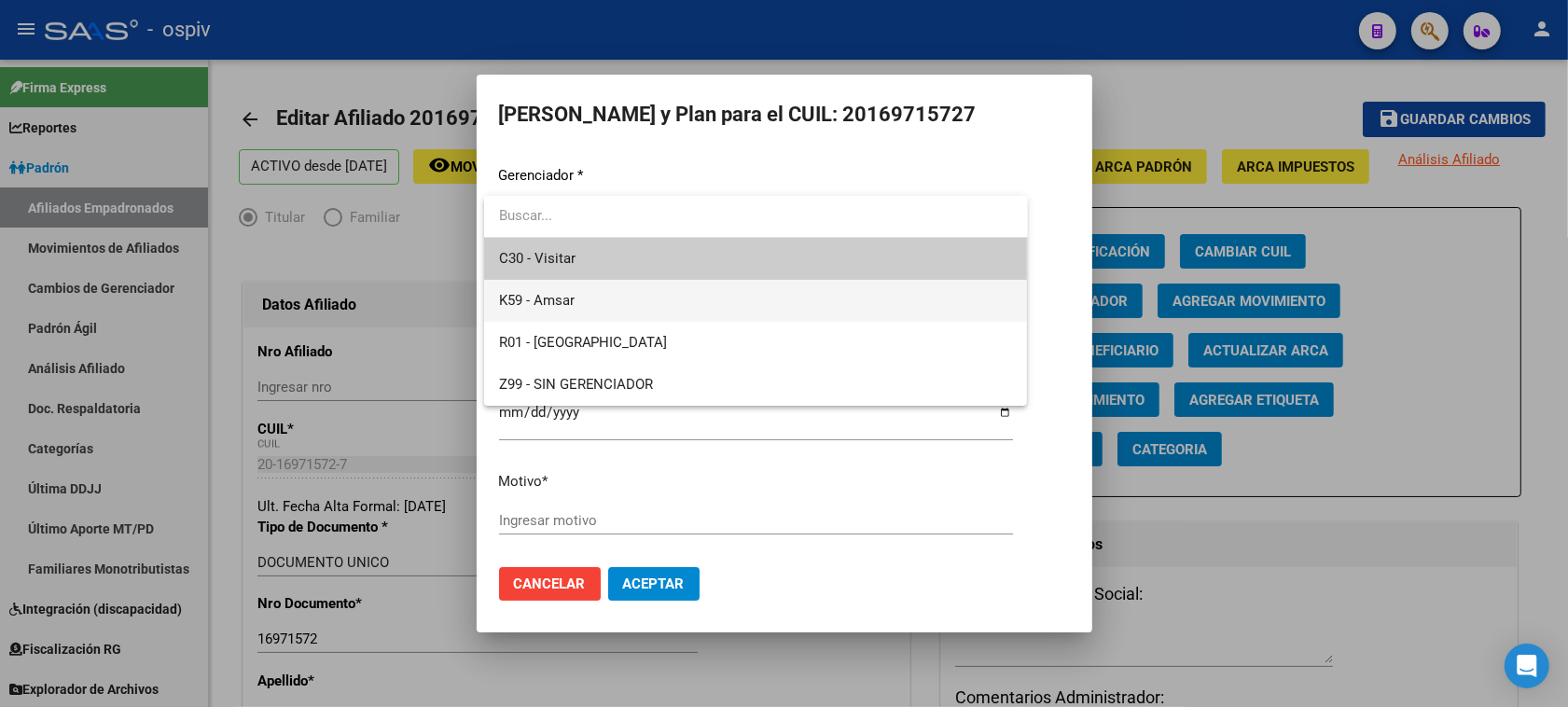
click at [575, 304] on span "K59 - Amsar" at bounding box center [756, 300] width 514 height 42
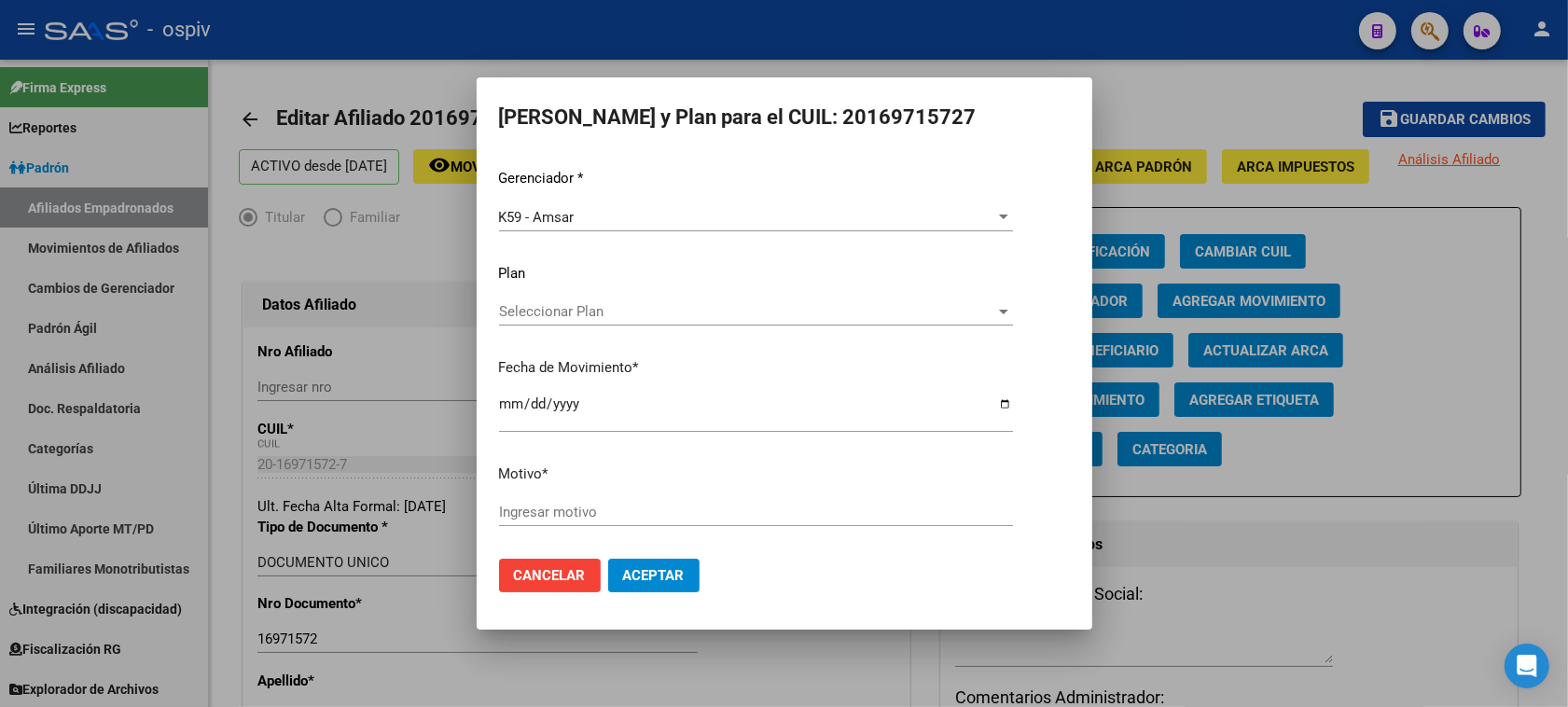
click at [607, 501] on div "Ingresar motivo" at bounding box center [756, 512] width 514 height 28
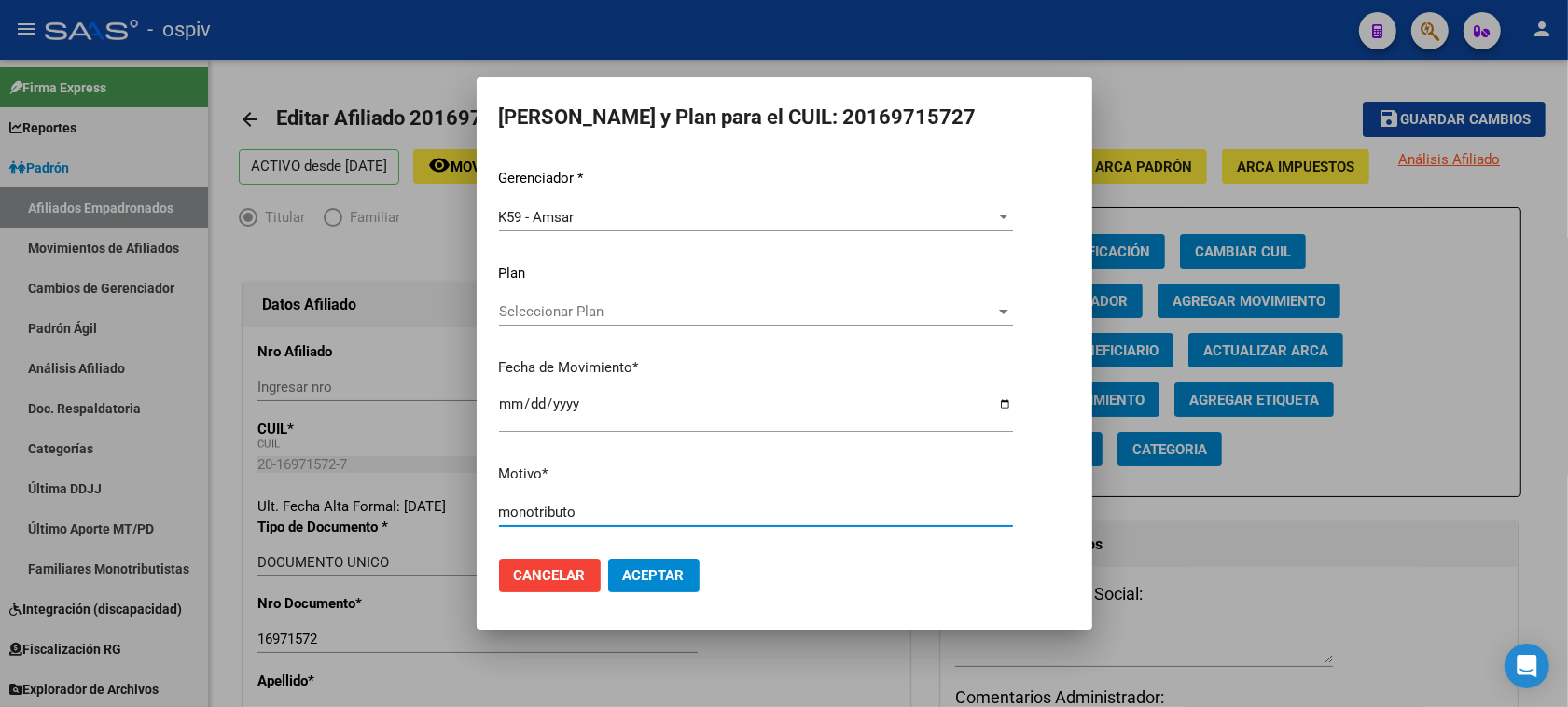
type input "monotributo"
click at [648, 579] on span "Aceptar" at bounding box center [653, 574] width 61 height 17
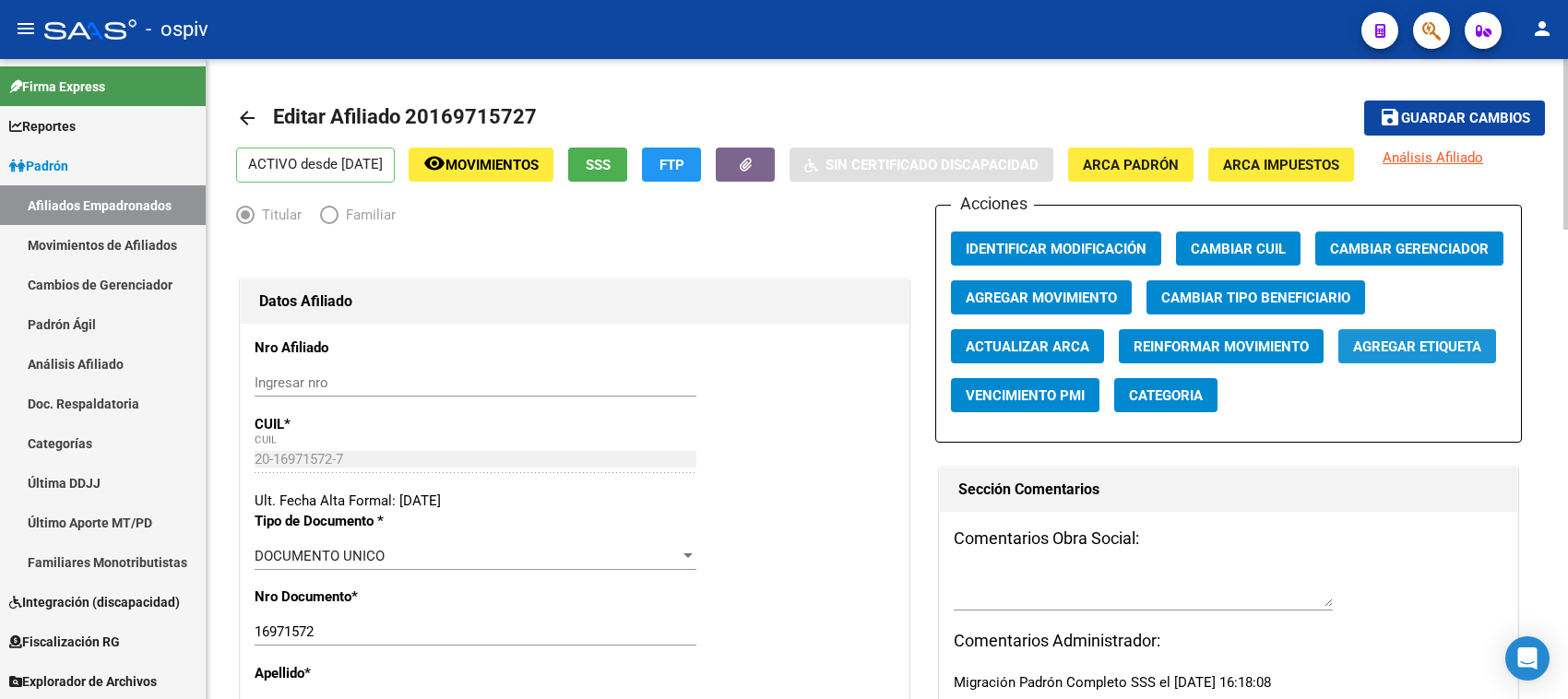
click at [1426, 351] on span "Agregar Etiqueta" at bounding box center [1417, 346] width 128 height 16
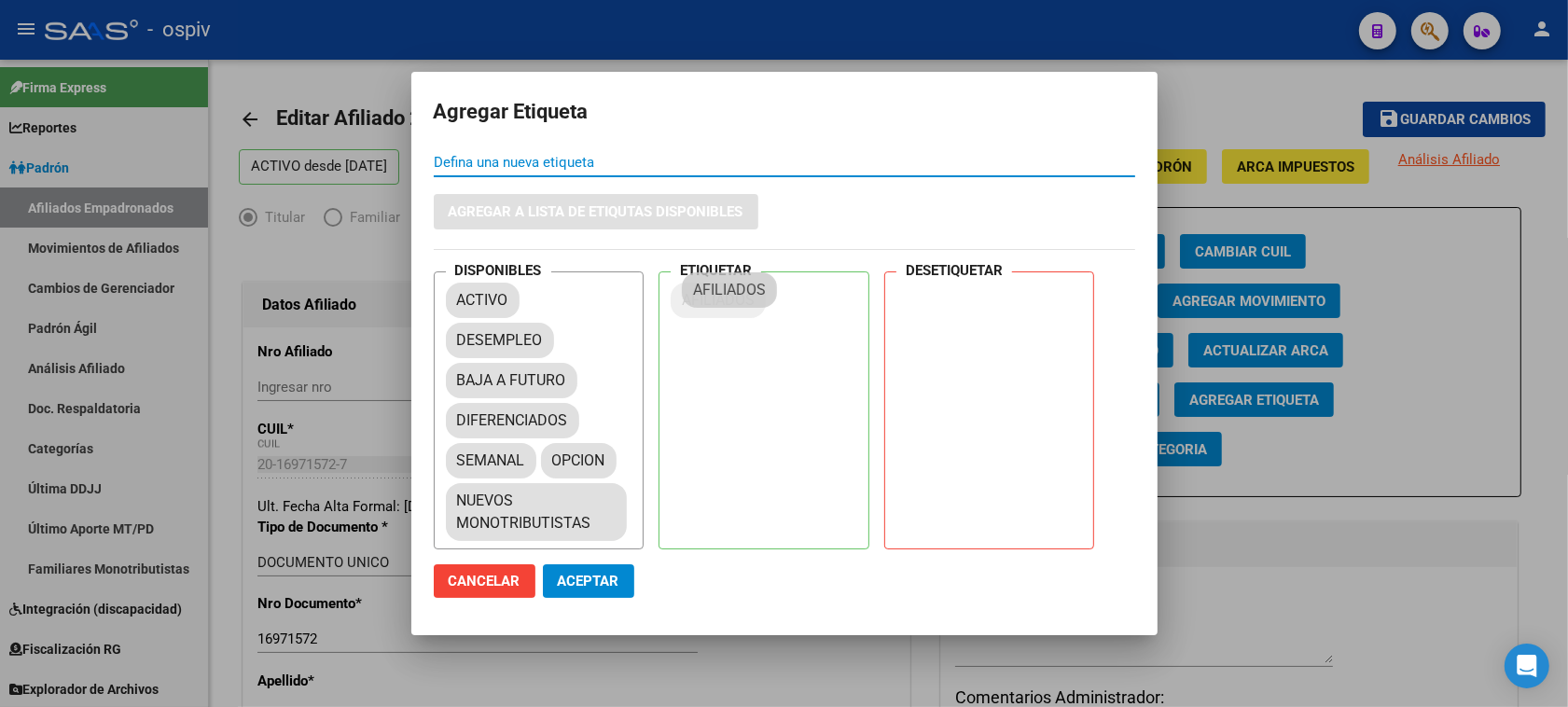
drag, startPoint x: 508, startPoint y: 367, endPoint x: 746, endPoint y: 289, distance: 250.5
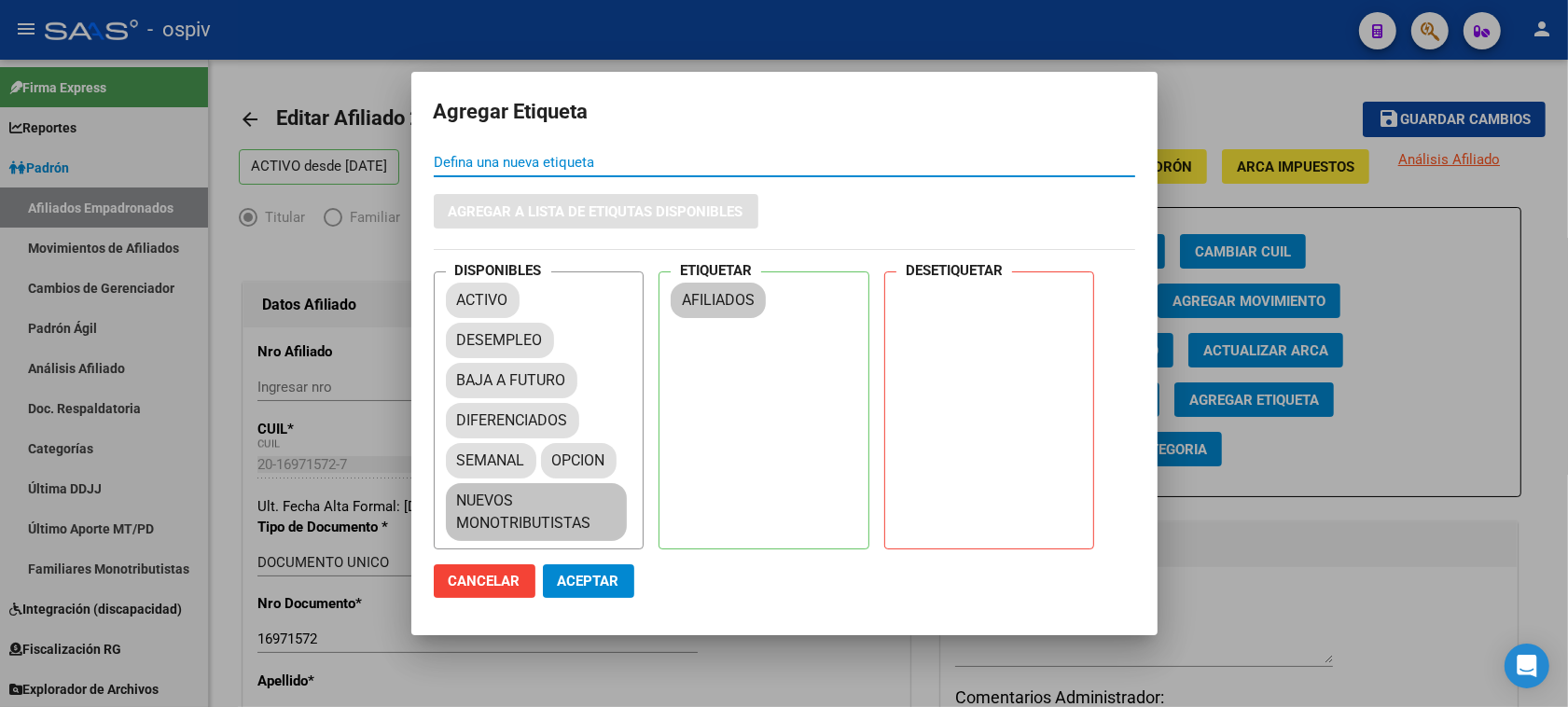
click at [516, 497] on mat-chip "NUEVOS MONOTRIBUTISTAS" at bounding box center [536, 511] width 181 height 58
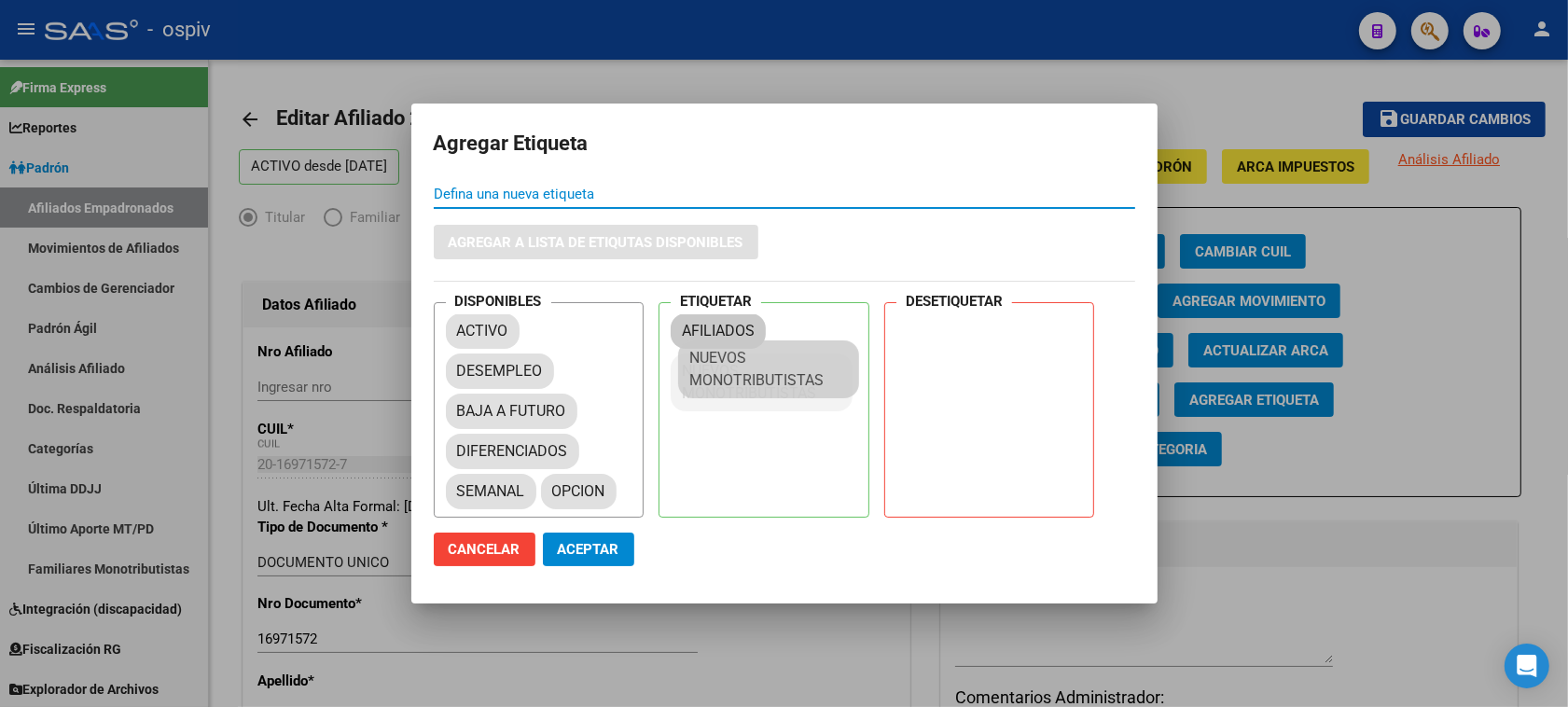
drag, startPoint x: 506, startPoint y: 502, endPoint x: 739, endPoint y: 364, distance: 270.8
click at [560, 536] on button "Aceptar" at bounding box center [589, 549] width 92 height 33
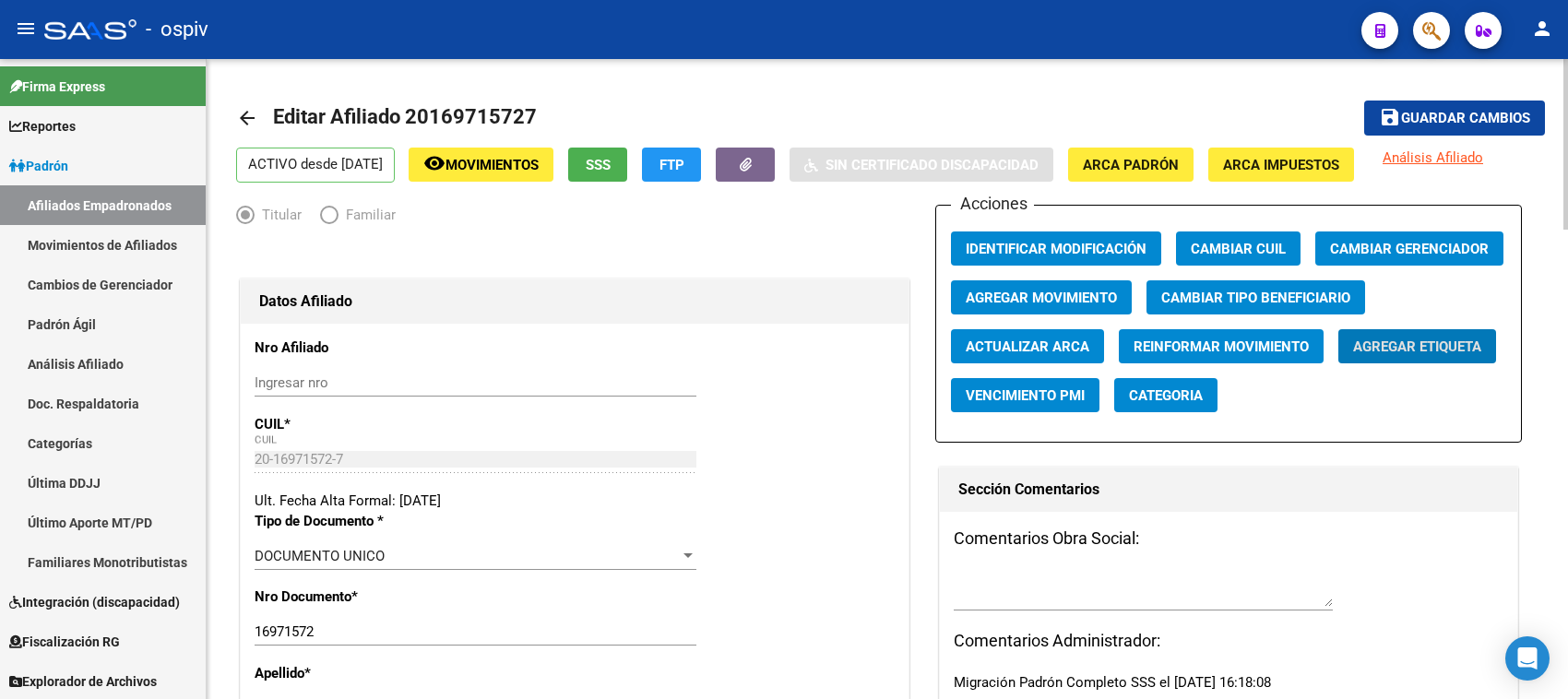
click at [1462, 118] on span "Guardar cambios" at bounding box center [1466, 119] width 129 height 16
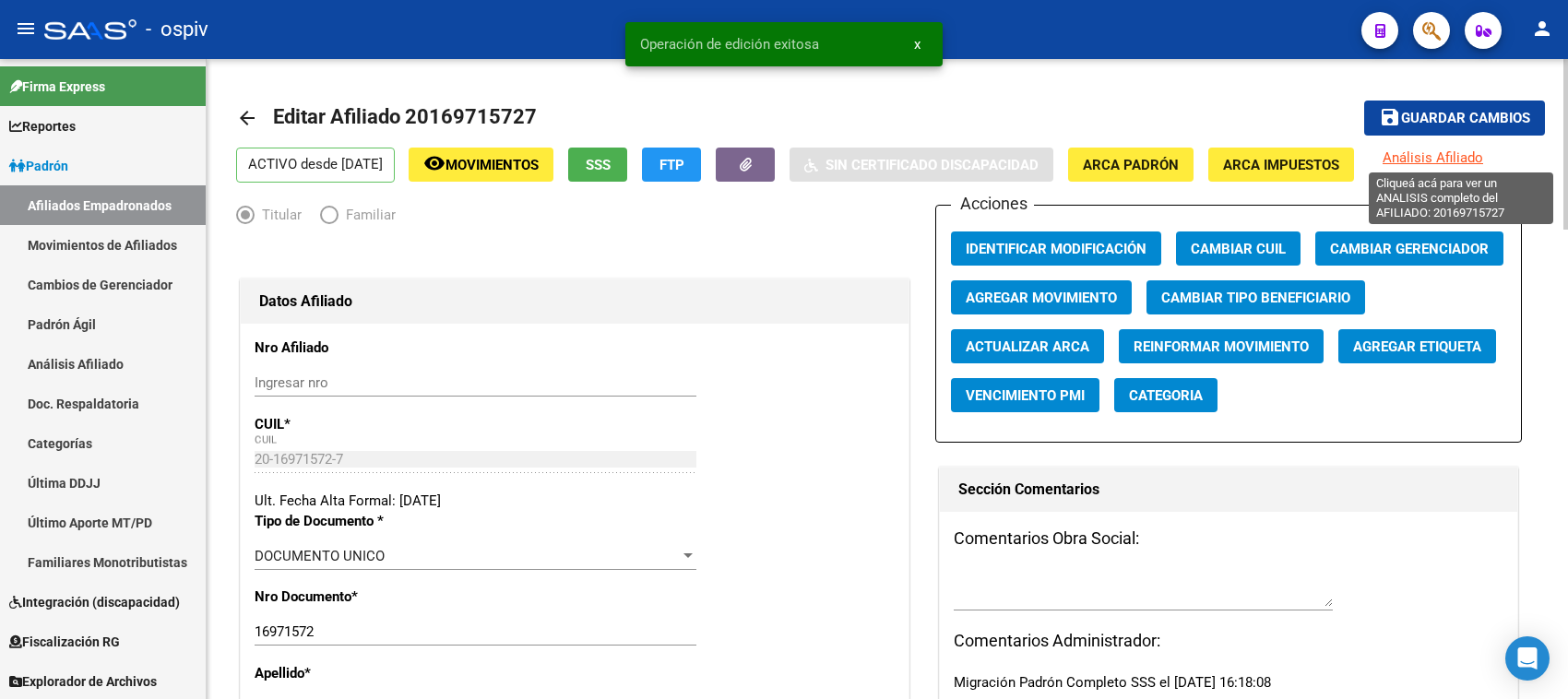
click at [1457, 161] on span "Análisis Afiliado" at bounding box center [1433, 157] width 100 height 16
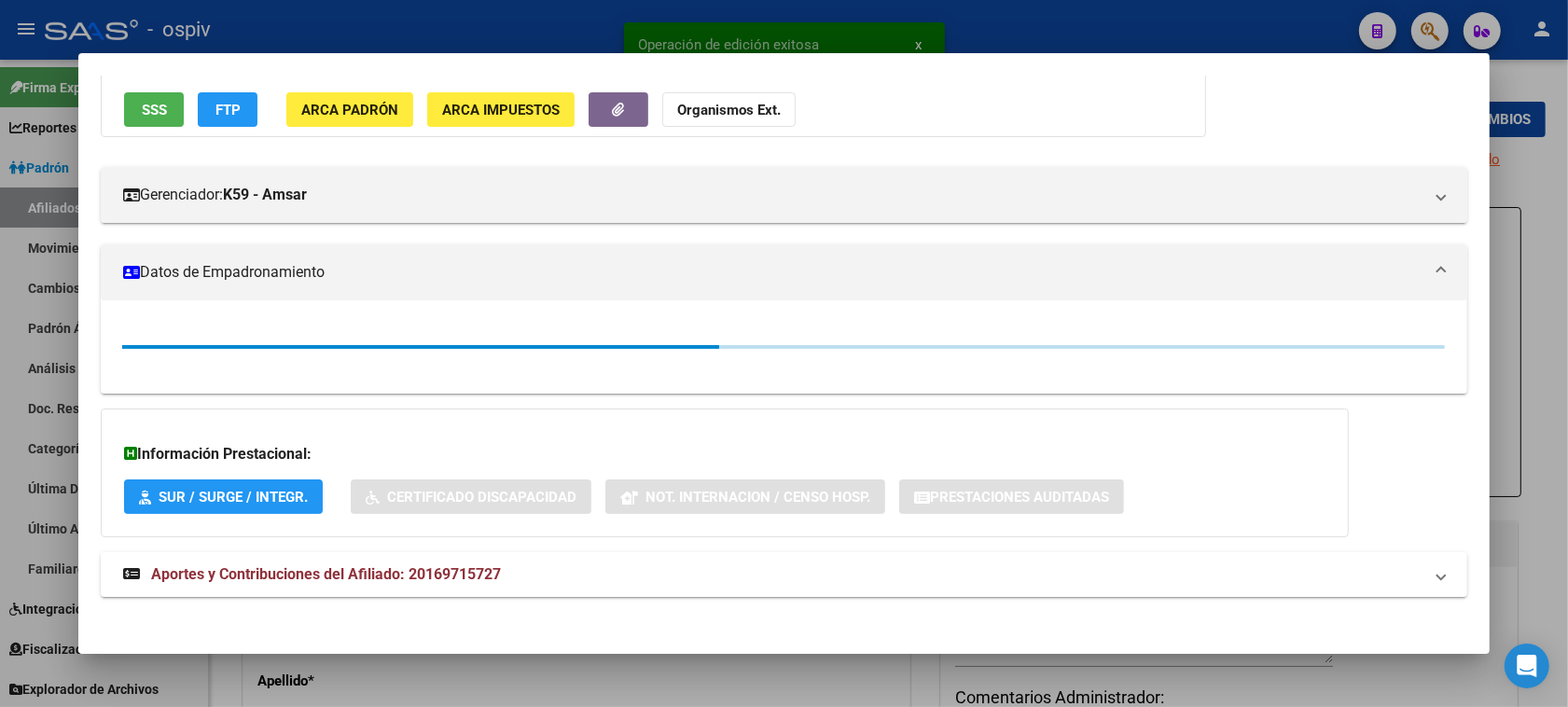
scroll to position [161, 0]
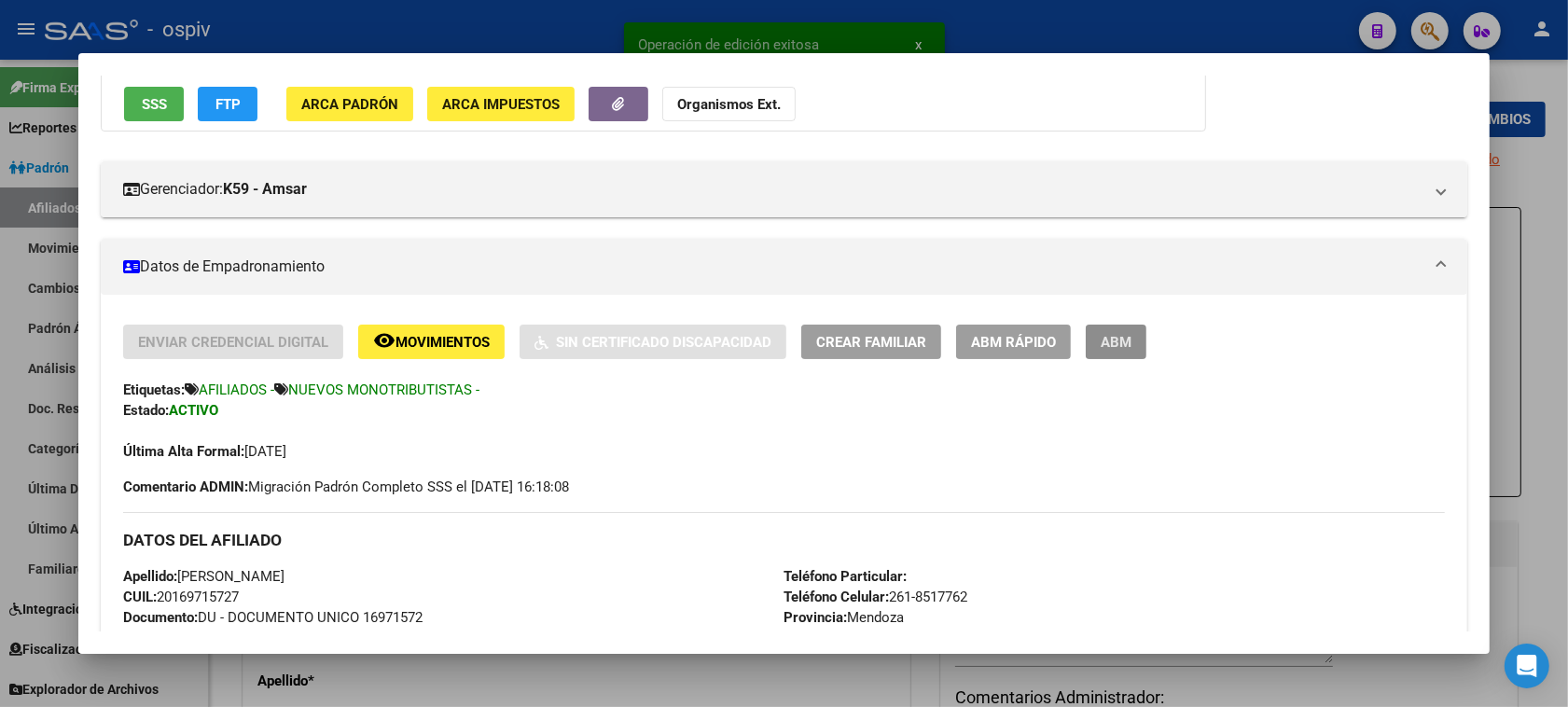
click at [1100, 347] on span "ABM" at bounding box center [1116, 341] width 31 height 17
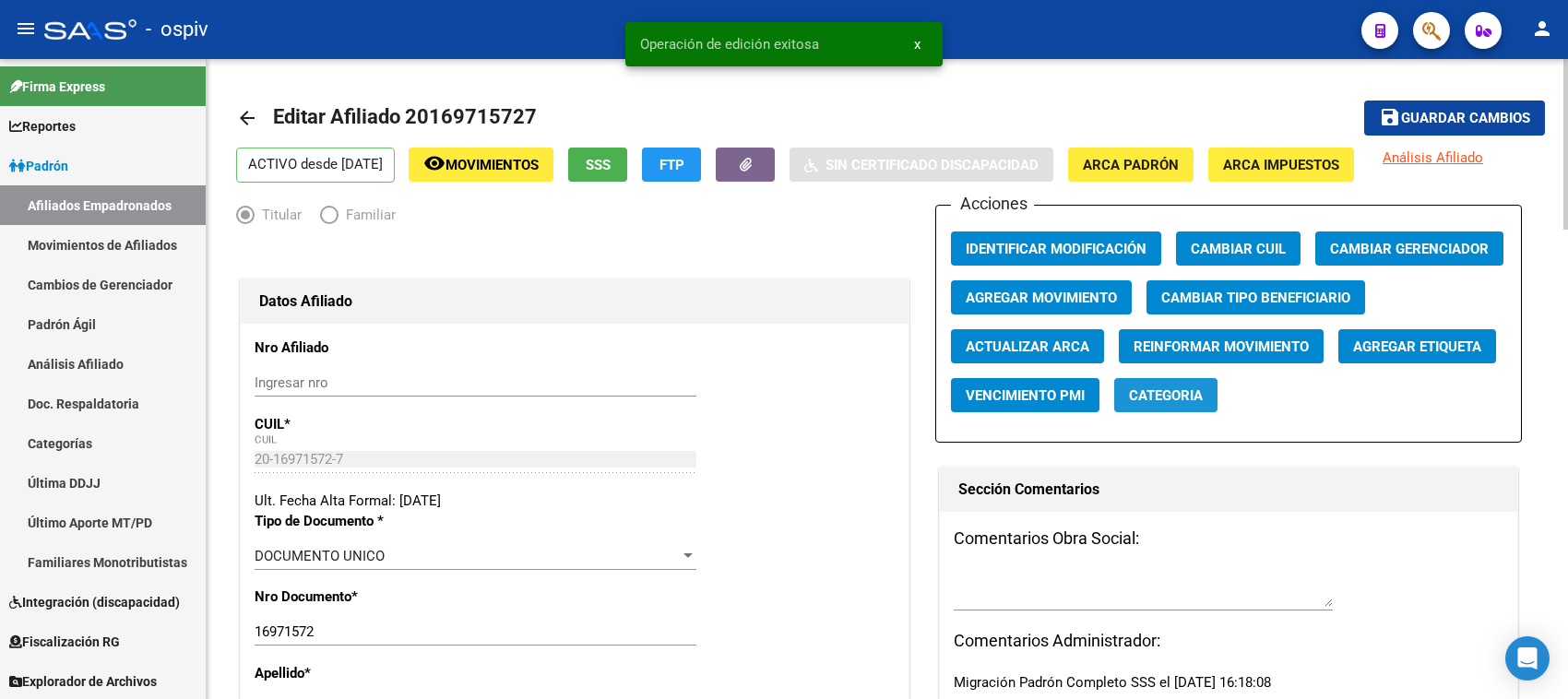
click at [1197, 388] on span "Categoria" at bounding box center [1166, 395] width 74 height 16
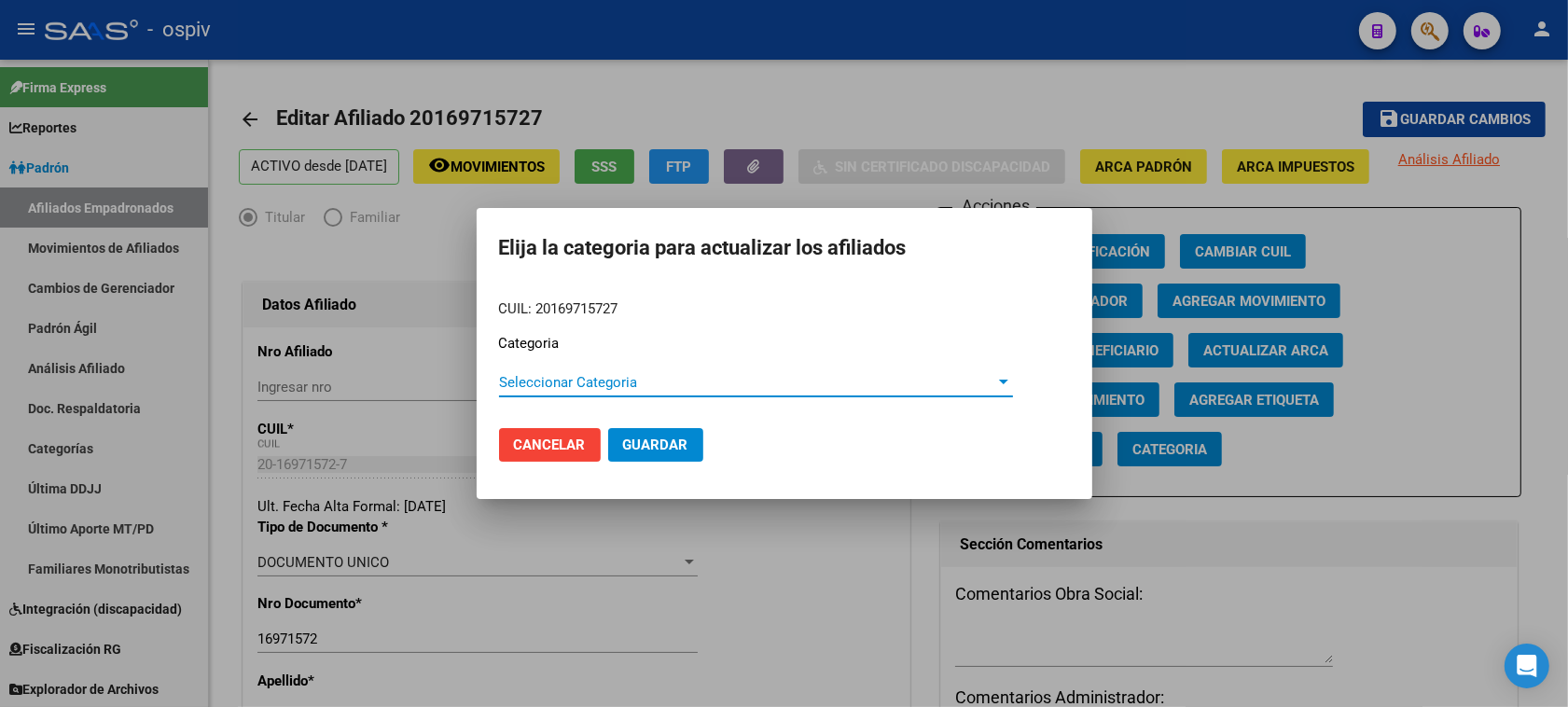
click at [529, 377] on span "Seleccionar Categoria" at bounding box center [748, 381] width 497 height 17
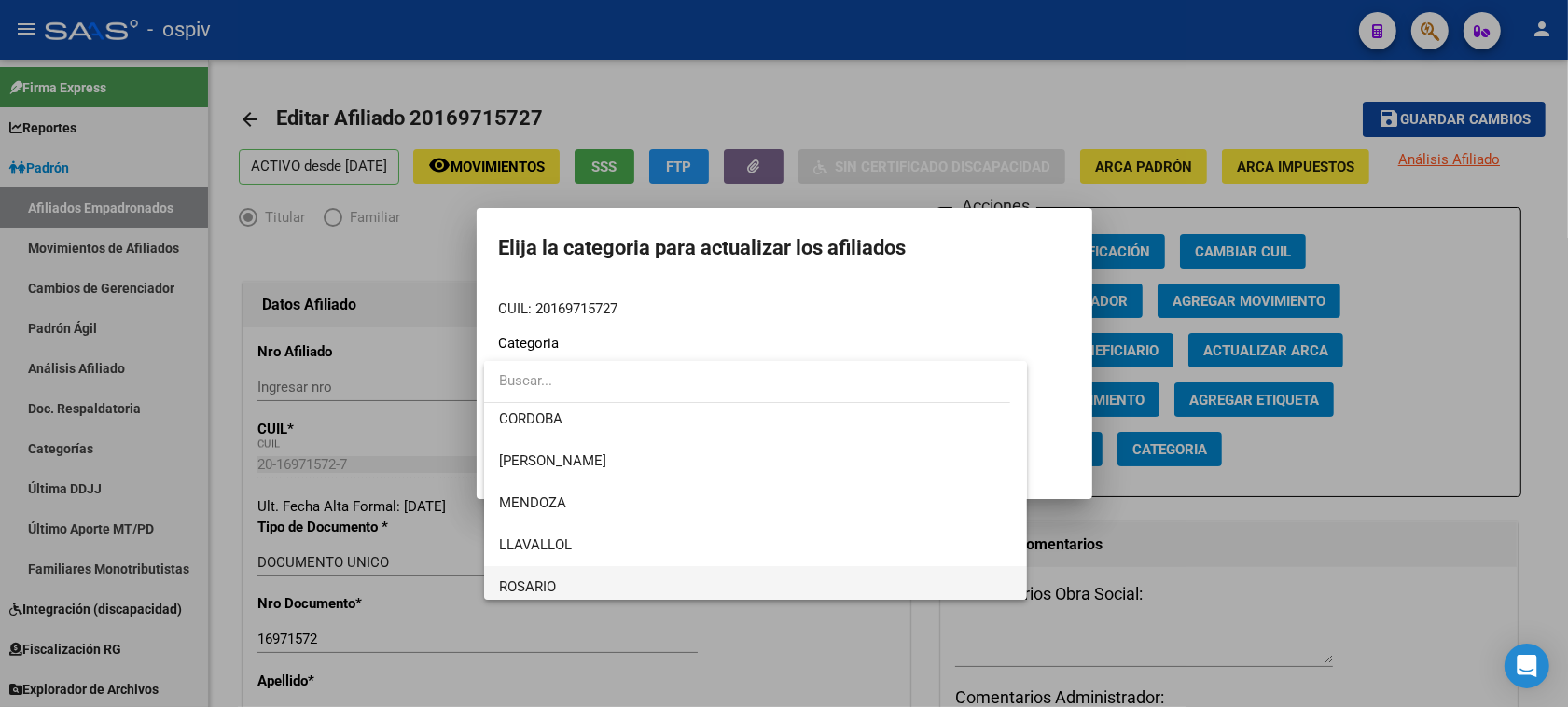
scroll to position [233, 0]
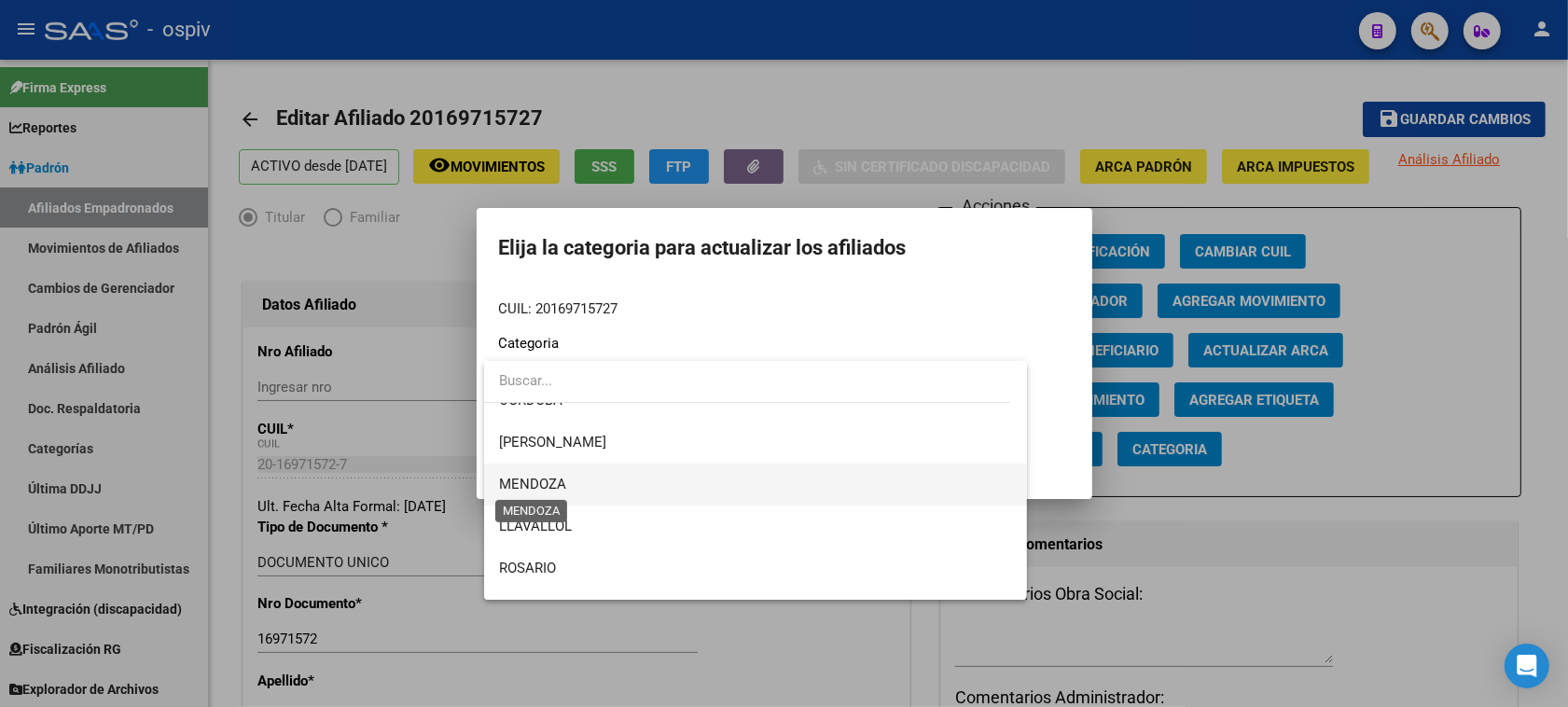
click at [532, 481] on span "MENDOZA" at bounding box center [532, 484] width 67 height 17
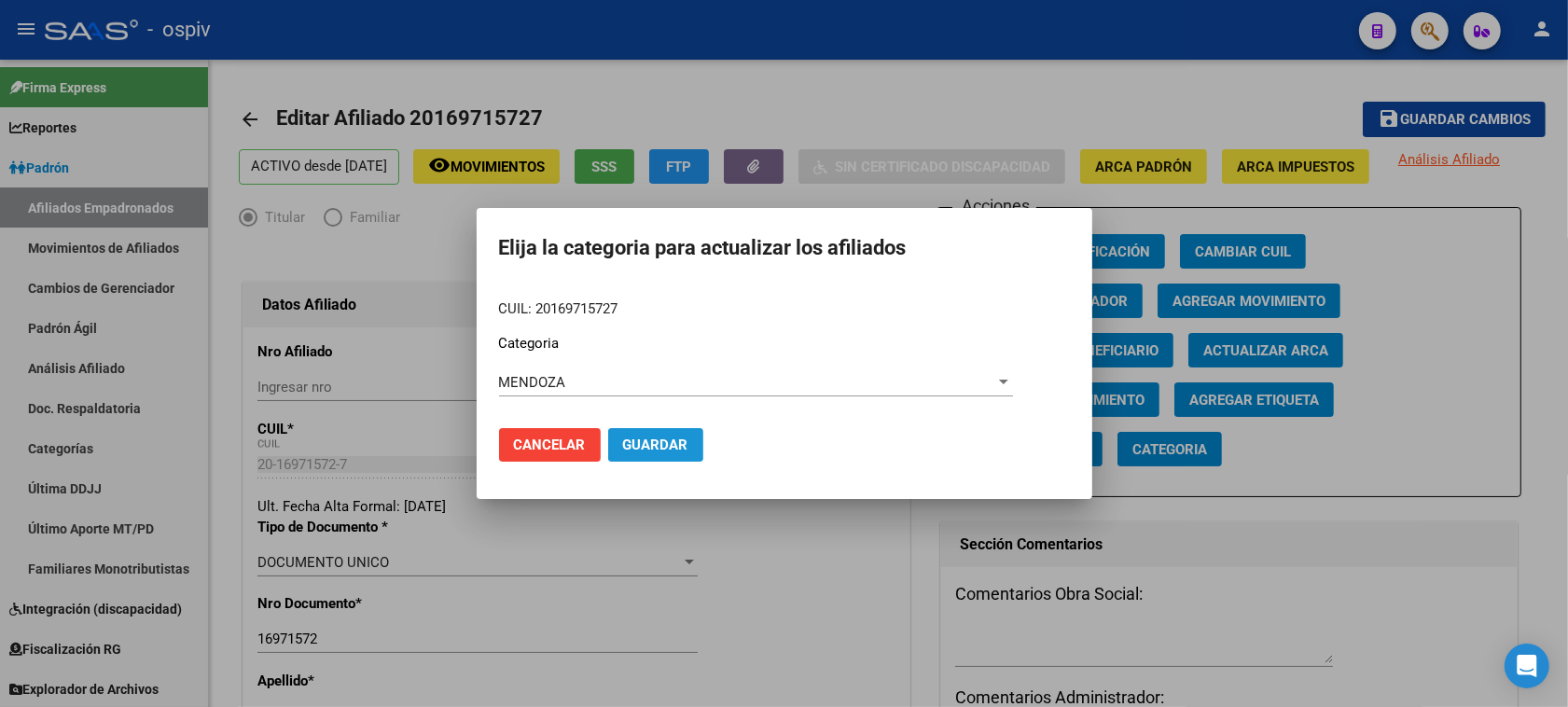
click at [642, 443] on span "Guardar" at bounding box center [655, 445] width 65 height 17
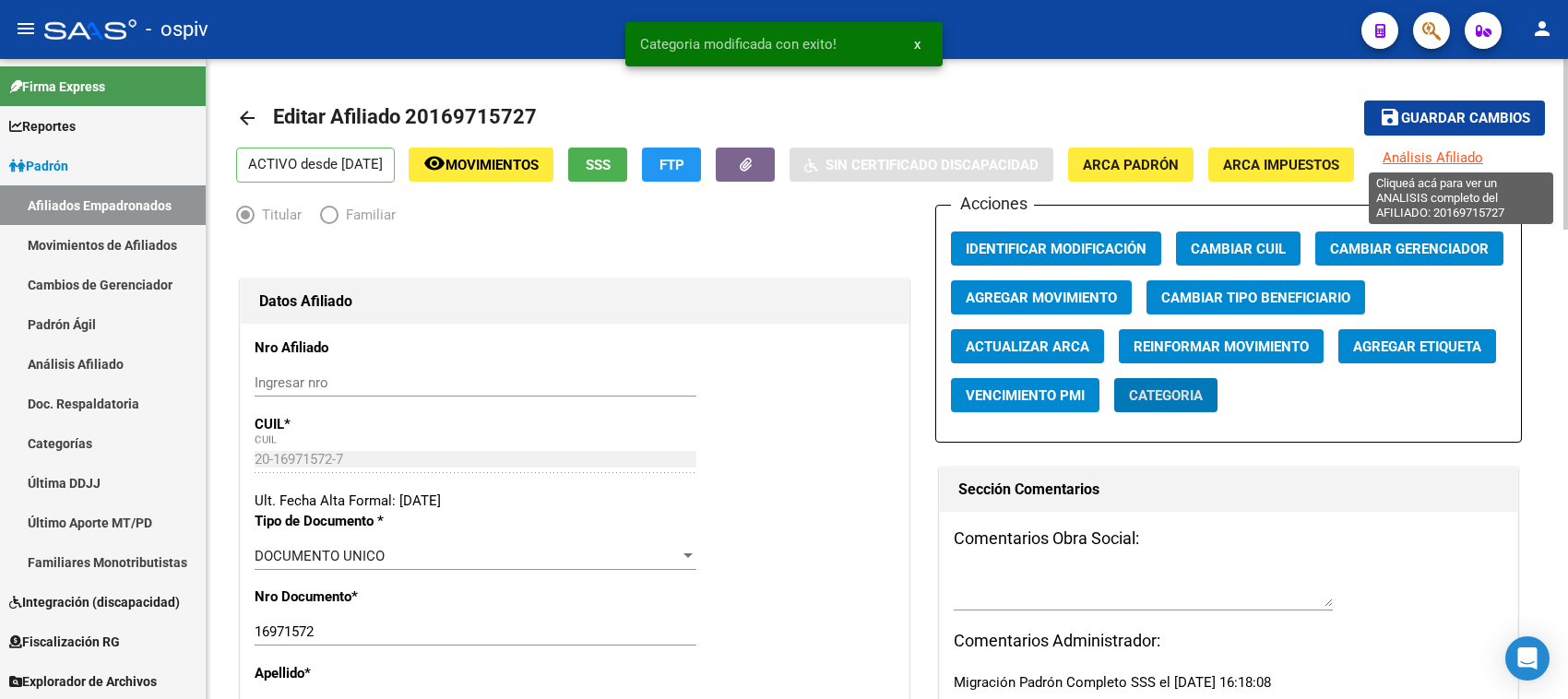
click at [1472, 158] on span "Análisis Afiliado" at bounding box center [1433, 157] width 100 height 16
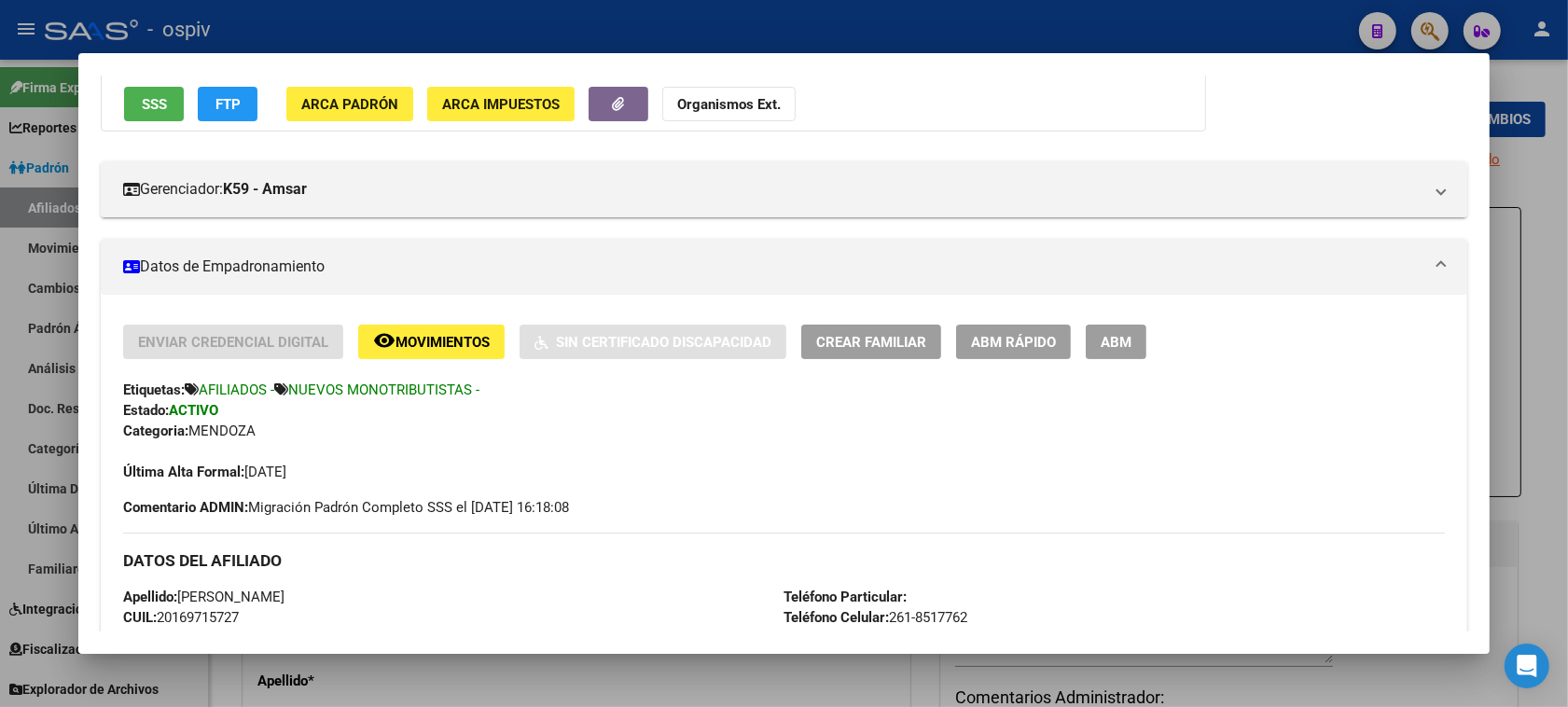
scroll to position [0, 0]
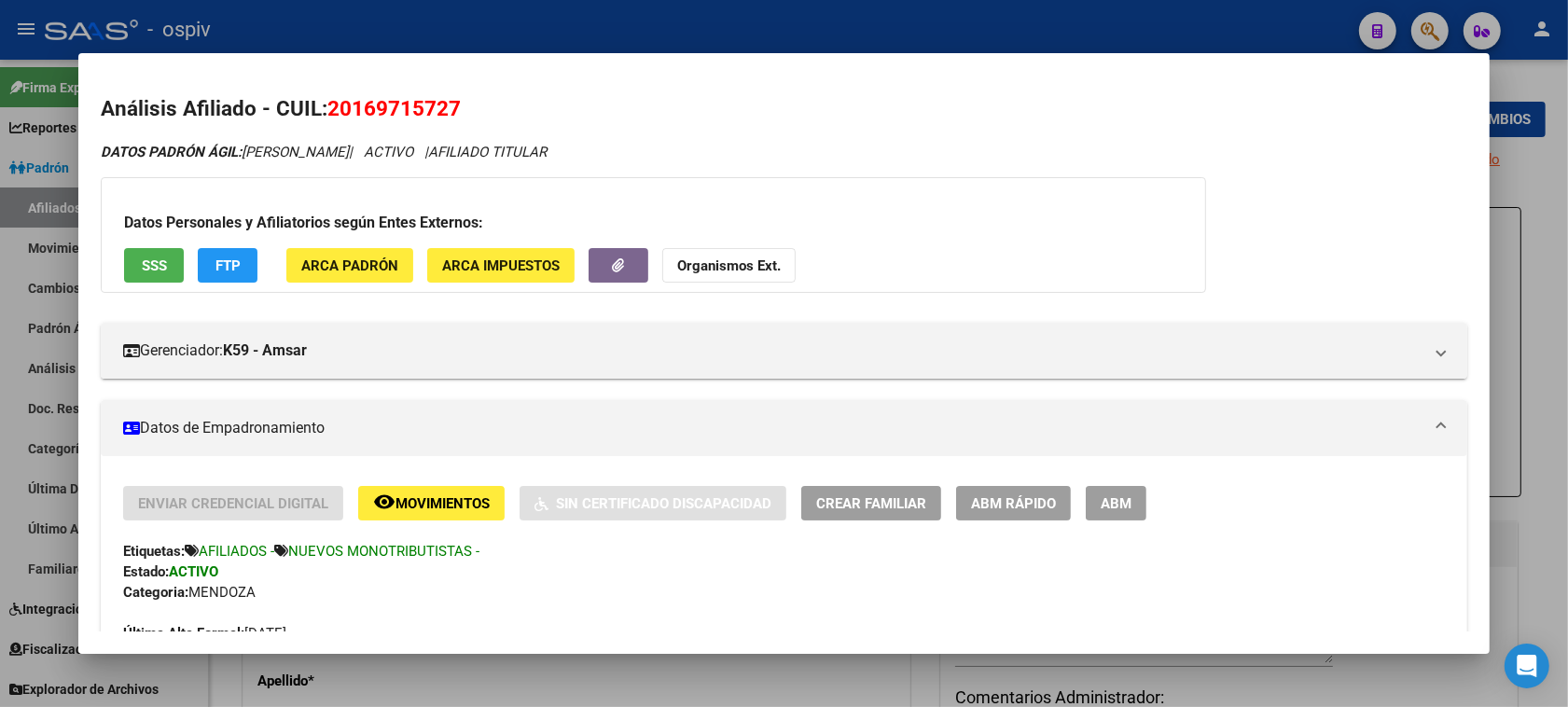
click at [878, 497] on span "Crear Familiar" at bounding box center [871, 503] width 110 height 17
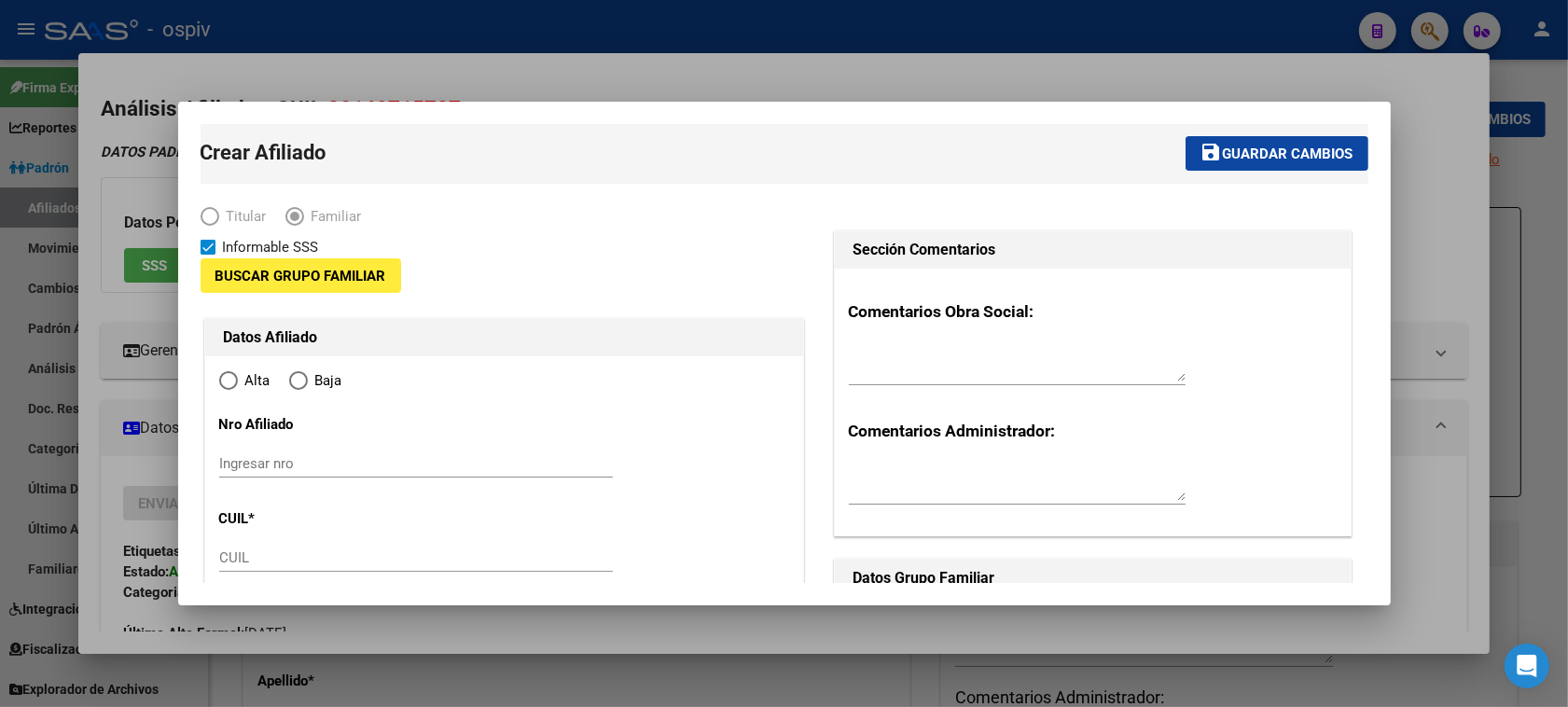
type input "20-16971572-7"
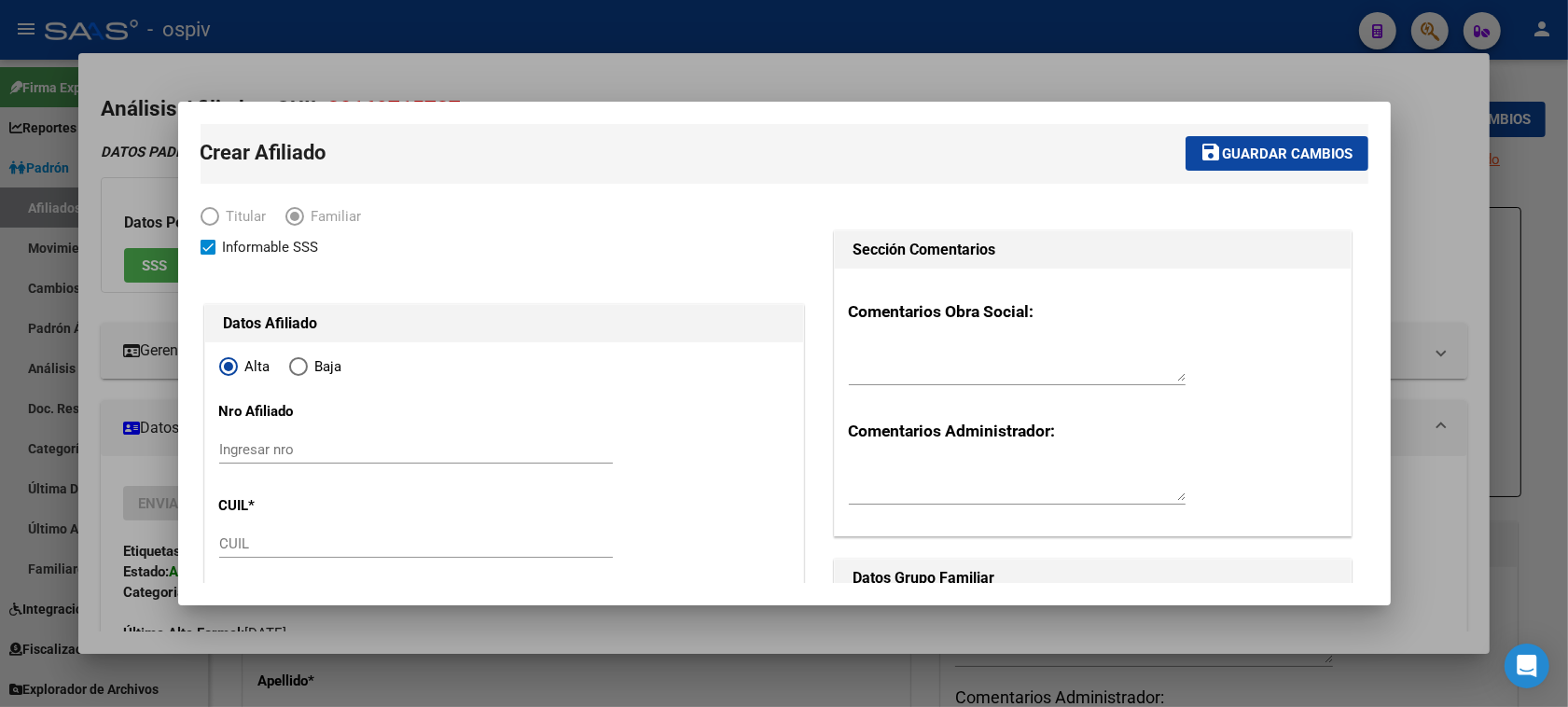
radio input "true"
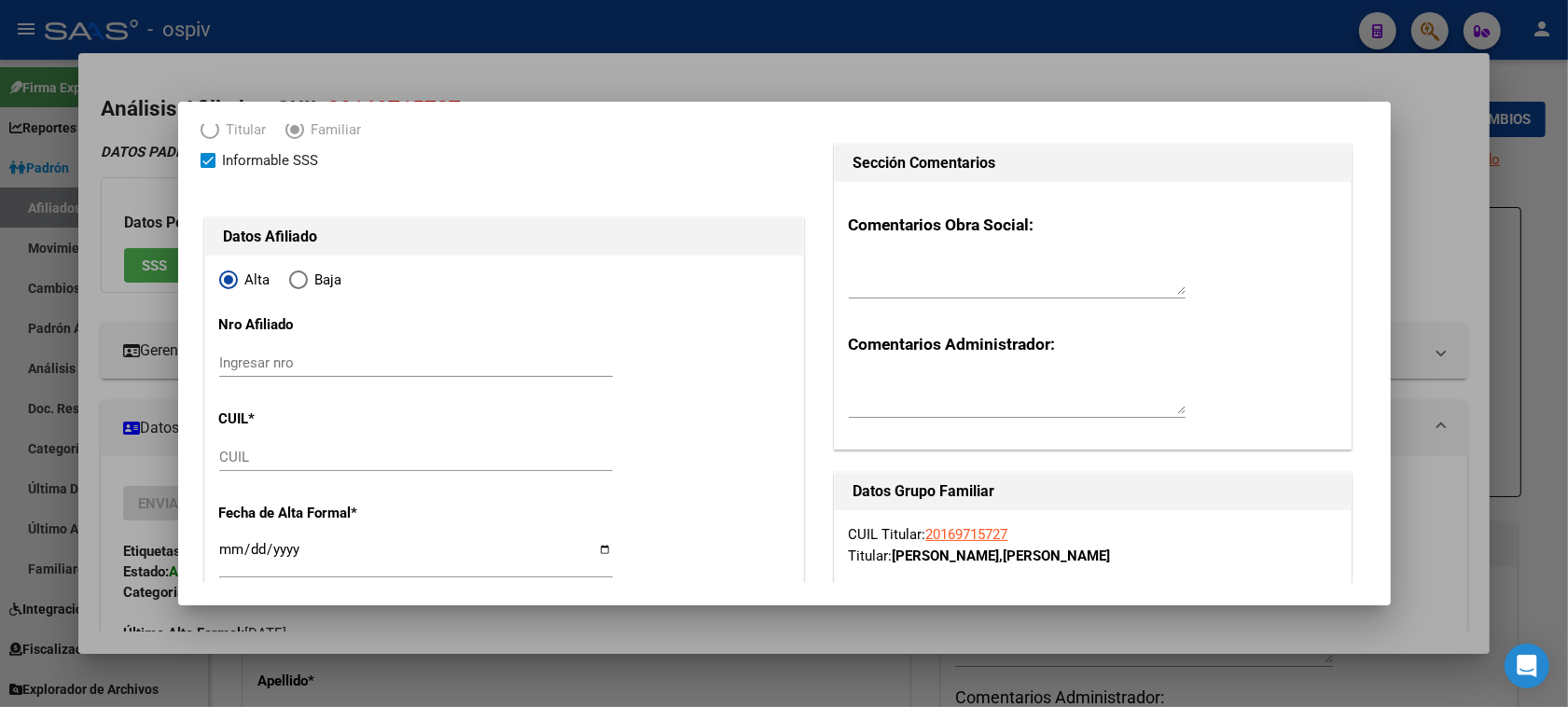
scroll to position [233, 0]
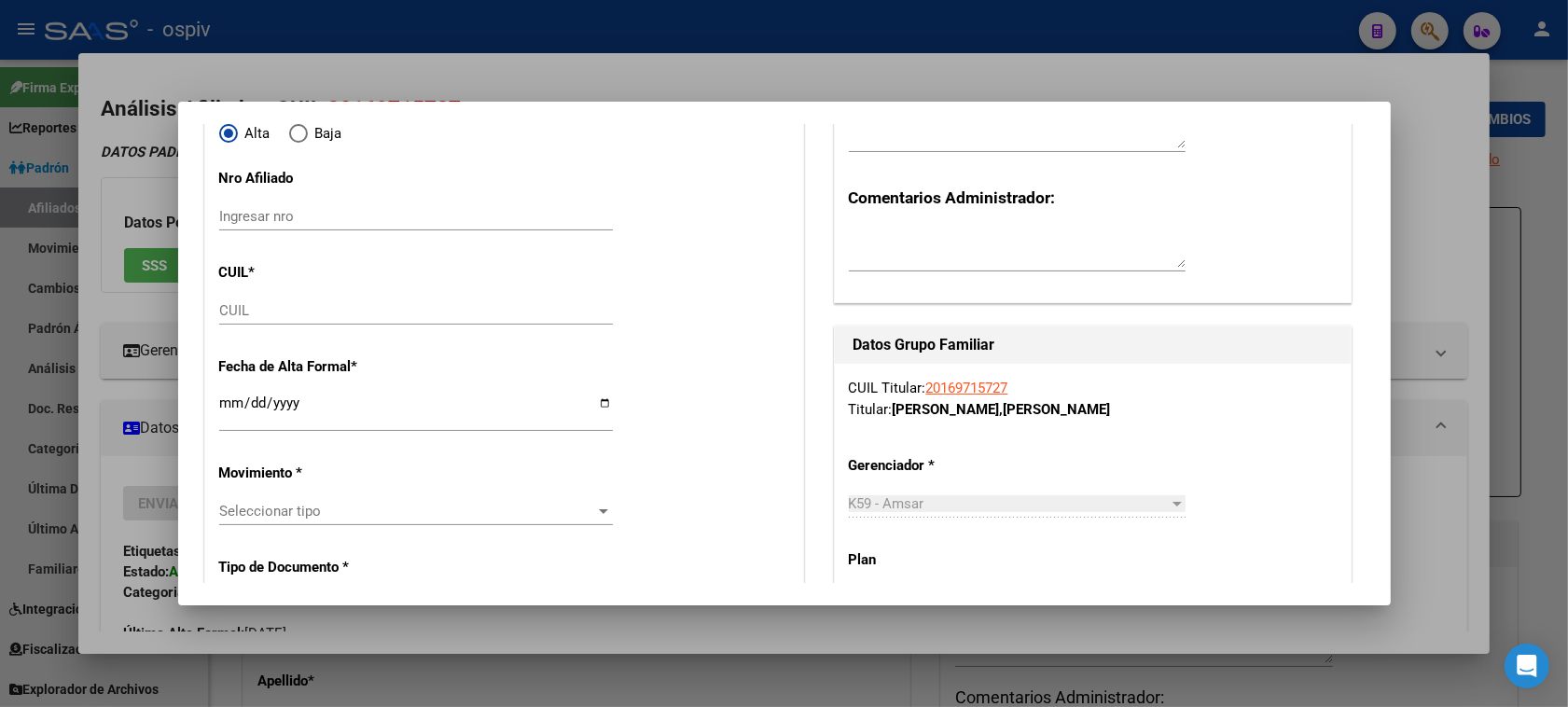
type input "EL RESGUARDO"
type input "5543"
type input "B [PERSON_NAME]"
type input "00034"
click at [250, 315] on input "CUIL" at bounding box center [416, 310] width 394 height 17
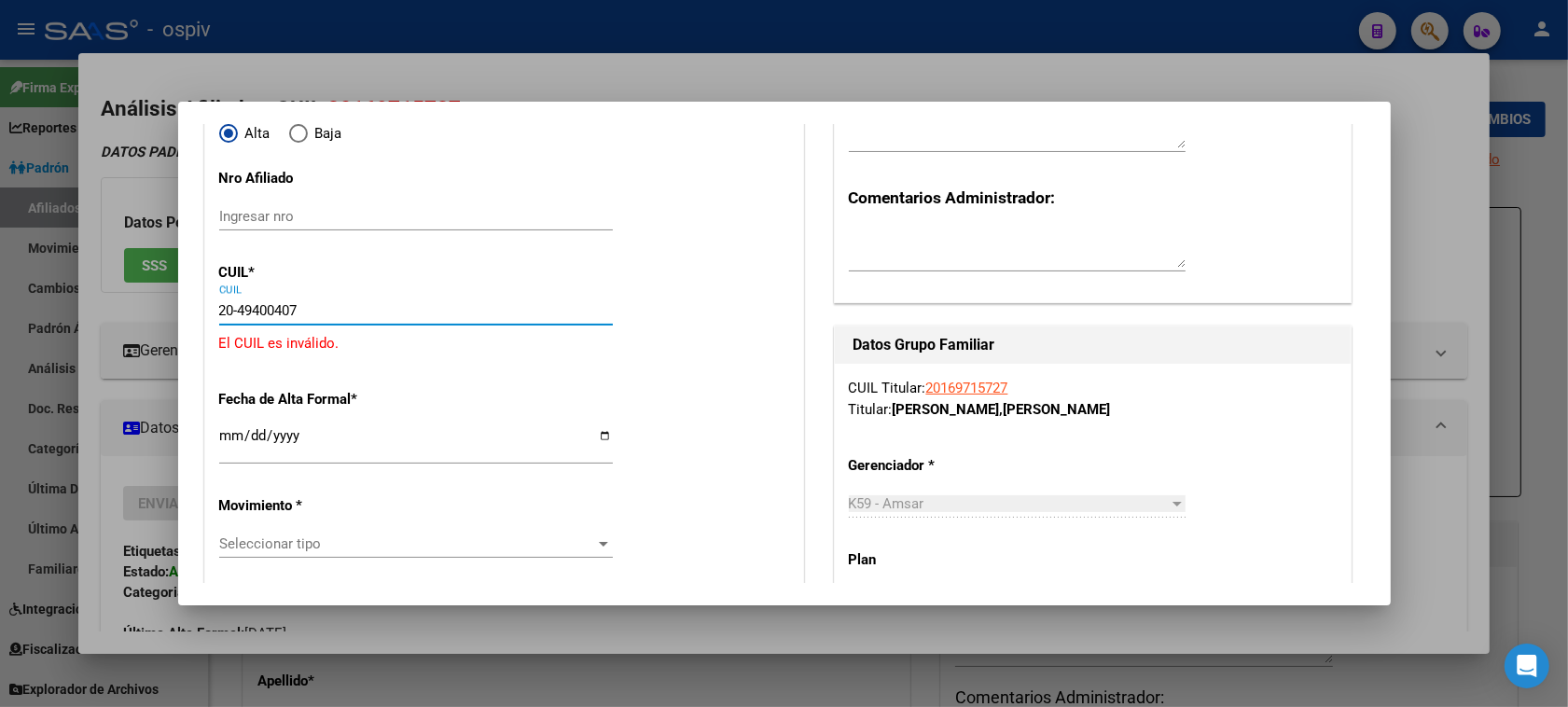
type input "20-49400407-1"
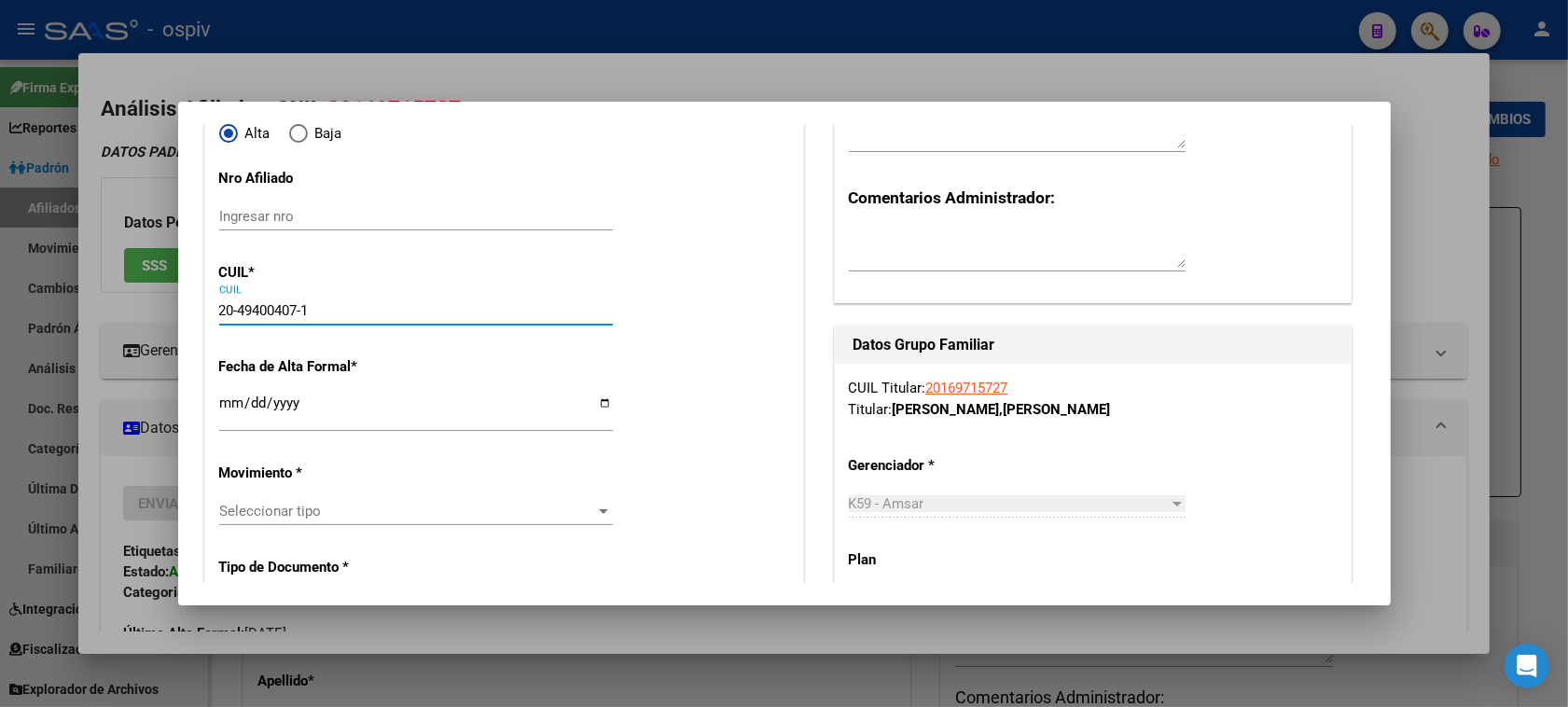
type input "49400407"
type input "GALARZA"
type input "FACUNDO FRANCO"
type input "2009-02-20"
type input "EL RESGUARDO"
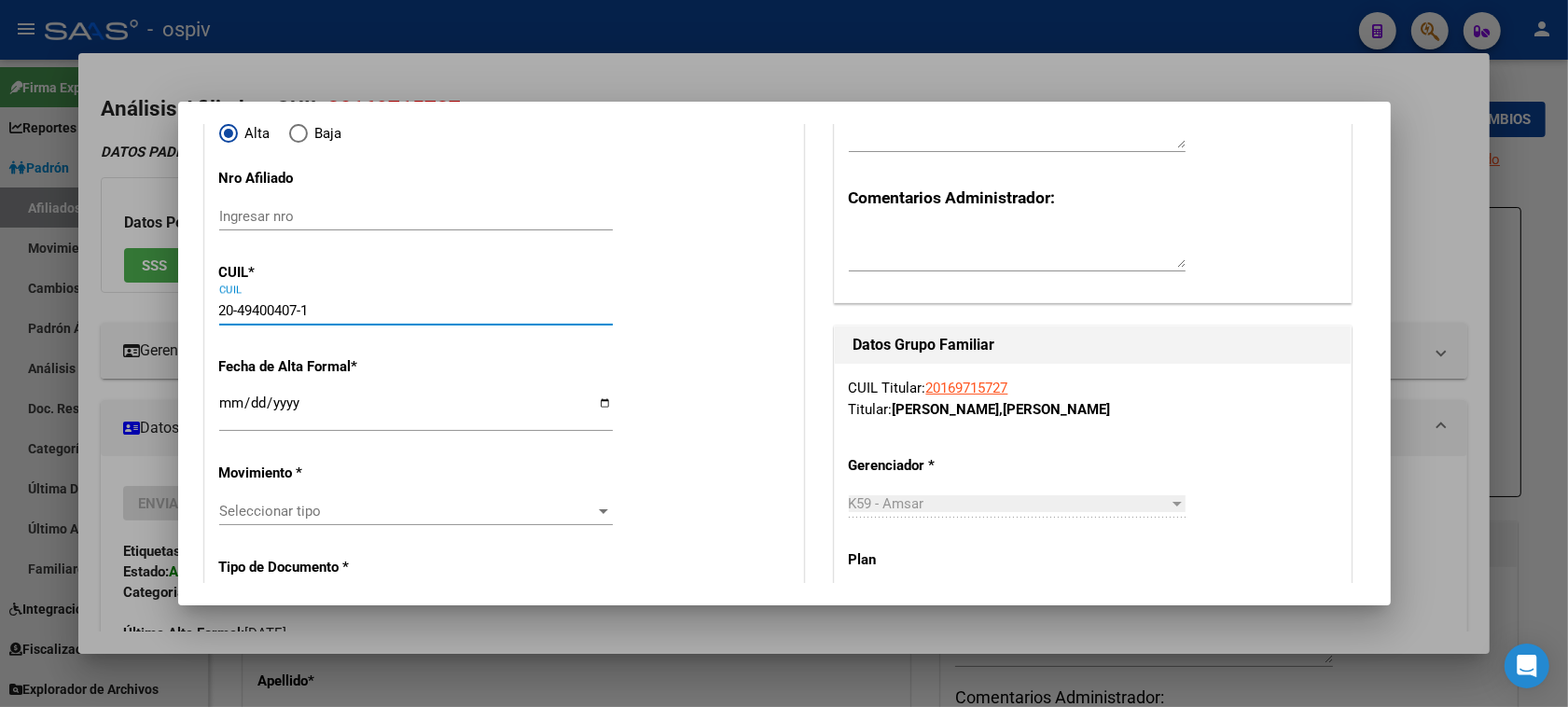
type input "BARRIO JUAN AGUSTIN"
type input "20-49400407-1"
click at [226, 407] on input "Ingresar fecha" at bounding box center [416, 410] width 394 height 30
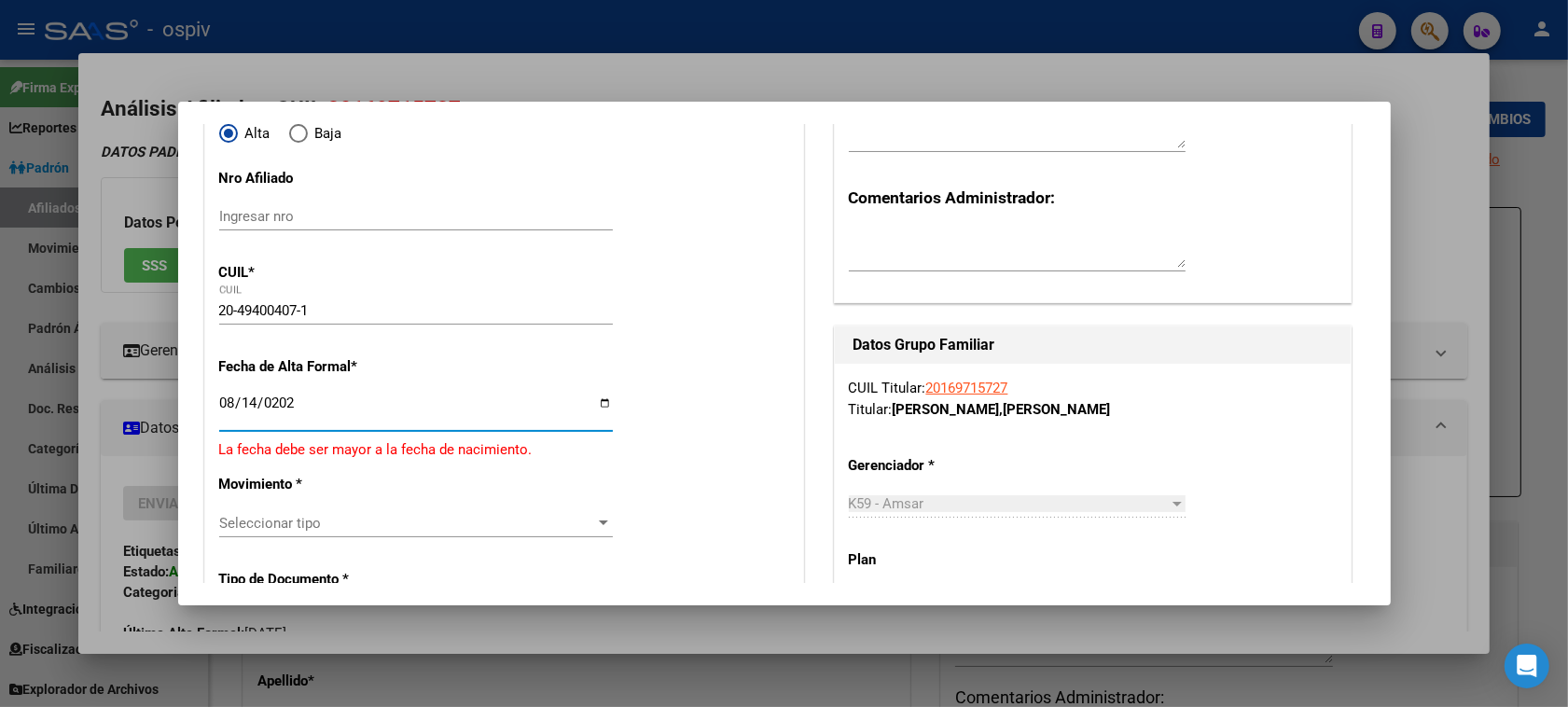
type input "2025-08-14"
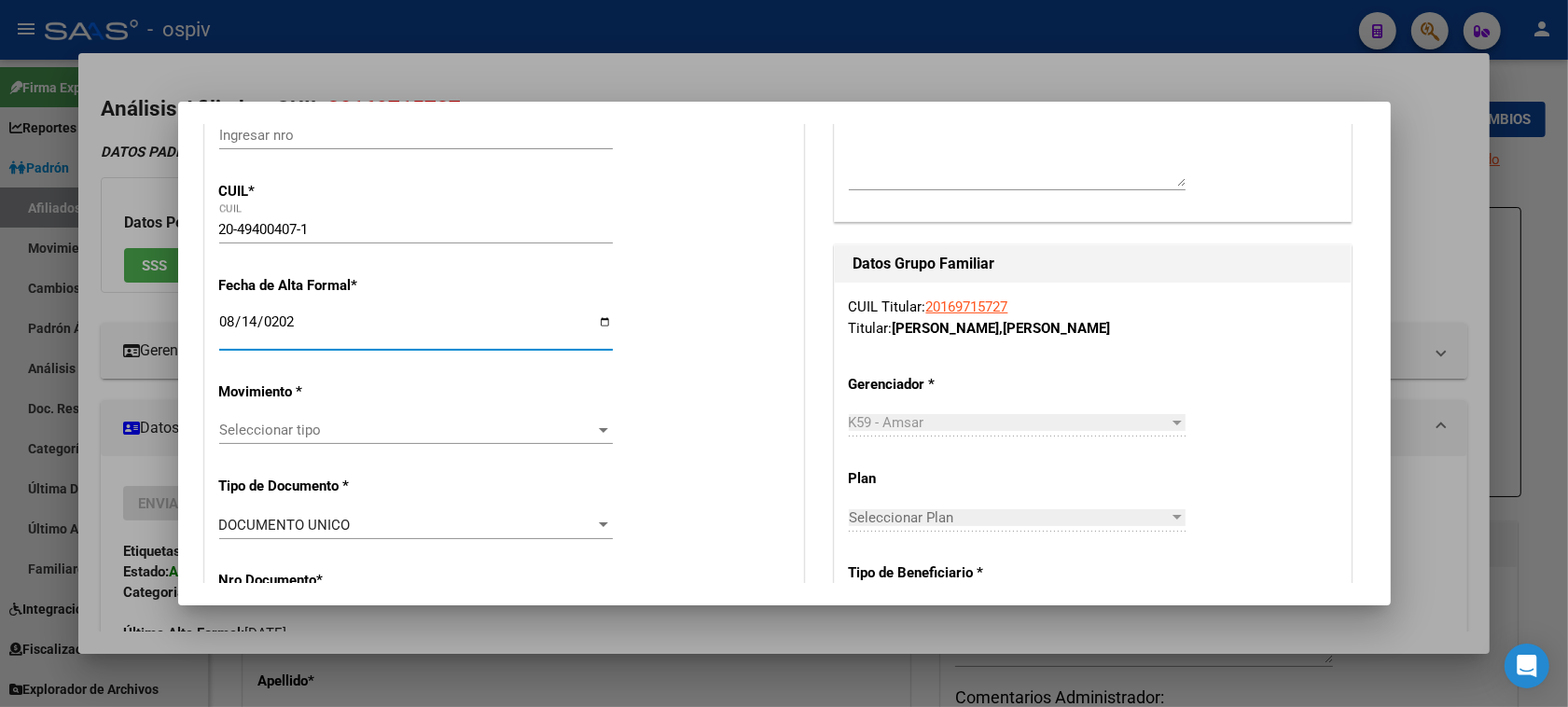
scroll to position [350, 0]
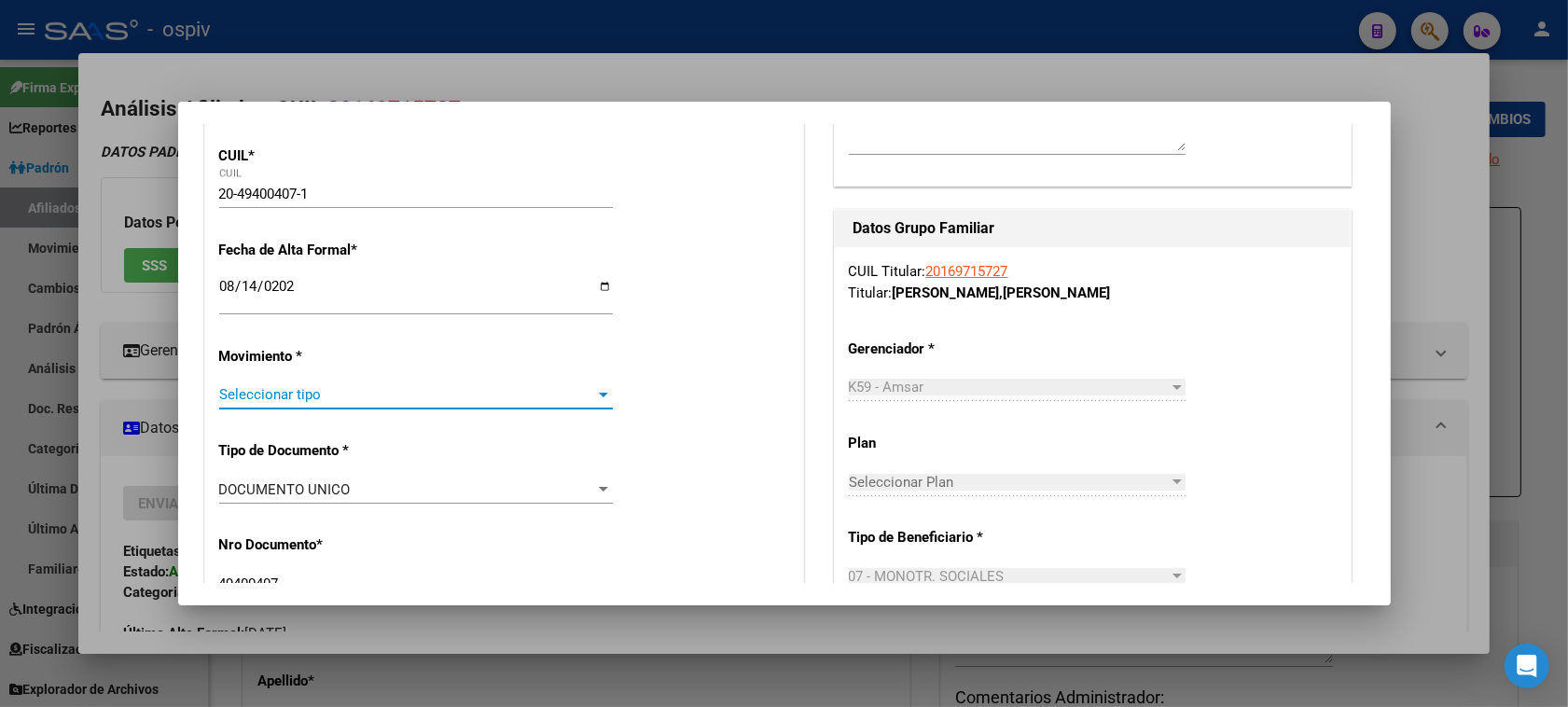
click at [288, 395] on span "Seleccionar tipo" at bounding box center [408, 394] width 376 height 17
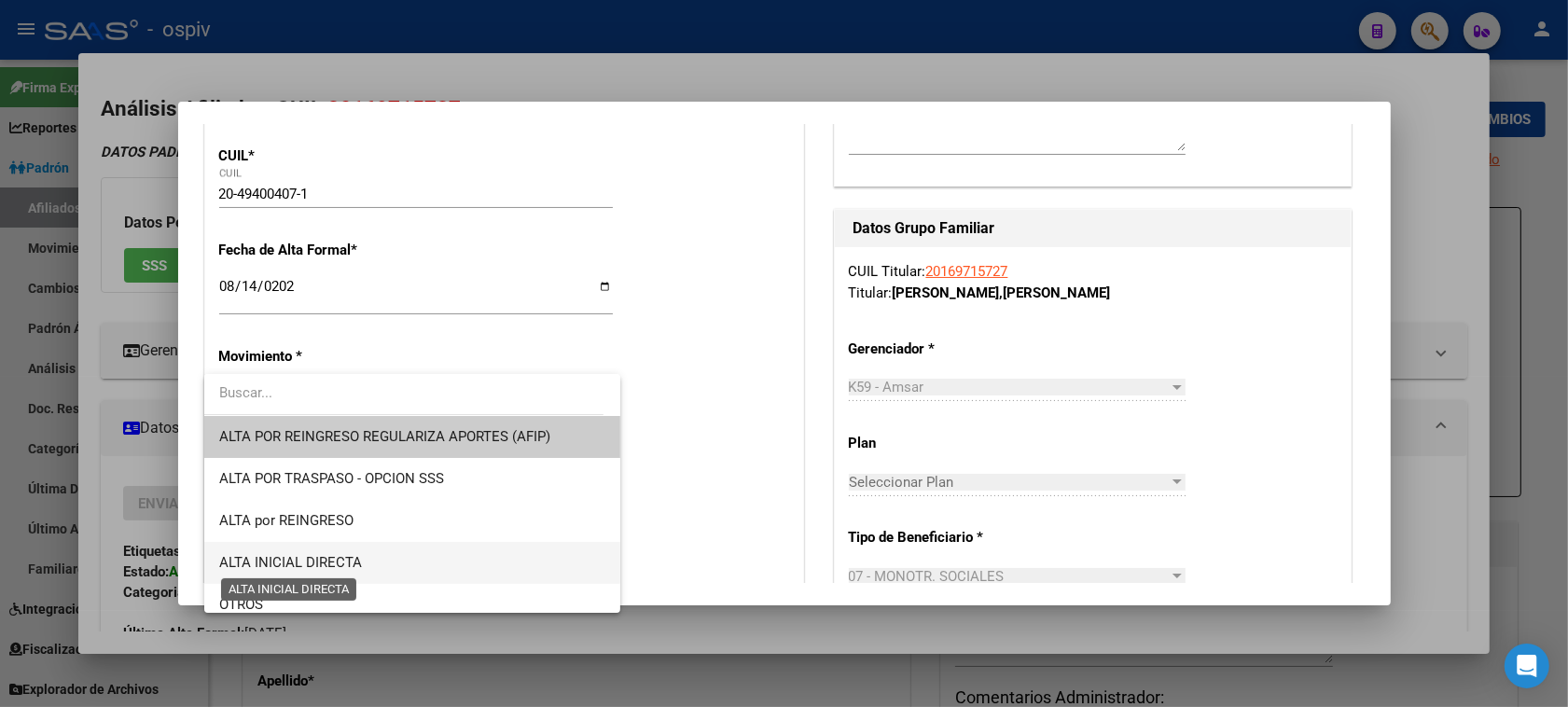
click at [328, 567] on span "ALTA INICIAL DIRECTA" at bounding box center [291, 562] width 142 height 17
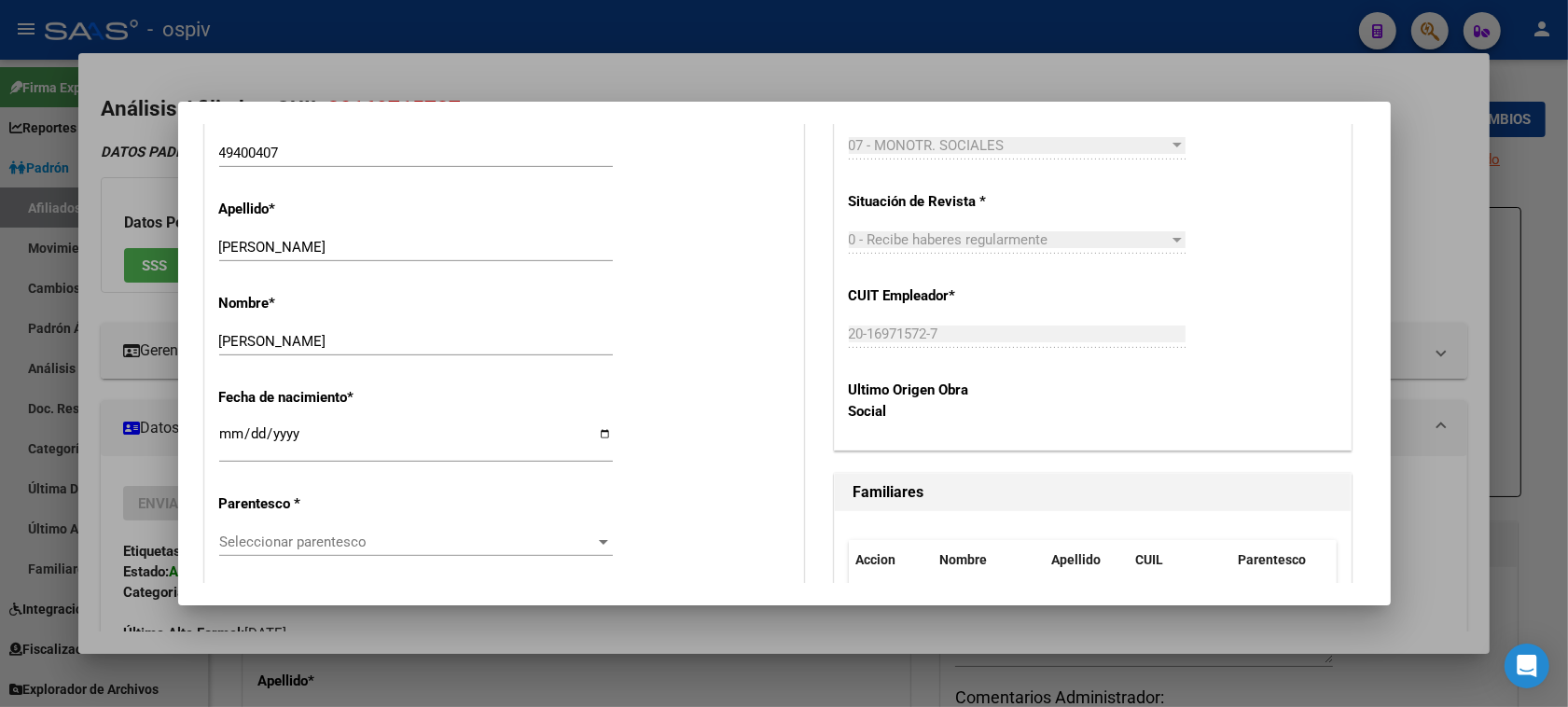
scroll to position [932, 0]
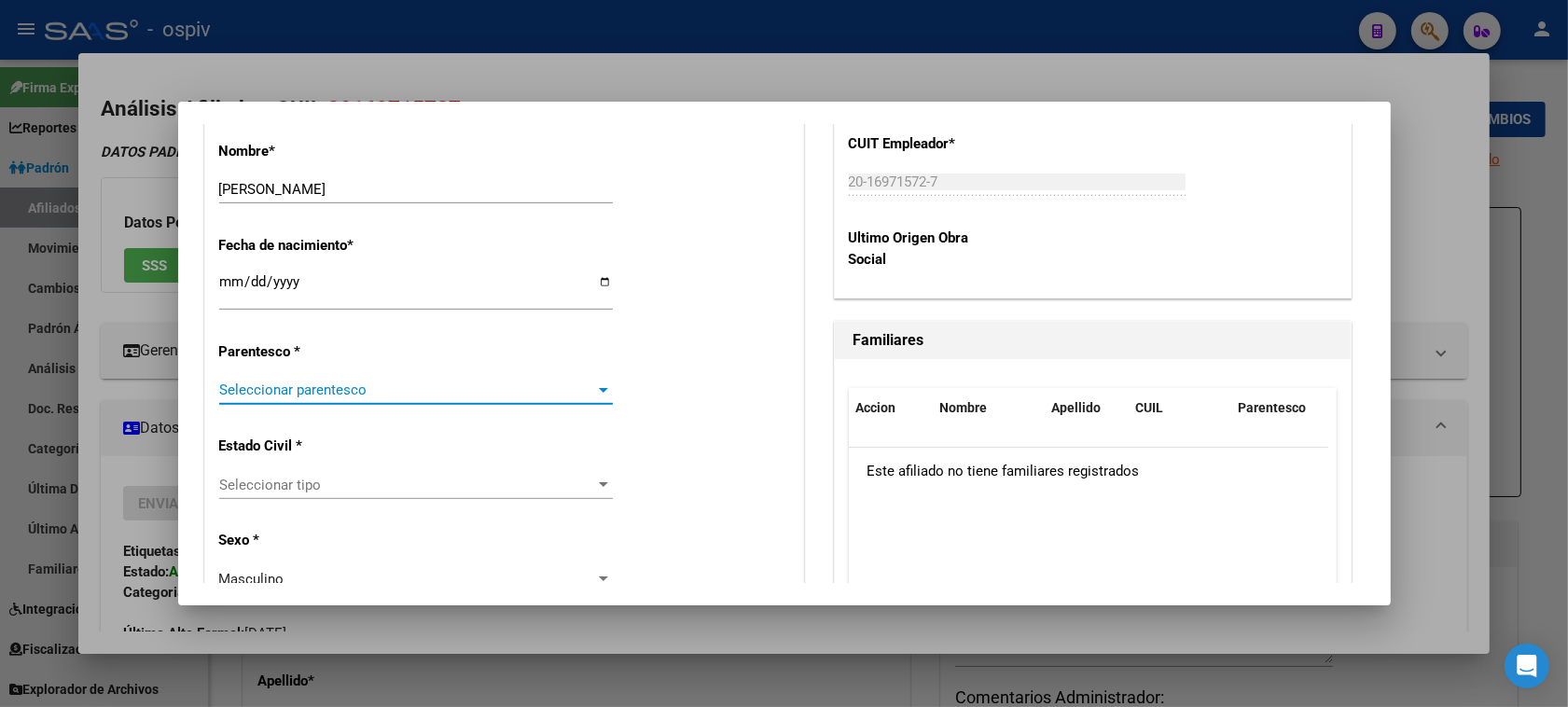
click at [335, 394] on span "Seleccionar parentesco" at bounding box center [408, 389] width 376 height 17
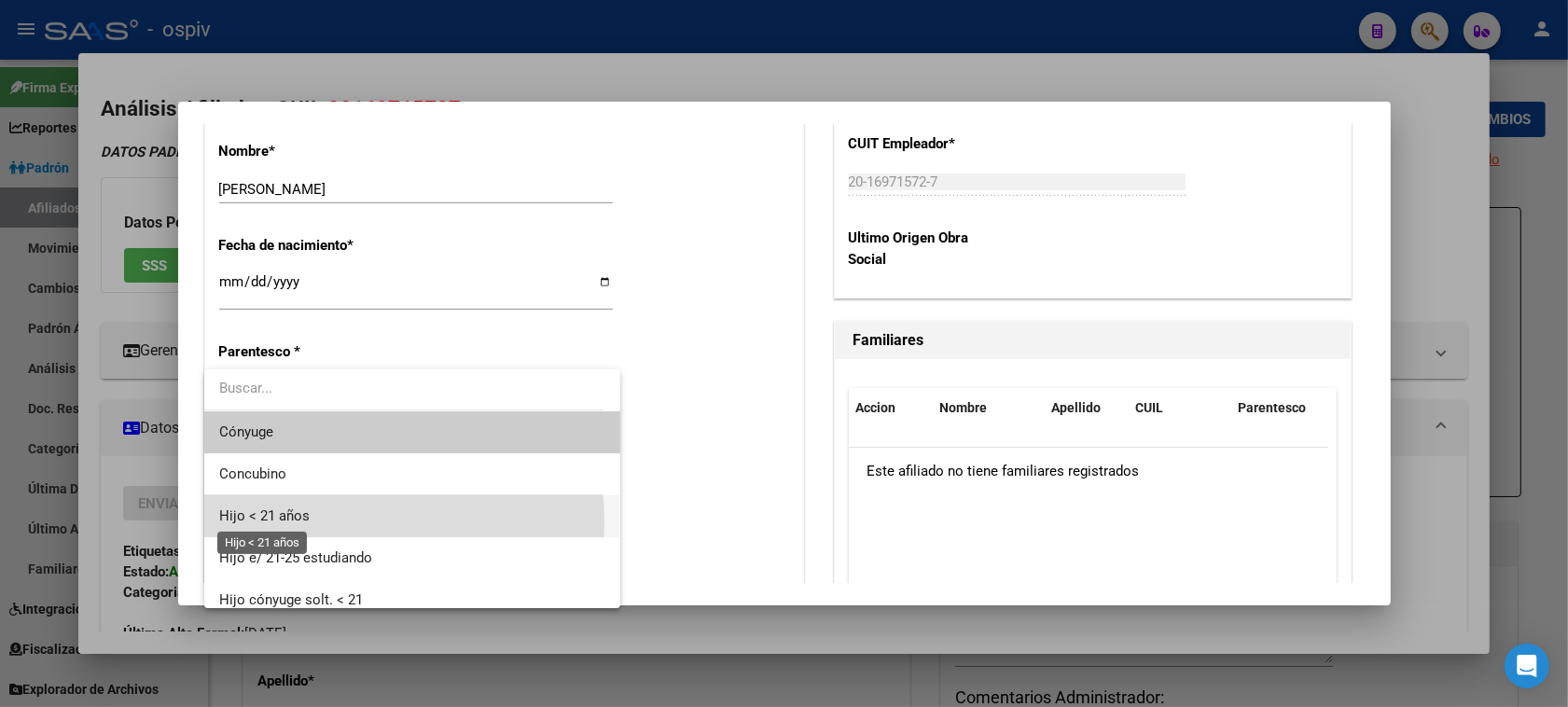
click at [287, 523] on span "Hijo < 21 años" at bounding box center [264, 515] width 91 height 17
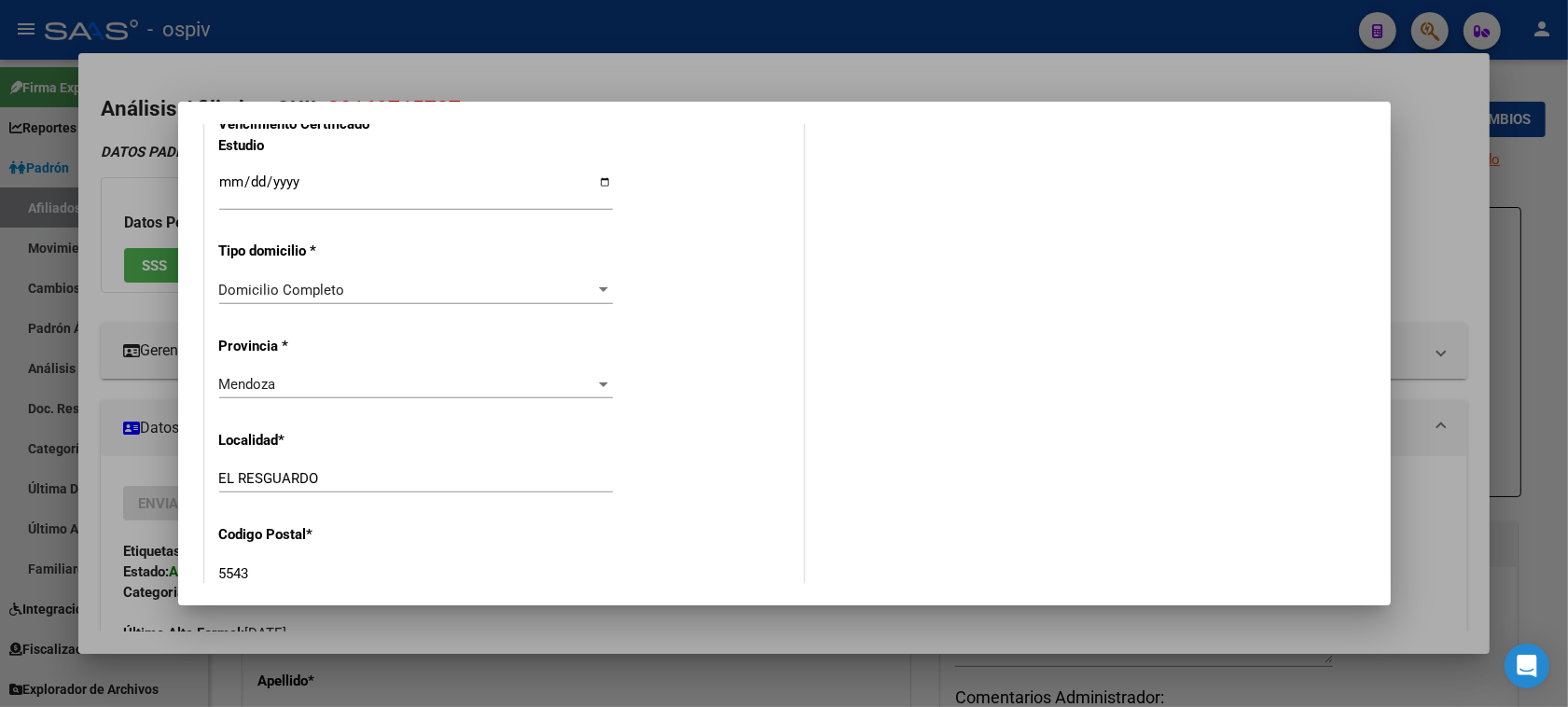
scroll to position [1398, 0]
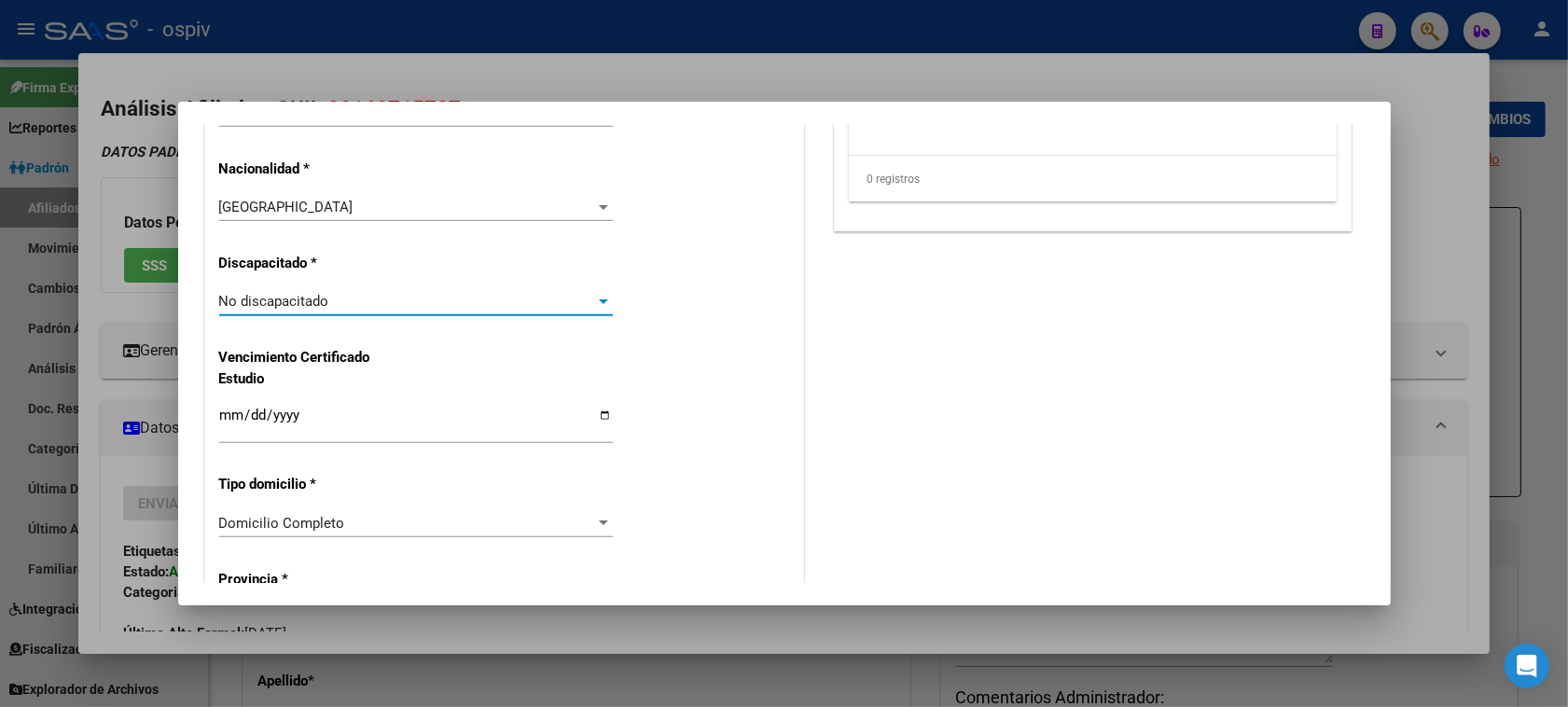
click at [281, 306] on span "No discapacitado" at bounding box center [274, 300] width 110 height 17
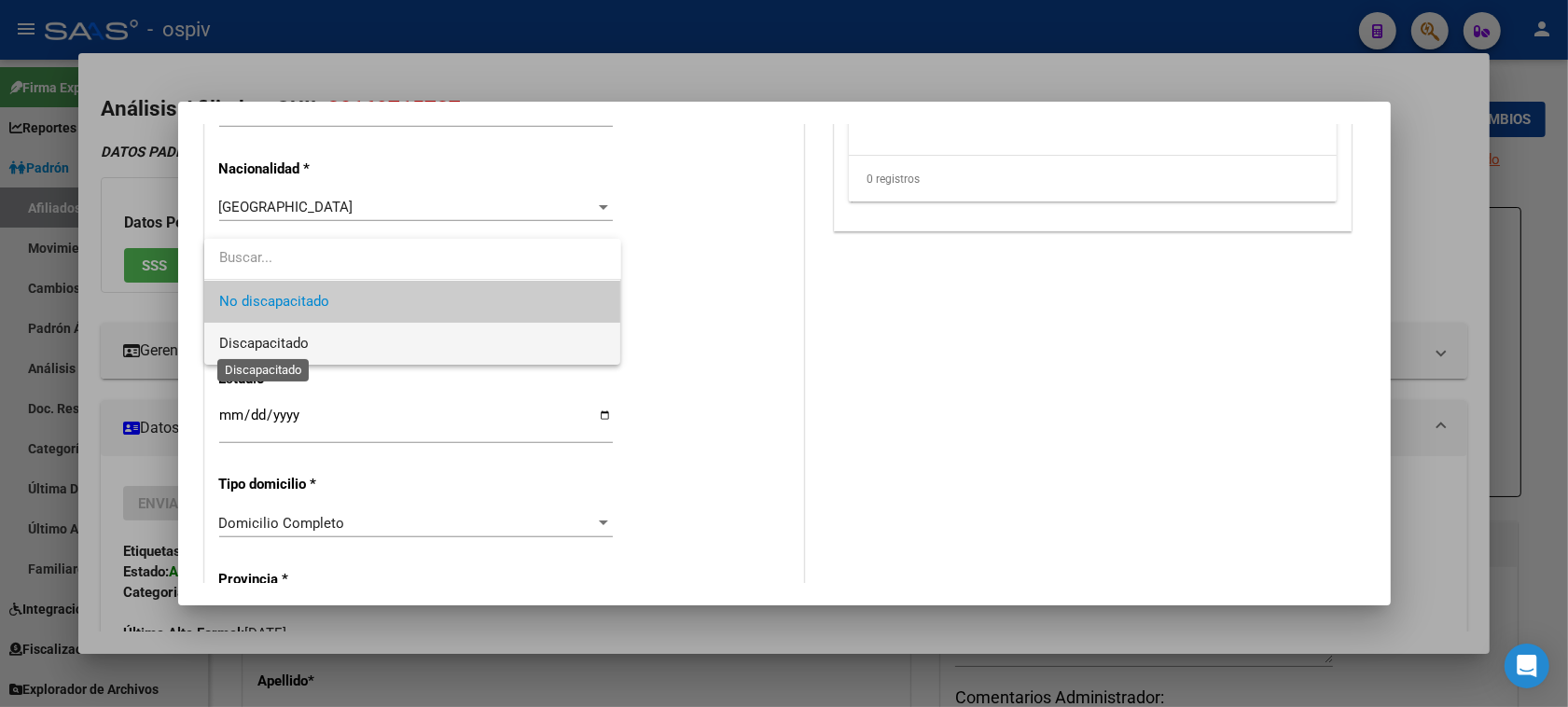
click at [282, 338] on span "Discapacitado" at bounding box center [264, 342] width 90 height 17
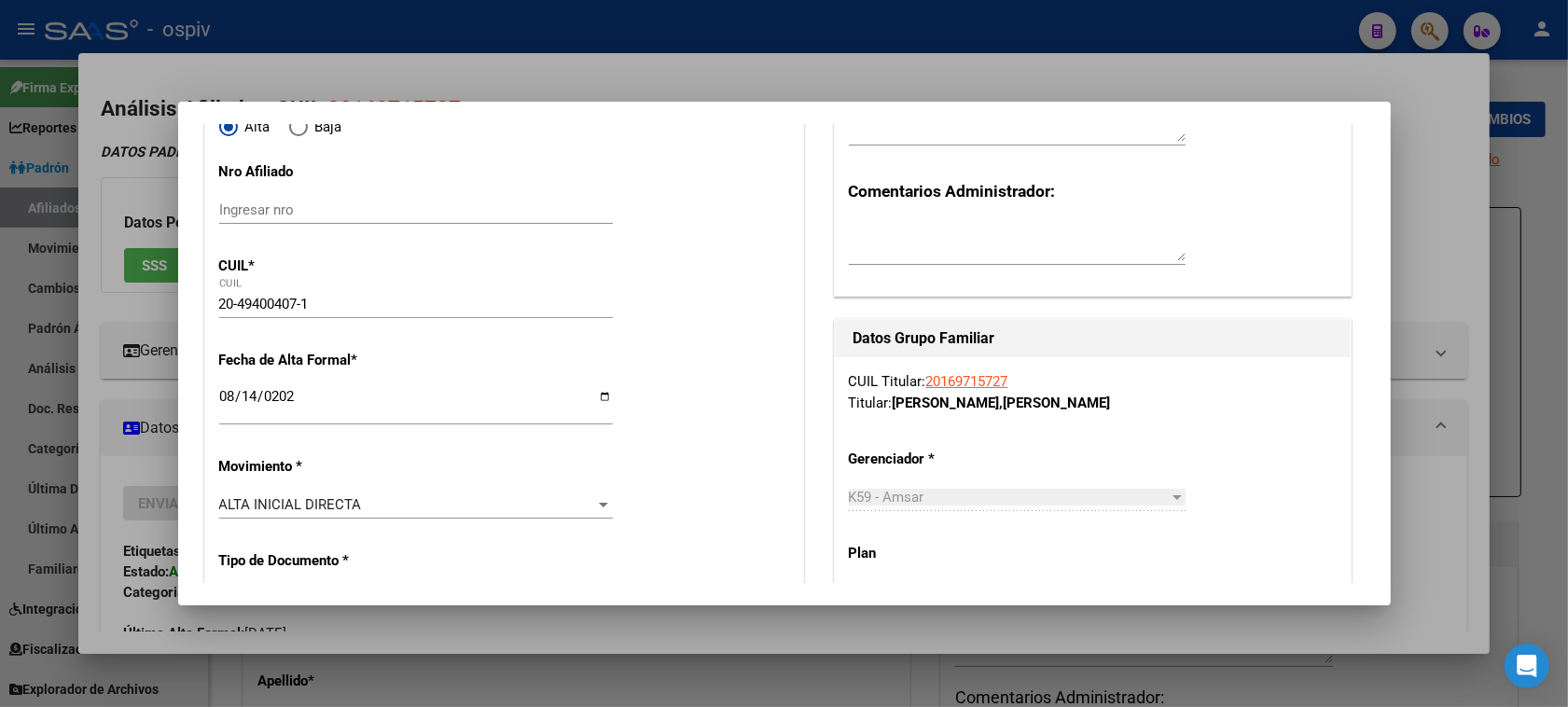
scroll to position [0, 0]
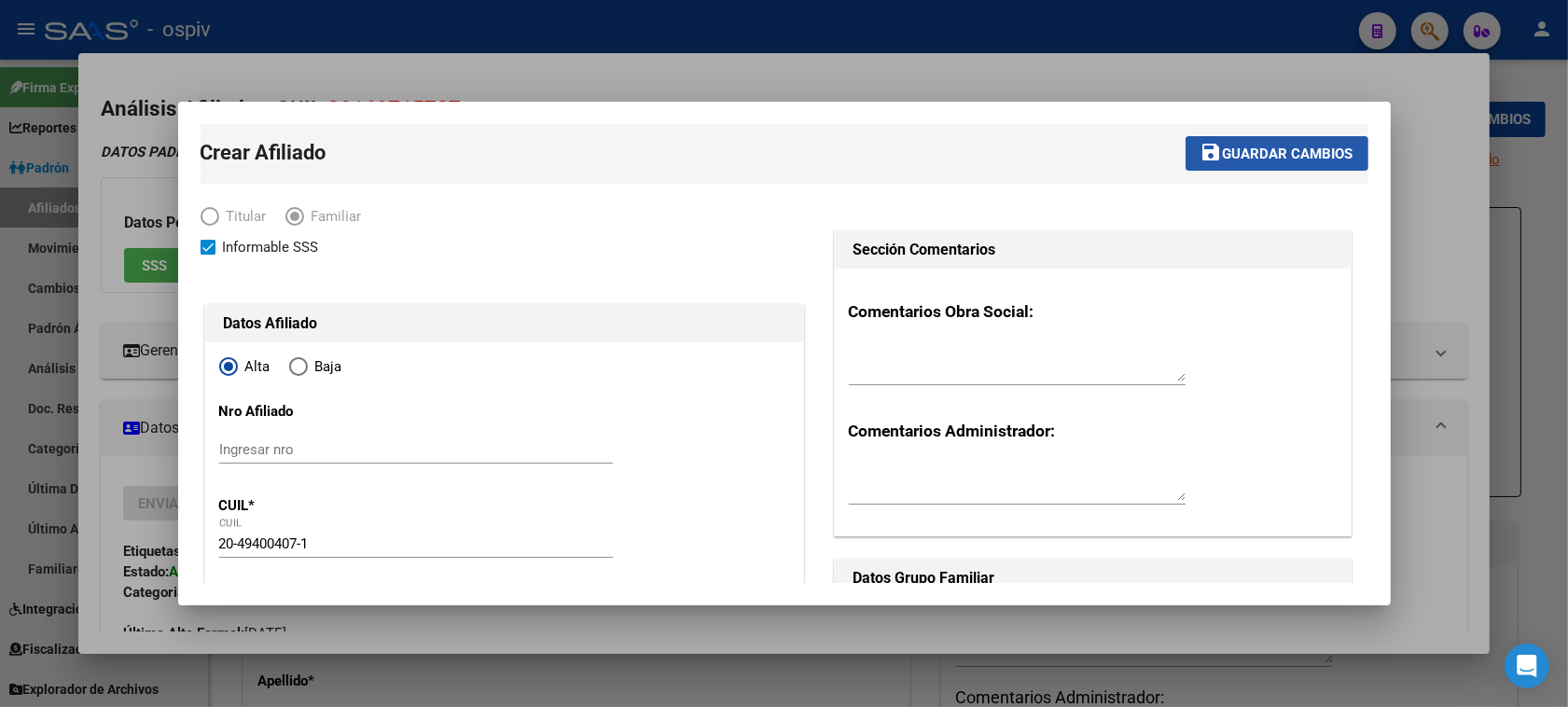
click at [1293, 160] on span "Guardar cambios" at bounding box center [1288, 153] width 131 height 17
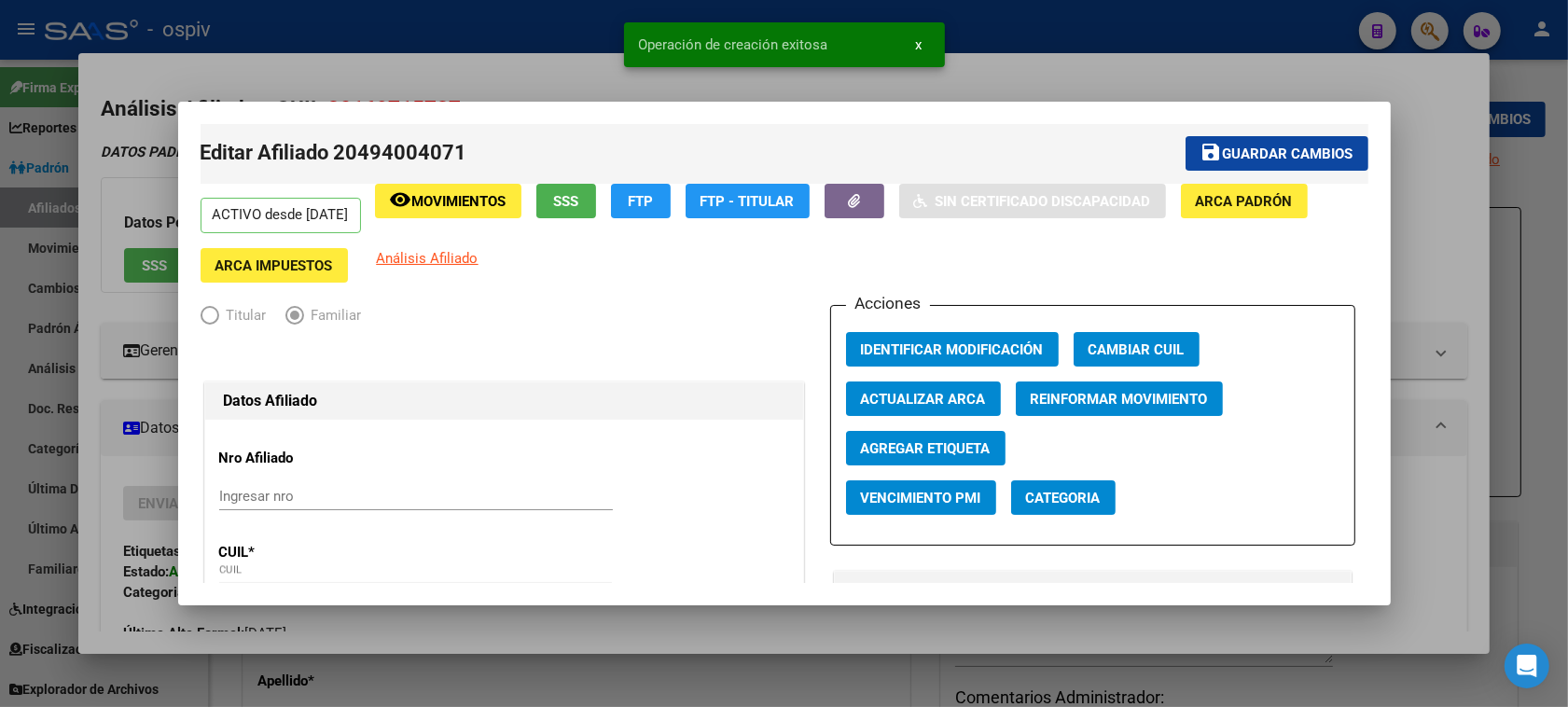
click at [1078, 497] on span "Categoria" at bounding box center [1063, 497] width 75 height 17
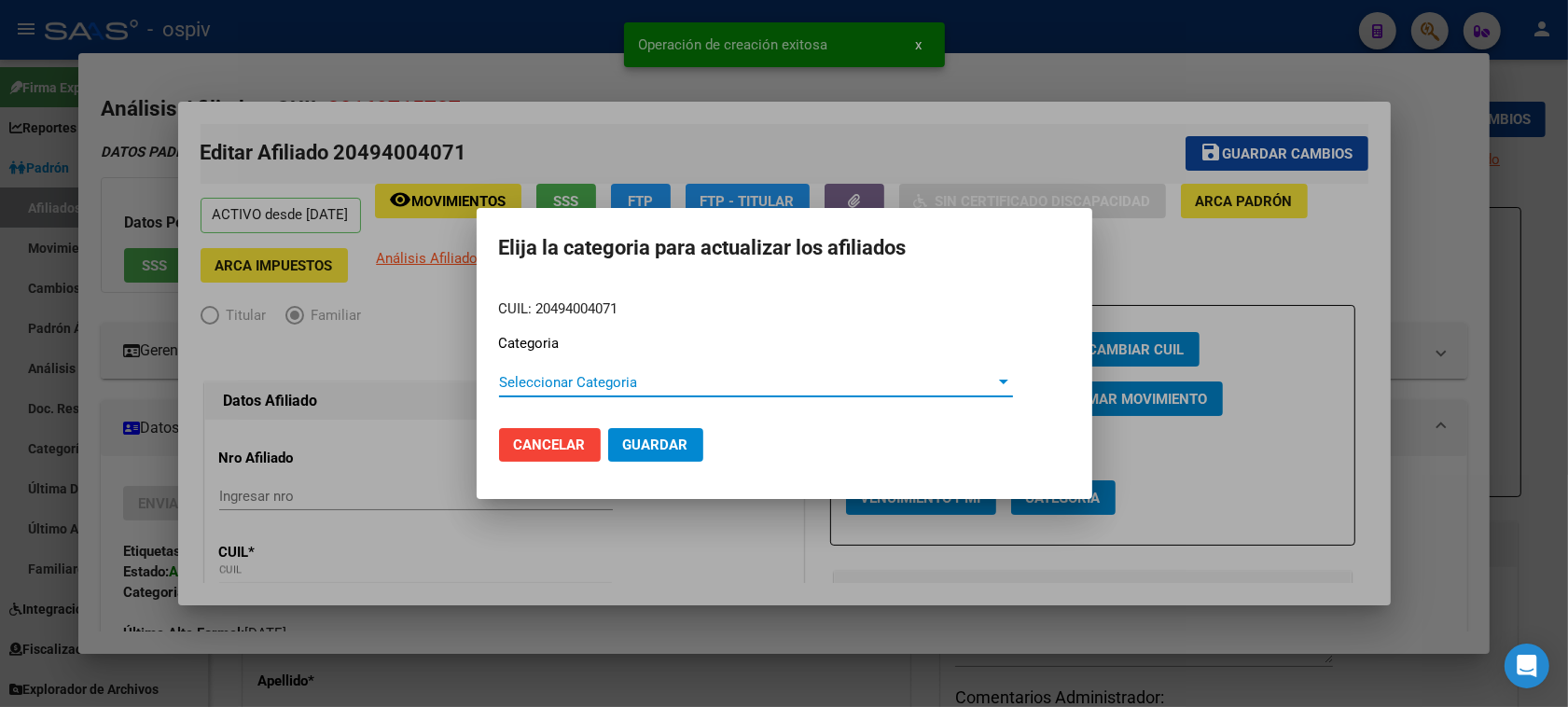
click at [555, 388] on span "Seleccionar Categoria" at bounding box center [748, 381] width 497 height 17
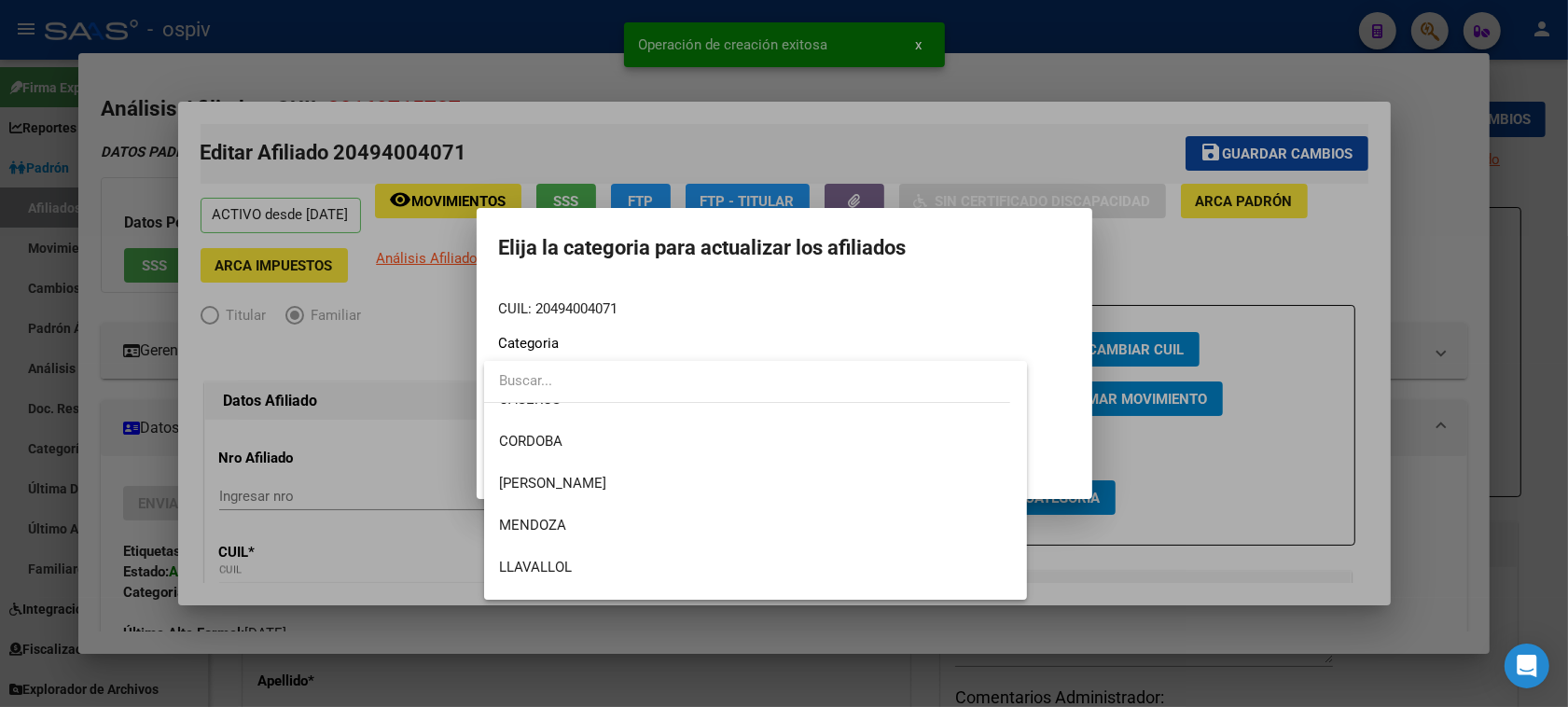
scroll to position [233, 0]
click at [532, 479] on span "MENDOZA" at bounding box center [532, 484] width 67 height 17
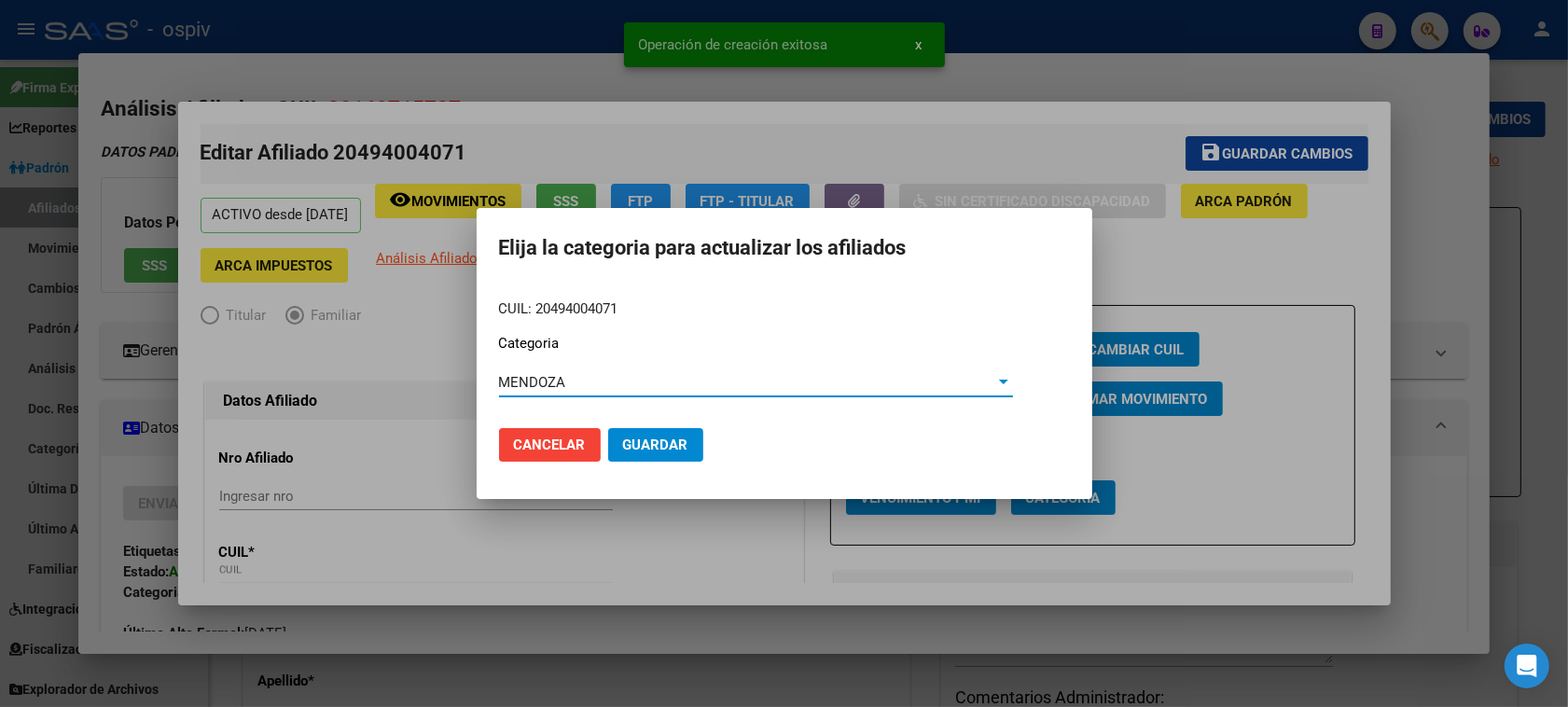
click at [641, 441] on span "Guardar" at bounding box center [655, 445] width 65 height 17
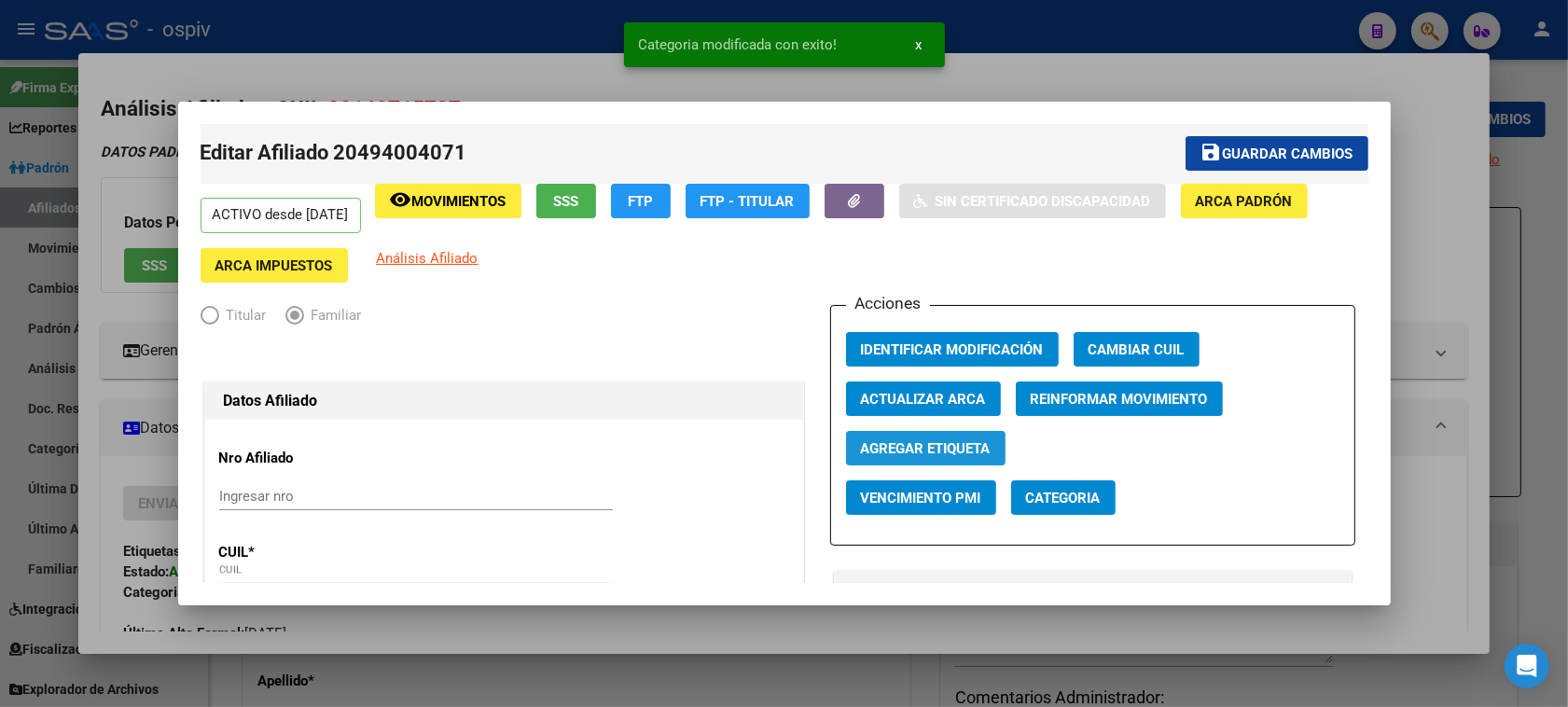
click at [954, 443] on span "Agregar Etiqueta" at bounding box center [925, 448] width 130 height 17
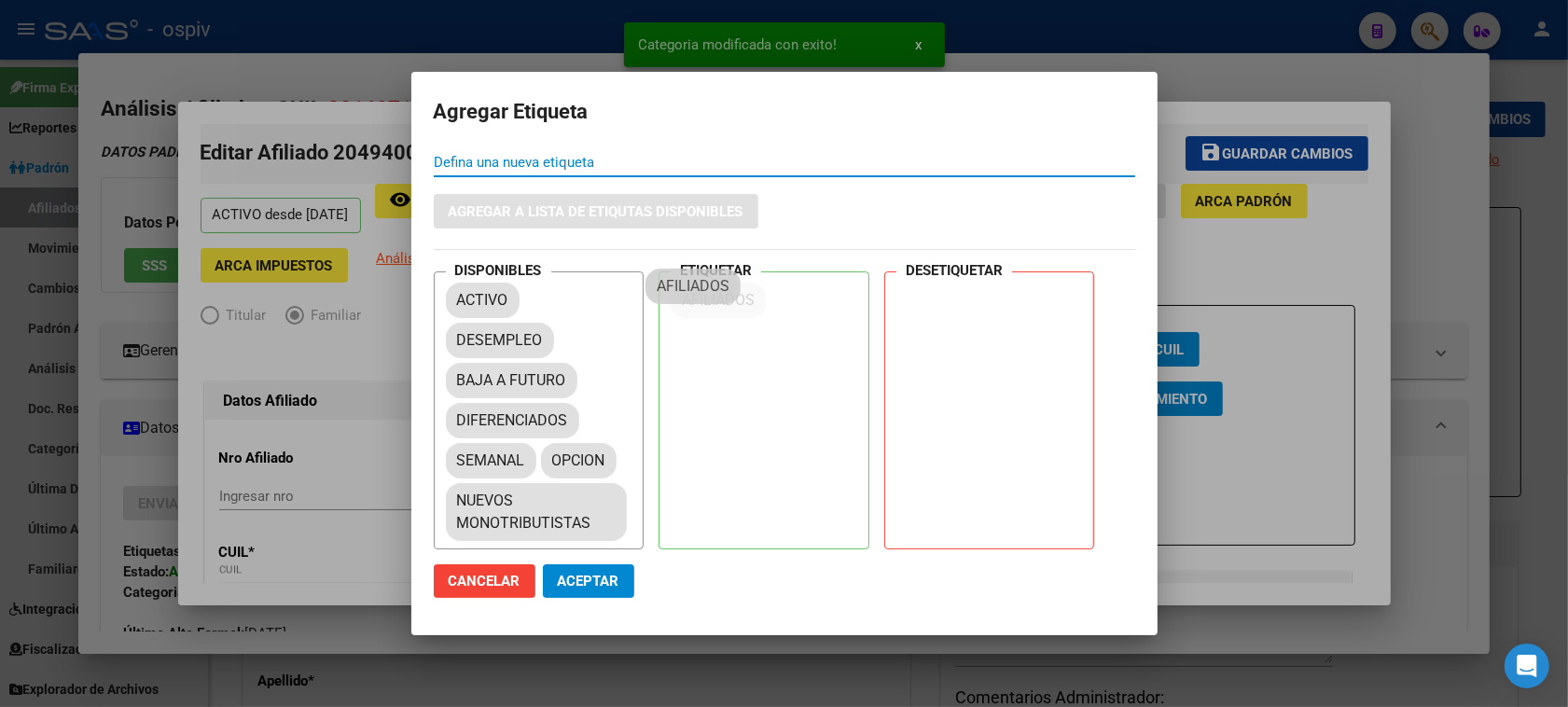
drag, startPoint x: 487, startPoint y: 359, endPoint x: 687, endPoint y: 278, distance: 215.8
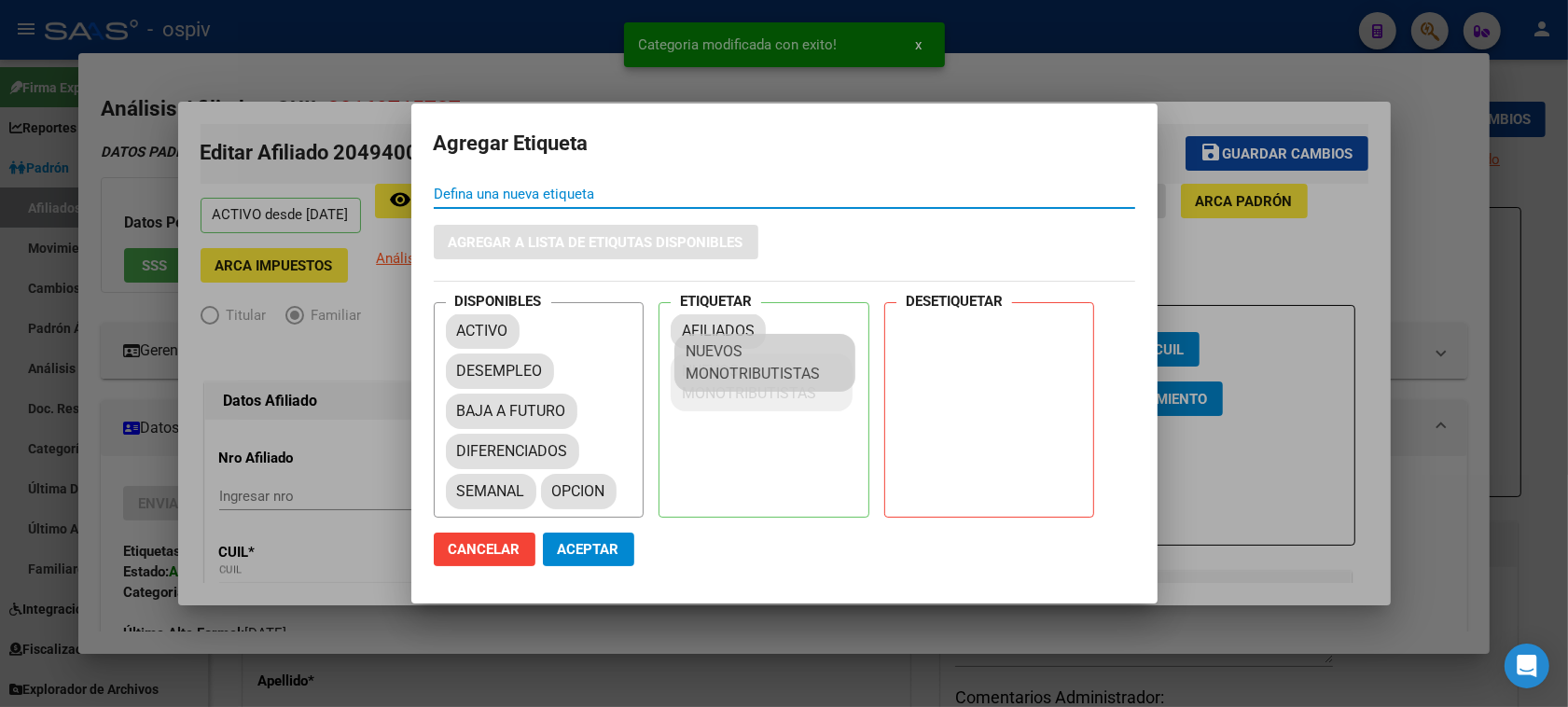
drag, startPoint x: 539, startPoint y: 520, endPoint x: 770, endPoint y: 370, distance: 275.4
click at [598, 560] on button "Aceptar" at bounding box center [589, 549] width 92 height 33
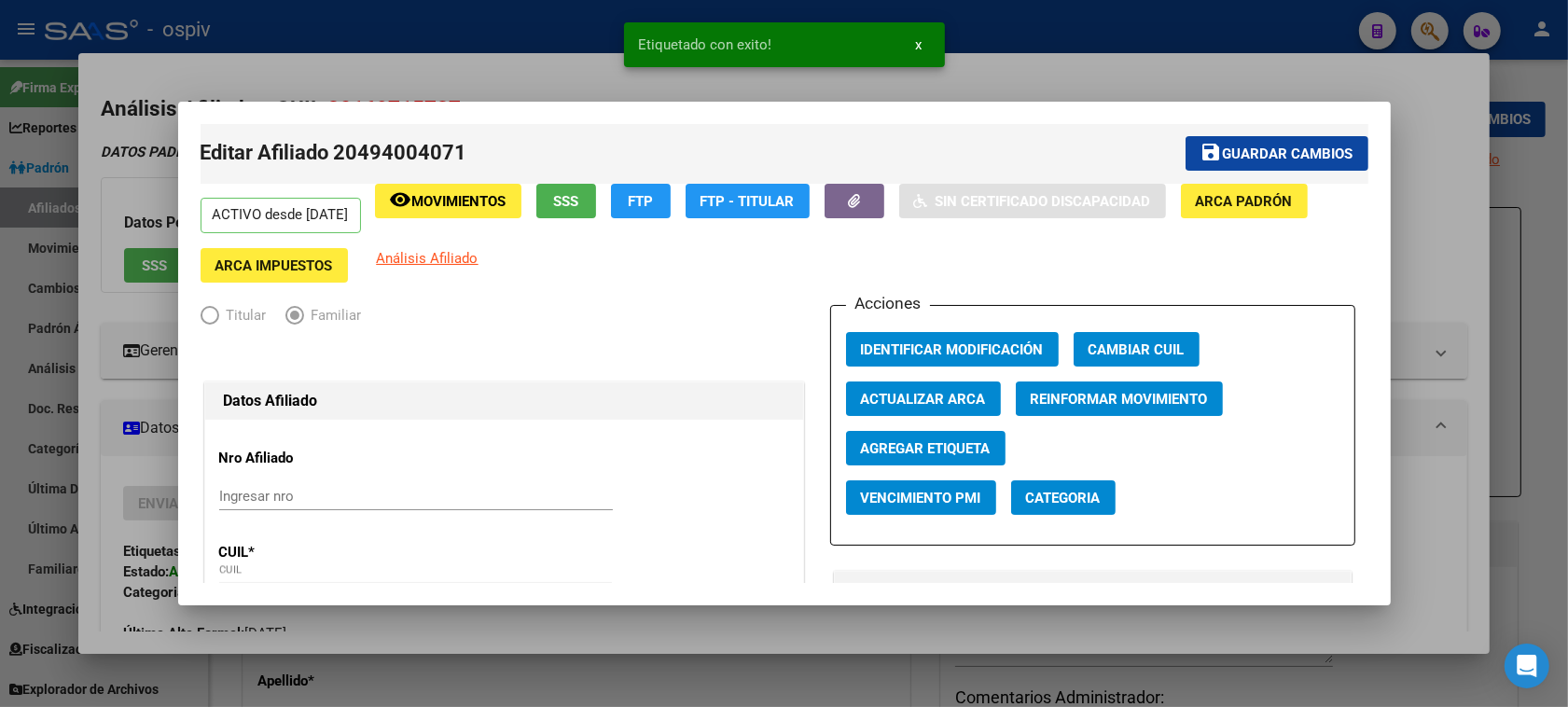
click at [479, 248] on app-link-go-to "Análisis Afiliado" at bounding box center [427, 264] width 101 height 34
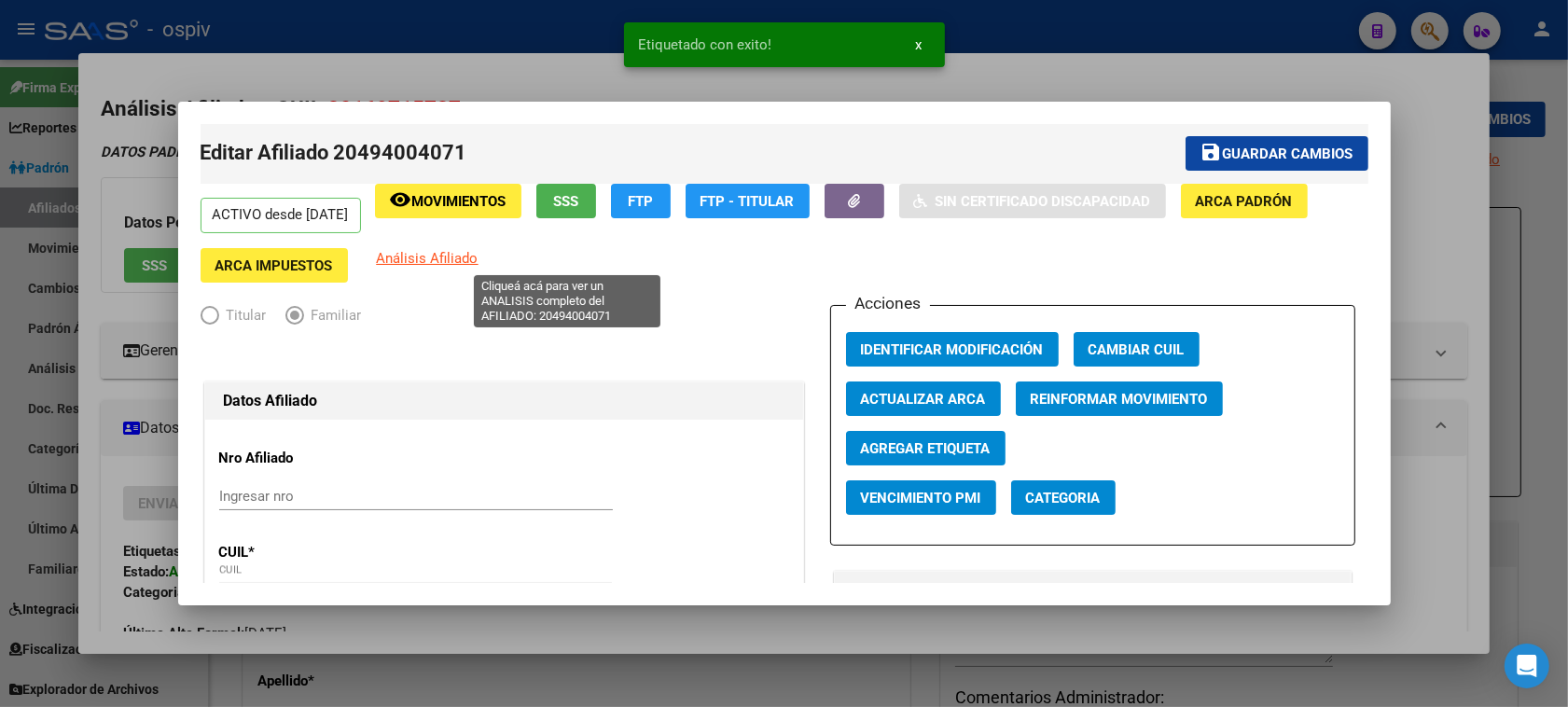
click at [479, 252] on span "Análisis Afiliado" at bounding box center [427, 257] width 101 height 17
type textarea "20494004071"
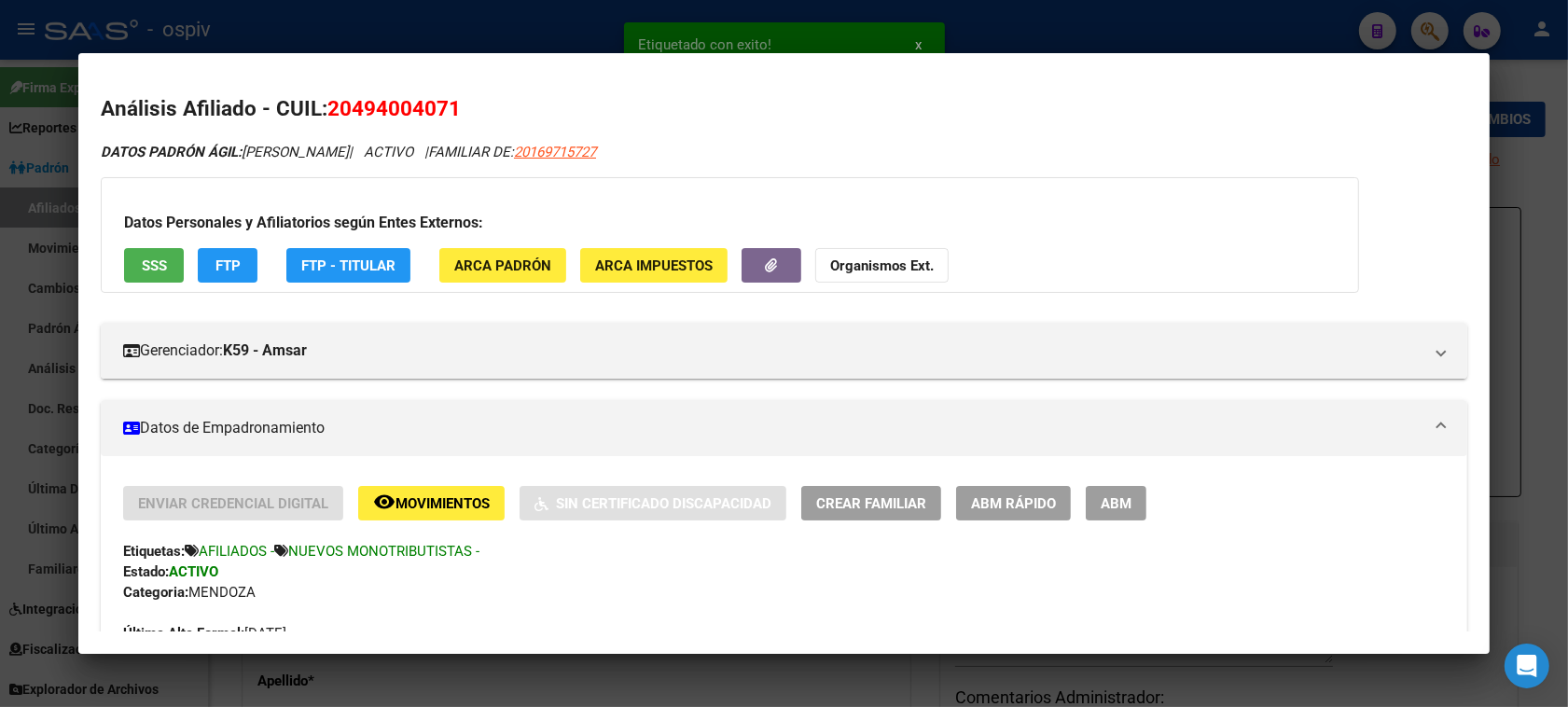
drag, startPoint x: 322, startPoint y: 96, endPoint x: 458, endPoint y: 169, distance: 154.4
click at [457, 91] on mat-dialog-content "Análisis Afiliado - CUIL: 20494004071 DATOS PADRÓN ÁGIL: GALARZA FACUNDO FRANCO…" at bounding box center [783, 353] width 1411 height 556
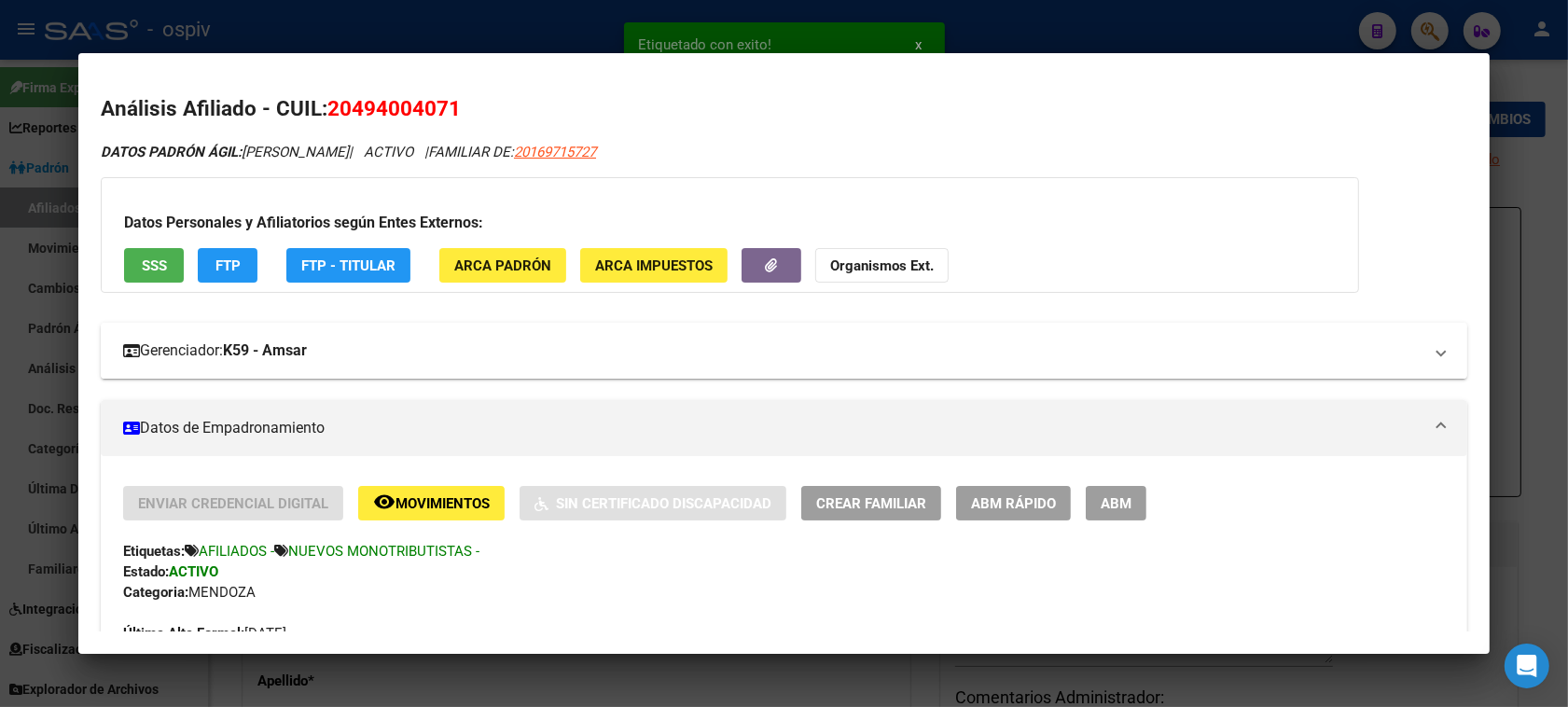
copy span "20494004071"
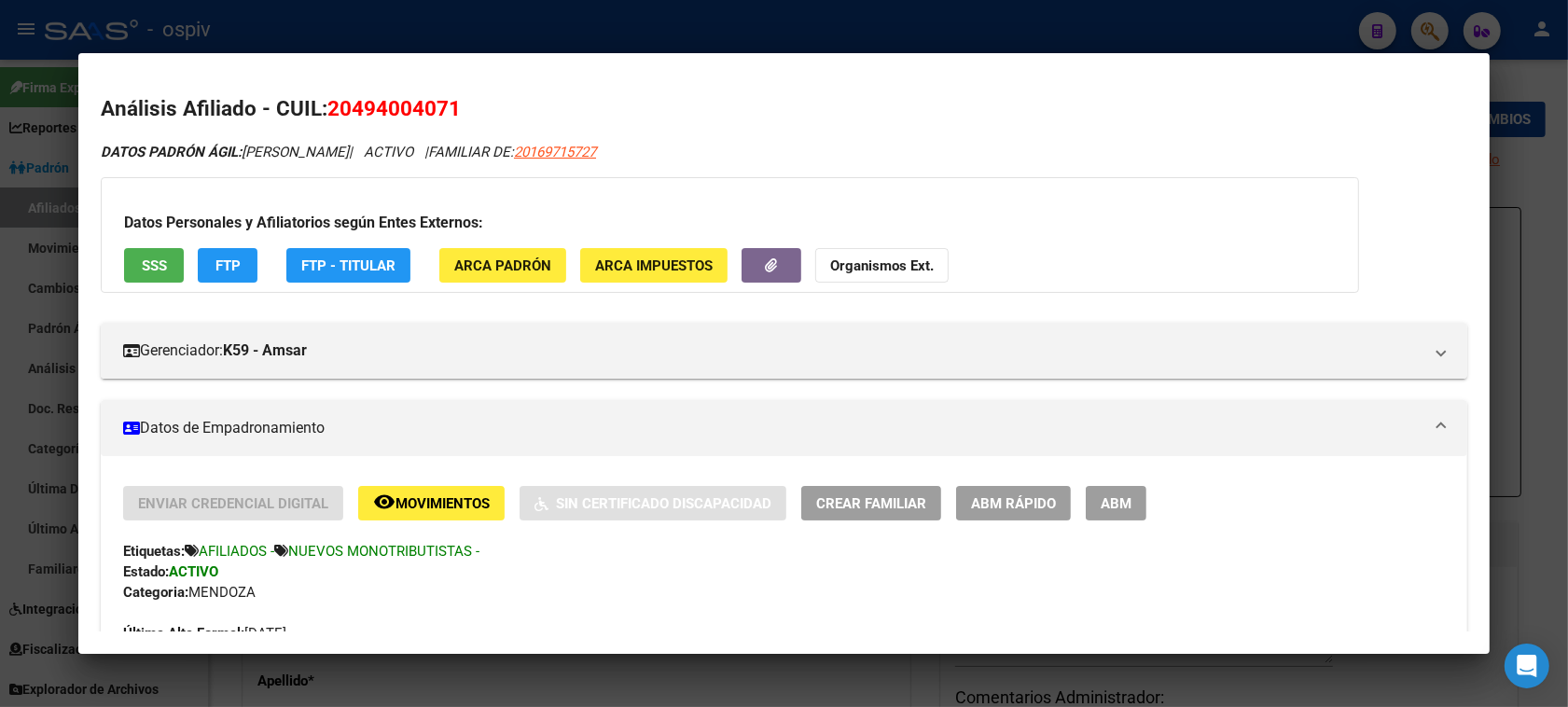
click at [5, 548] on div at bounding box center [784, 353] width 1568 height 707
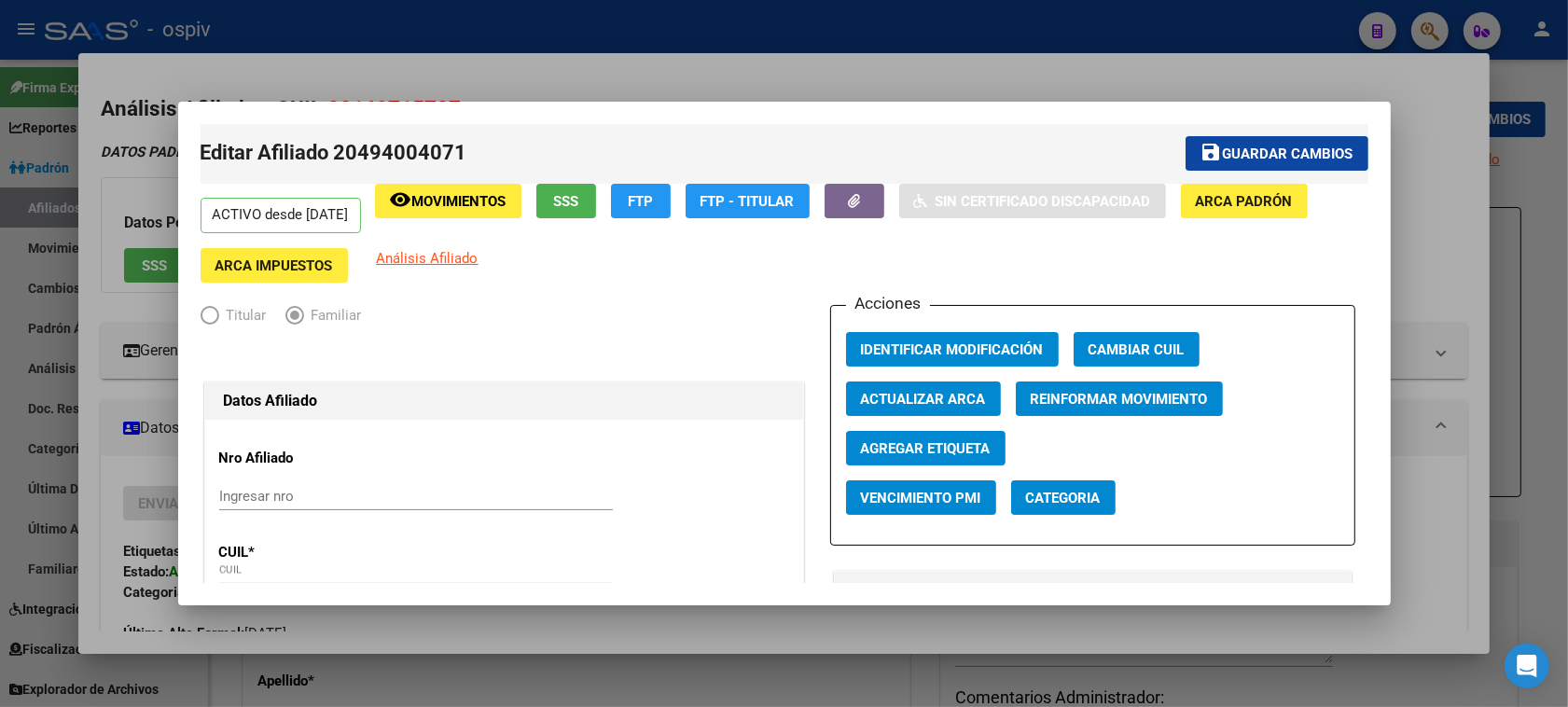
click at [30, 546] on div at bounding box center [784, 353] width 1568 height 707
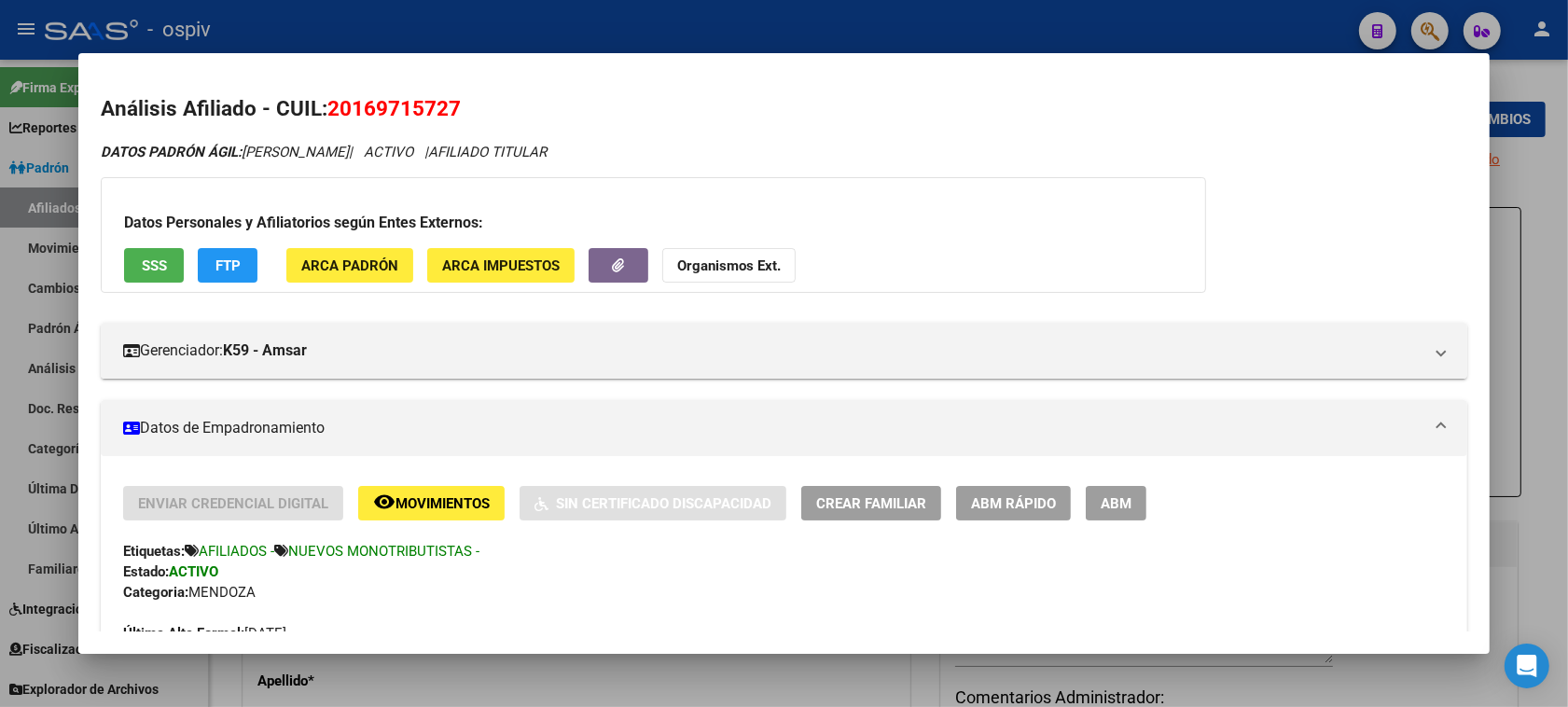
click at [29, 543] on div at bounding box center [784, 353] width 1568 height 707
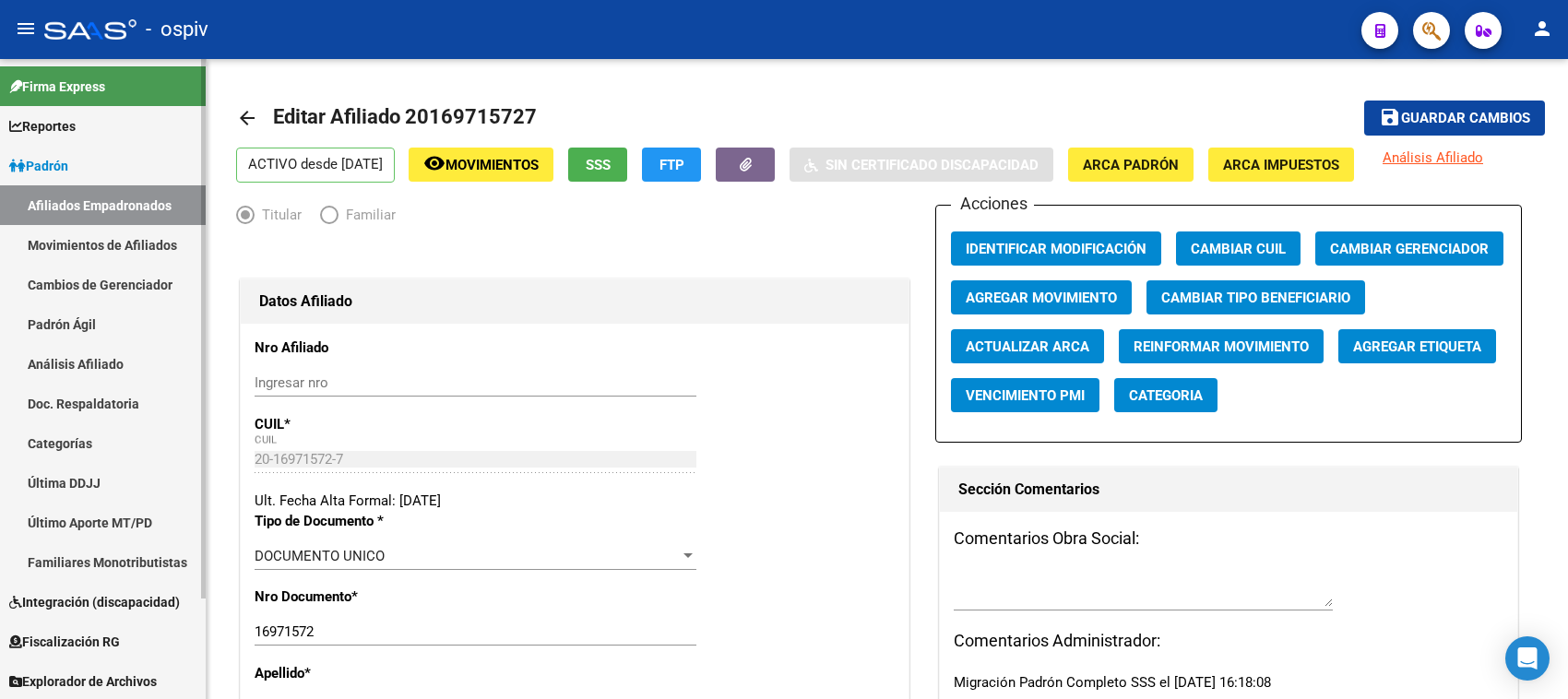
click at [68, 604] on span "Integración (discapacidad)" at bounding box center [95, 602] width 171 height 20
click at [80, 637] on link "Certificado Discapacidad" at bounding box center [102, 641] width 205 height 40
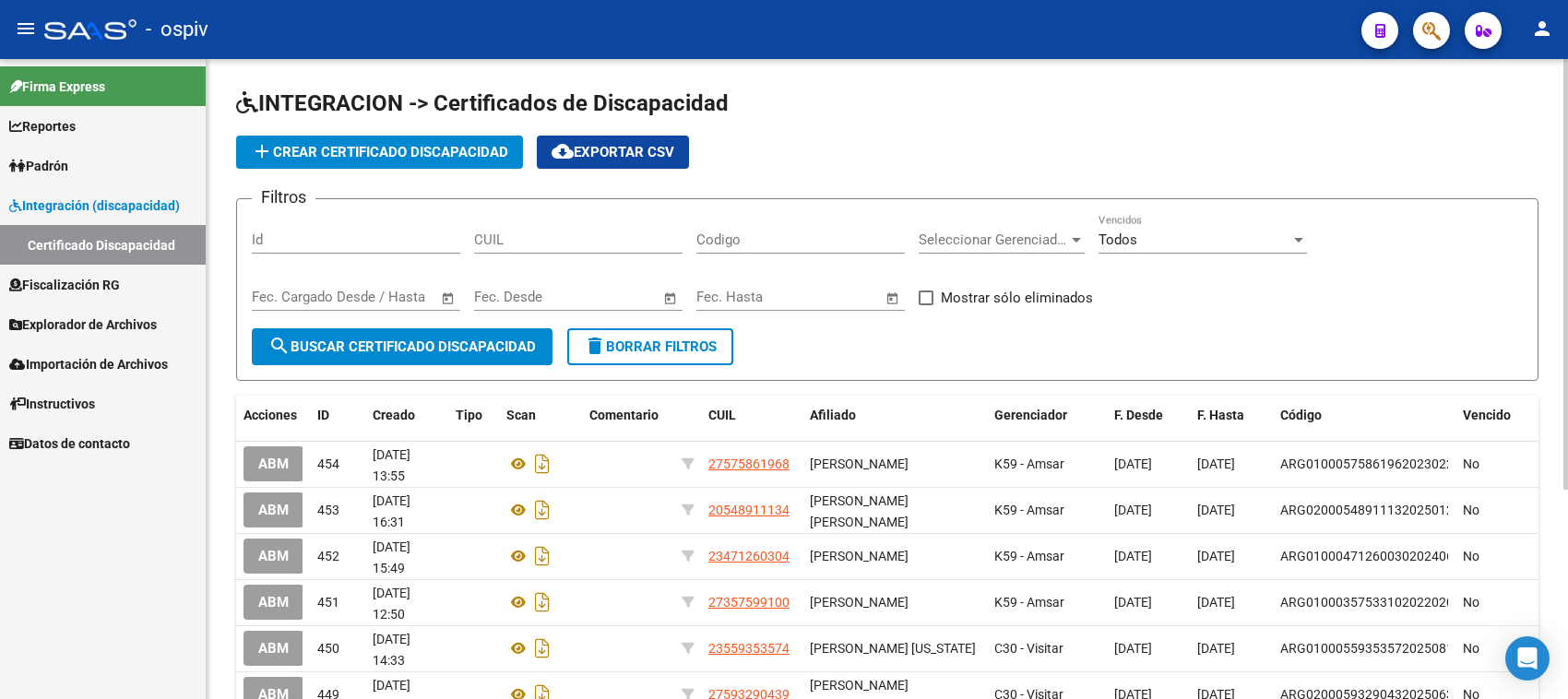
click at [380, 152] on span "add Crear Certificado Discapacidad" at bounding box center [379, 151] width 257 height 16
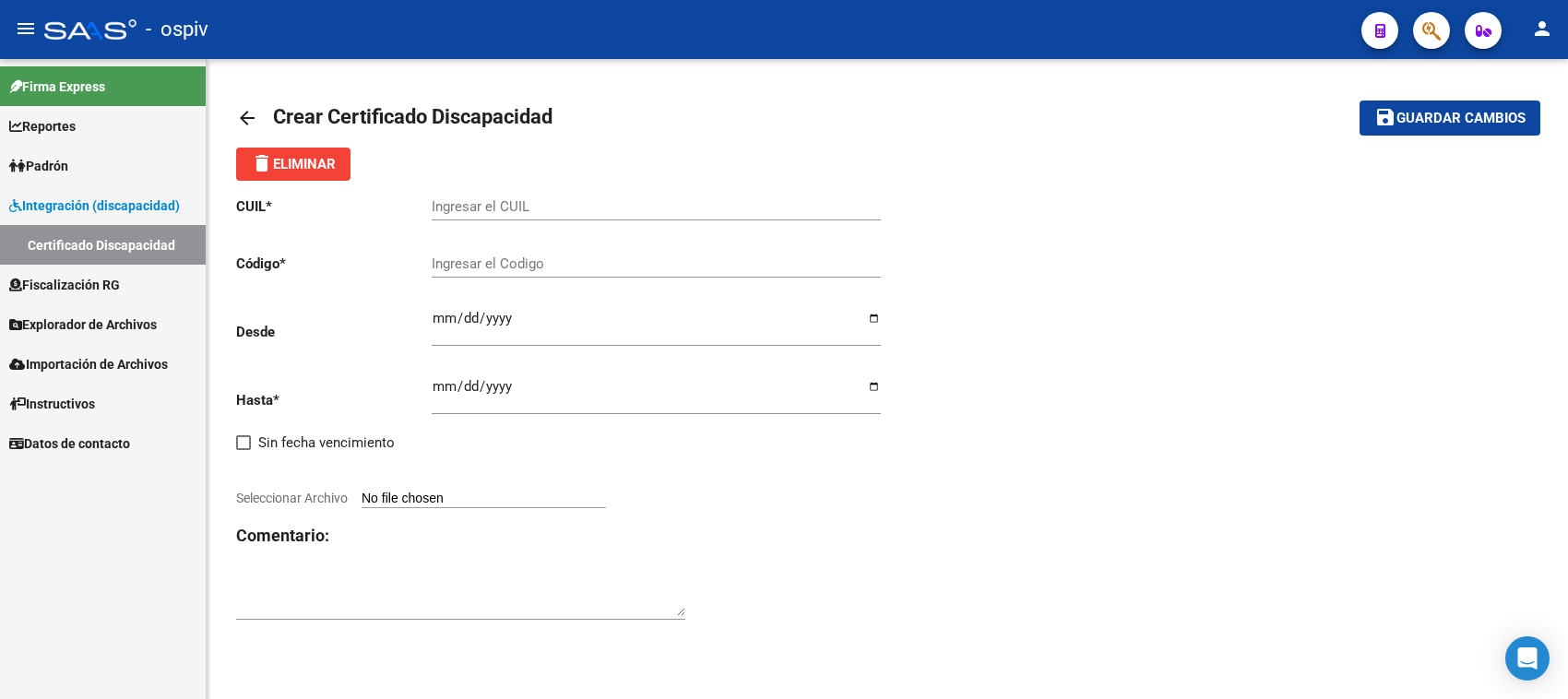
click at [569, 202] on input "Ingresar el CUIL" at bounding box center [657, 206] width 449 height 16
paste input "20-49400407-1"
type input "20-49400407-1"
click at [473, 268] on input "Ingresar el Codigo" at bounding box center [657, 263] width 449 height 16
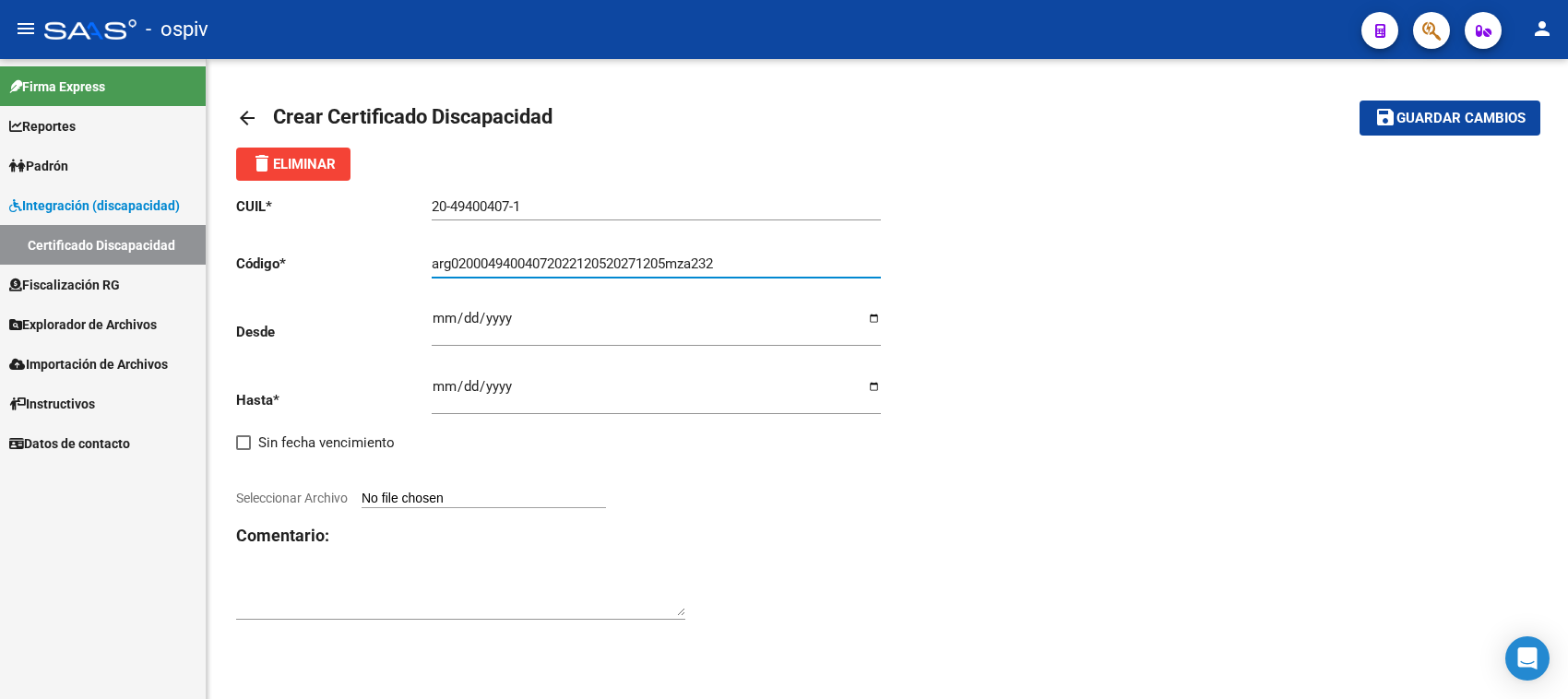
type input "arg02000494004072022120520271205mza232"
click at [452, 316] on input "Ingresar fec. Desde" at bounding box center [657, 325] width 449 height 30
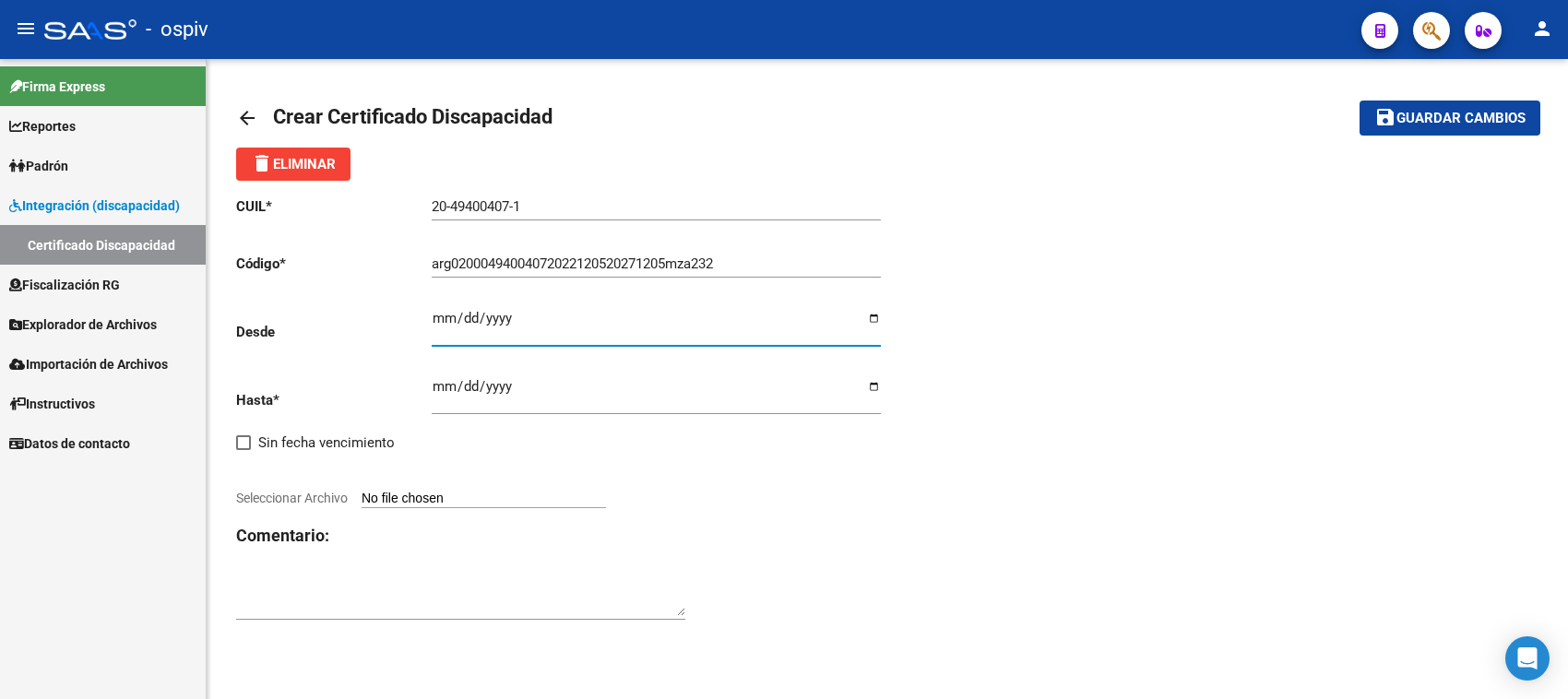
click at [434, 316] on input "Ingresar fec. Desde" at bounding box center [657, 325] width 449 height 30
type input "2022-12-05"
click at [432, 392] on input "Ingresar fec. Hasta" at bounding box center [657, 393] width 449 height 30
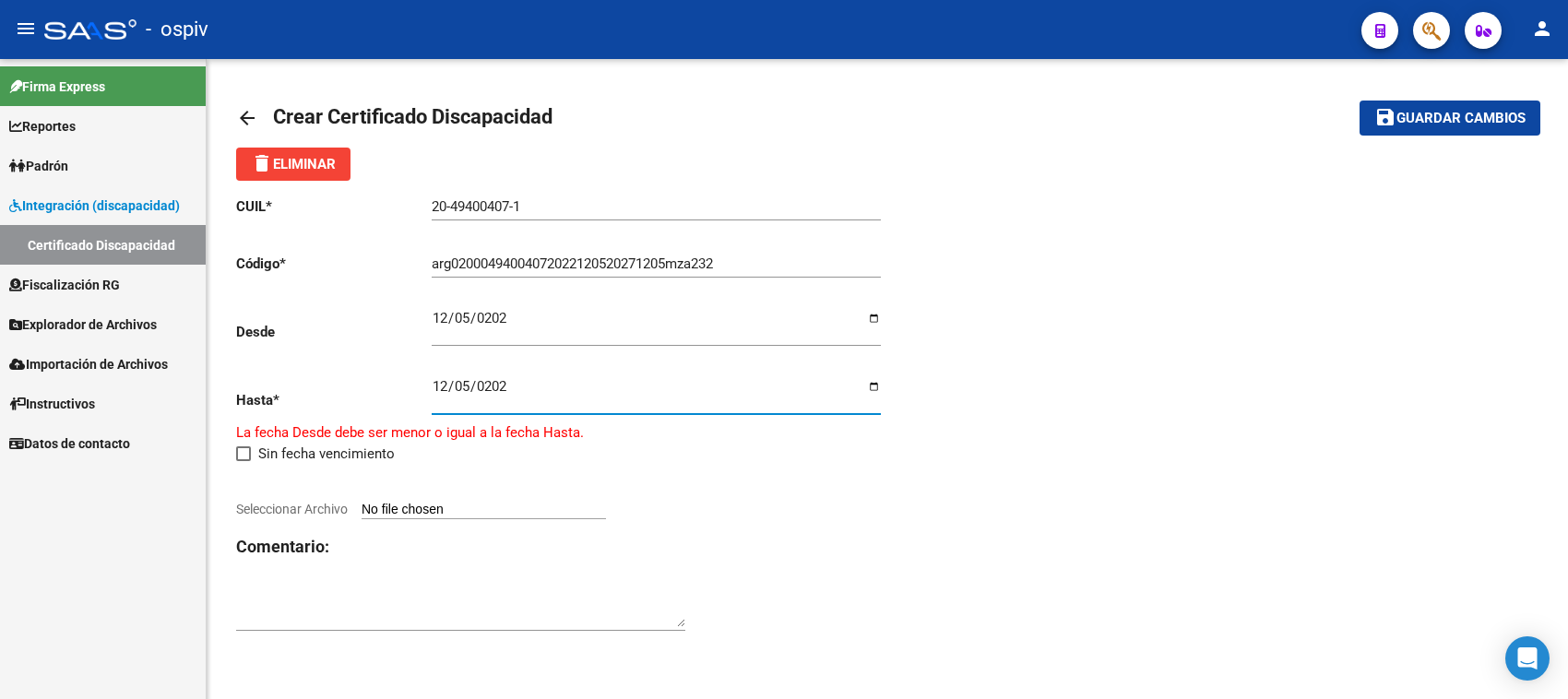
type input "2027-12-05"
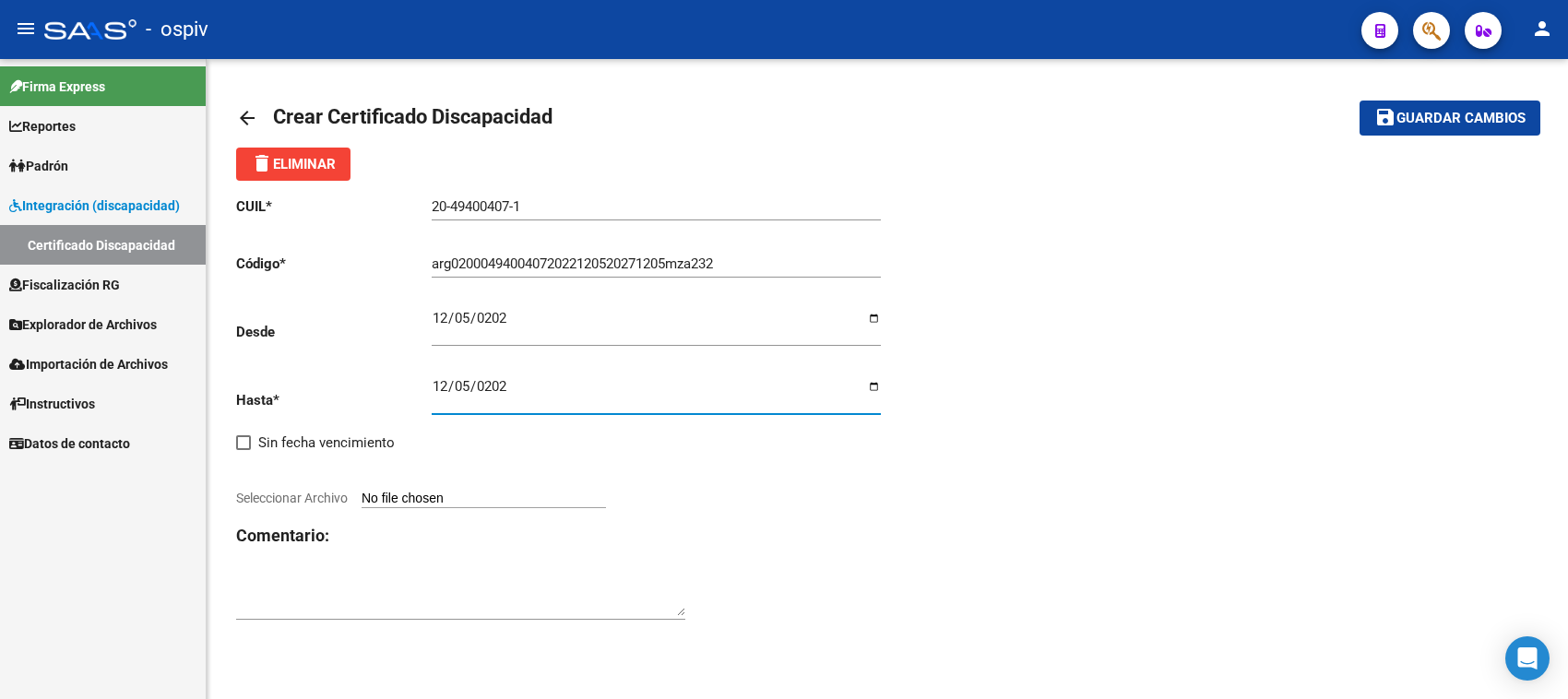
click at [610, 449] on div "CUIL * 20-49400407-1 Ingresar el CUIL Código * arg02000494004072022120520271205…" at bounding box center [561, 408] width 651 height 456
click at [325, 492] on span "Seleccionar Archivo" at bounding box center [292, 497] width 112 height 14
click at [362, 492] on input "Seleccionar Archivo" at bounding box center [483, 499] width 244 height 17
click at [338, 499] on span "Seleccionar Archivo" at bounding box center [292, 497] width 112 height 14
click at [362, 499] on input "Seleccionar Archivo" at bounding box center [483, 499] width 244 height 17
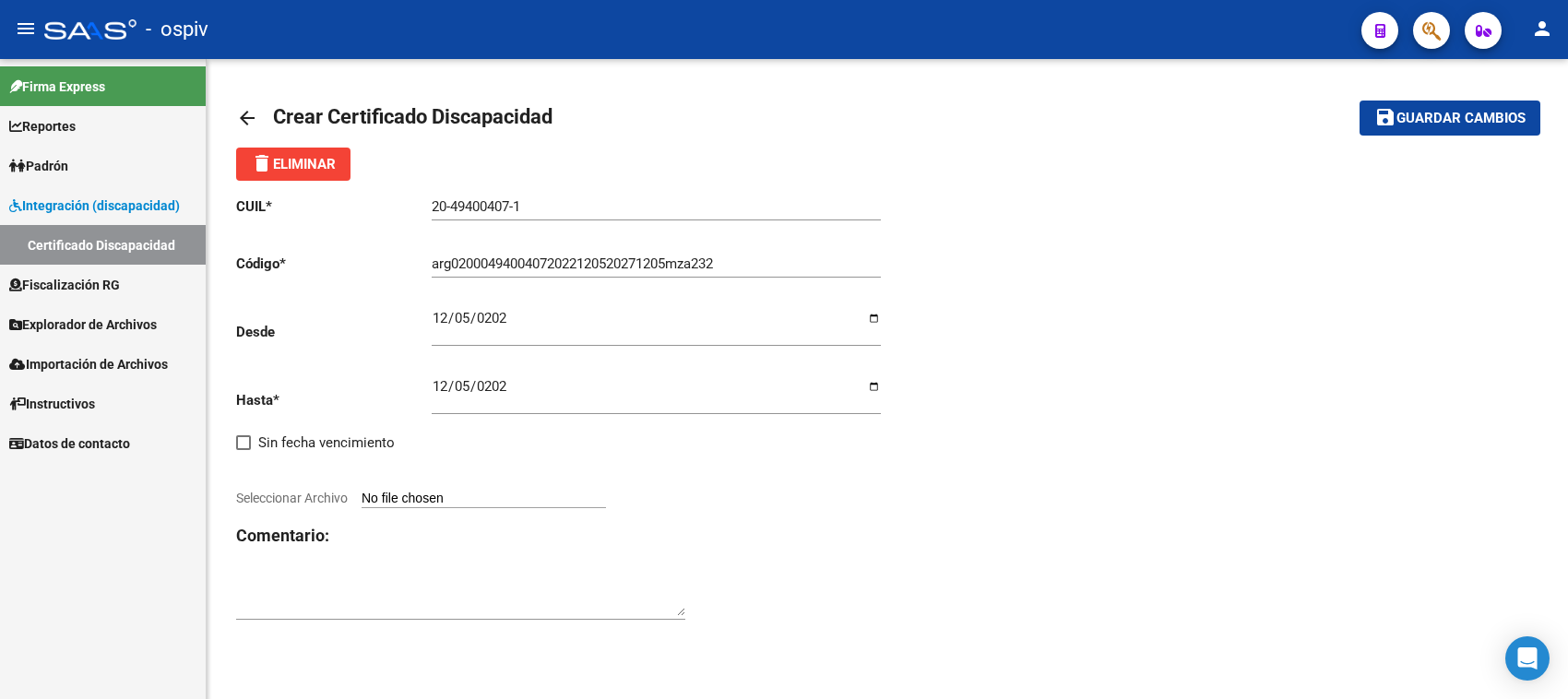
type input "C:\fakepath\CUD GALARZA FACUNDO.jpg"
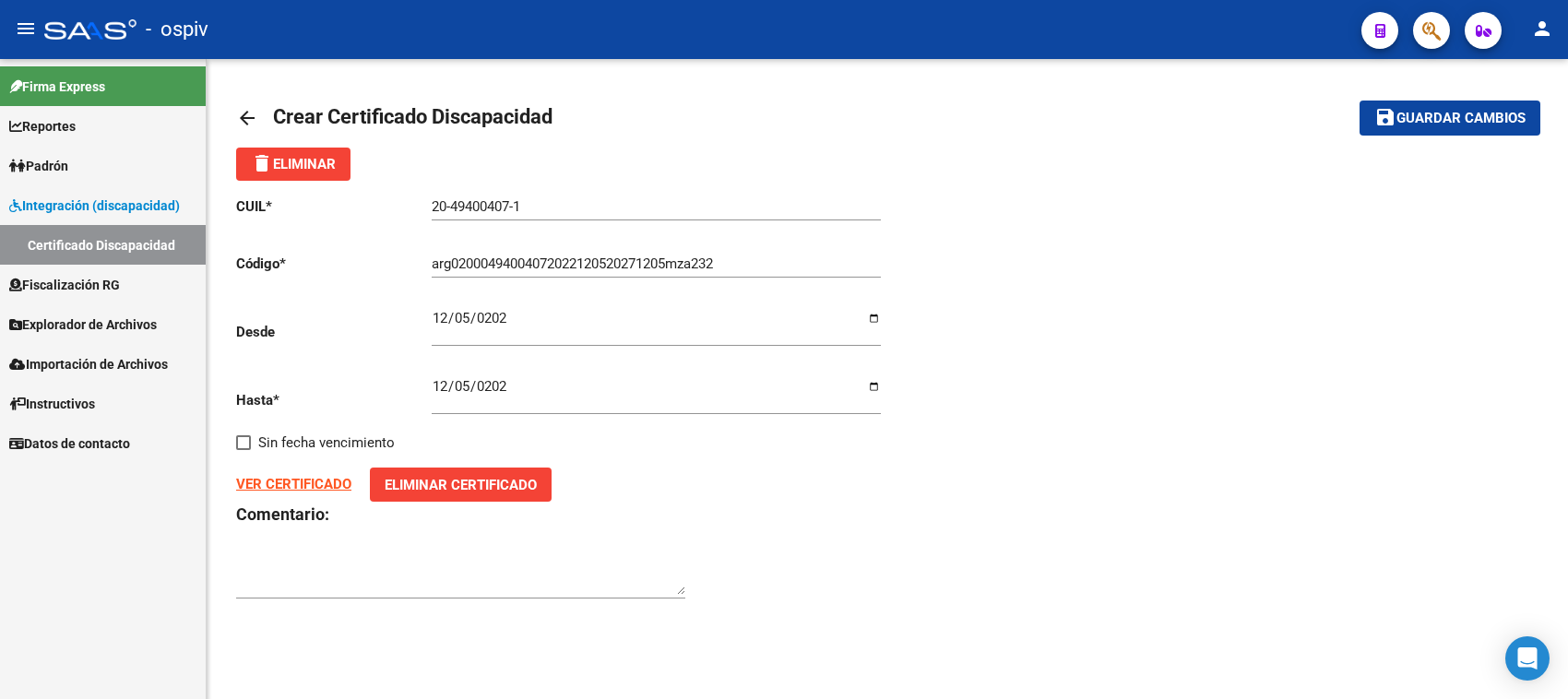
click at [305, 481] on strong "VER CERTIFICADO" at bounding box center [294, 483] width 116 height 16
click at [1471, 113] on span "Guardar cambios" at bounding box center [1461, 119] width 129 height 16
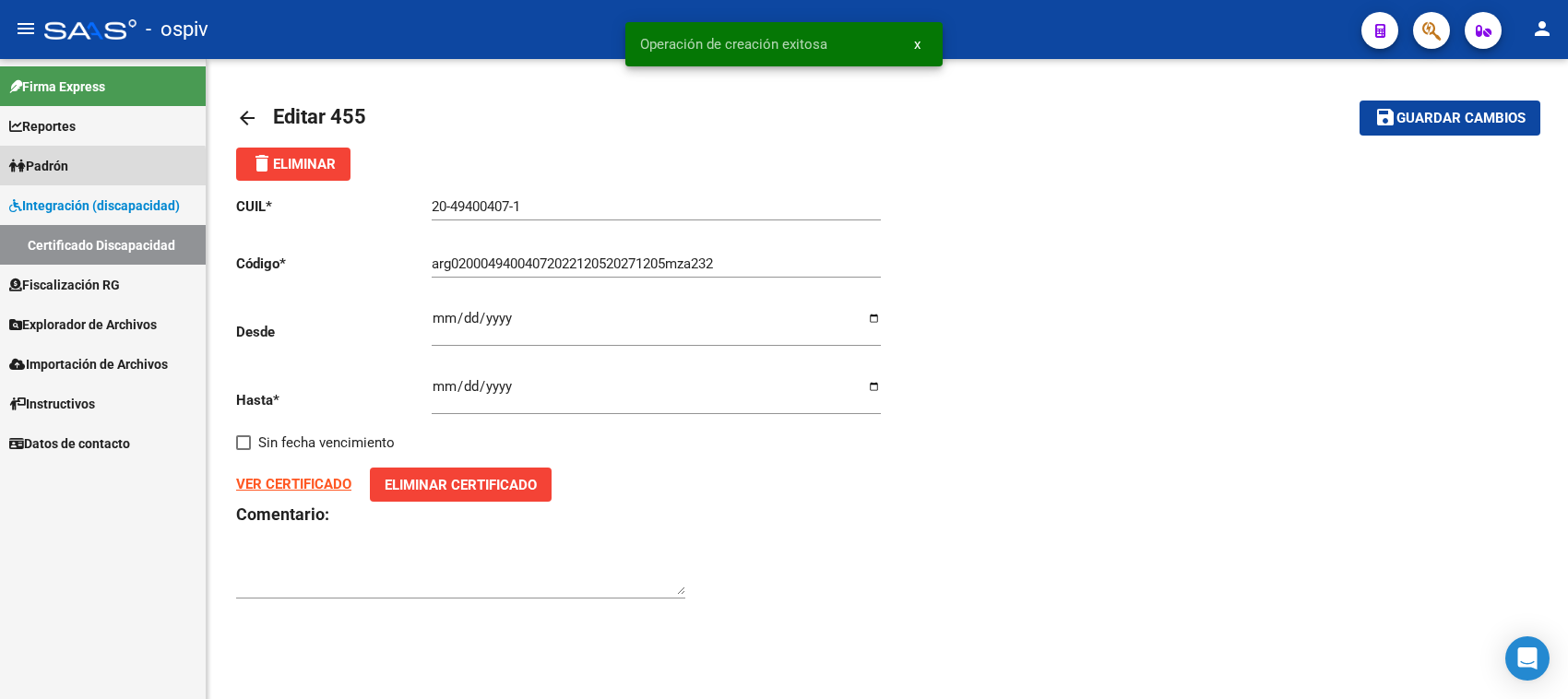
click at [42, 173] on span "Padrón" at bounding box center [39, 166] width 59 height 20
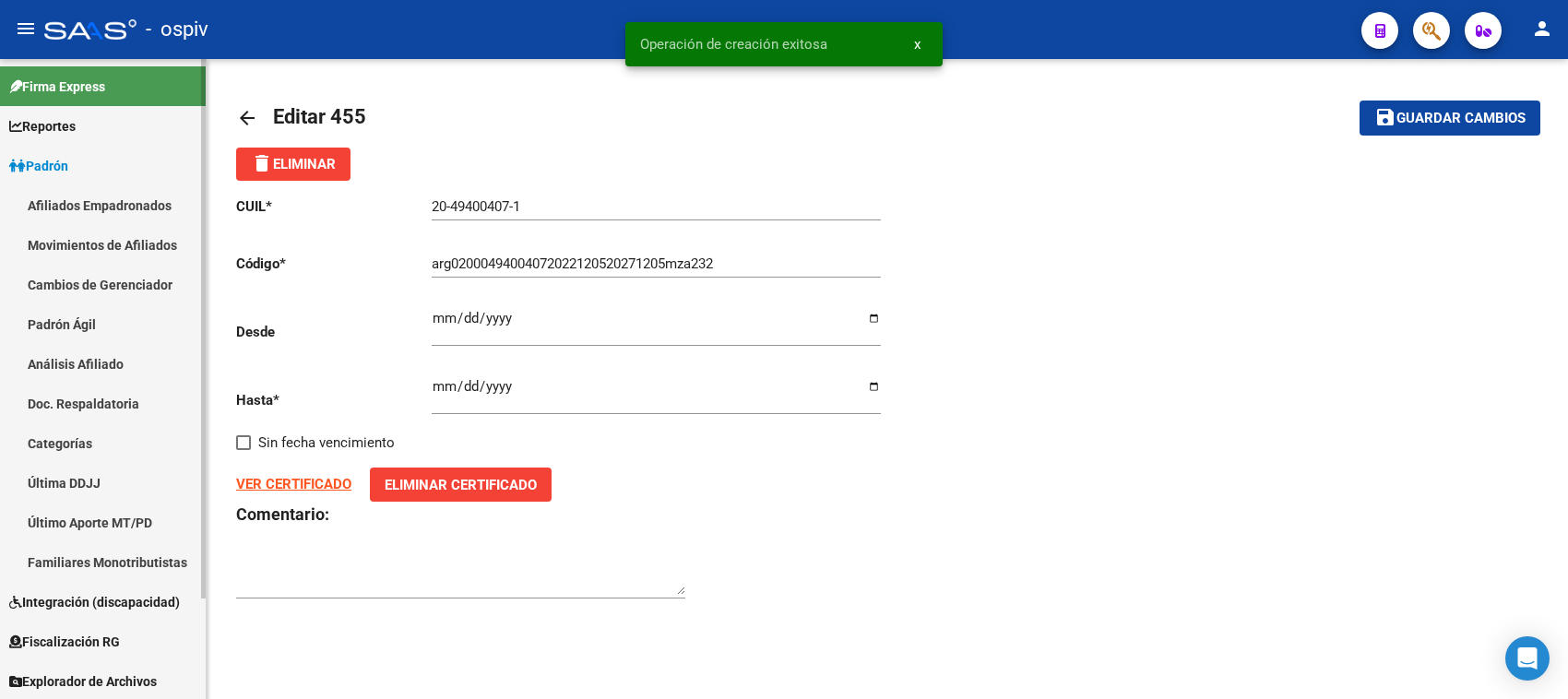
click at [74, 213] on link "Afiliados Empadronados" at bounding box center [102, 204] width 205 height 40
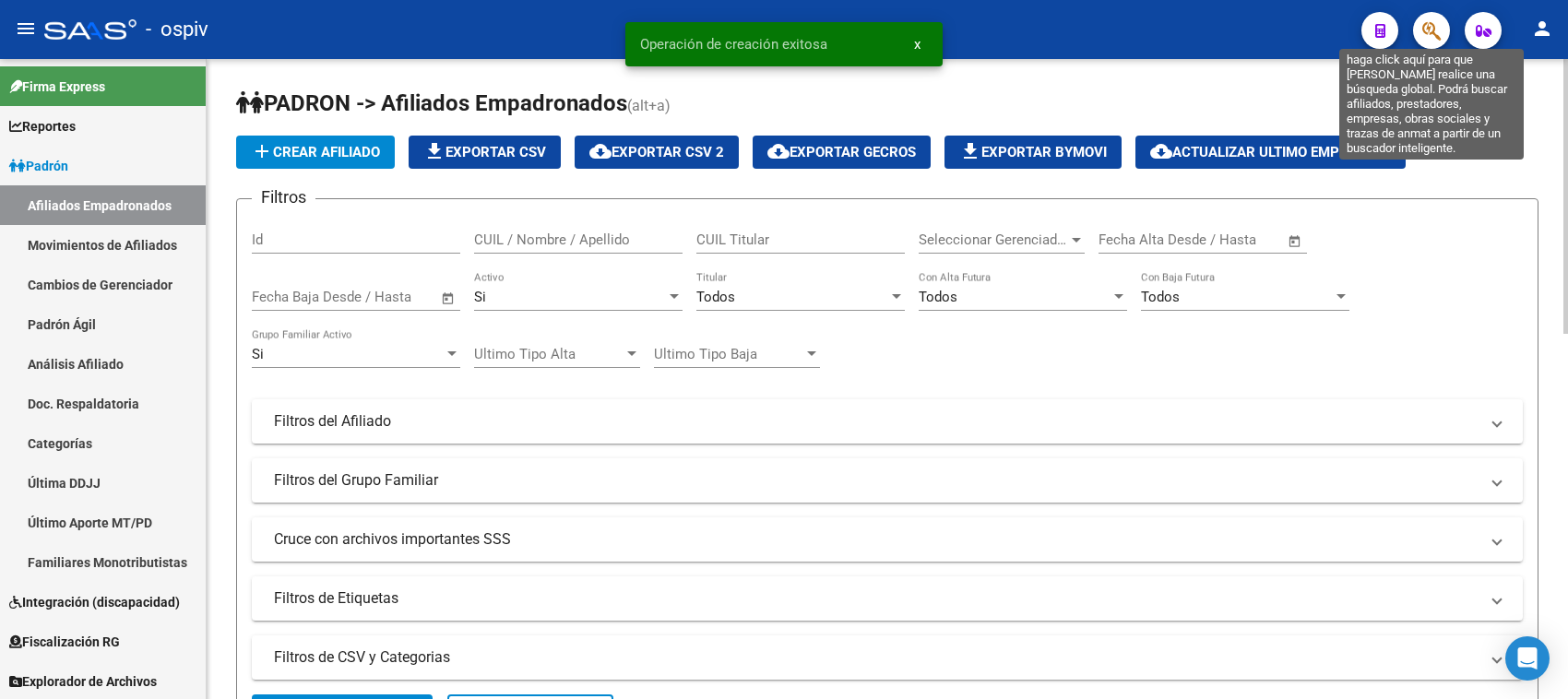
click at [1422, 30] on icon "button" at bounding box center [1431, 31] width 18 height 21
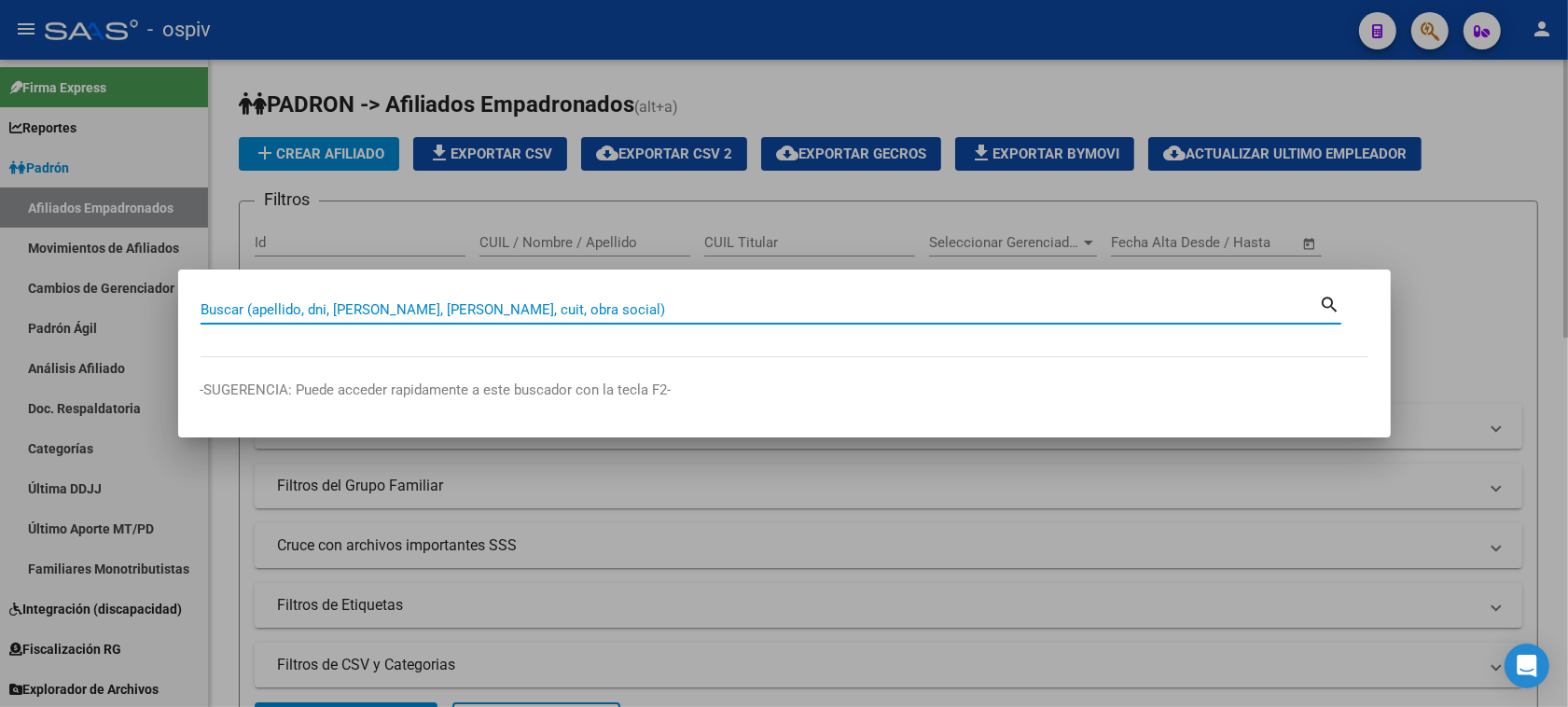
paste input "20494004071"
type input "20494004071"
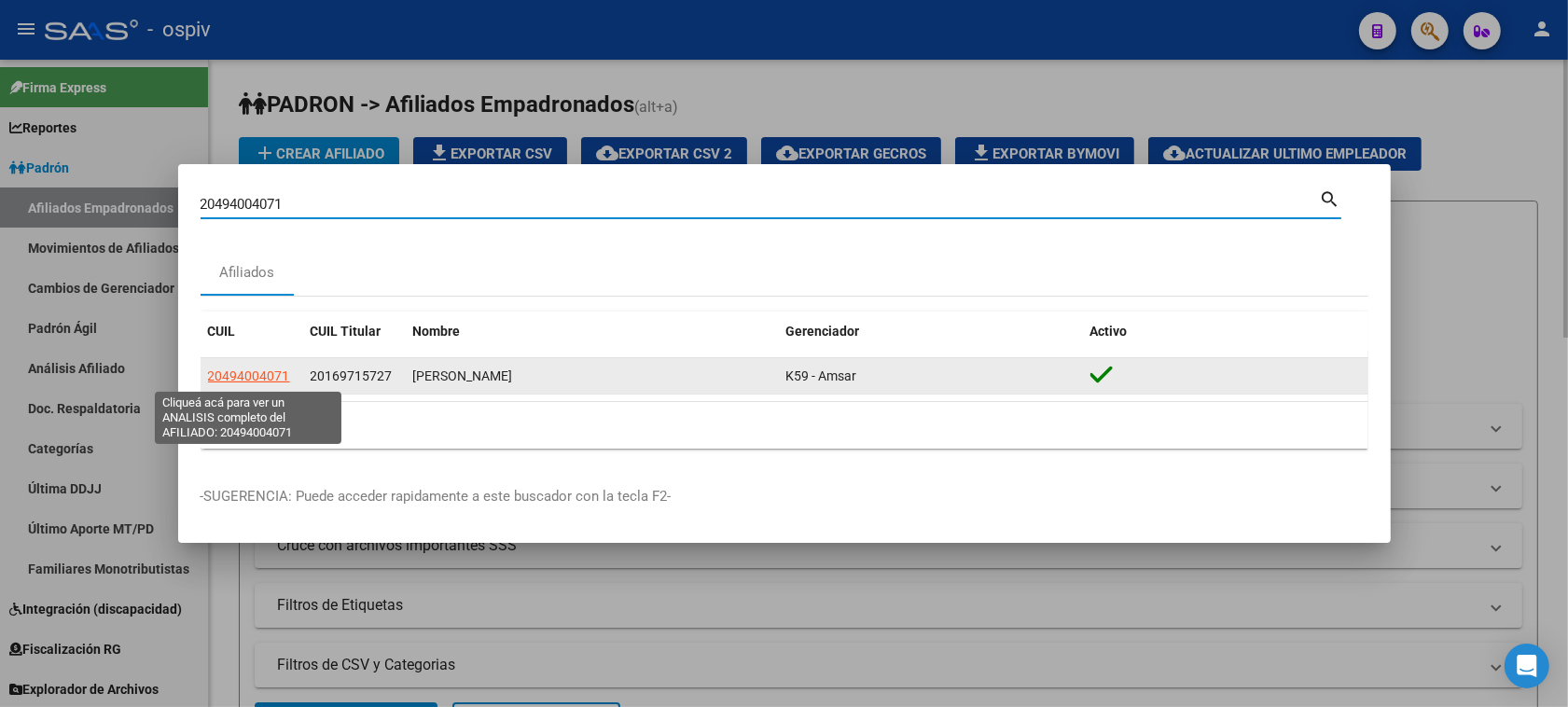
click at [224, 382] on span "20494004071" at bounding box center [249, 375] width 82 height 15
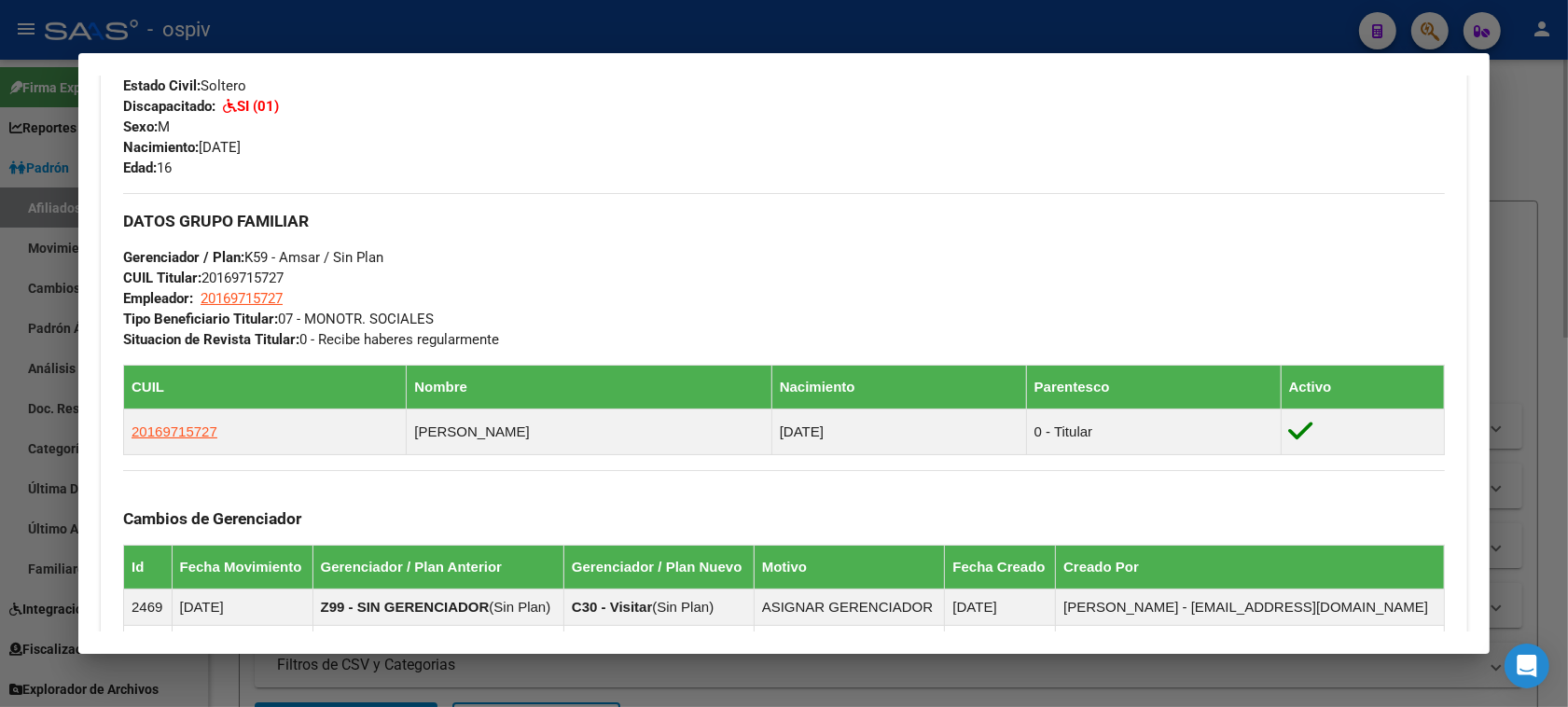
scroll to position [789, 0]
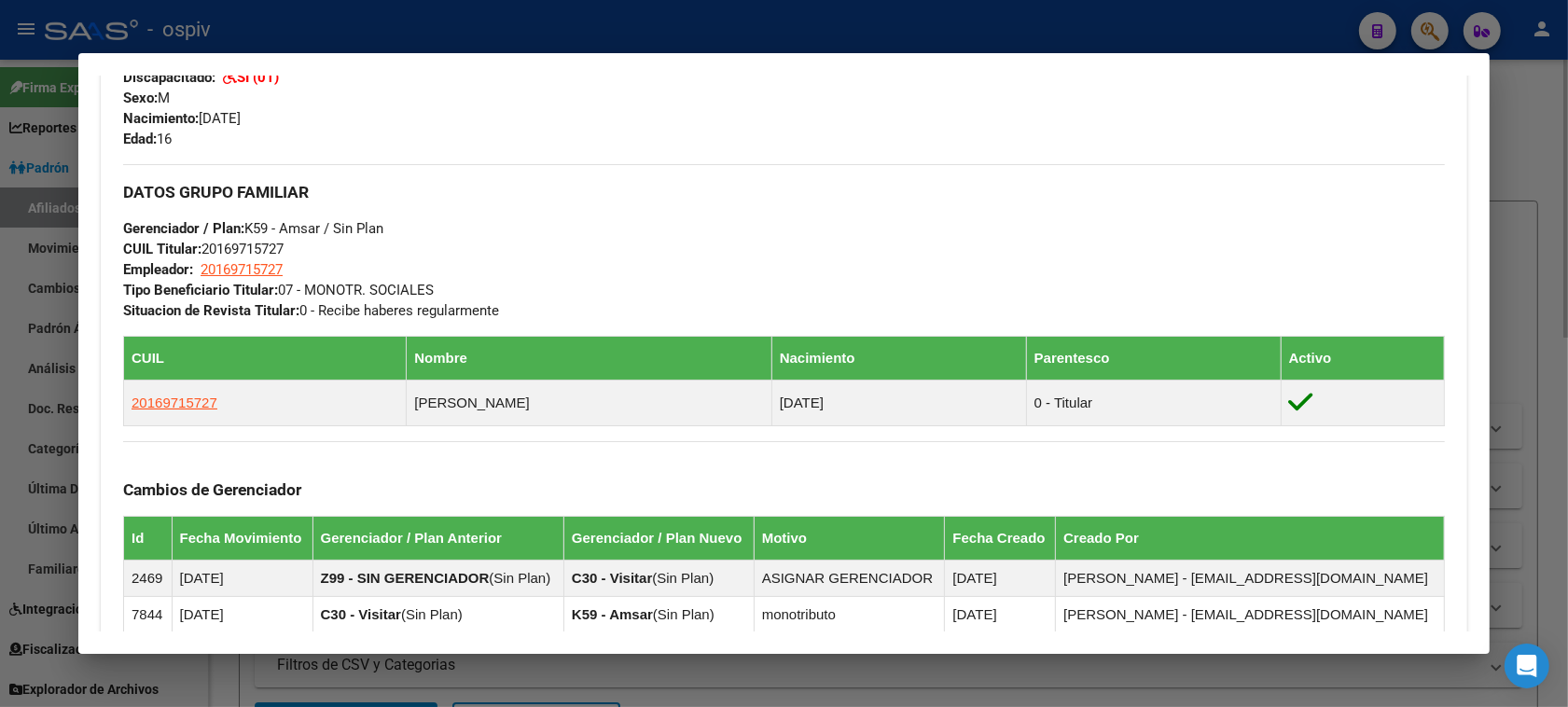
drag, startPoint x: 1438, startPoint y: 17, endPoint x: 1414, endPoint y: 14, distance: 24.2
click at [1438, 15] on div at bounding box center [784, 353] width 1568 height 707
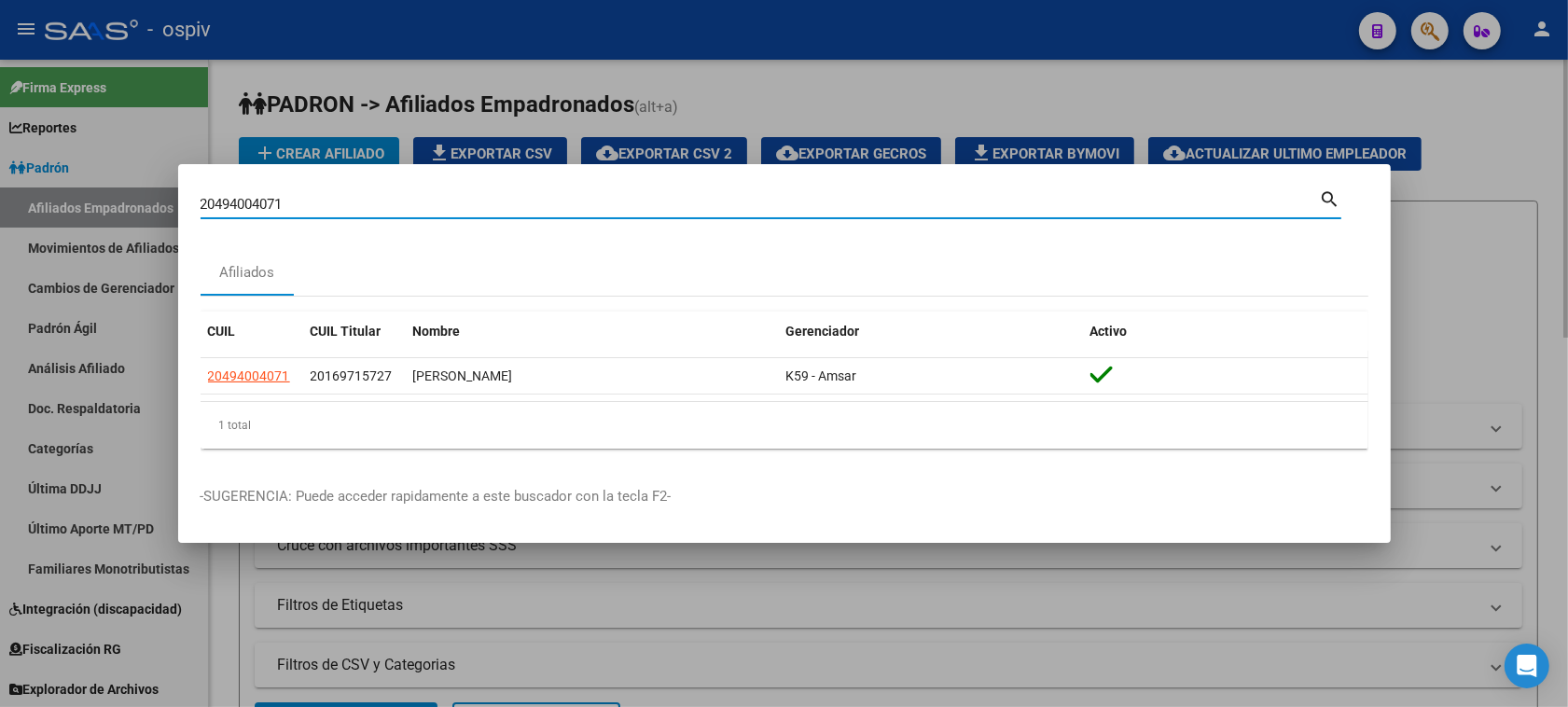
drag, startPoint x: 299, startPoint y: 202, endPoint x: 30, endPoint y: 177, distance: 270.2
click at [31, 178] on div "20494004071 Buscar (apellido, dni, cuil, nro traspaso, cuit, obra social) searc…" at bounding box center [784, 353] width 1568 height 707
type input "37845067"
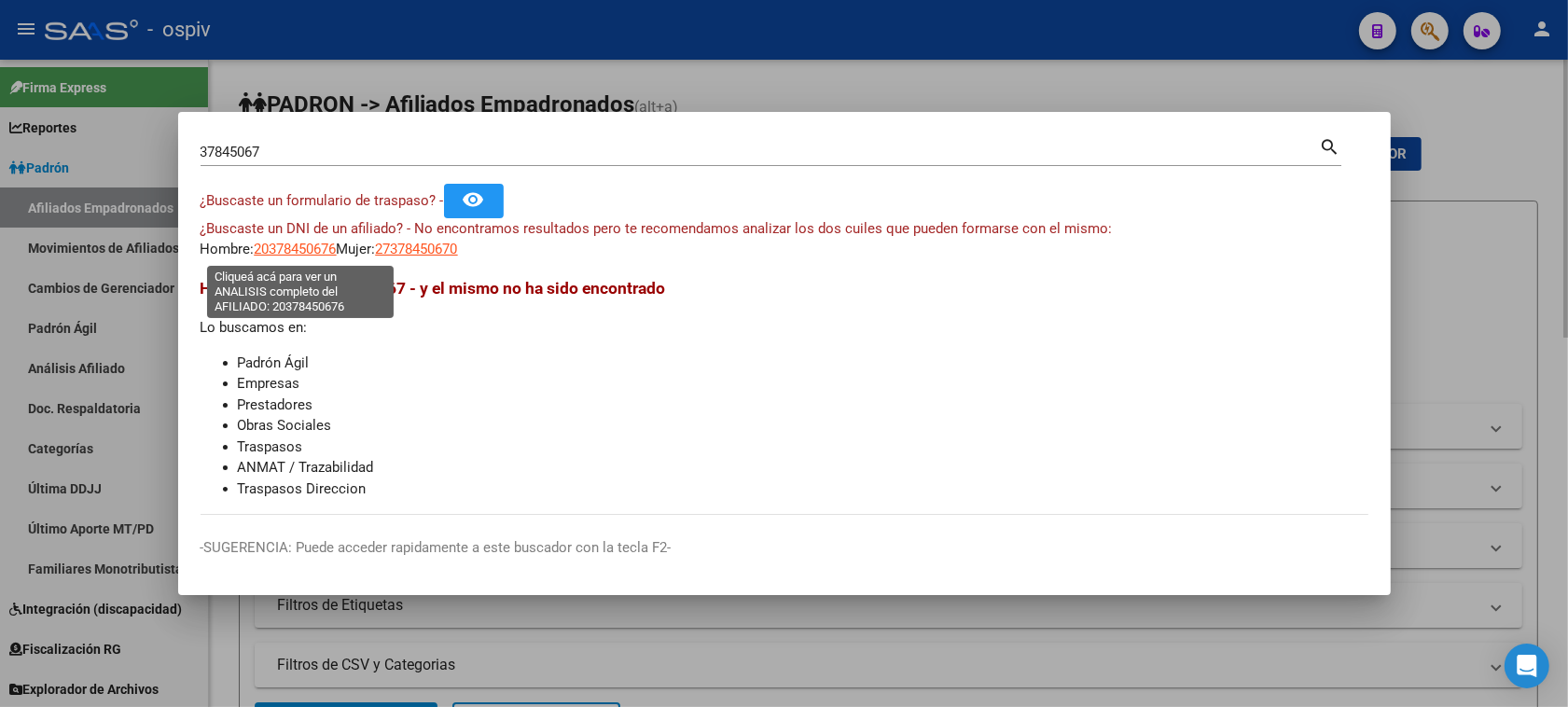
click at [280, 254] on span "20378450676" at bounding box center [295, 249] width 82 height 17
type textarea "20378450676"
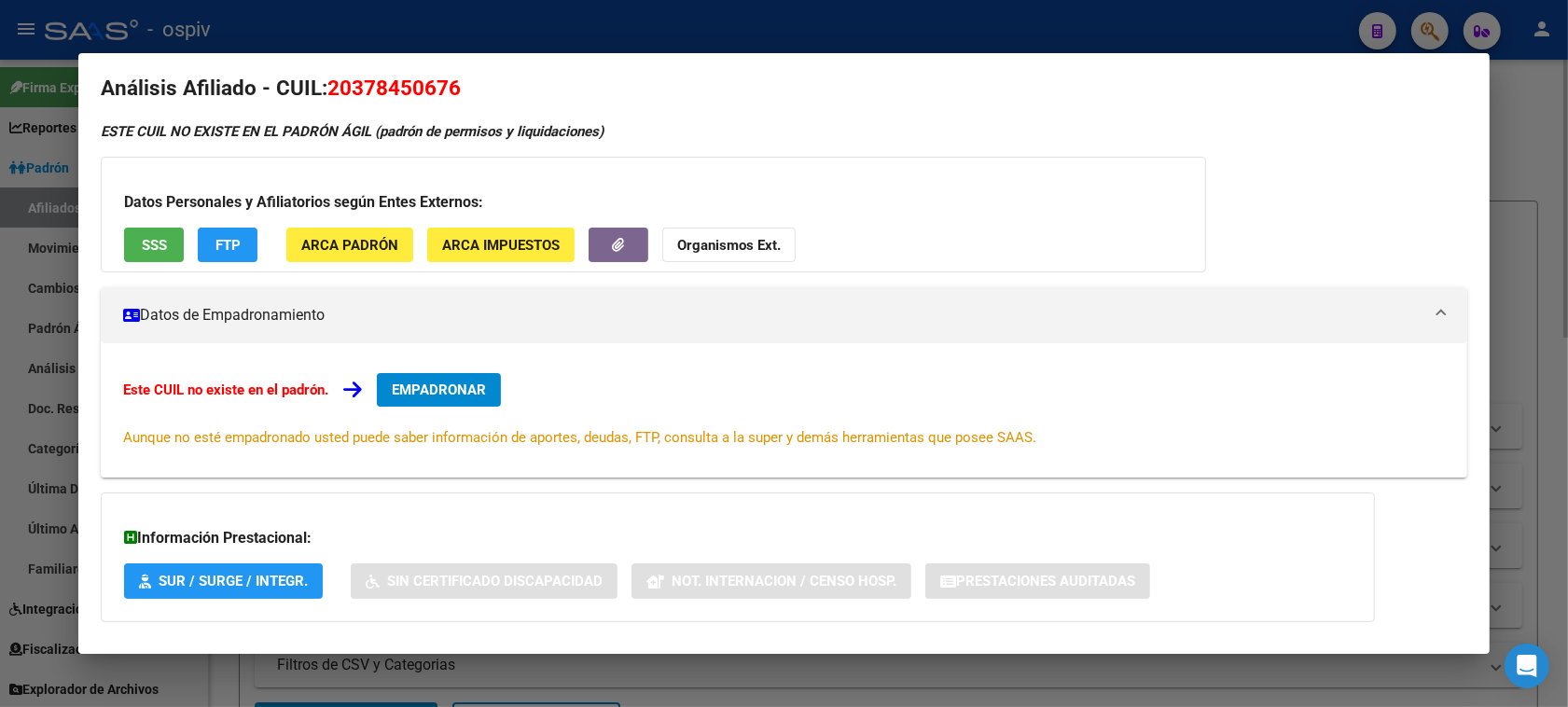
scroll to position [0, 0]
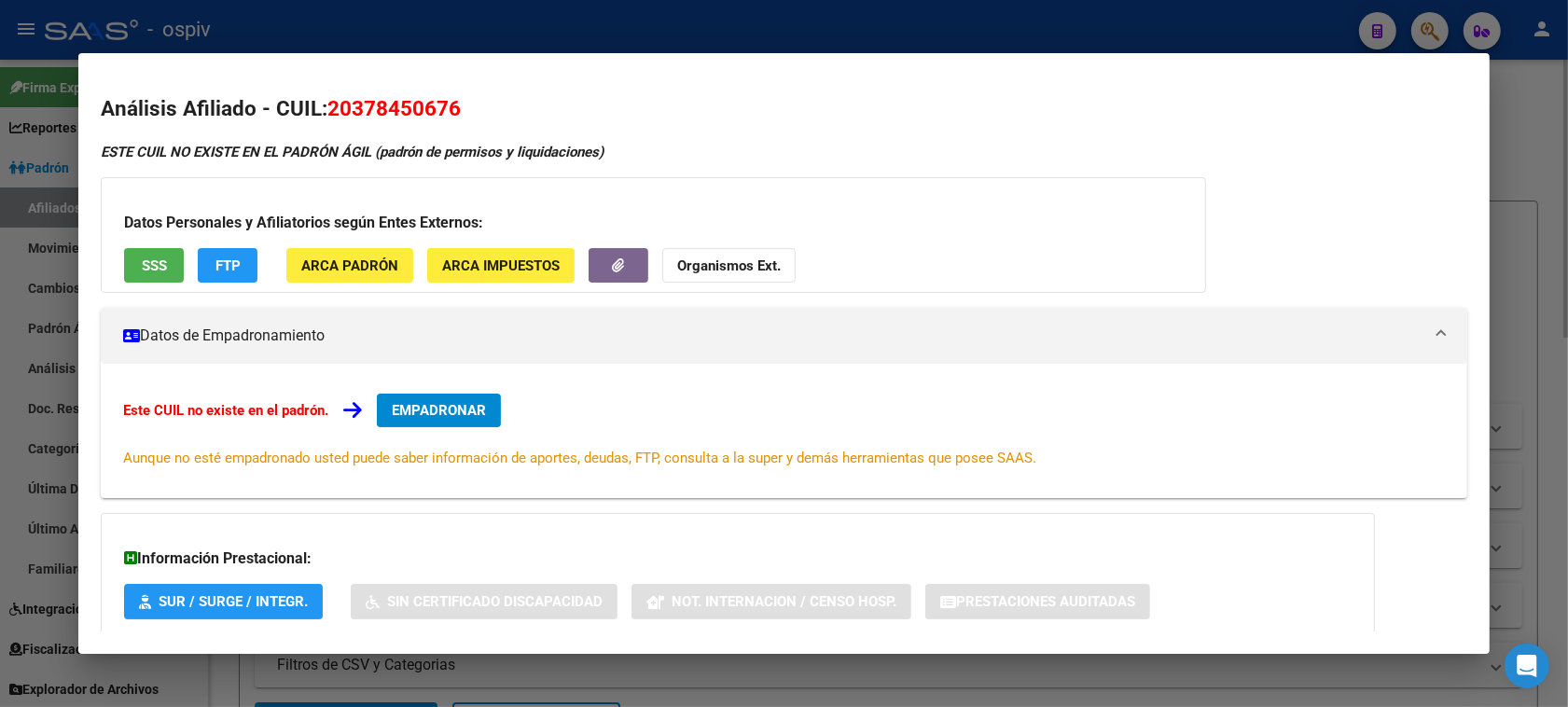
click at [0, 248] on div at bounding box center [784, 353] width 1568 height 707
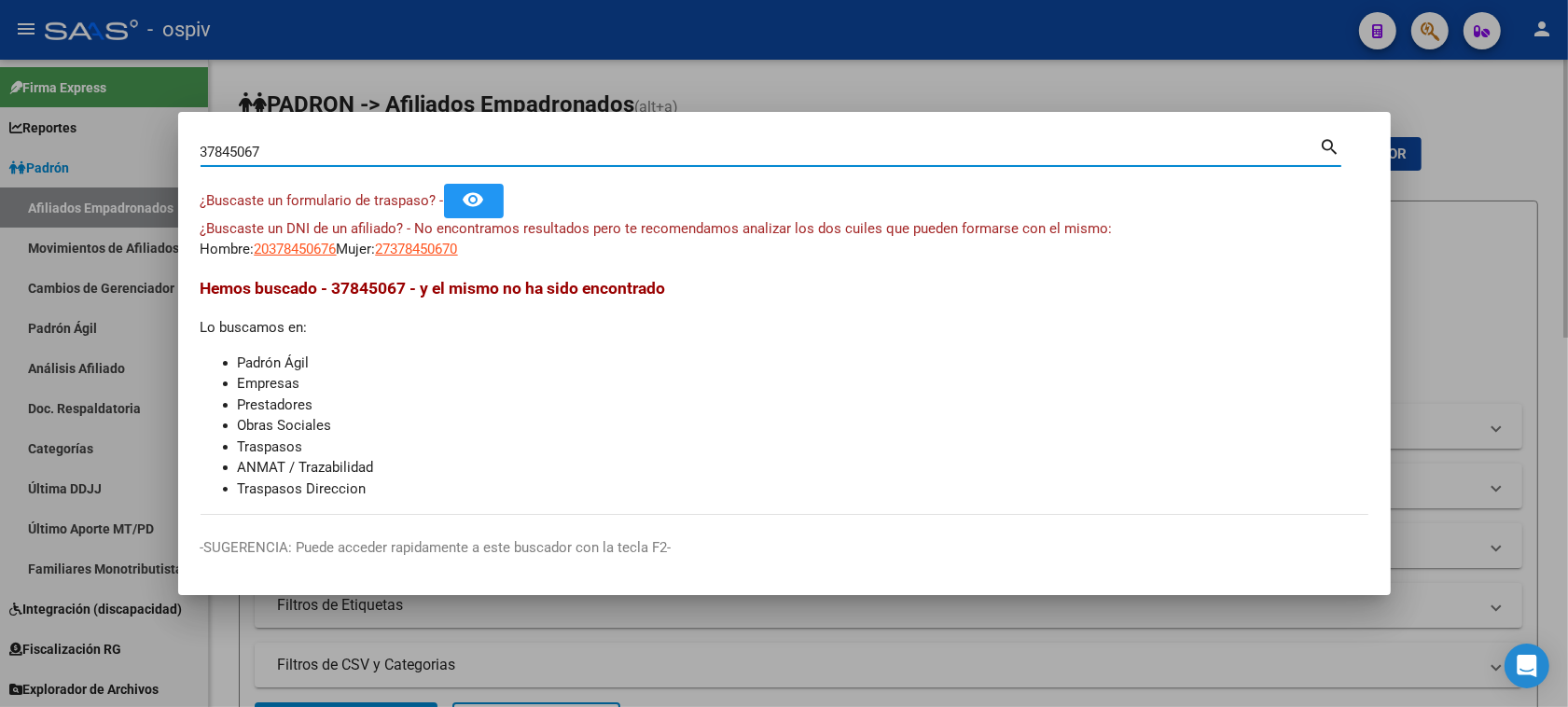
click at [249, 150] on input "37845067" at bounding box center [761, 151] width 1119 height 17
type input "37845077"
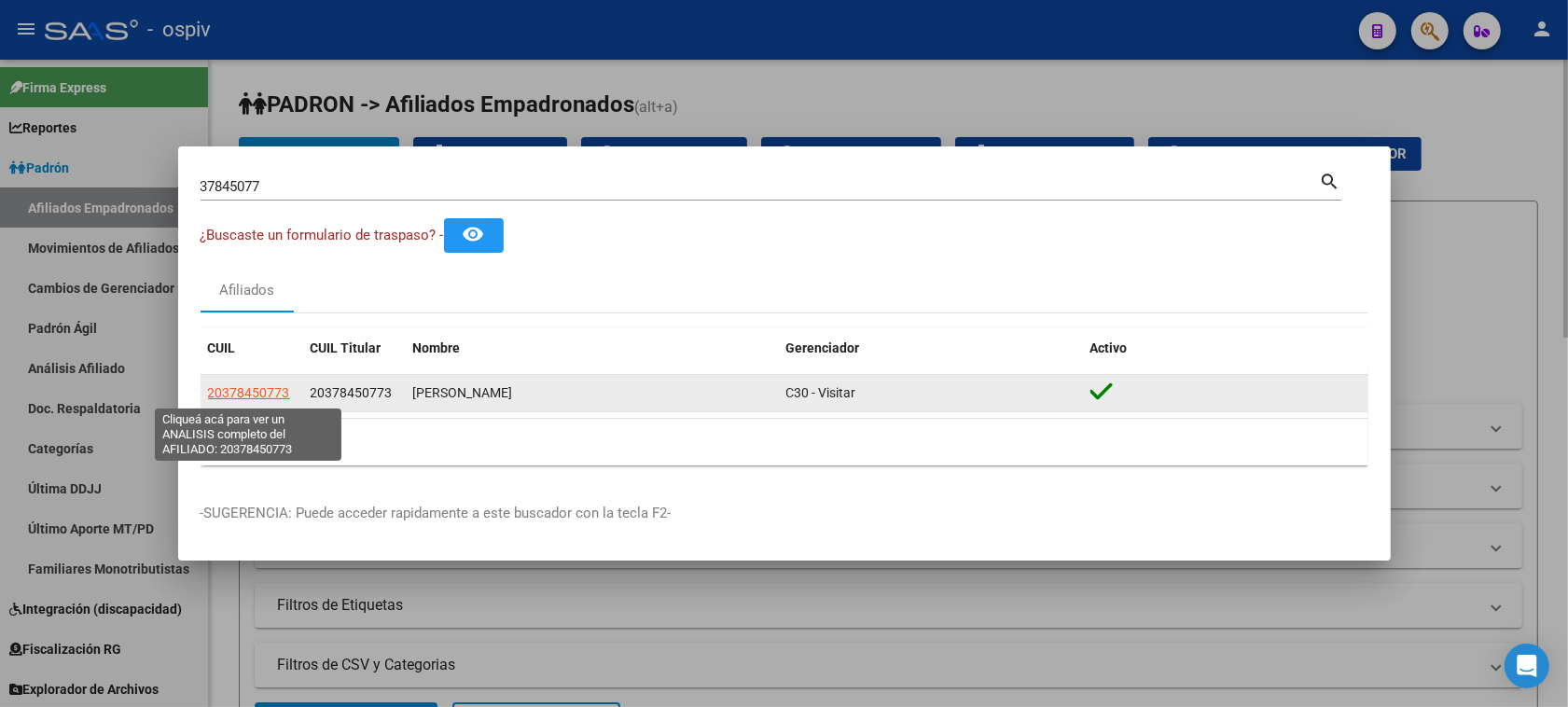
click at [243, 395] on span "20378450773" at bounding box center [249, 392] width 82 height 15
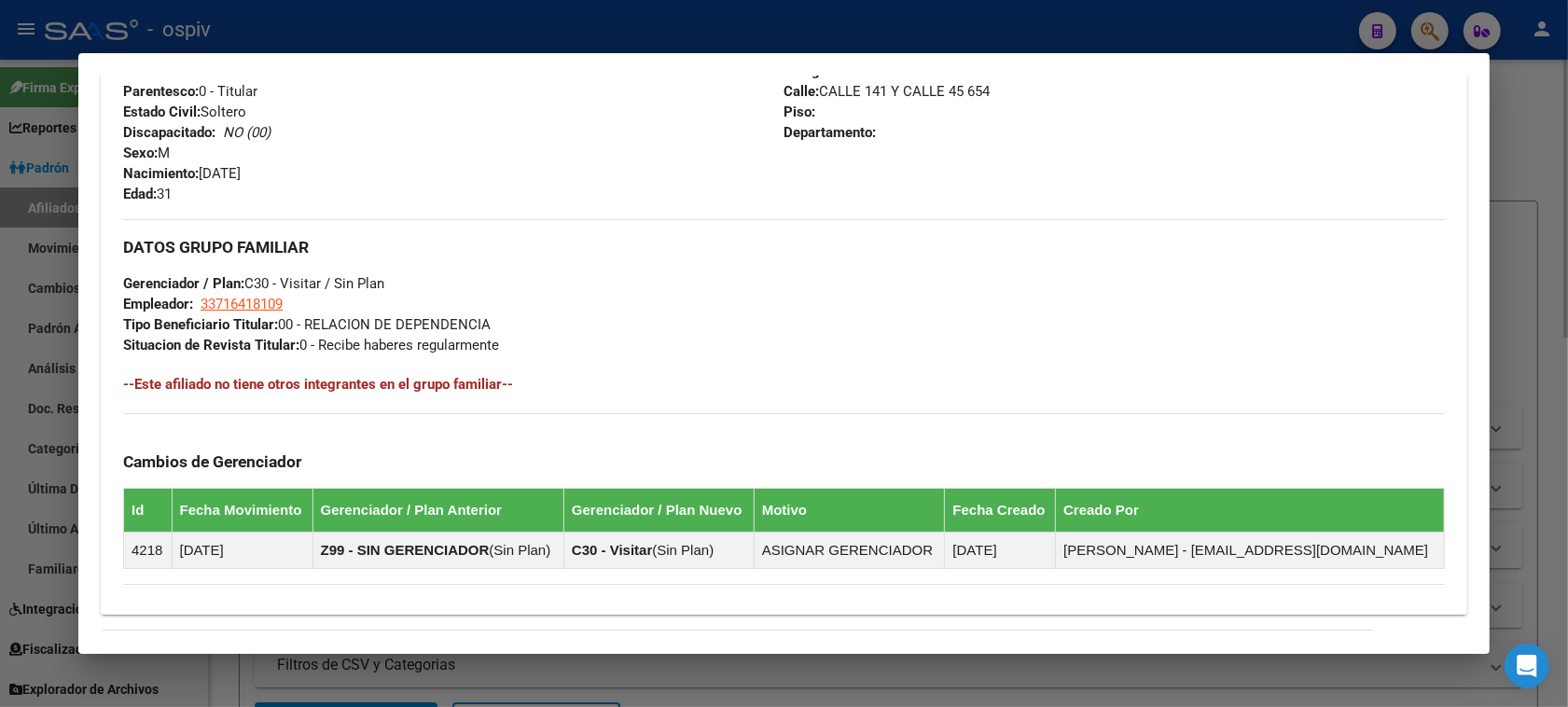
scroll to position [744, 0]
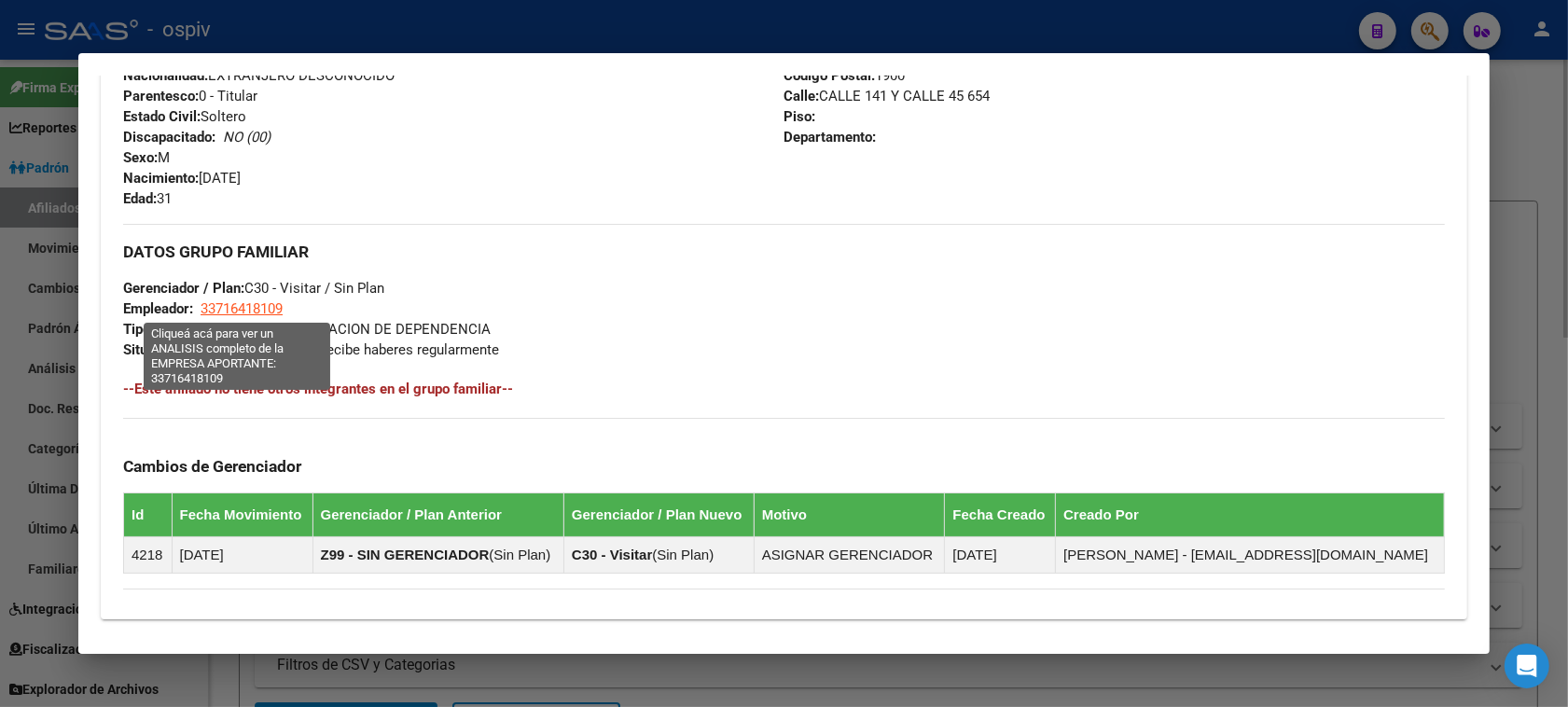
click at [239, 300] on span "33716418109" at bounding box center [242, 308] width 82 height 17
type textarea "33716418109"
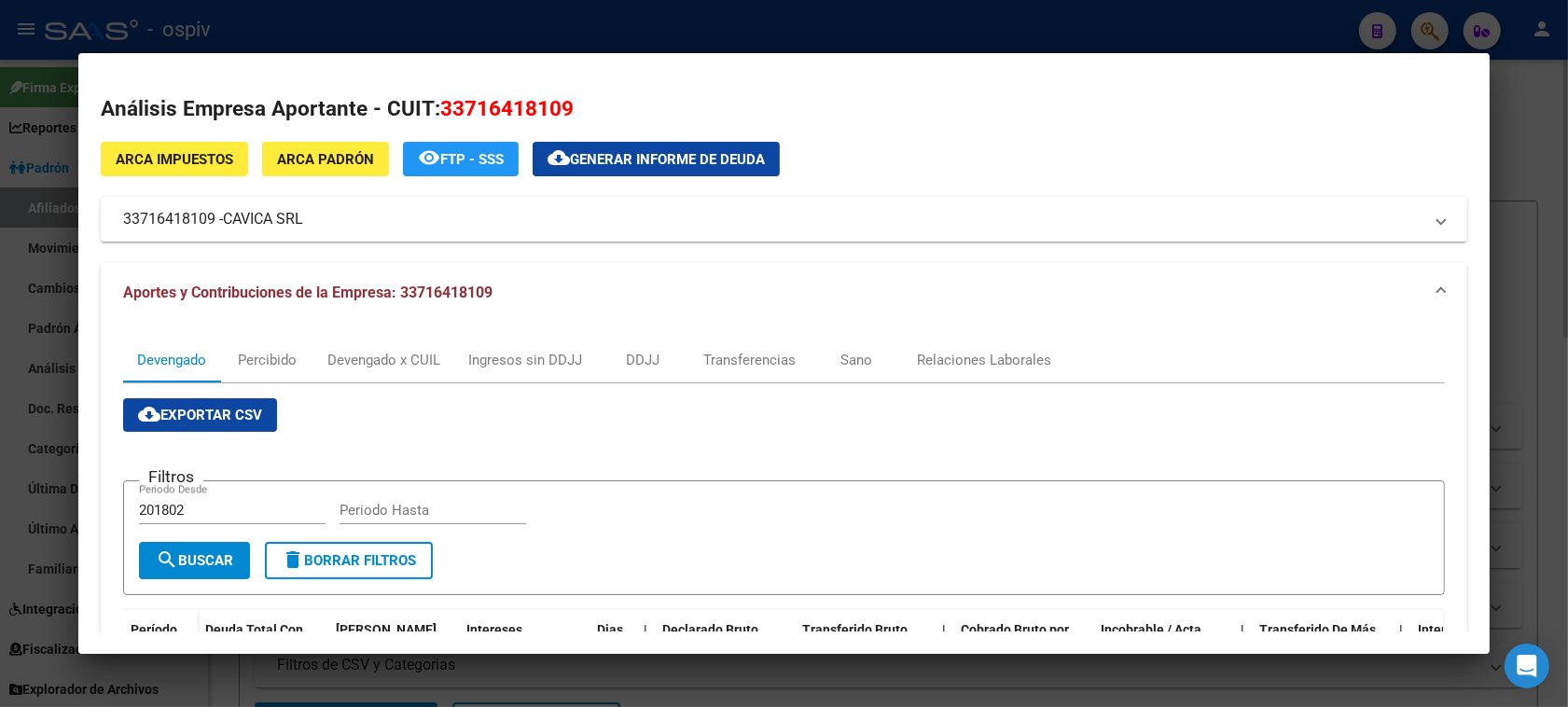
click at [0, 369] on div at bounding box center [784, 353] width 1568 height 707
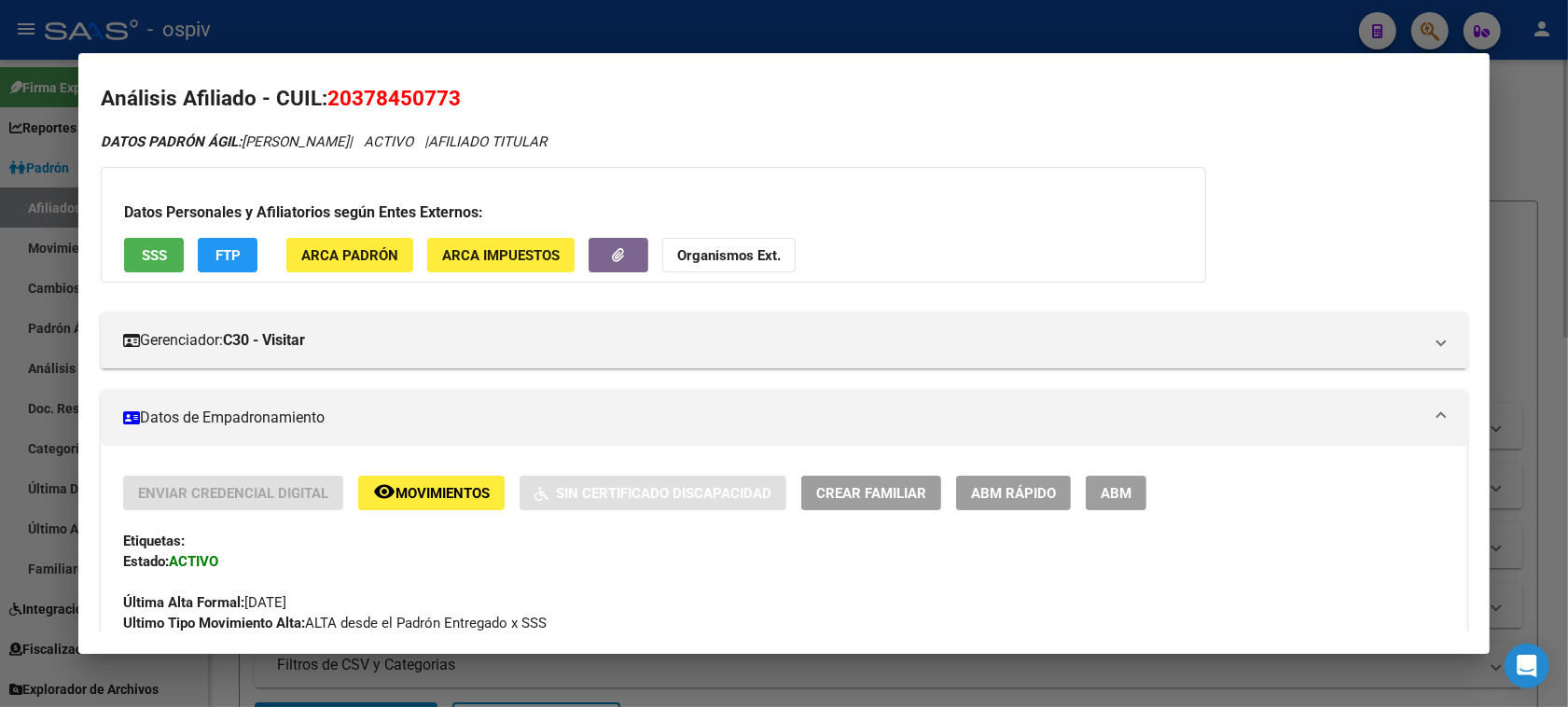
scroll to position [0, 0]
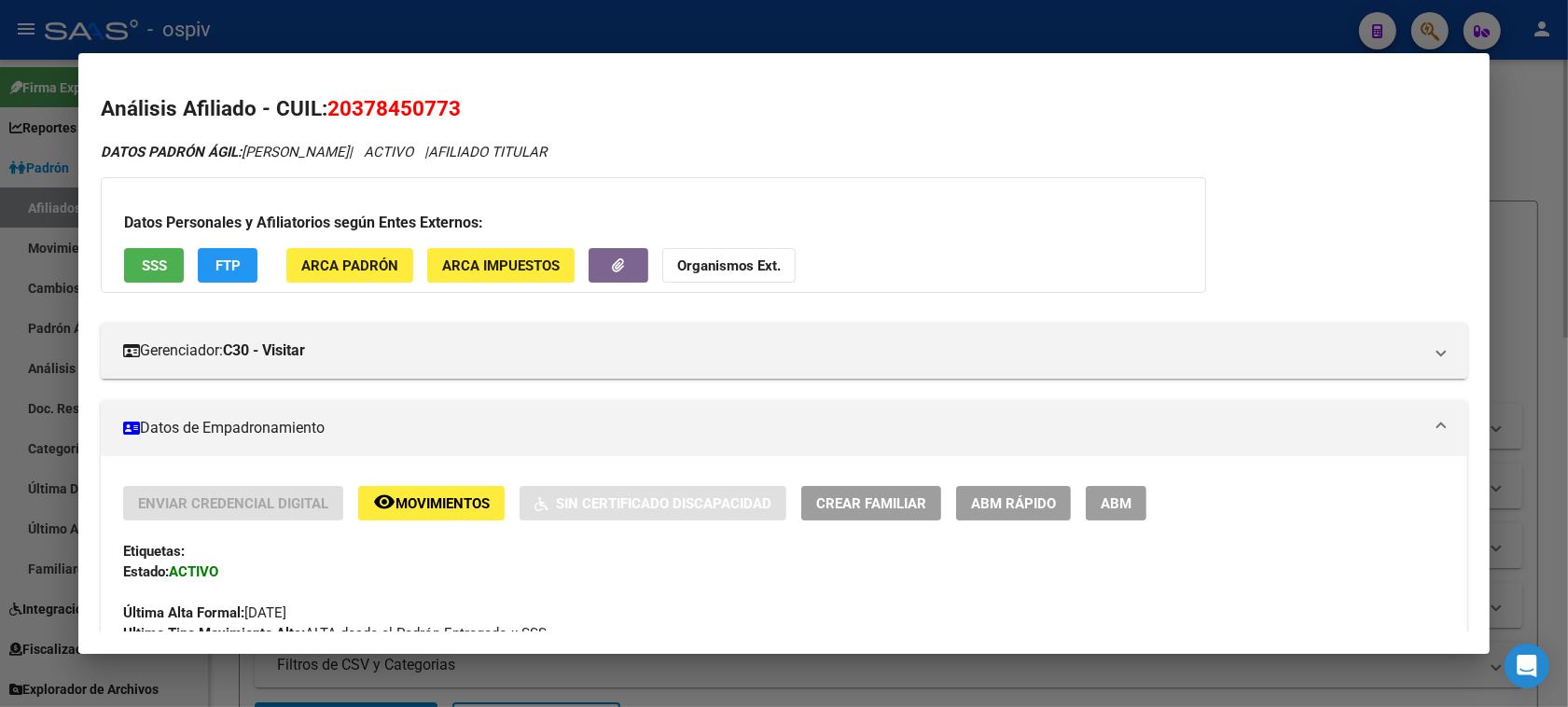
click at [1433, 26] on div at bounding box center [784, 353] width 1568 height 707
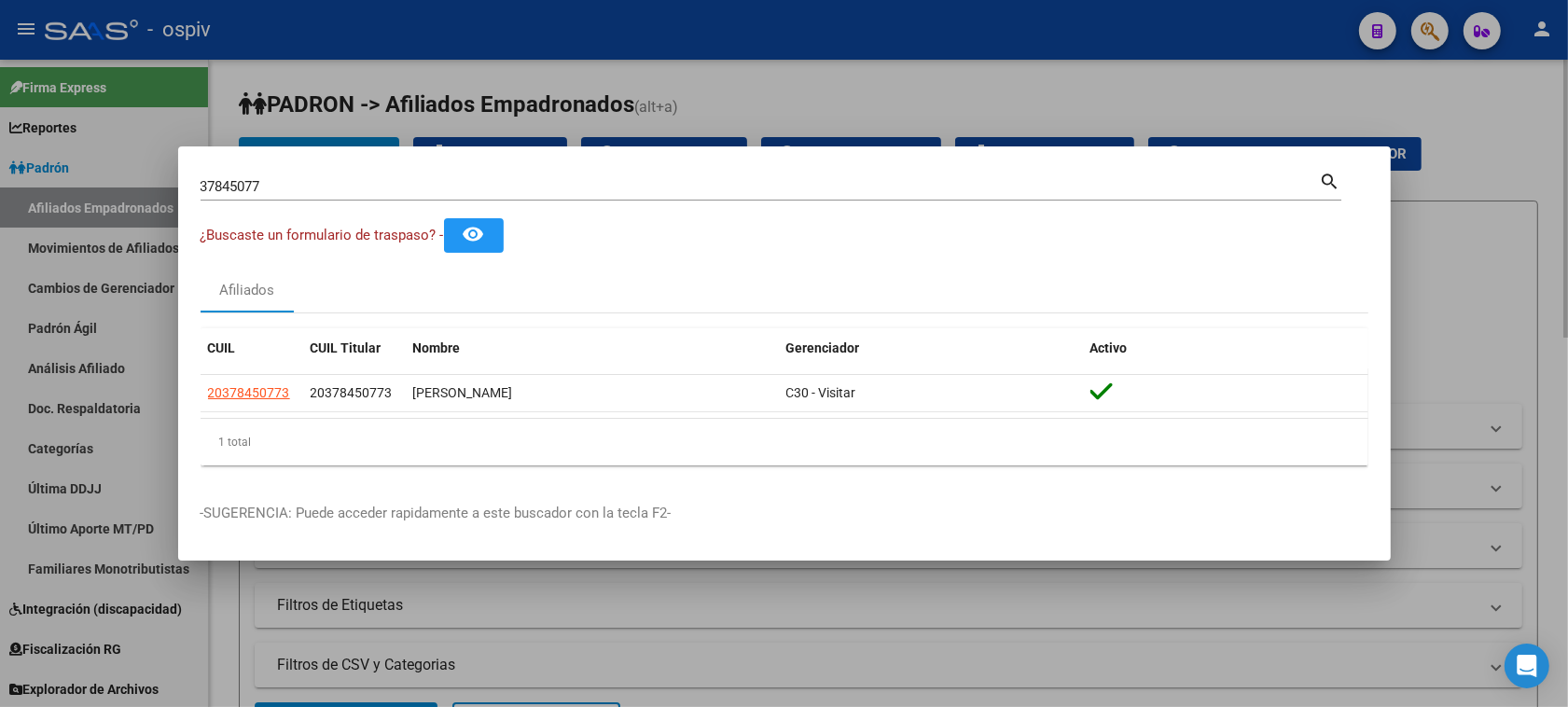
drag, startPoint x: 343, startPoint y: 212, endPoint x: 86, endPoint y: 155, distance: 263.2
click at [86, 155] on div "37845077 Buscar (apellido, dni, cuil, nro traspaso, cuit, obra social) search ¿…" at bounding box center [784, 353] width 1568 height 707
click at [294, 165] on mat-dialog-container "37845077 Buscar (apellido, dni, cuil, nro traspaso, cuit, obra social) search ¿…" at bounding box center [784, 353] width 1212 height 414
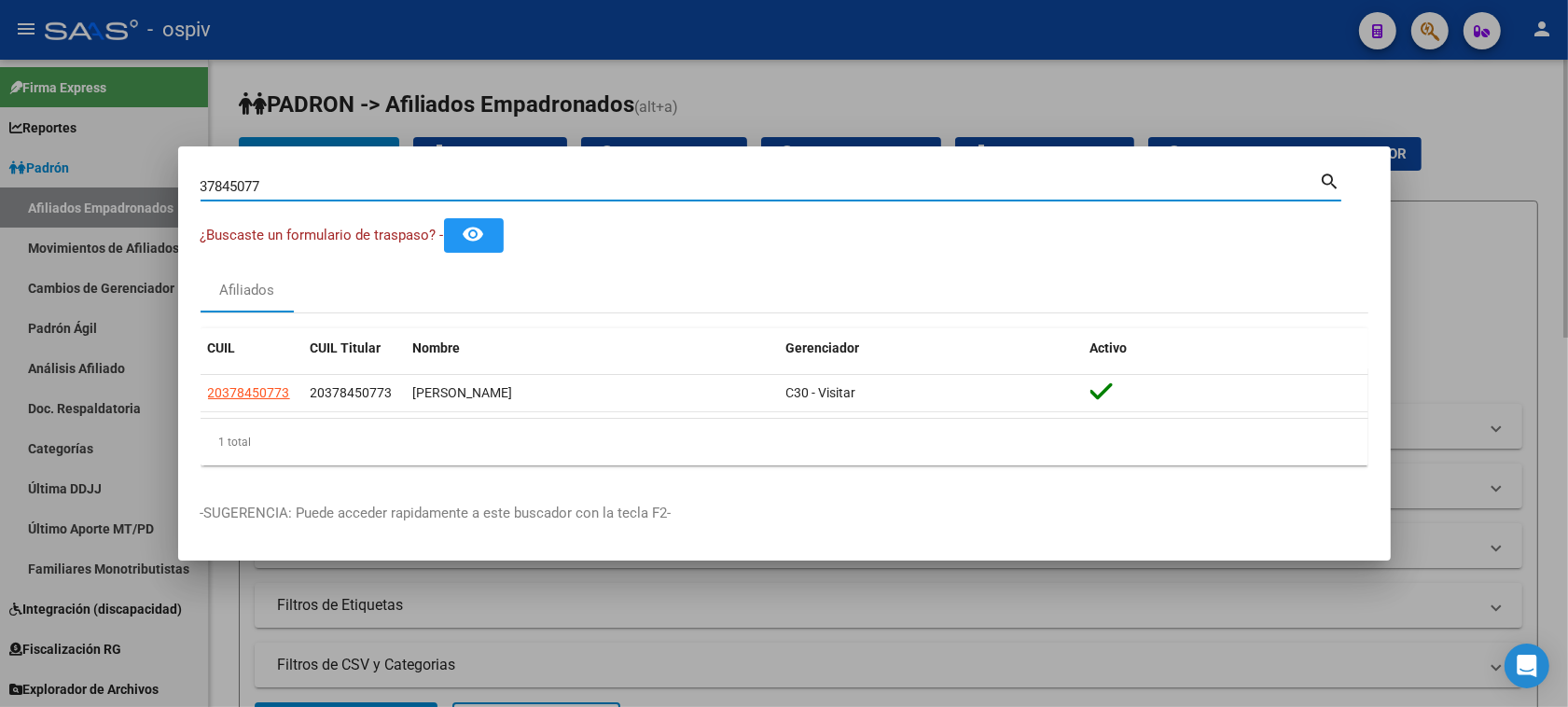
drag, startPoint x: 283, startPoint y: 192, endPoint x: 107, endPoint y: 166, distance: 177.9
click at [110, 169] on div "37845077 Buscar (apellido, dni, cuil, nro traspaso, cuit, obra social) search ¿…" at bounding box center [784, 353] width 1568 height 707
paste input "27387013666"
type input "27387013666"
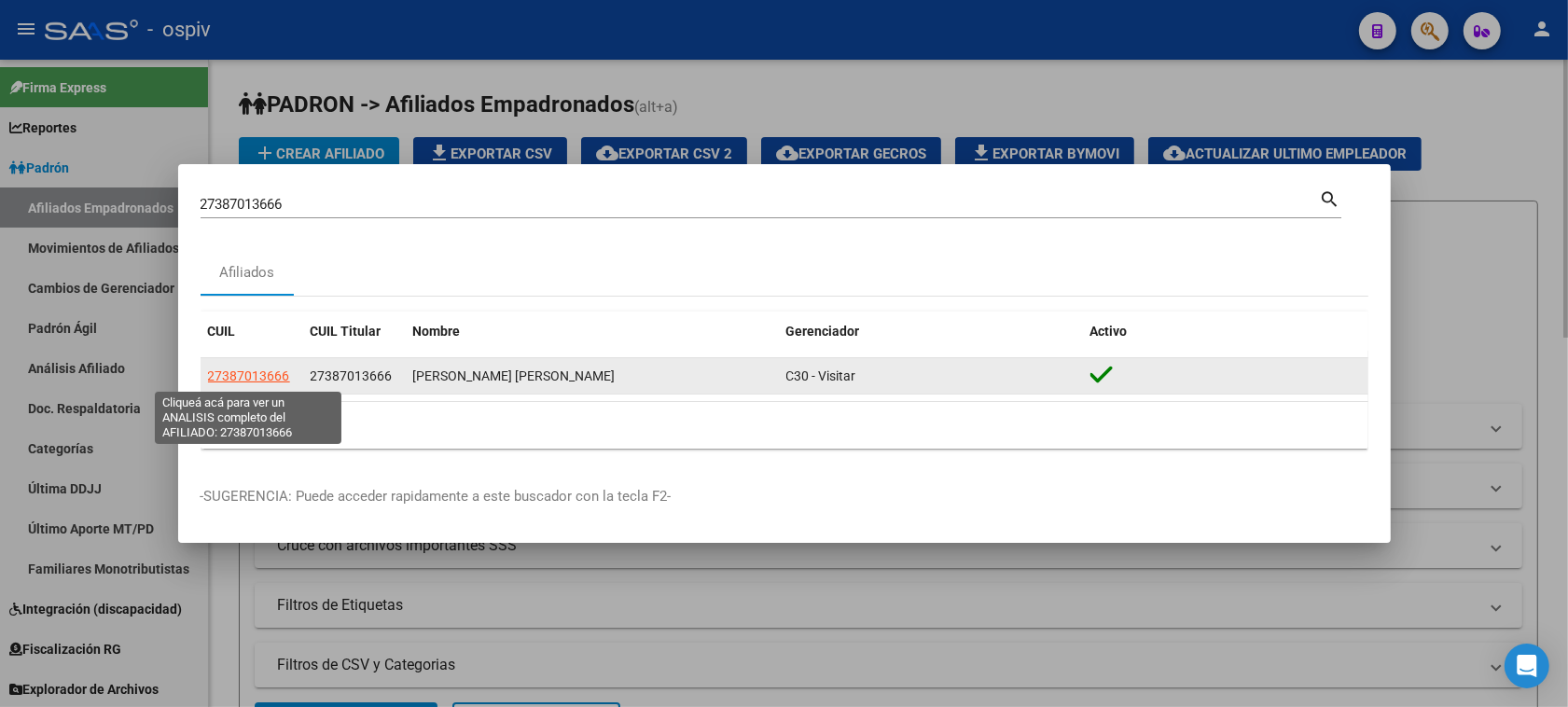
click at [257, 375] on span "27387013666" at bounding box center [249, 375] width 82 height 15
type textarea "27387013666"
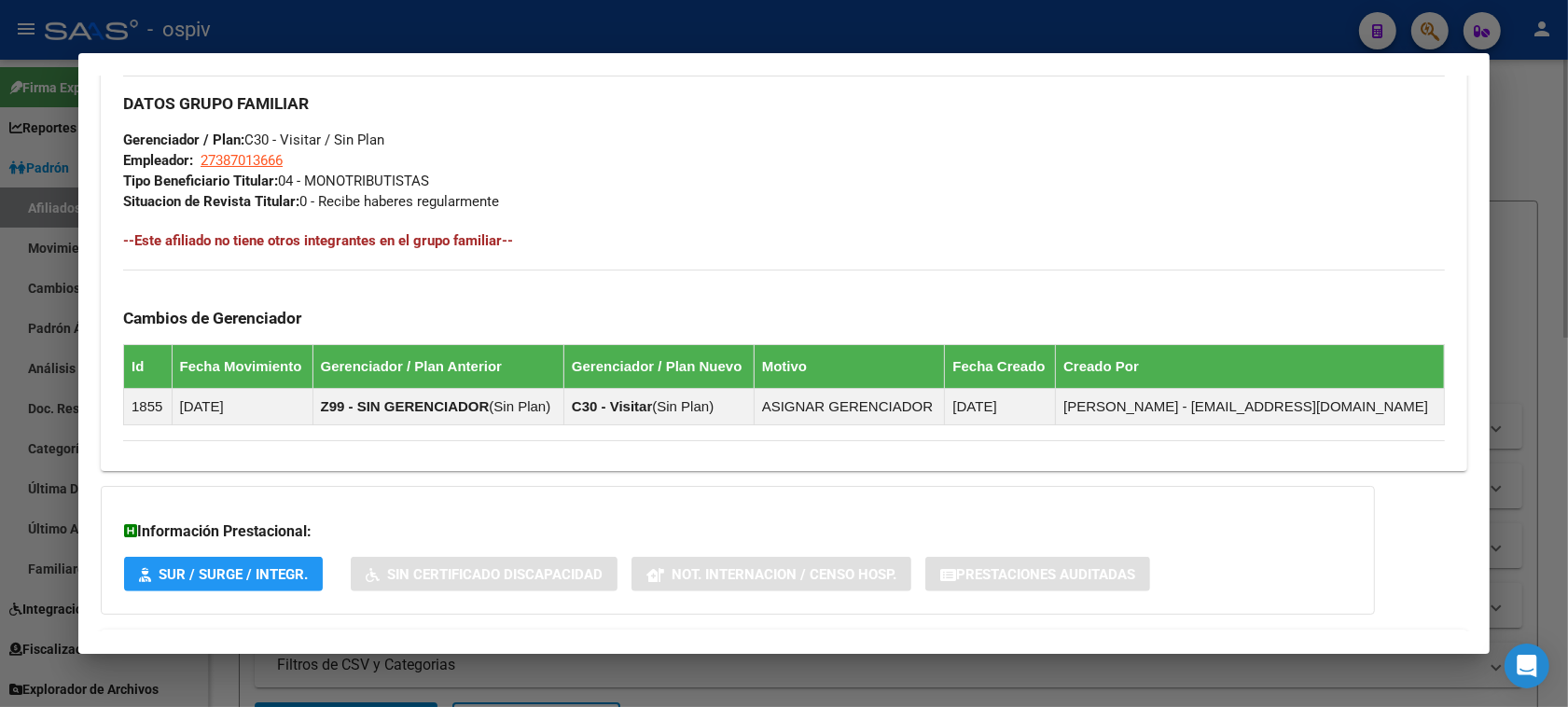
scroll to position [976, 0]
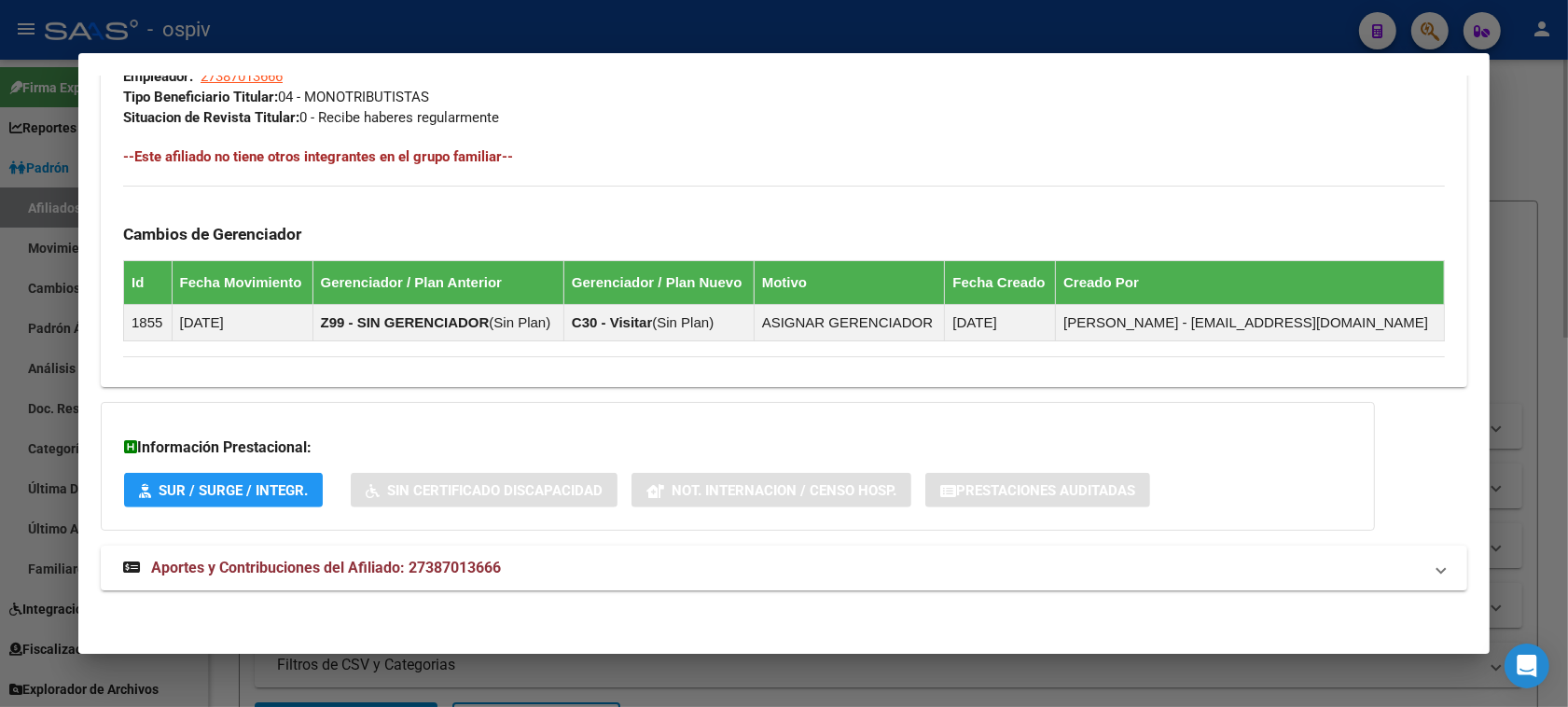
drag, startPoint x: 1427, startPoint y: 35, endPoint x: 608, endPoint y: 161, distance: 828.6
click at [1427, 34] on div at bounding box center [784, 353] width 1568 height 707
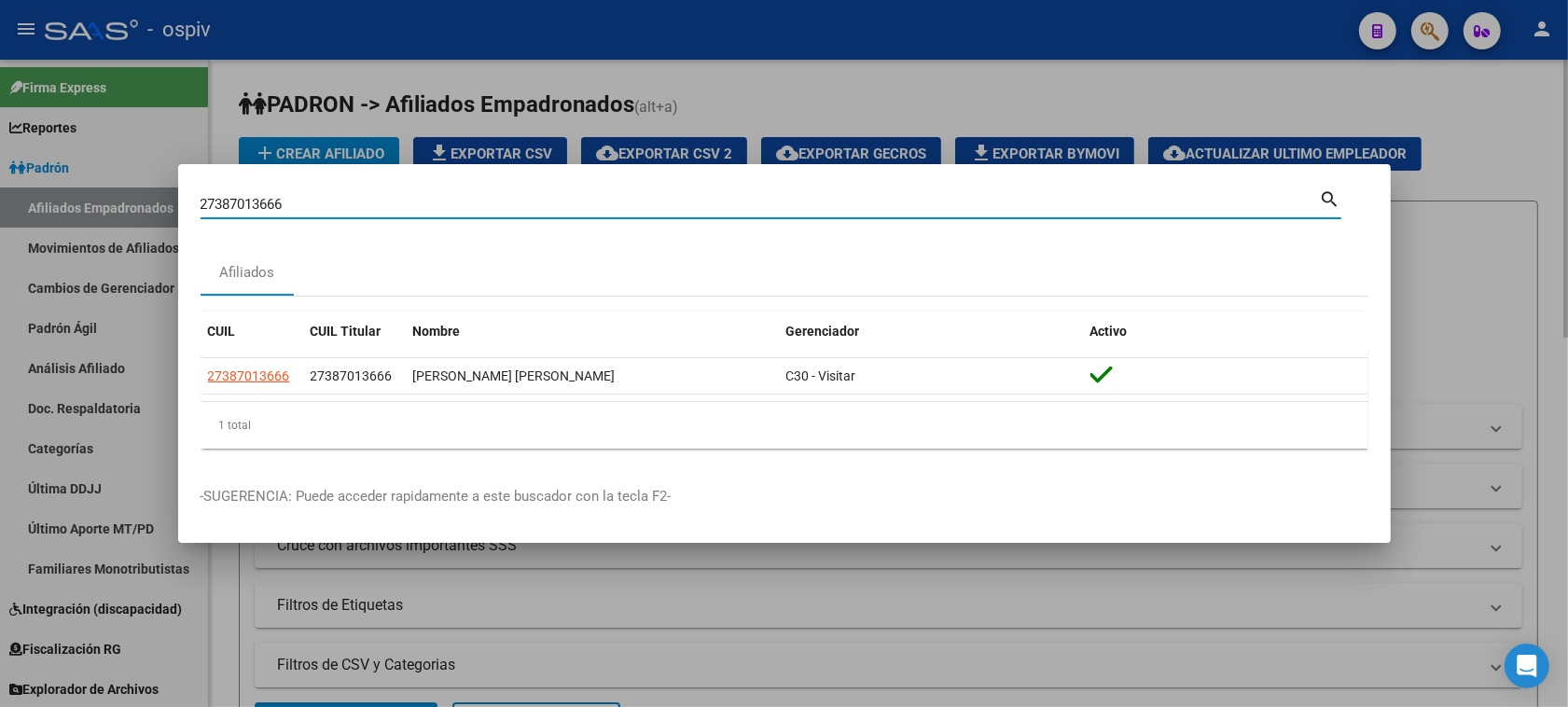
drag, startPoint x: 356, startPoint y: 203, endPoint x: 128, endPoint y: 216, distance: 228.4
click at [128, 216] on div "27387013666 Buscar (apellido, dni, cuil, nro traspaso, cuit, obra social) searc…" at bounding box center [784, 353] width 1568 height 707
paste input "0-21474899-2"
type input "20214748992"
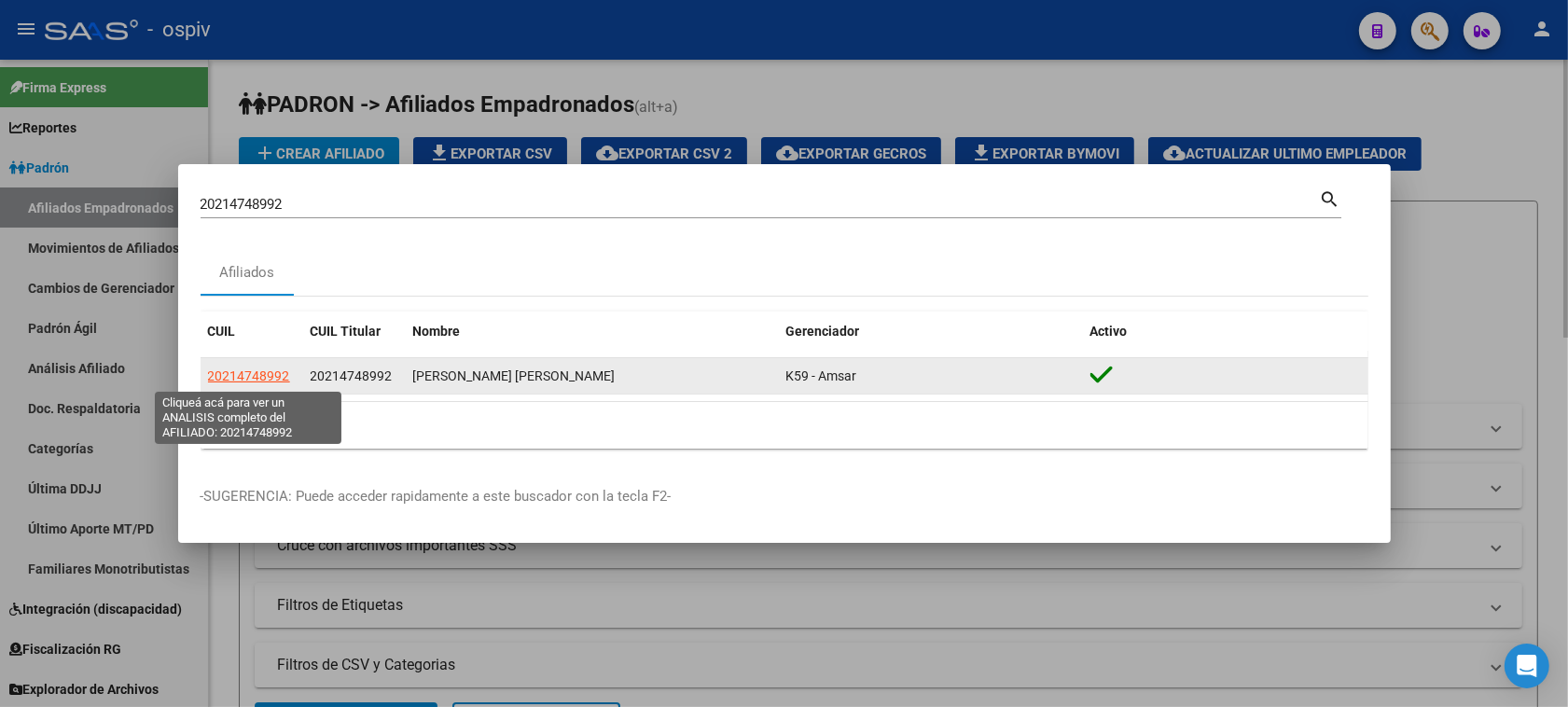
click at [239, 382] on span "20214748992" at bounding box center [249, 375] width 82 height 15
type textarea "20214748992"
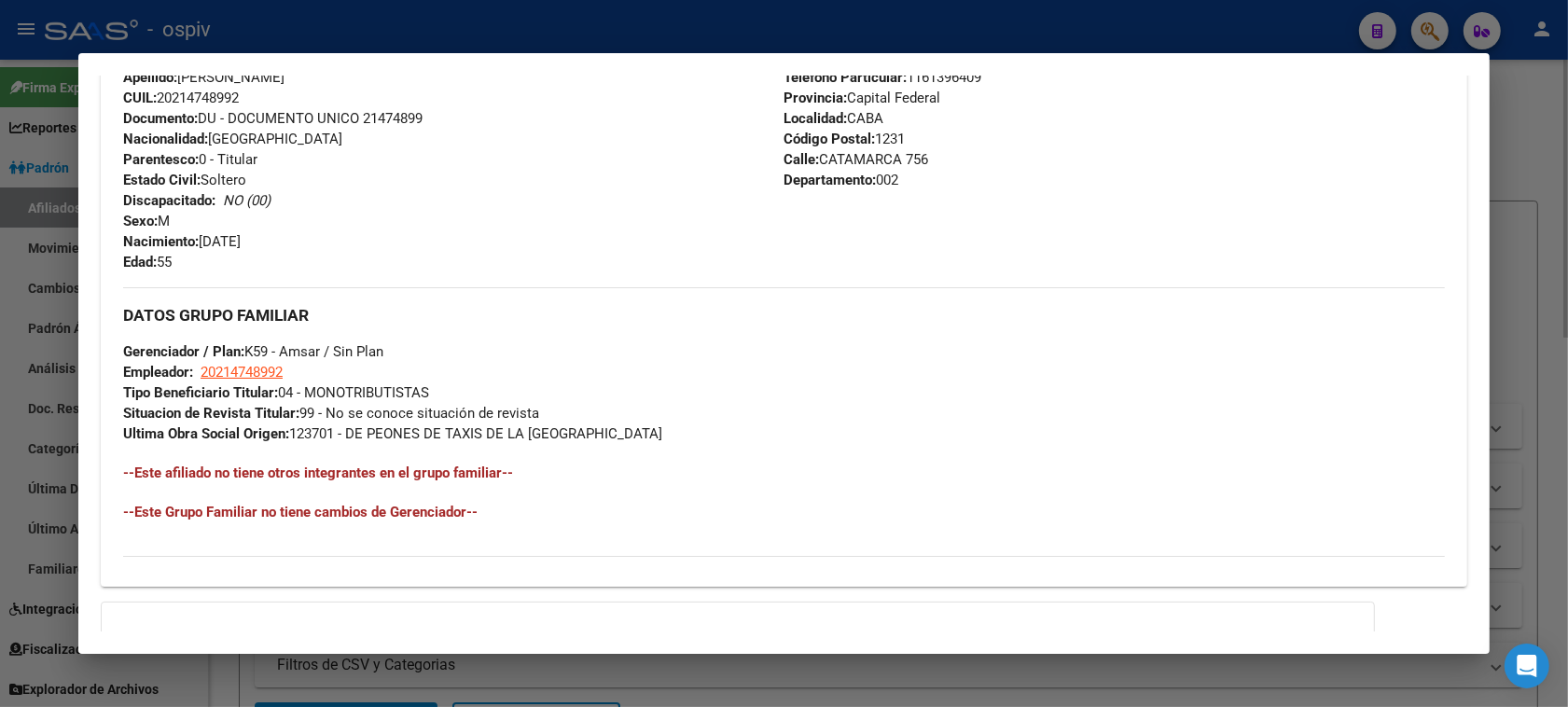
scroll to position [744, 0]
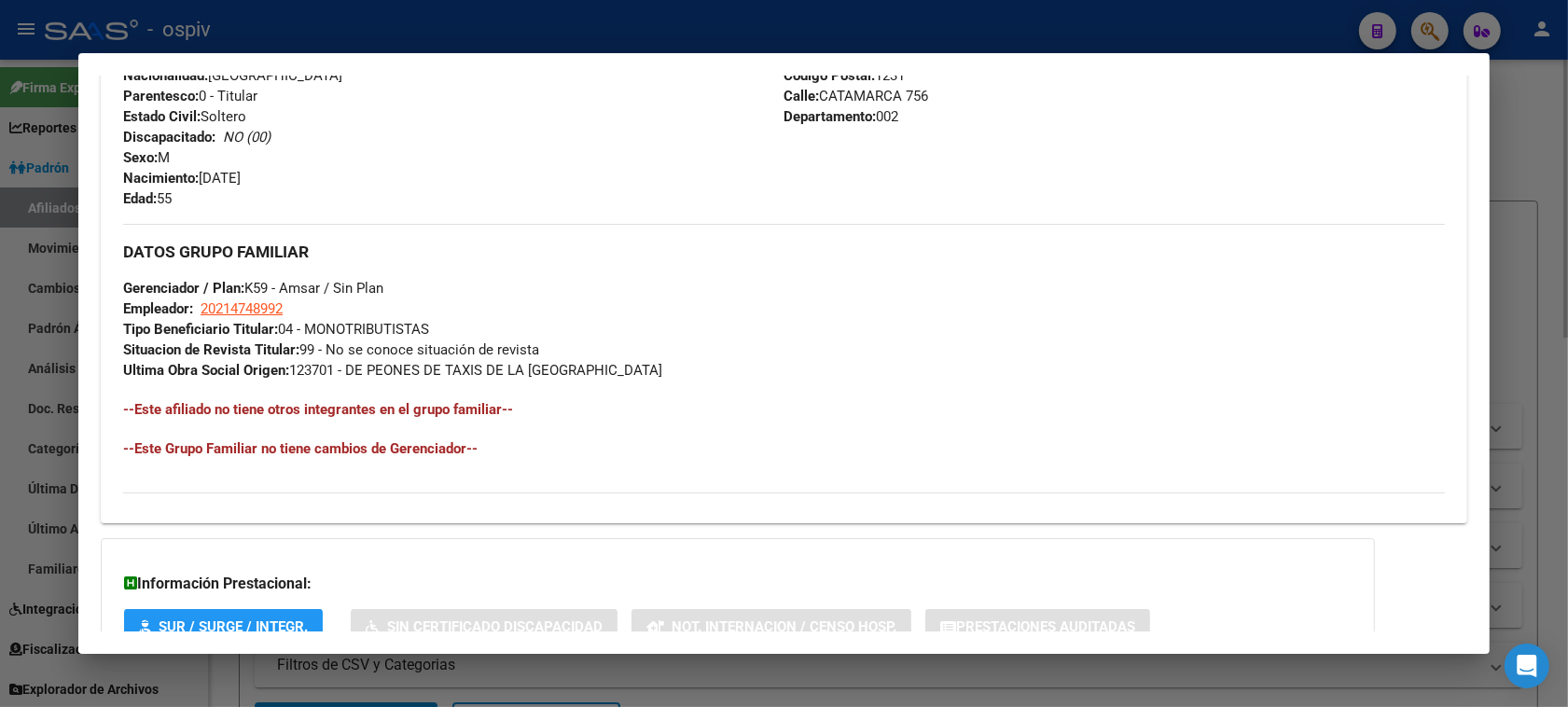
click at [1425, 26] on div at bounding box center [784, 353] width 1568 height 707
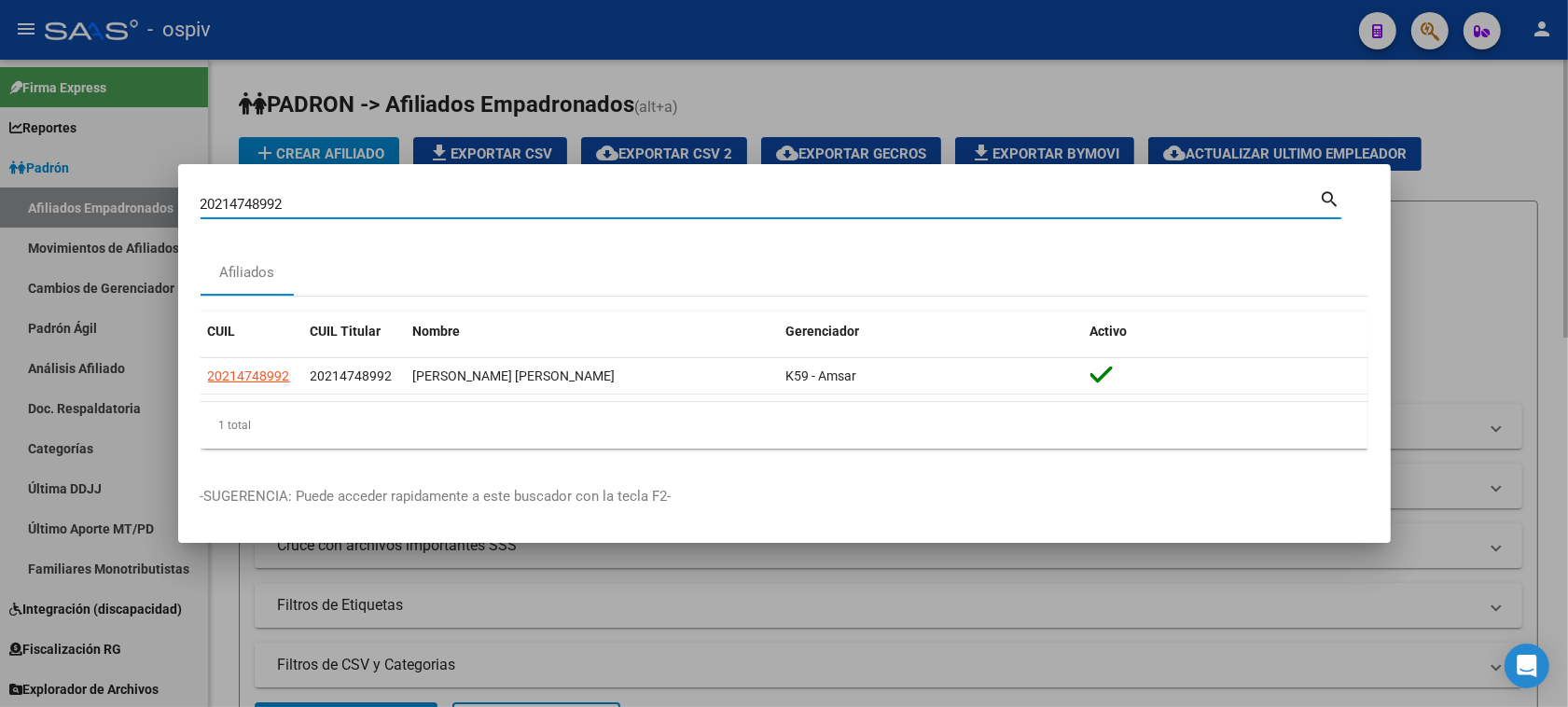
drag, startPoint x: 323, startPoint y: 197, endPoint x: 20, endPoint y: 188, distance: 303.1
click at [20, 188] on div "20214748992 Buscar (apellido, dni, cuil, nro traspaso, cuit, obra social) searc…" at bounding box center [784, 353] width 1568 height 707
type input "27"
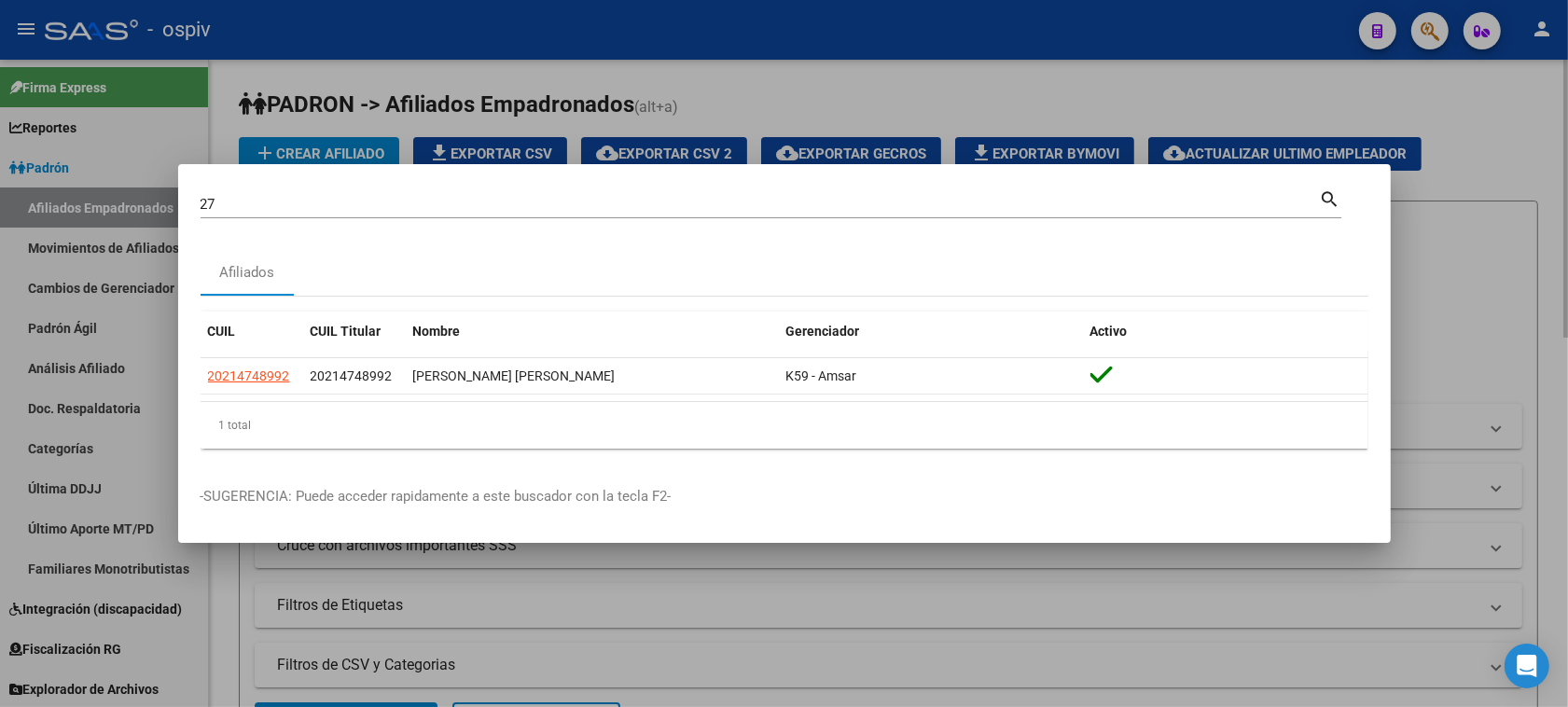
drag, startPoint x: 238, startPoint y: 193, endPoint x: 170, endPoint y: 210, distance: 70.1
click at [170, 210] on div "27 Buscar (apellido, dni, cuil, nro traspaso, cuit, obra social) search Afiliad…" at bounding box center [784, 353] width 1568 height 707
drag, startPoint x: 222, startPoint y: 215, endPoint x: 184, endPoint y: 206, distance: 39.1
click at [184, 206] on mat-dialog-content "27 Buscar (apellido, dni, cuil, nro traspaso, cuit, obra social) search Afiliad…" at bounding box center [784, 325] width 1212 height 277
click at [203, 205] on input "27" at bounding box center [761, 204] width 1119 height 17
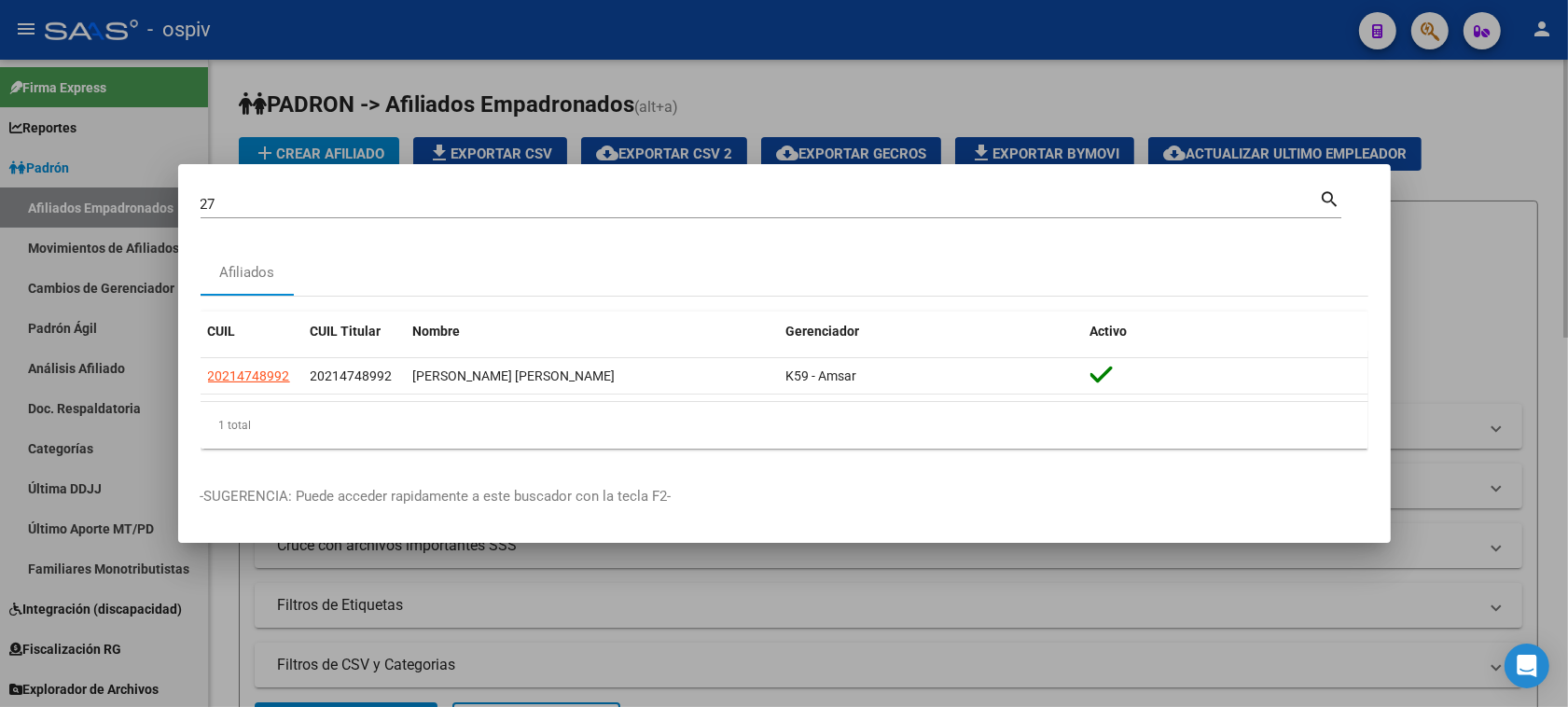
drag, startPoint x: 264, startPoint y: 215, endPoint x: 25, endPoint y: 184, distance: 241.0
click at [25, 184] on div "27 Buscar (apellido, dni, cuil, nro traspaso, cuit, obra social) search Afiliad…" at bounding box center [784, 353] width 1568 height 707
click at [203, 203] on input "27" at bounding box center [761, 204] width 1119 height 17
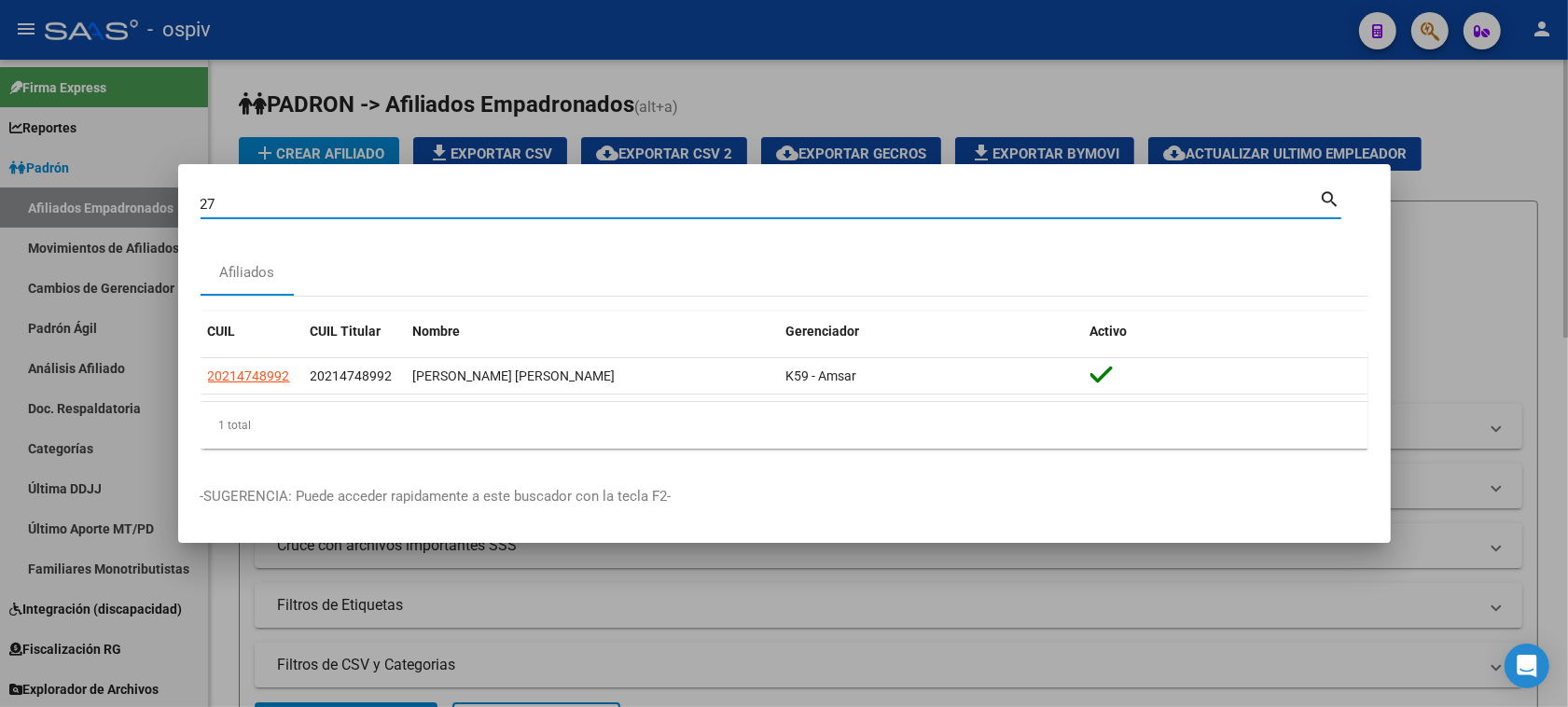
click at [205, 203] on input "27" at bounding box center [761, 204] width 1119 height 17
type input "21931001"
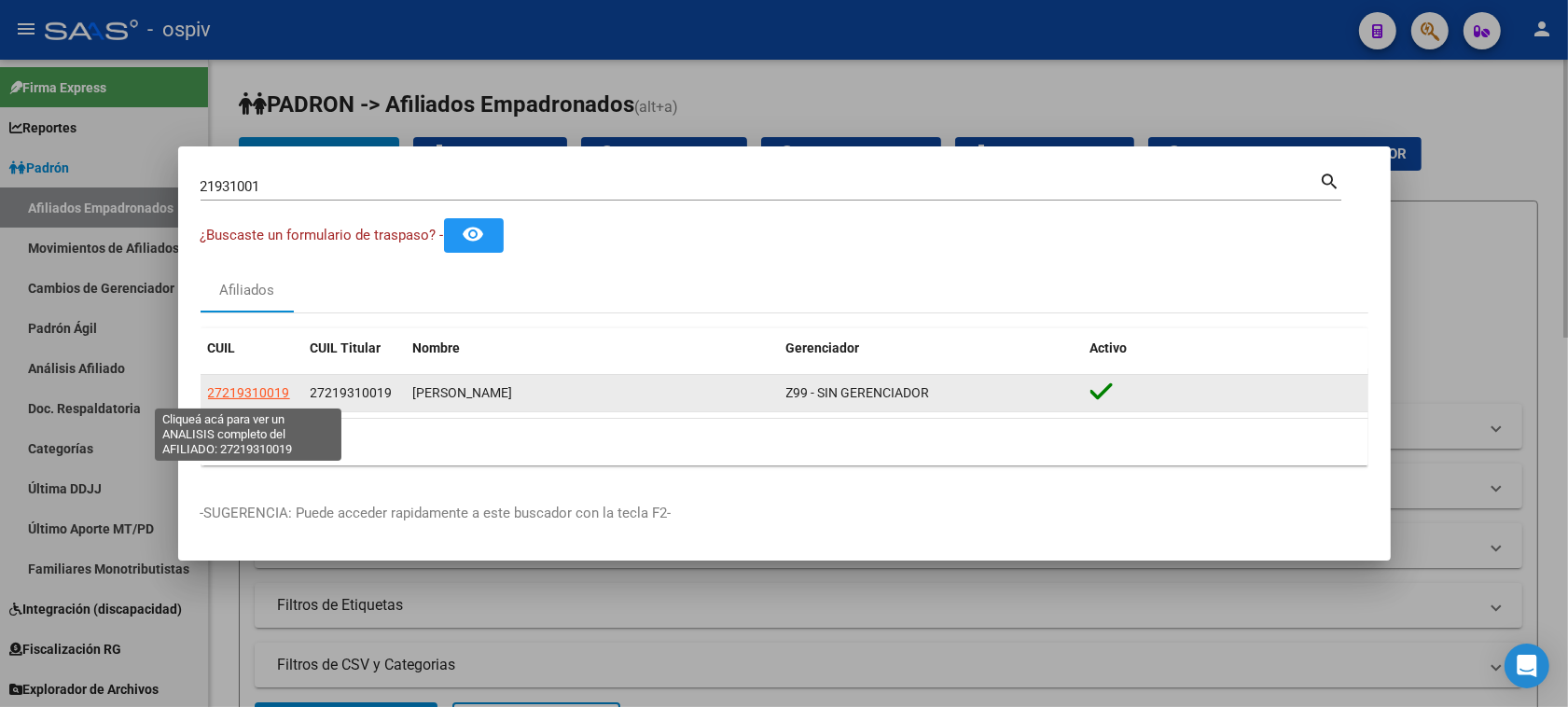
click at [257, 397] on span "27219310019" at bounding box center [249, 392] width 82 height 15
type textarea "27219310019"
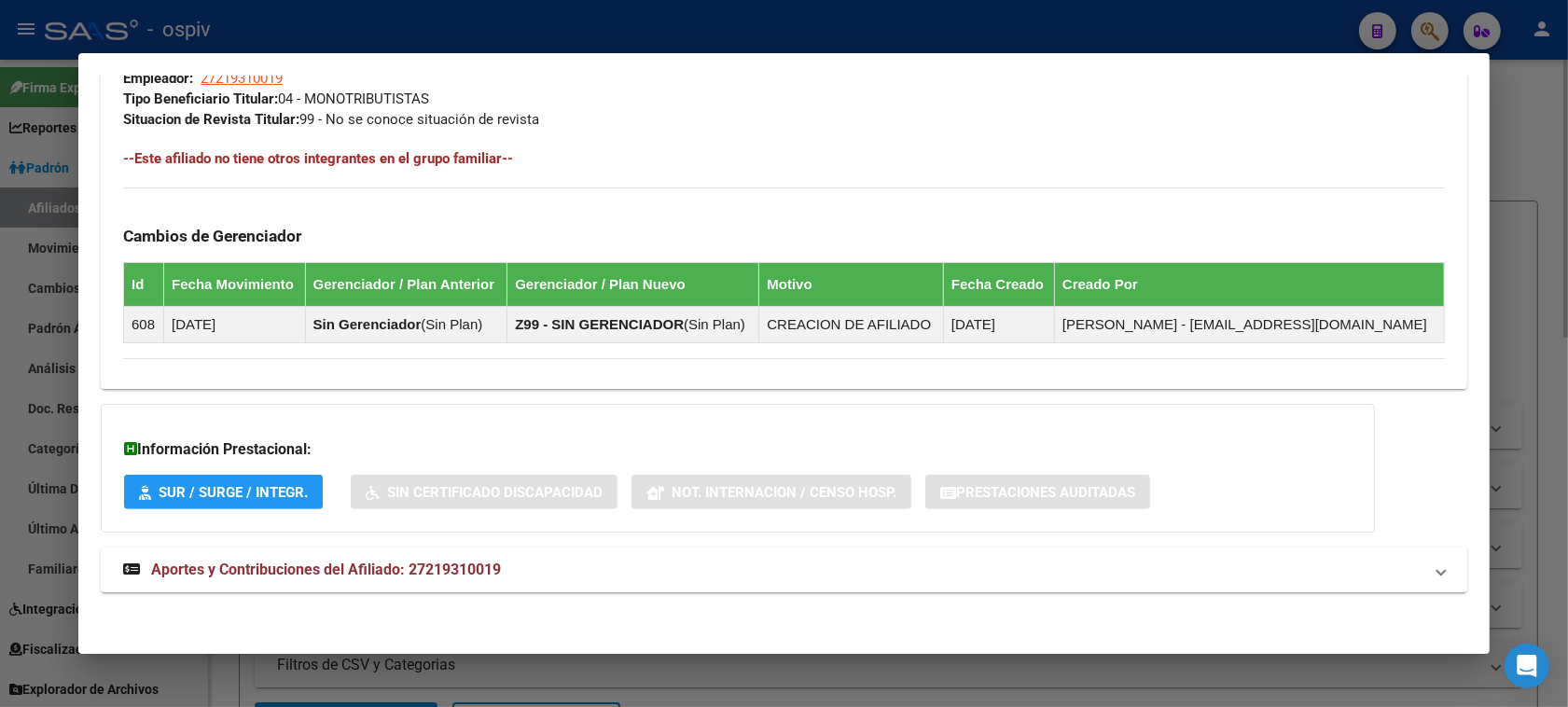
scroll to position [982, 0]
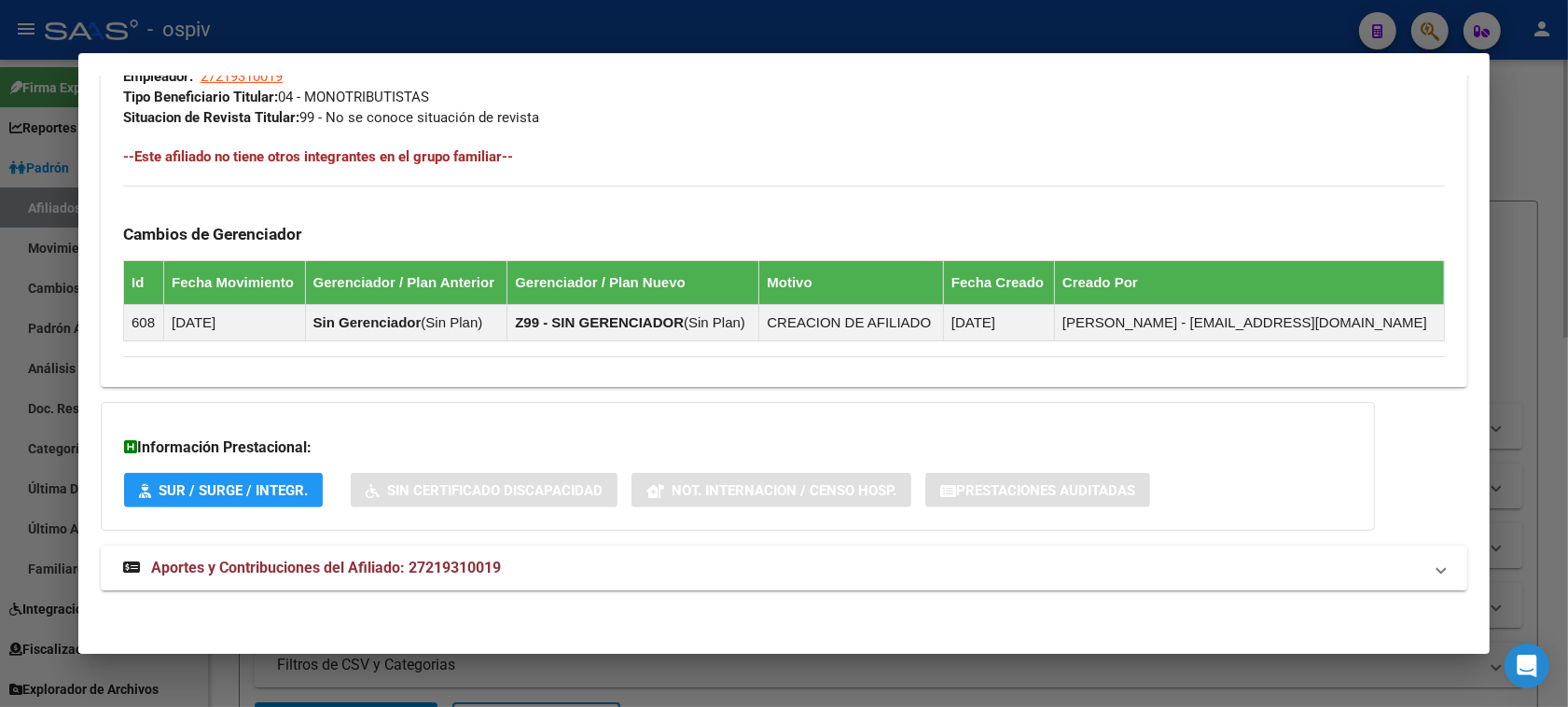
click at [444, 563] on span "Aportes y Contribuciones del Afiliado: 27219310019" at bounding box center [326, 568] width 350 height 18
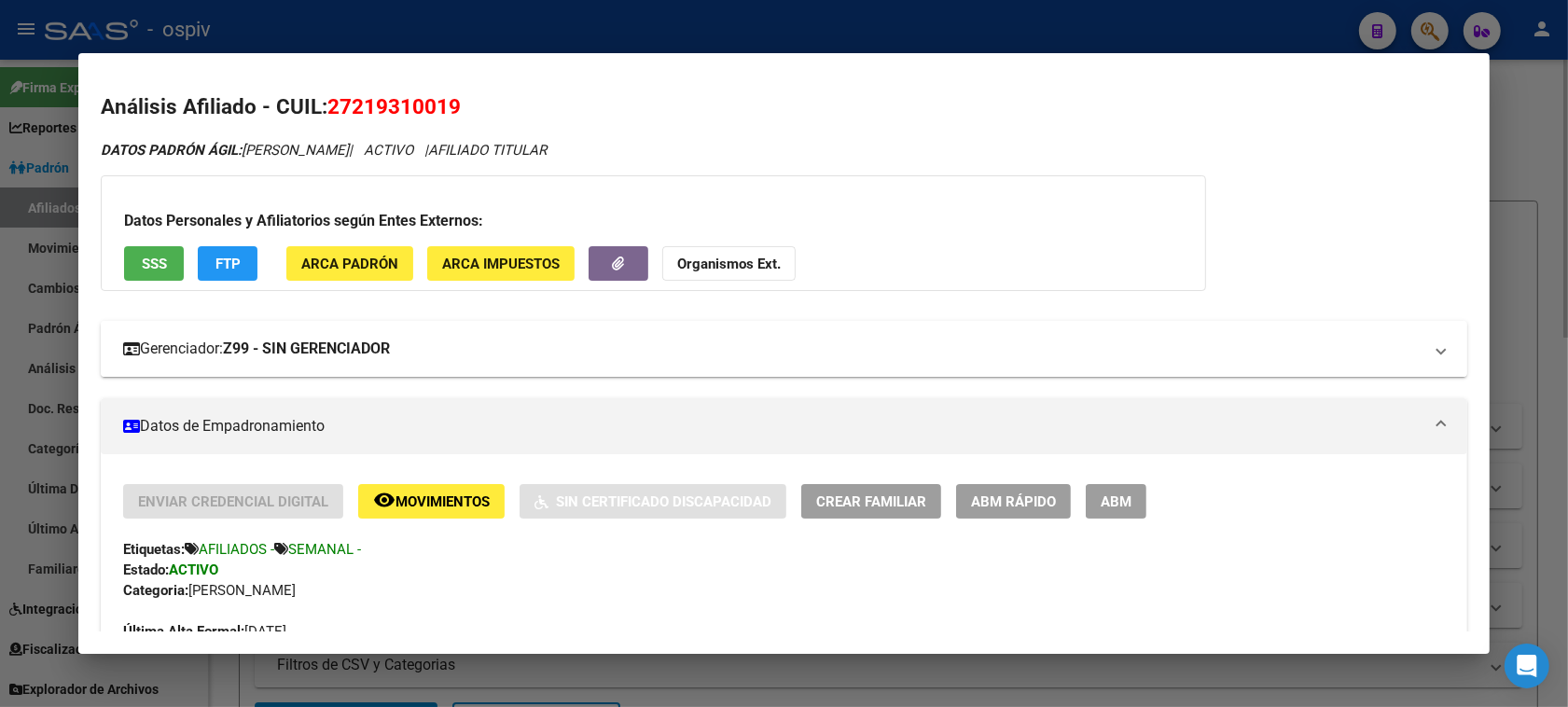
scroll to position [0, 0]
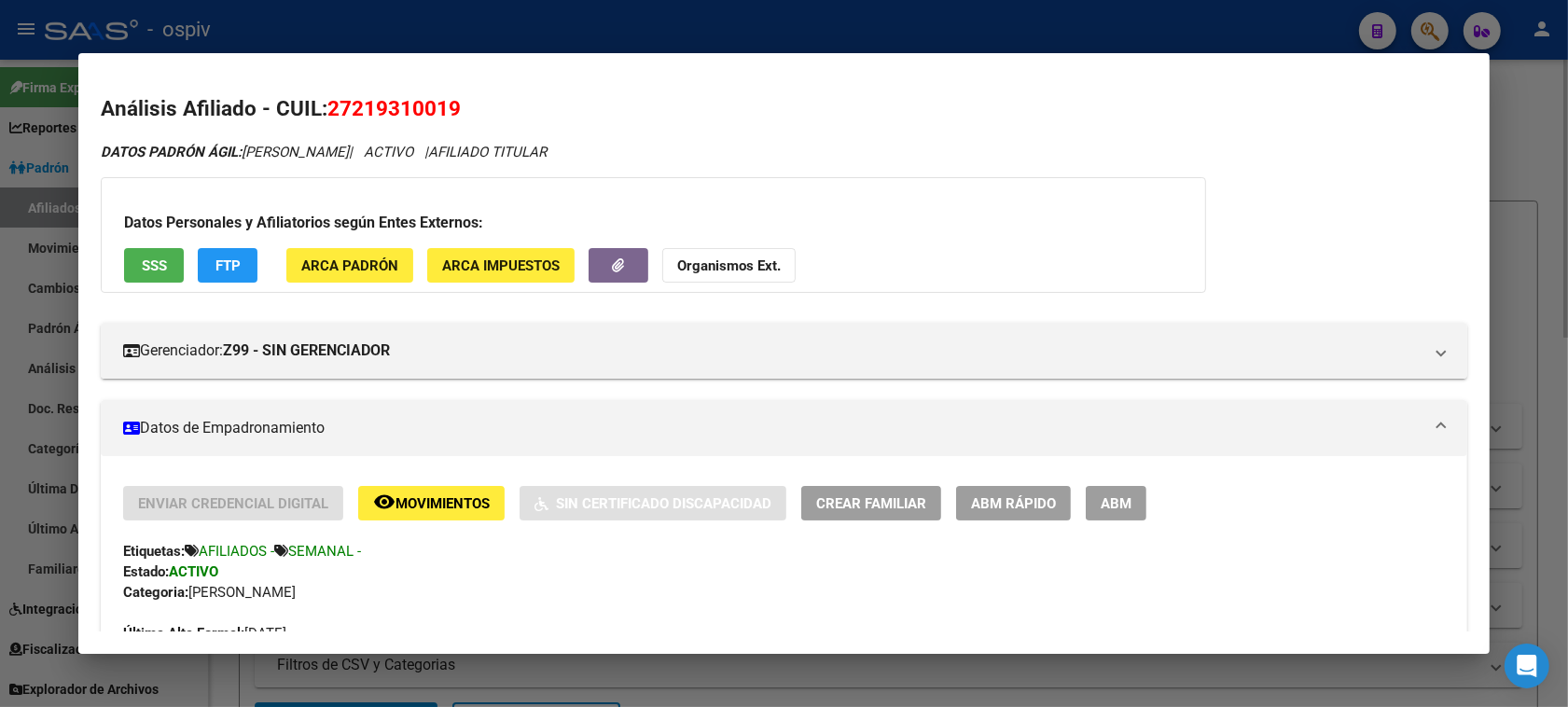
drag, startPoint x: 320, startPoint y: 105, endPoint x: 481, endPoint y: 104, distance: 161.0
click at [481, 104] on h2 "Análisis Afiliado - CUIL: 27219310019" at bounding box center [783, 109] width 1366 height 32
copy span "27219310019"
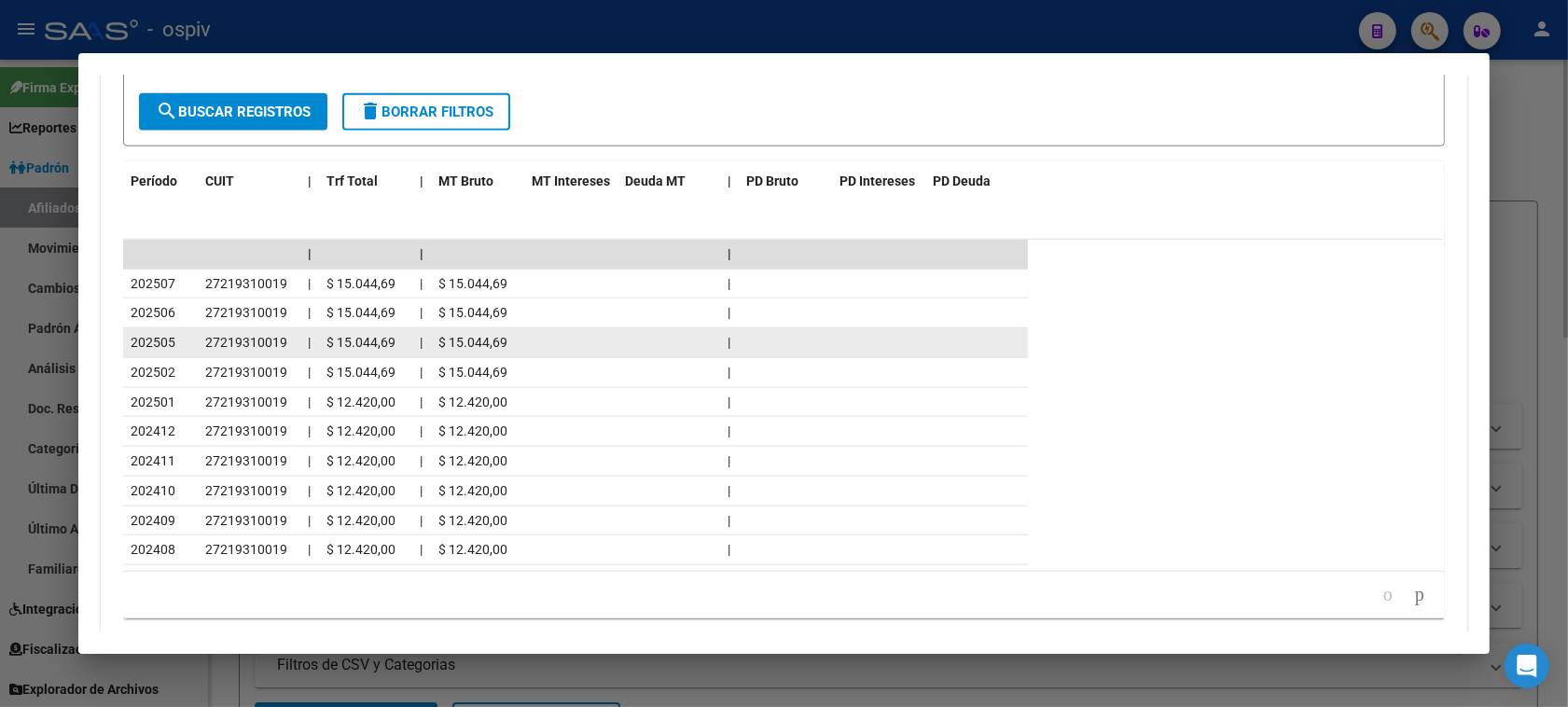
scroll to position [1707, 0]
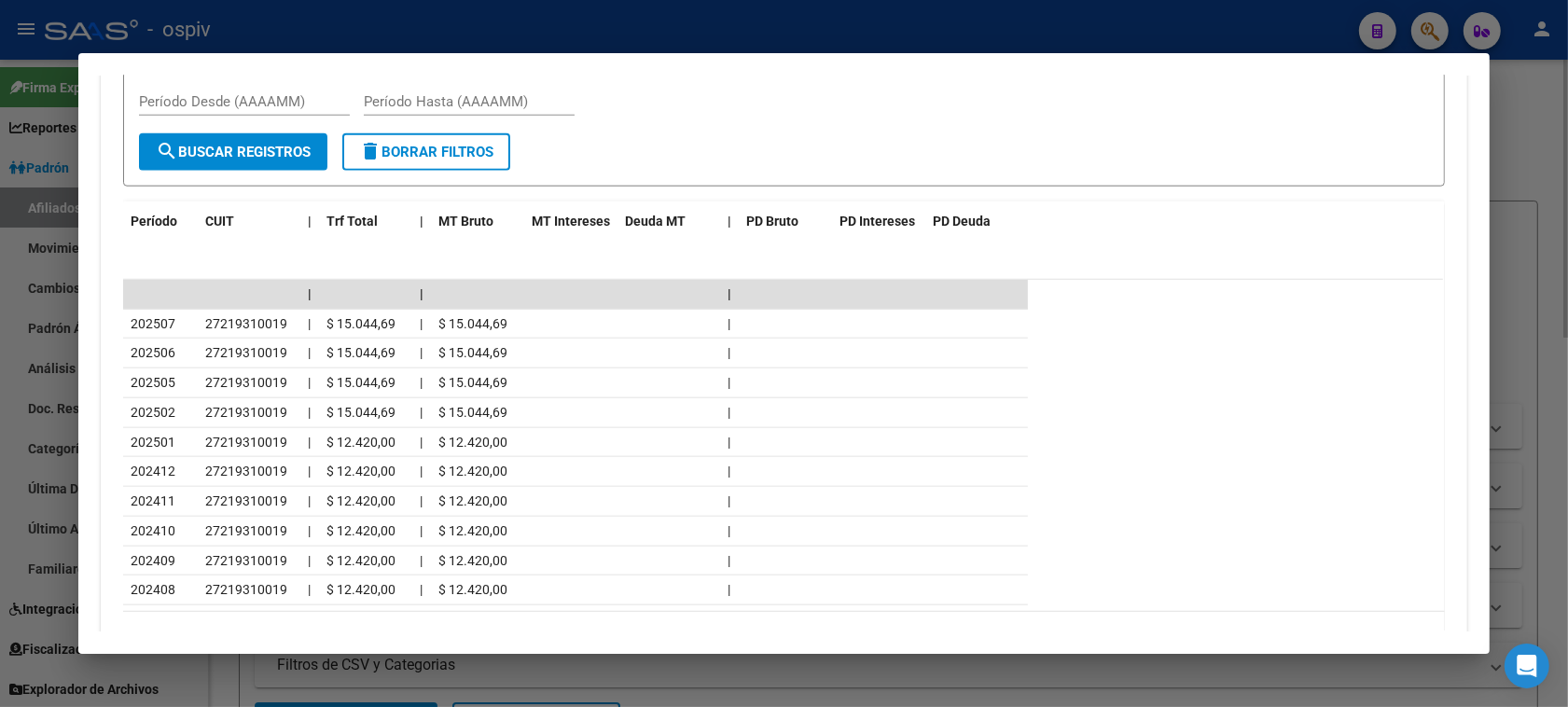
drag, startPoint x: 1427, startPoint y: 30, endPoint x: 492, endPoint y: 181, distance: 947.1
click at [1418, 31] on div at bounding box center [784, 353] width 1568 height 707
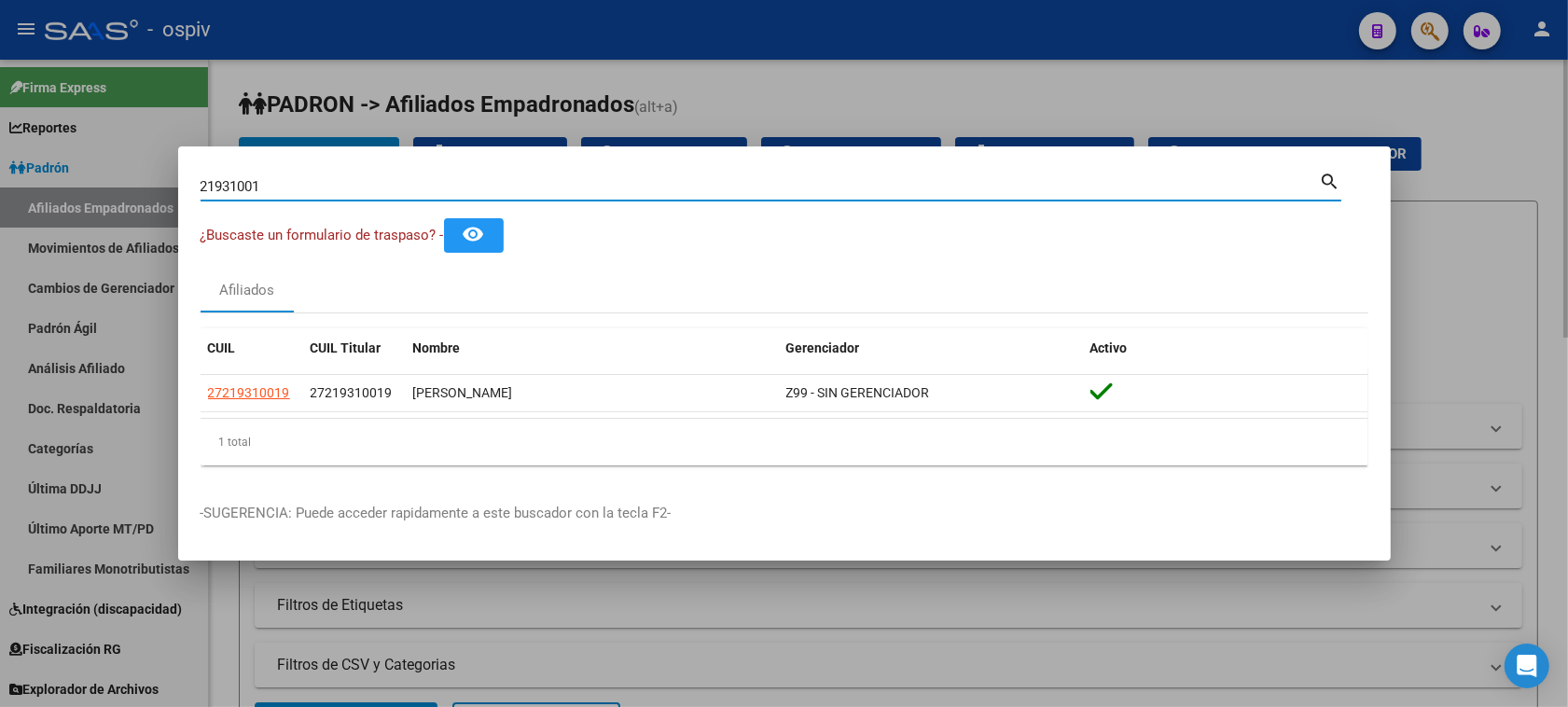
drag, startPoint x: 174, startPoint y: 188, endPoint x: 0, endPoint y: 189, distance: 174.0
click at [0, 189] on div "21931001 Buscar (apellido, dni, cuil, nro traspaso, cuit, obra social) search ¿…" at bounding box center [784, 353] width 1568 height 707
paste input "16277144"
type input "16277144"
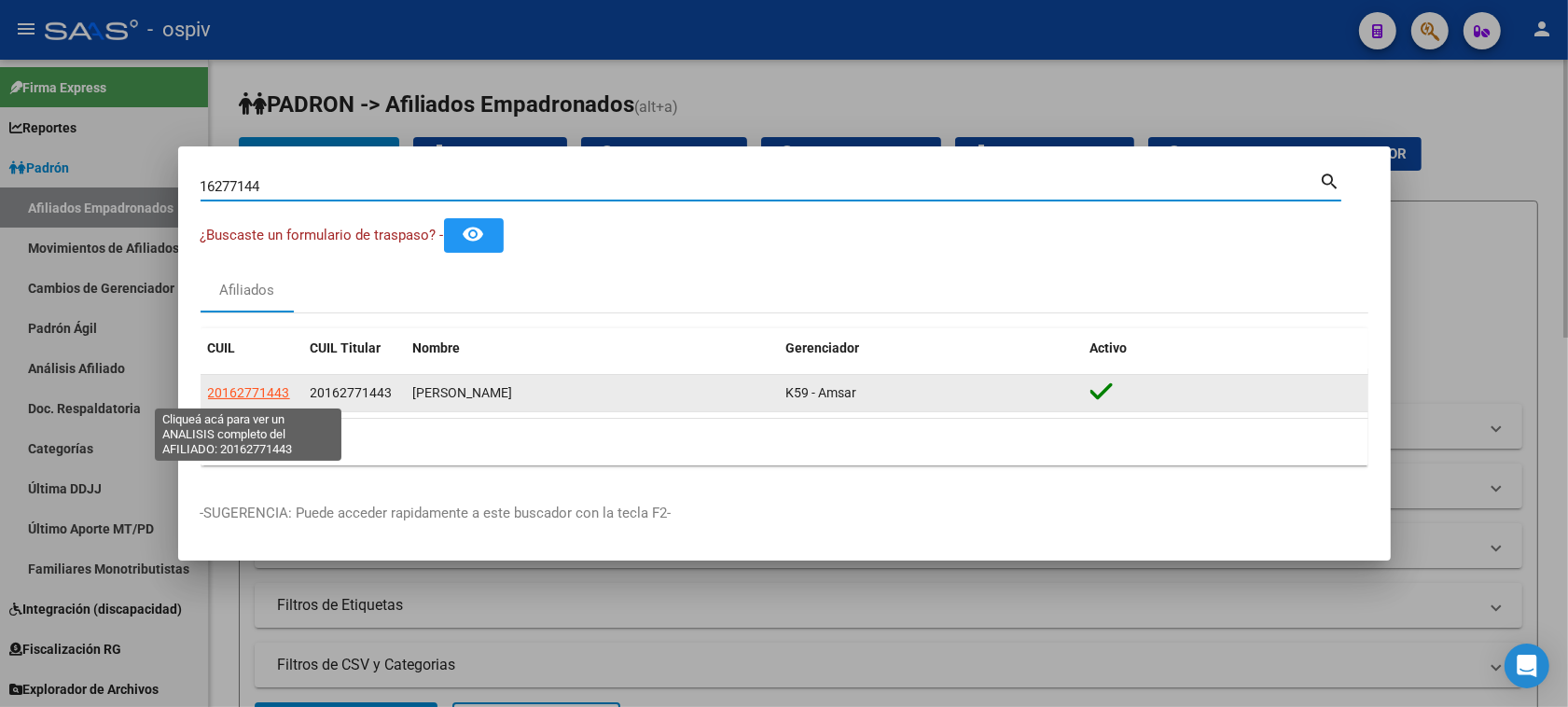
click at [250, 397] on span "20162771443" at bounding box center [249, 392] width 82 height 15
type textarea "20162771443"
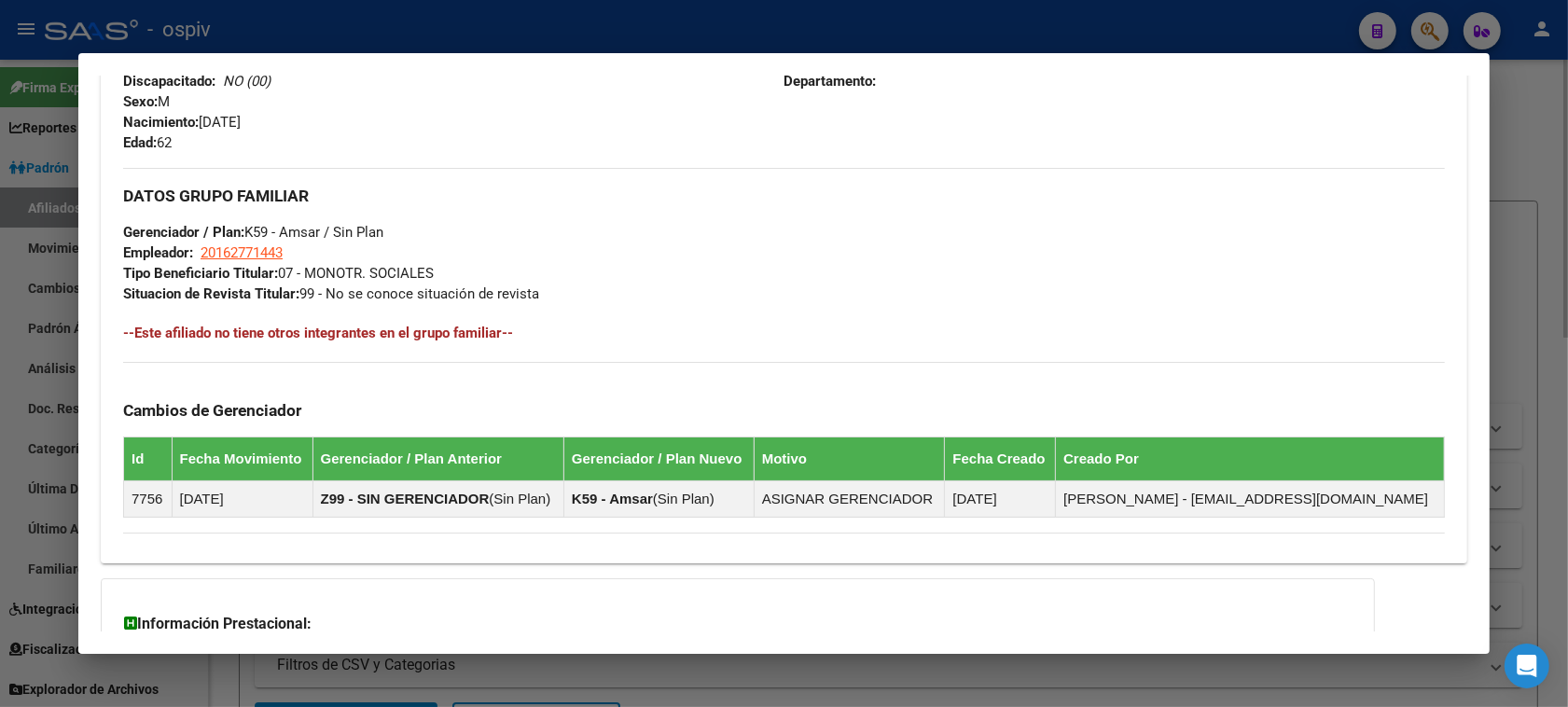
scroll to position [932, 0]
